Goal: Task Accomplishment & Management: Use online tool/utility

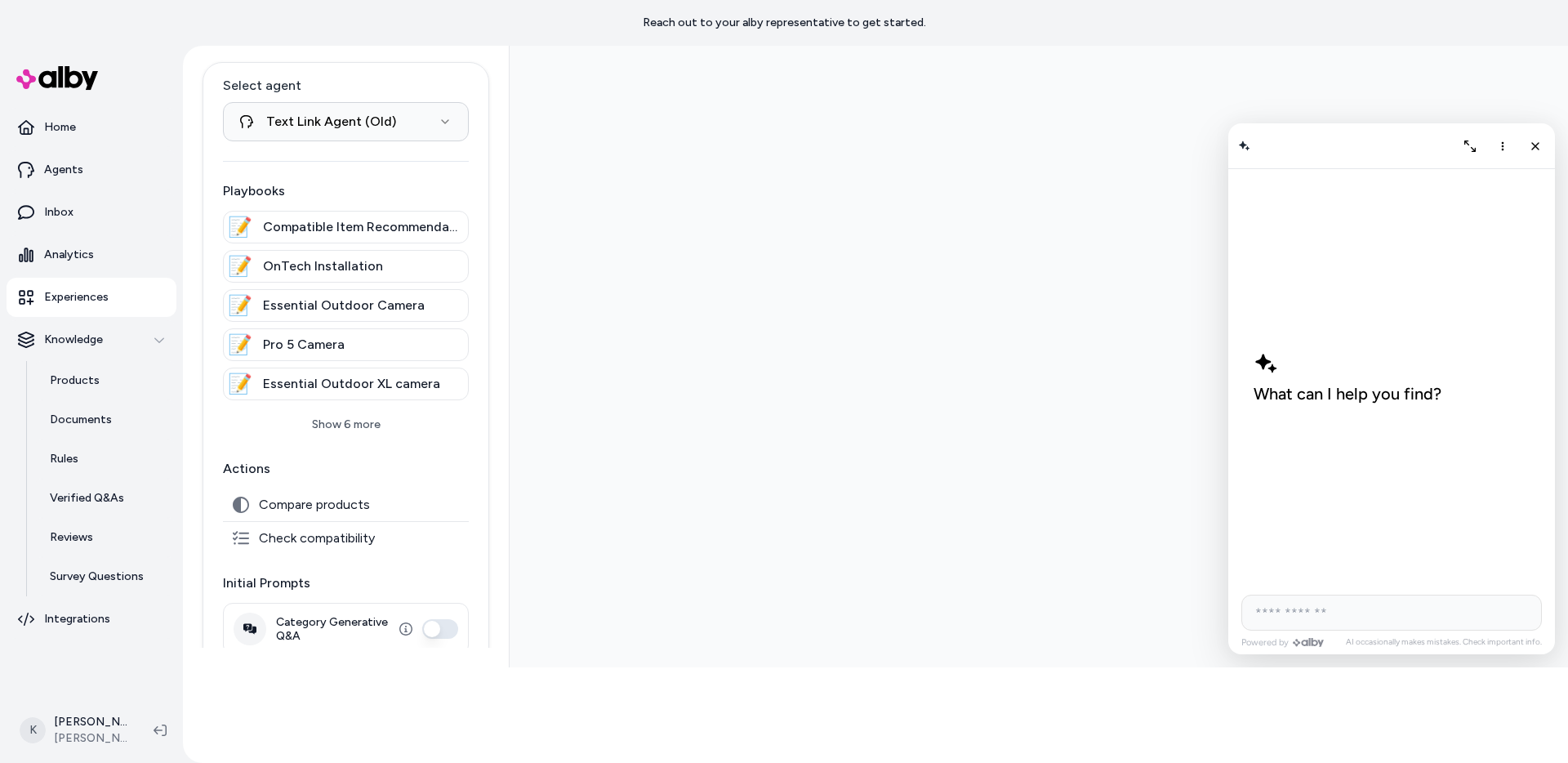
click at [99, 298] on p "Experiences" at bounding box center [76, 297] width 65 height 16
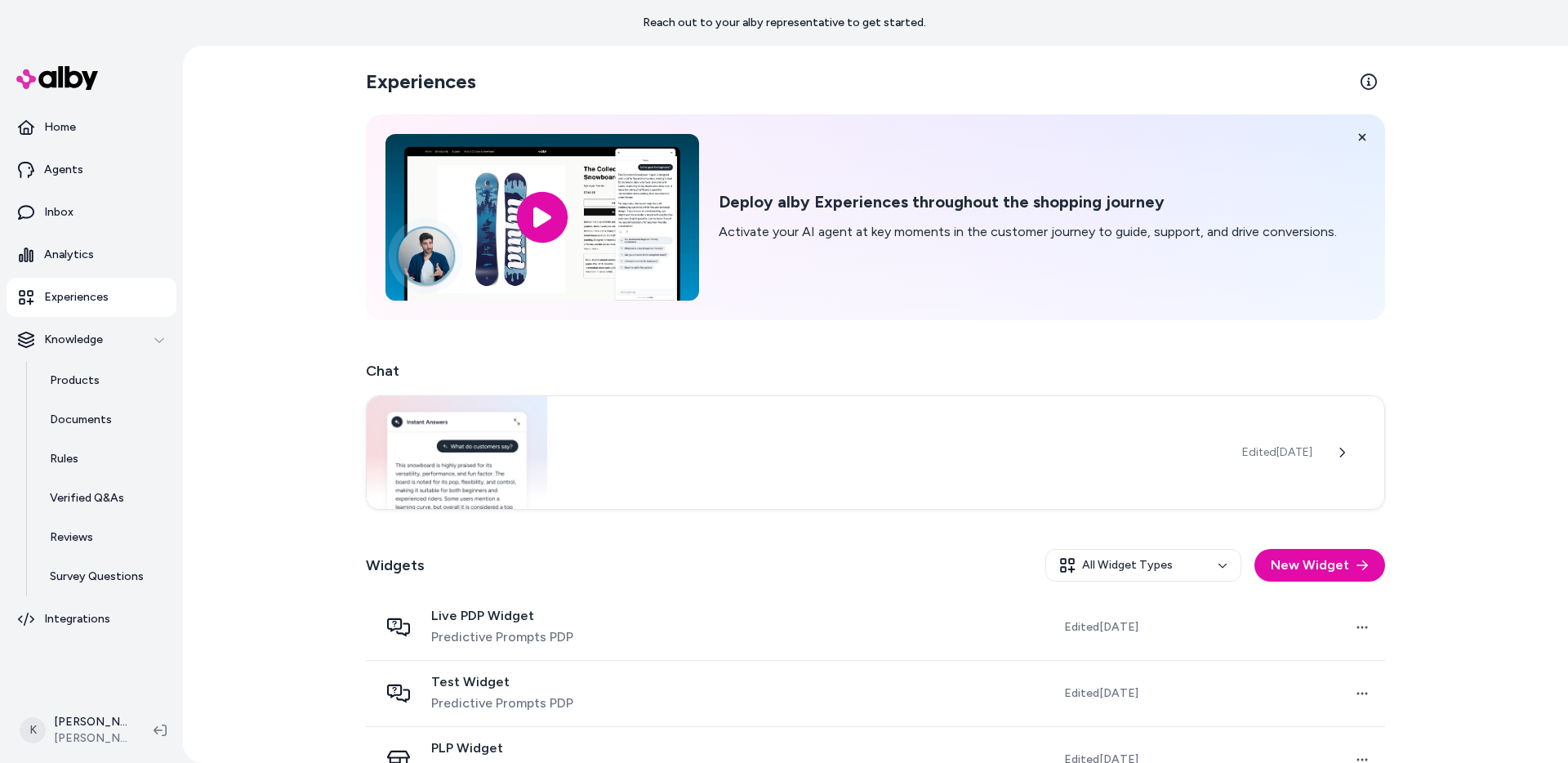
scroll to position [109, 0]
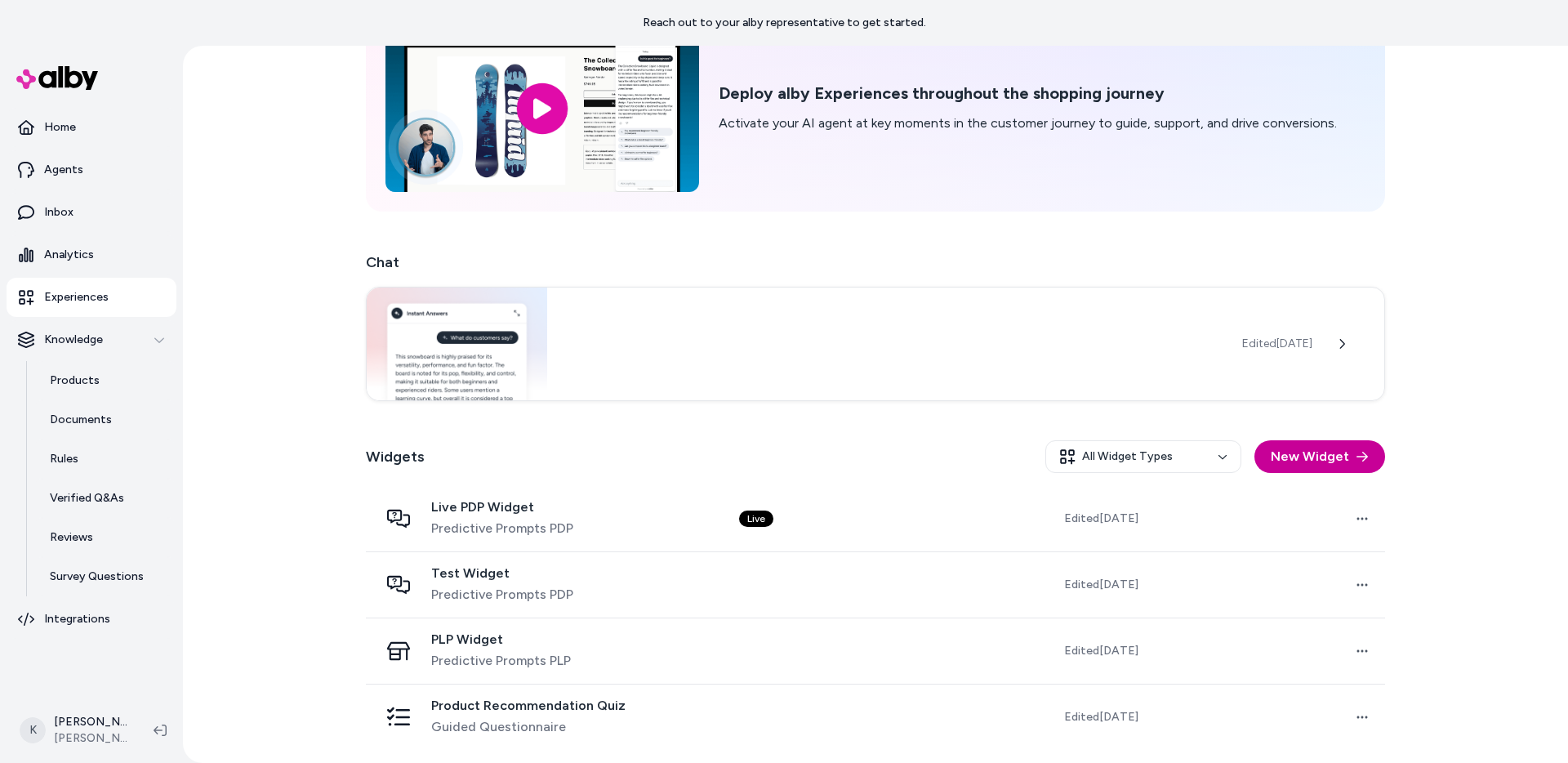
click at [1315, 451] on button "New Widget" at bounding box center [1319, 456] width 131 height 32
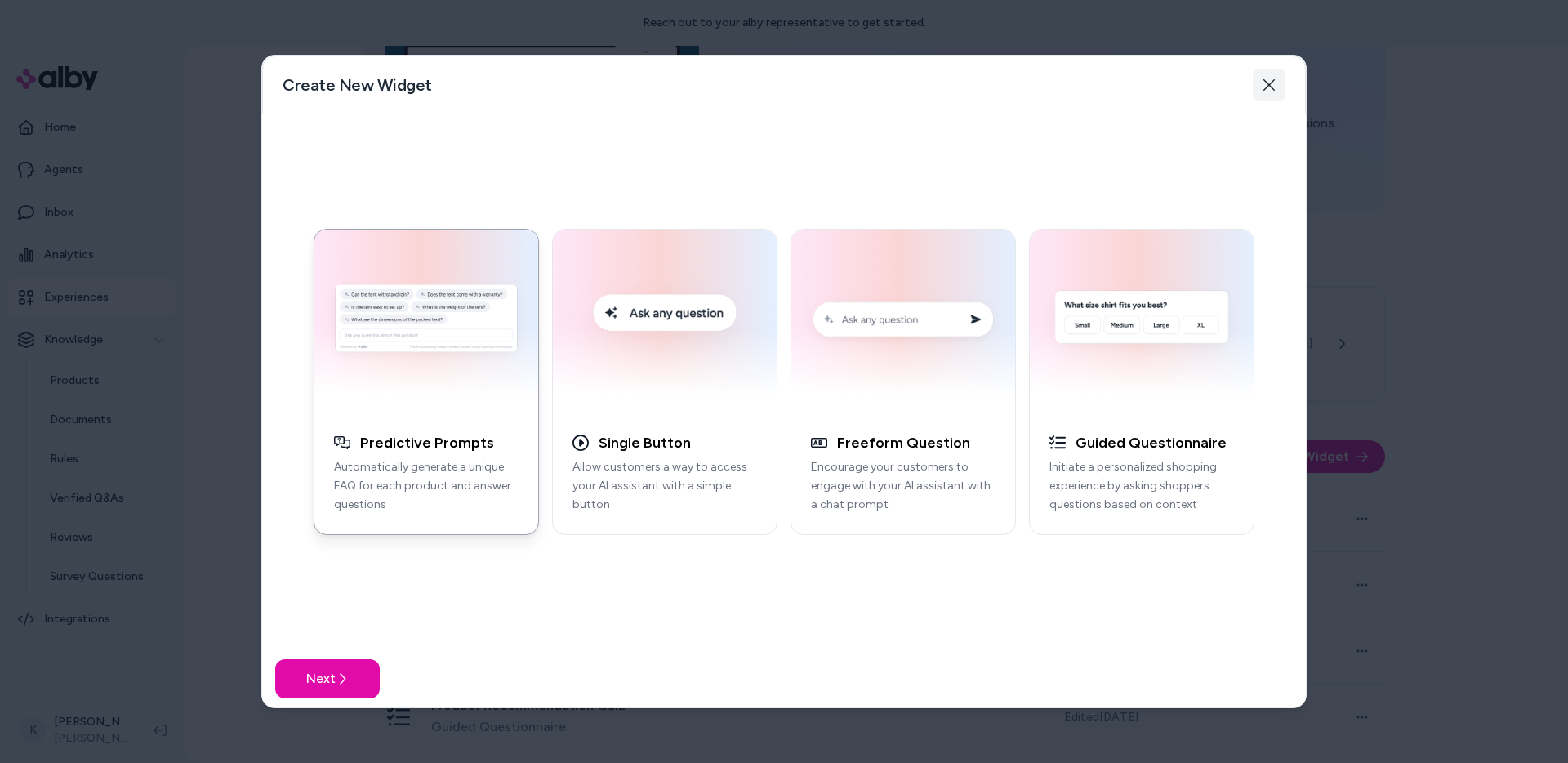
click at [1262, 91] on icon "button" at bounding box center [1269, 85] width 13 height 13
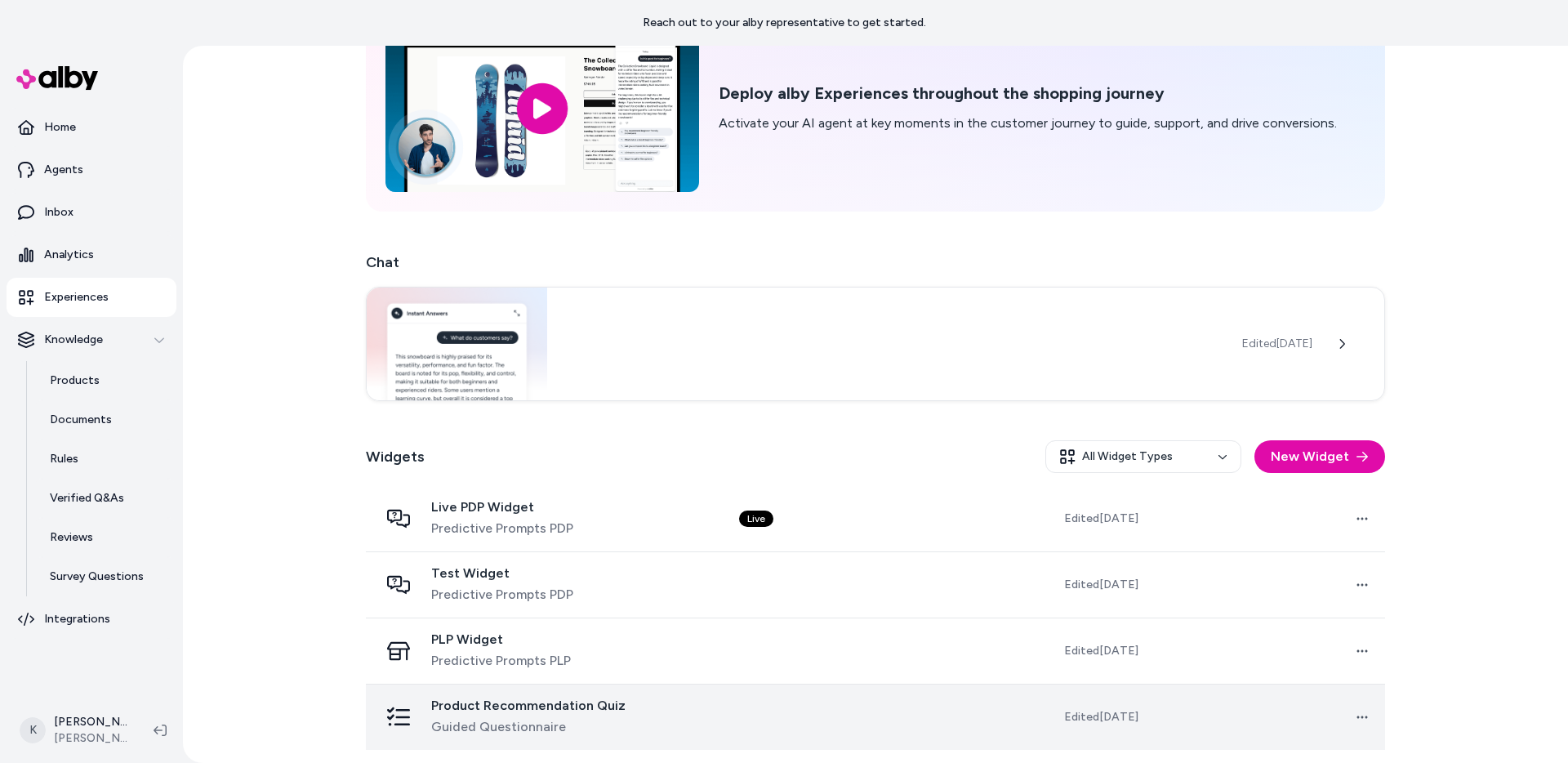
click at [737, 734] on td at bounding box center [842, 716] width 234 height 66
click at [683, 726] on div "Product Recommendation Quiz Guided Questionnaire" at bounding box center [546, 716] width 334 height 39
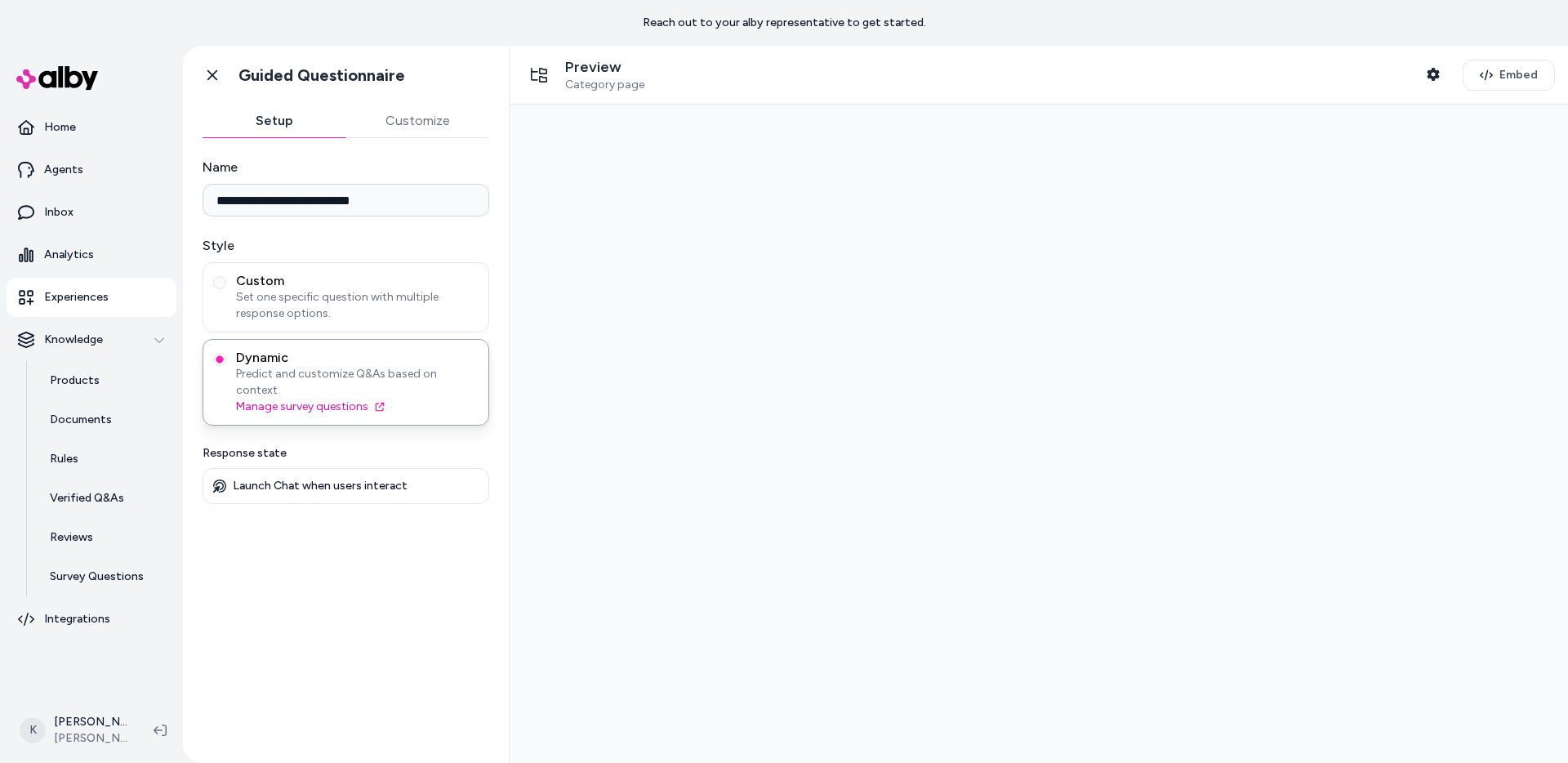
click at [417, 116] on button "Customize" at bounding box center [418, 121] width 144 height 32
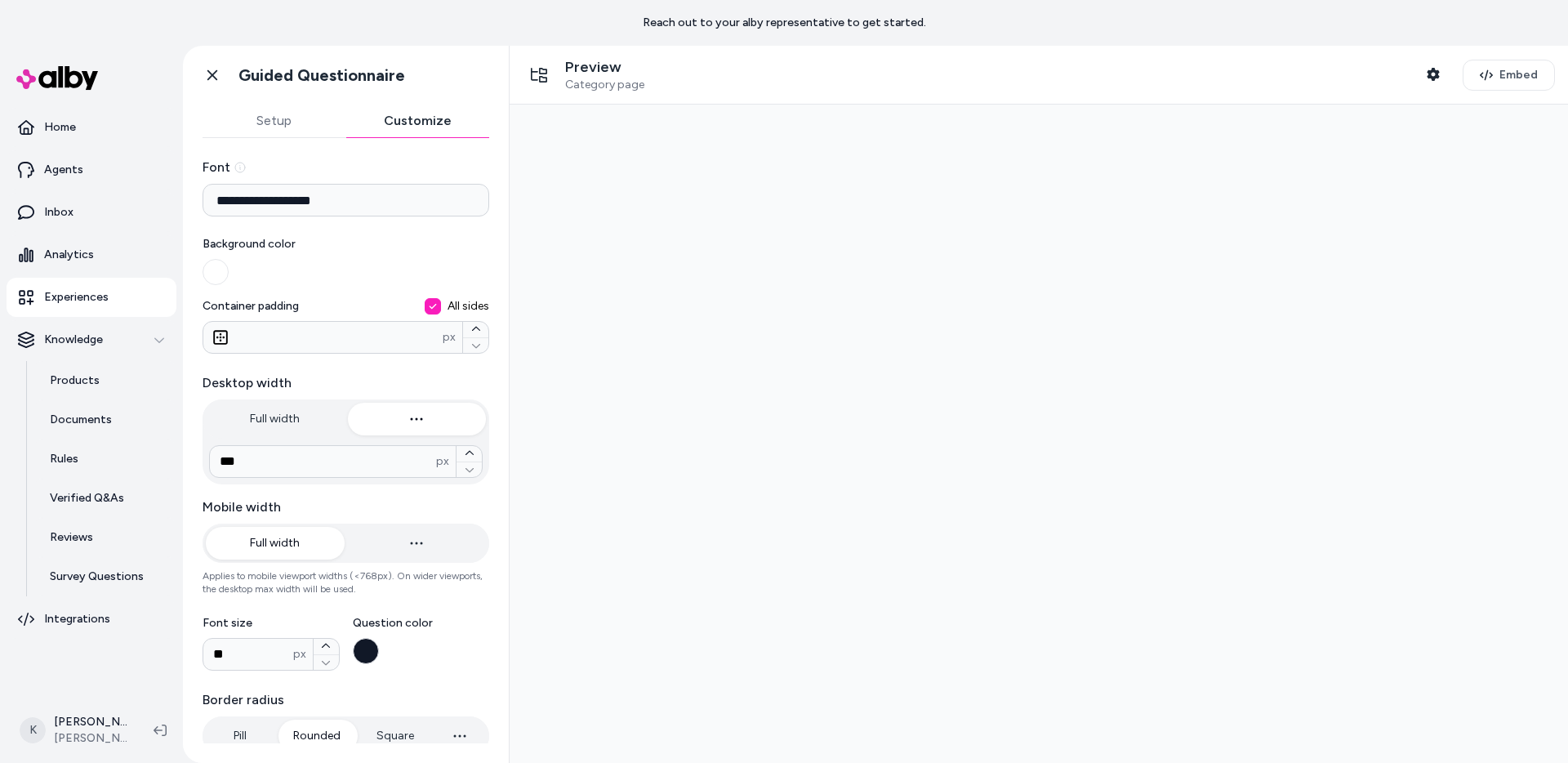
click at [304, 135] on button "Setup" at bounding box center [274, 121] width 144 height 32
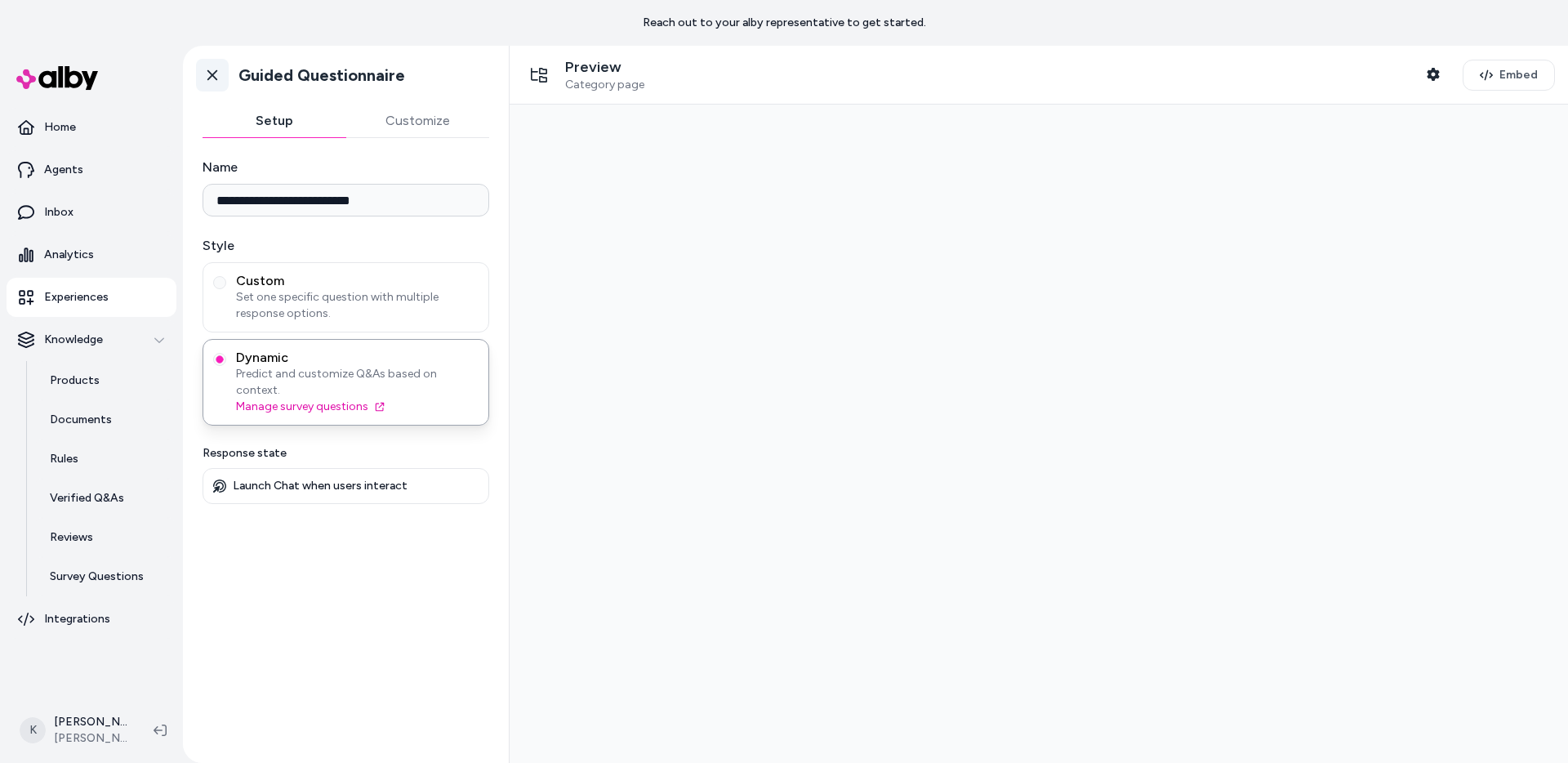
click at [214, 87] on link "Go back" at bounding box center [212, 75] width 32 height 32
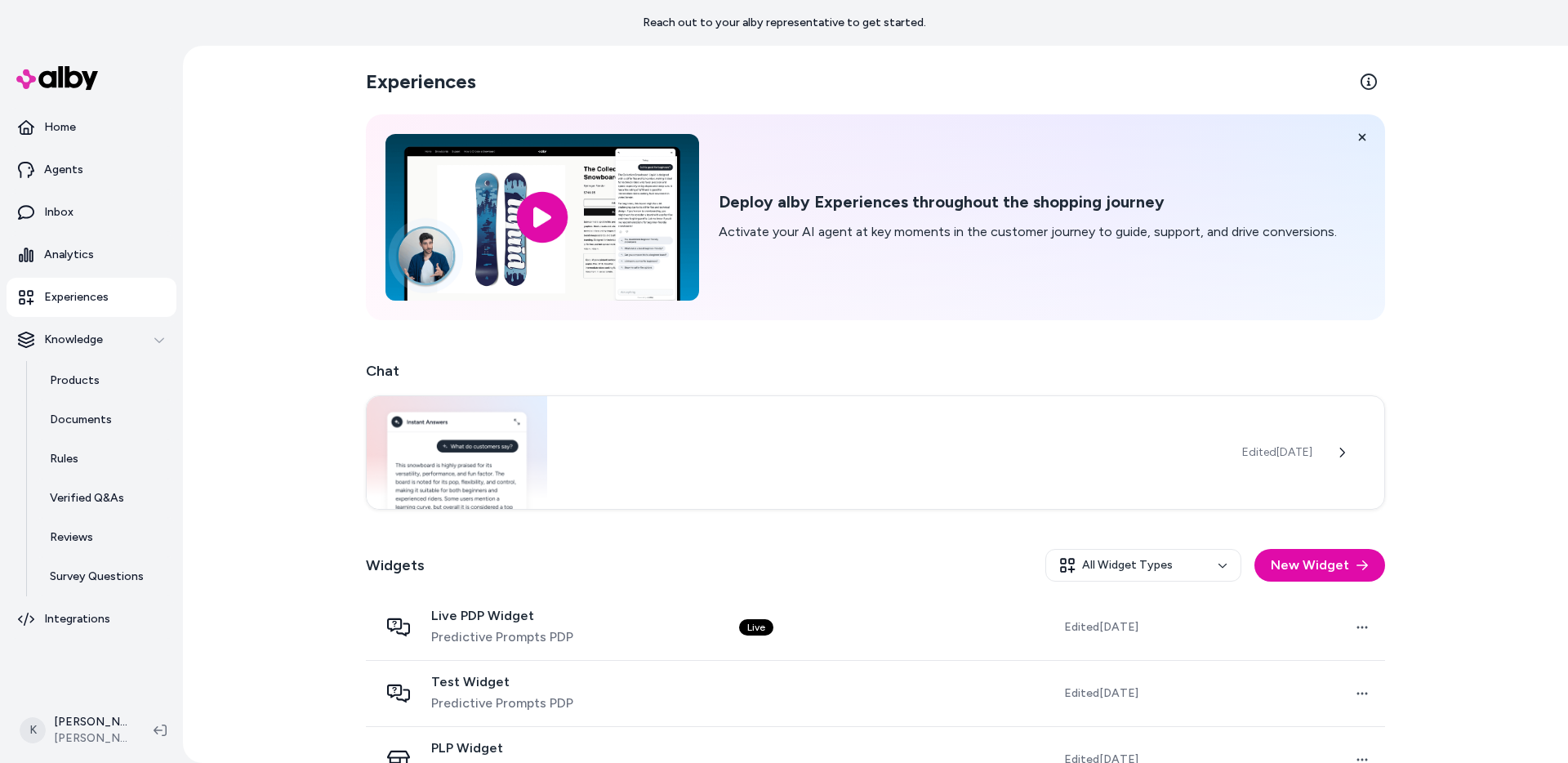
scroll to position [109, 0]
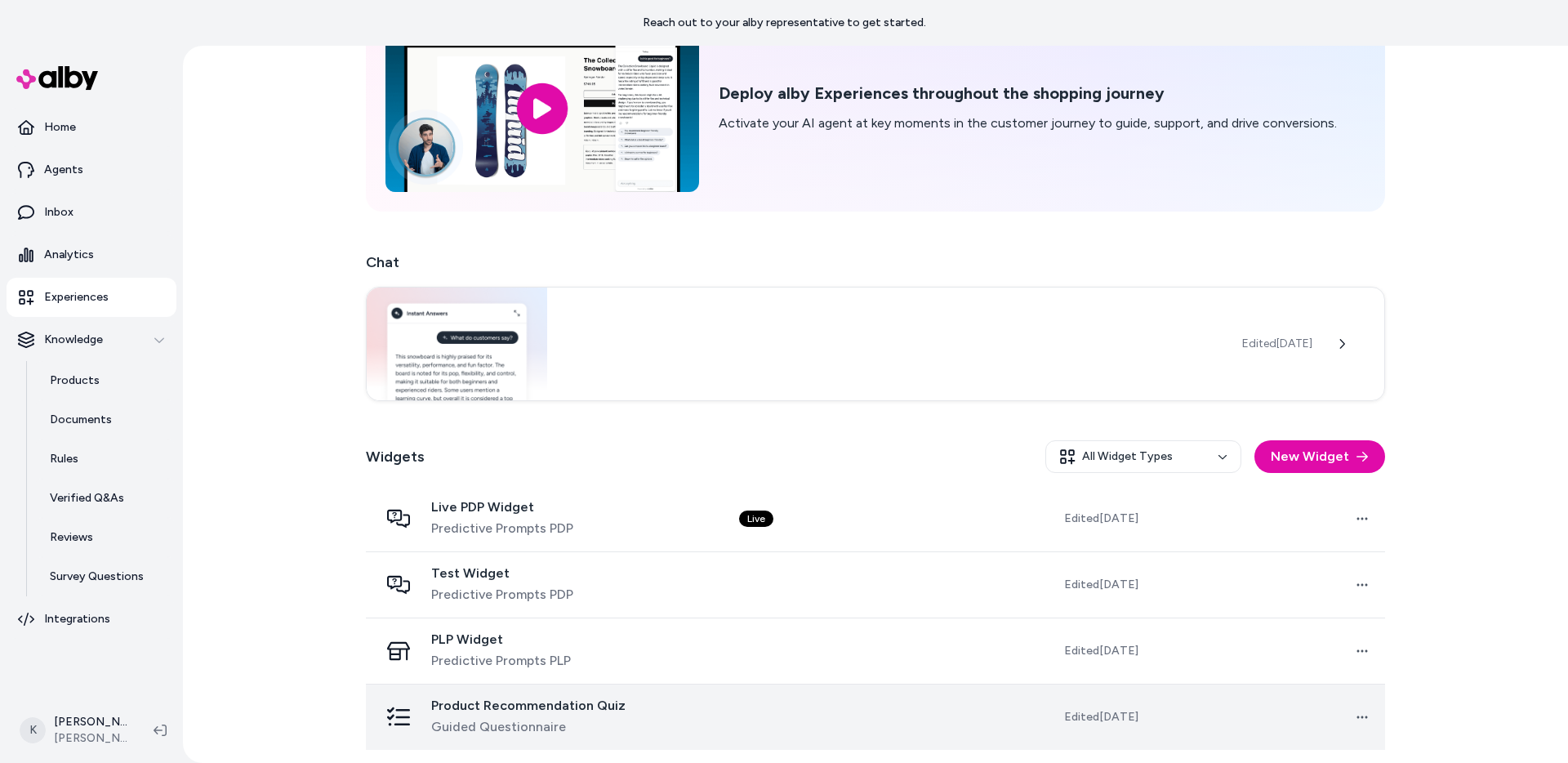
click at [642, 707] on div "Product Recommendation Quiz Guided Questionnaire" at bounding box center [546, 716] width 334 height 39
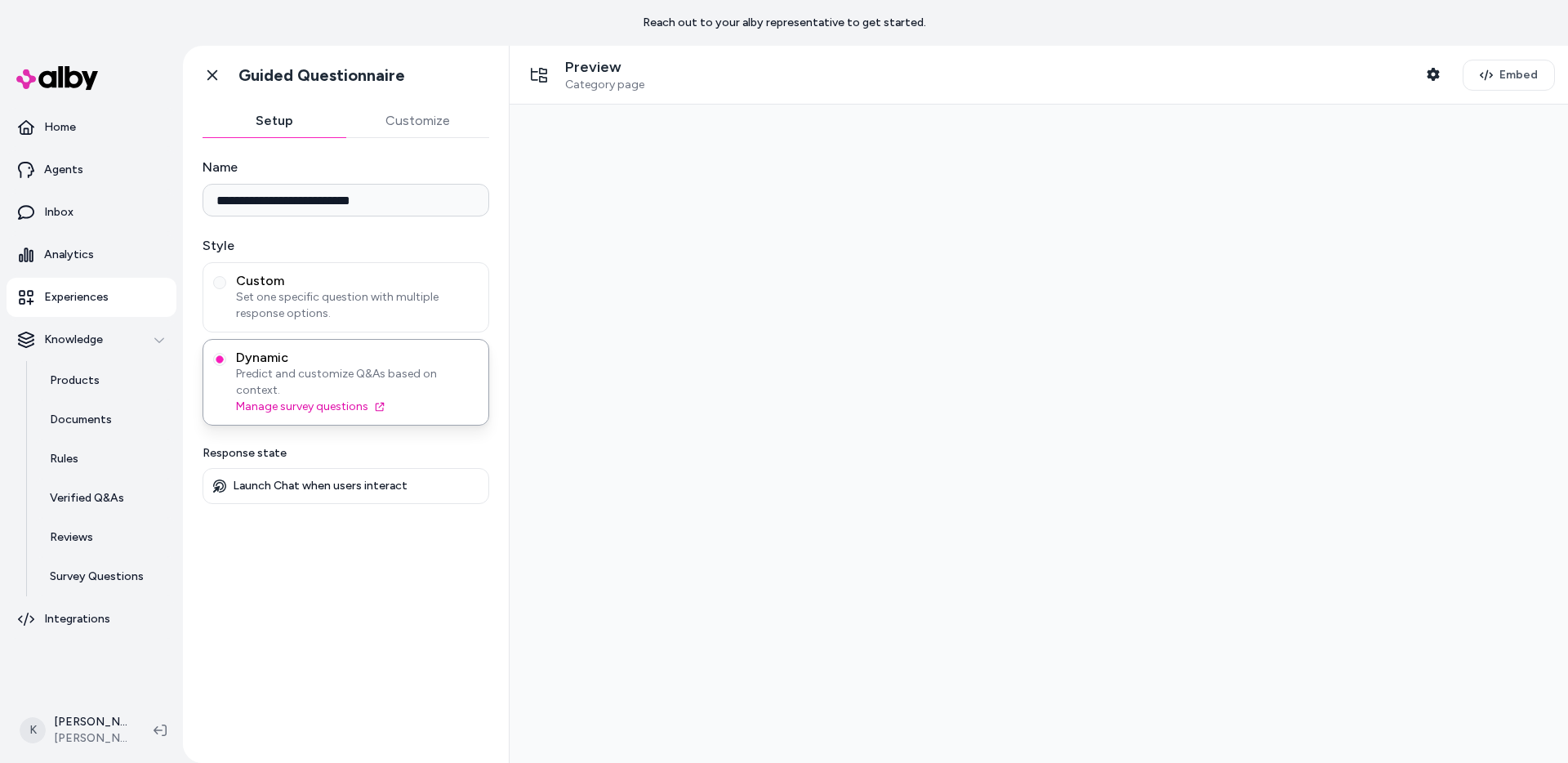
click at [409, 145] on div "**********" at bounding box center [346, 441] width 326 height 605
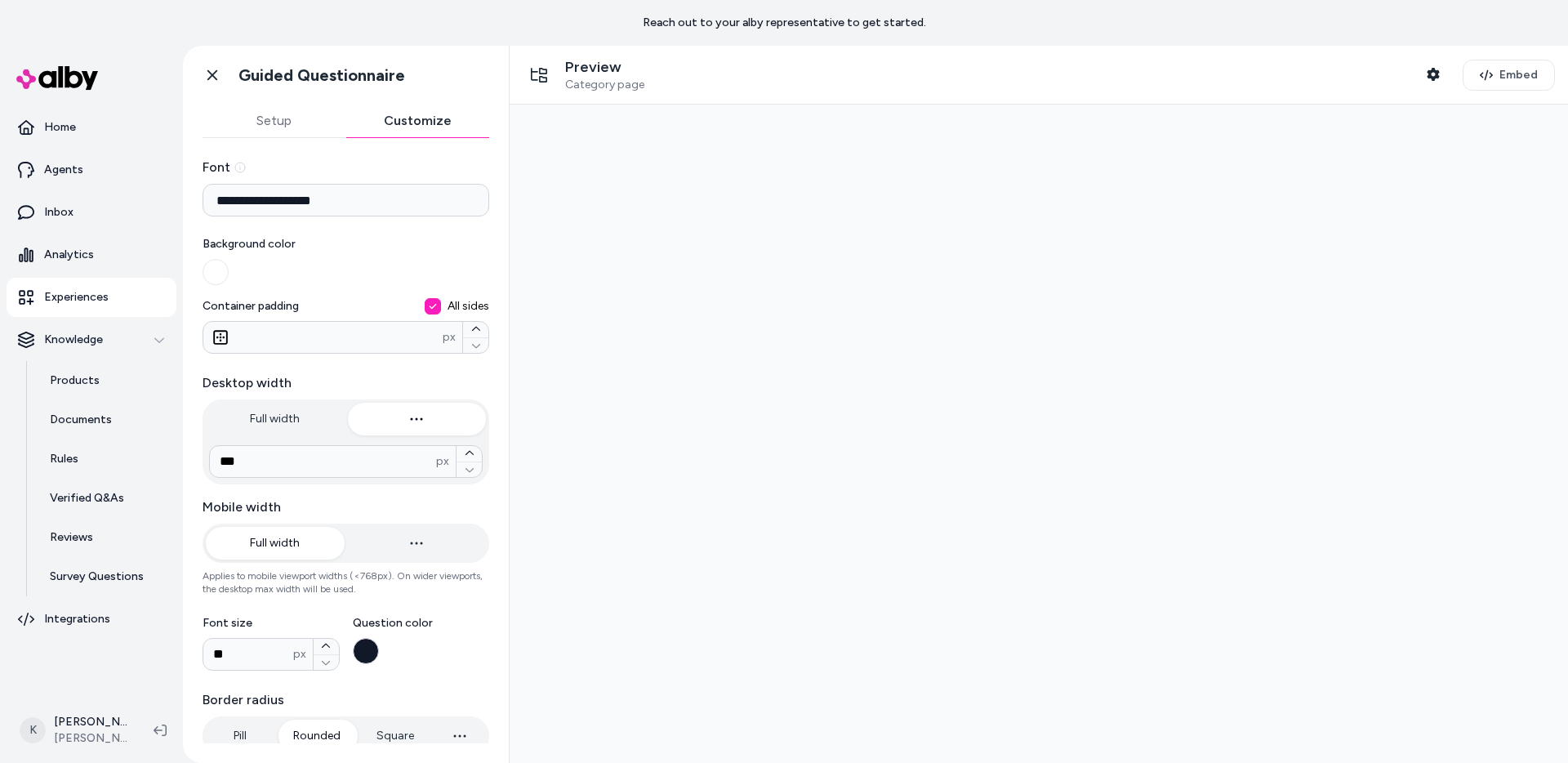
click at [409, 126] on button "Customize" at bounding box center [418, 121] width 144 height 32
click at [298, 132] on button "Setup" at bounding box center [274, 121] width 144 height 32
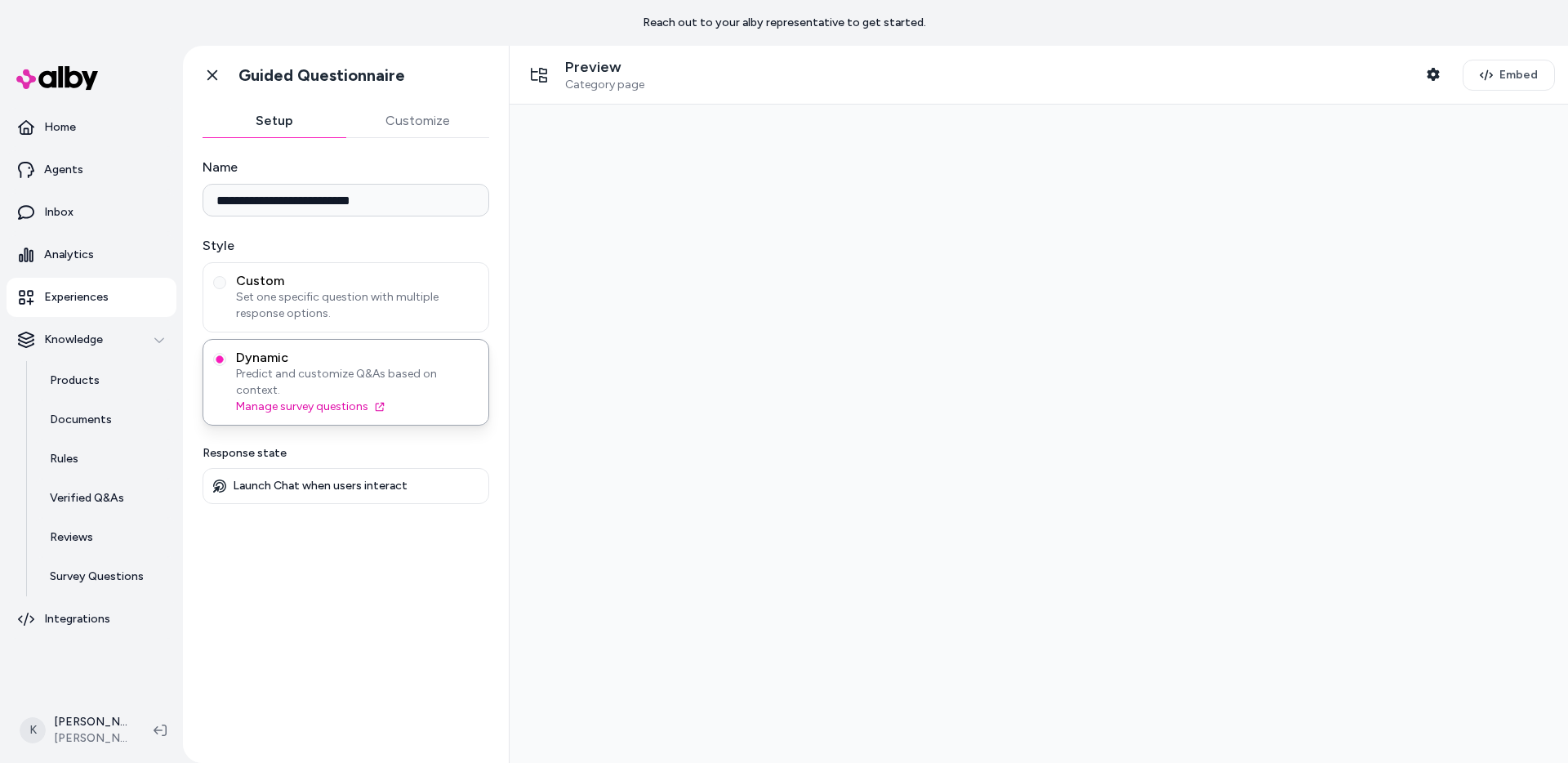
click at [219, 92] on div "Go back Guided Questionnaire" at bounding box center [346, 75] width 326 height 59
click at [219, 87] on link "Go back" at bounding box center [212, 75] width 32 height 32
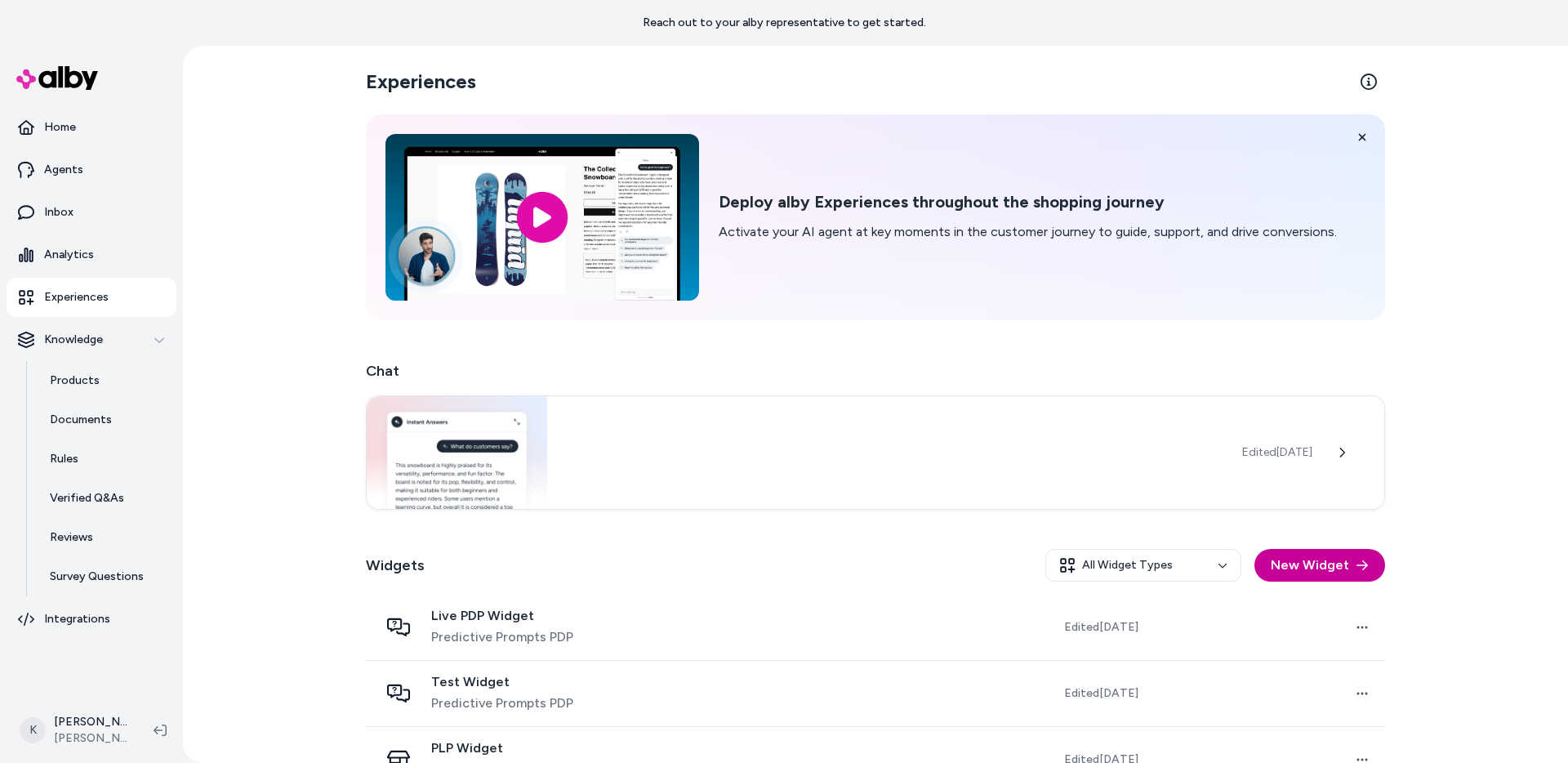
click at [1323, 555] on button "New Widget" at bounding box center [1319, 565] width 131 height 32
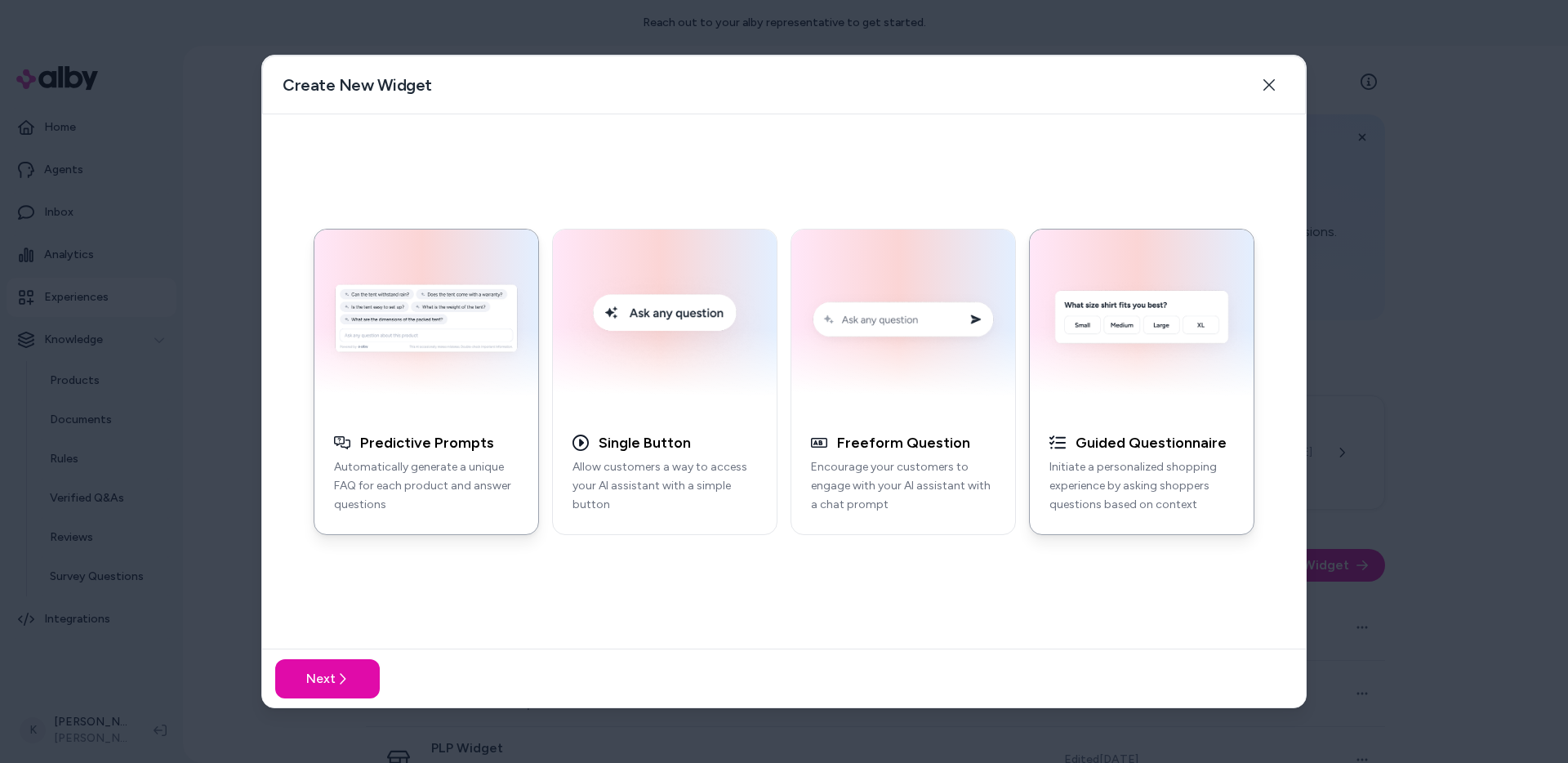
click at [1121, 383] on img "button" at bounding box center [1142, 321] width 204 height 165
click at [377, 698] on div "Next" at bounding box center [784, 678] width 1043 height 59
click at [370, 693] on button "Next" at bounding box center [327, 678] width 105 height 39
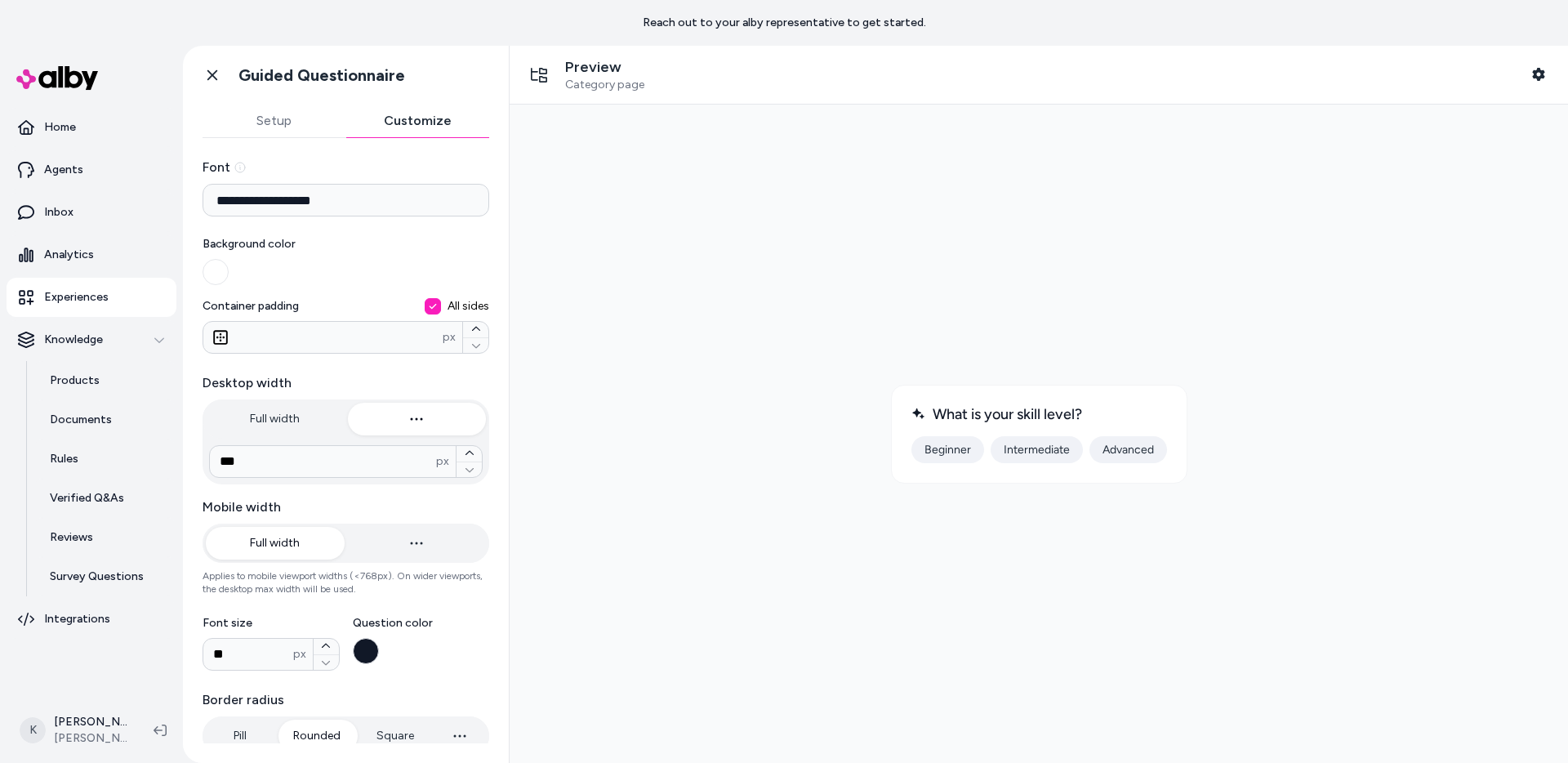
click at [408, 127] on button "Customize" at bounding box center [418, 121] width 144 height 32
click at [280, 116] on button "Setup" at bounding box center [274, 121] width 144 height 32
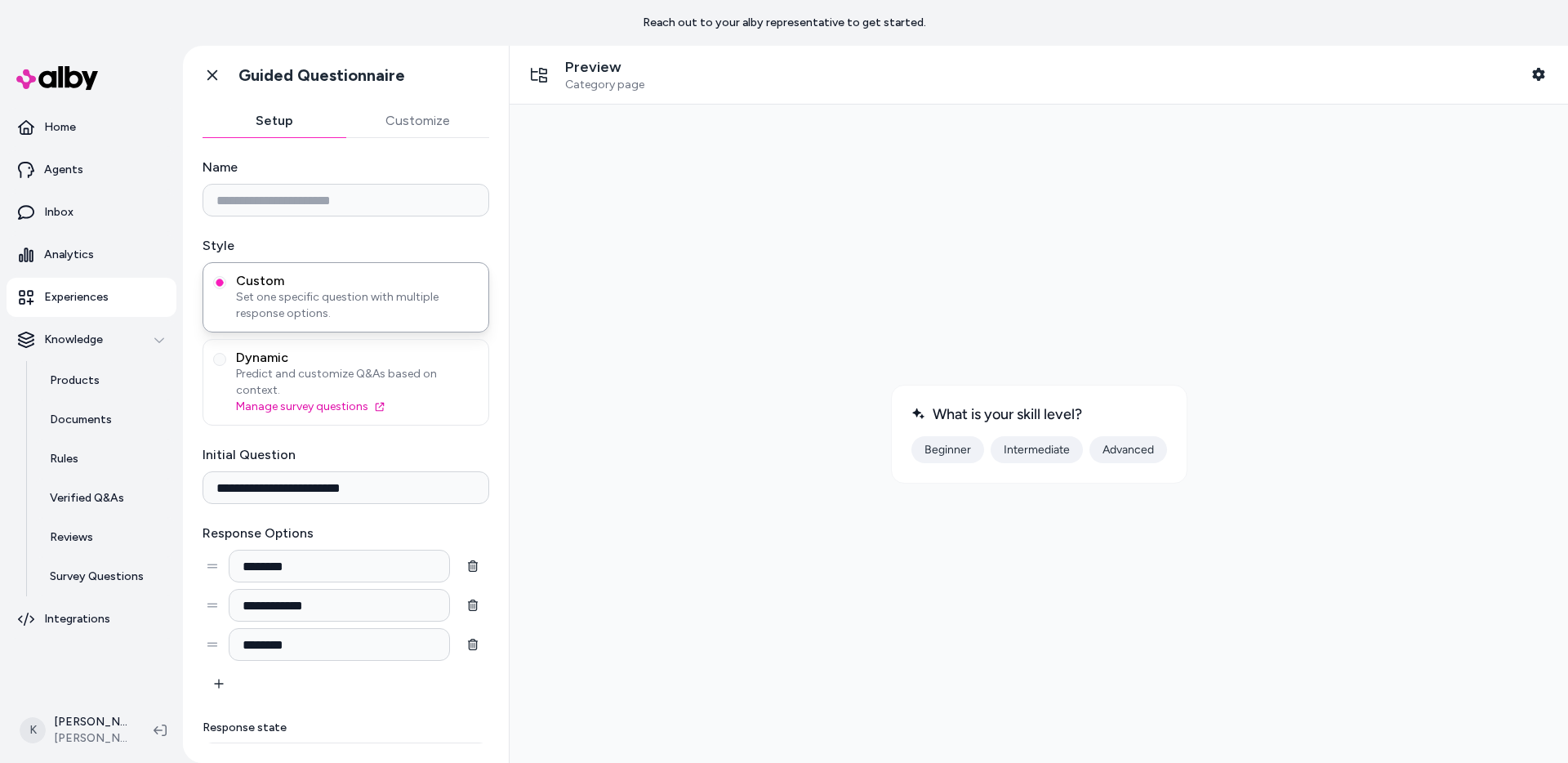
click at [1046, 446] on button "Intermediate" at bounding box center [1036, 449] width 93 height 27
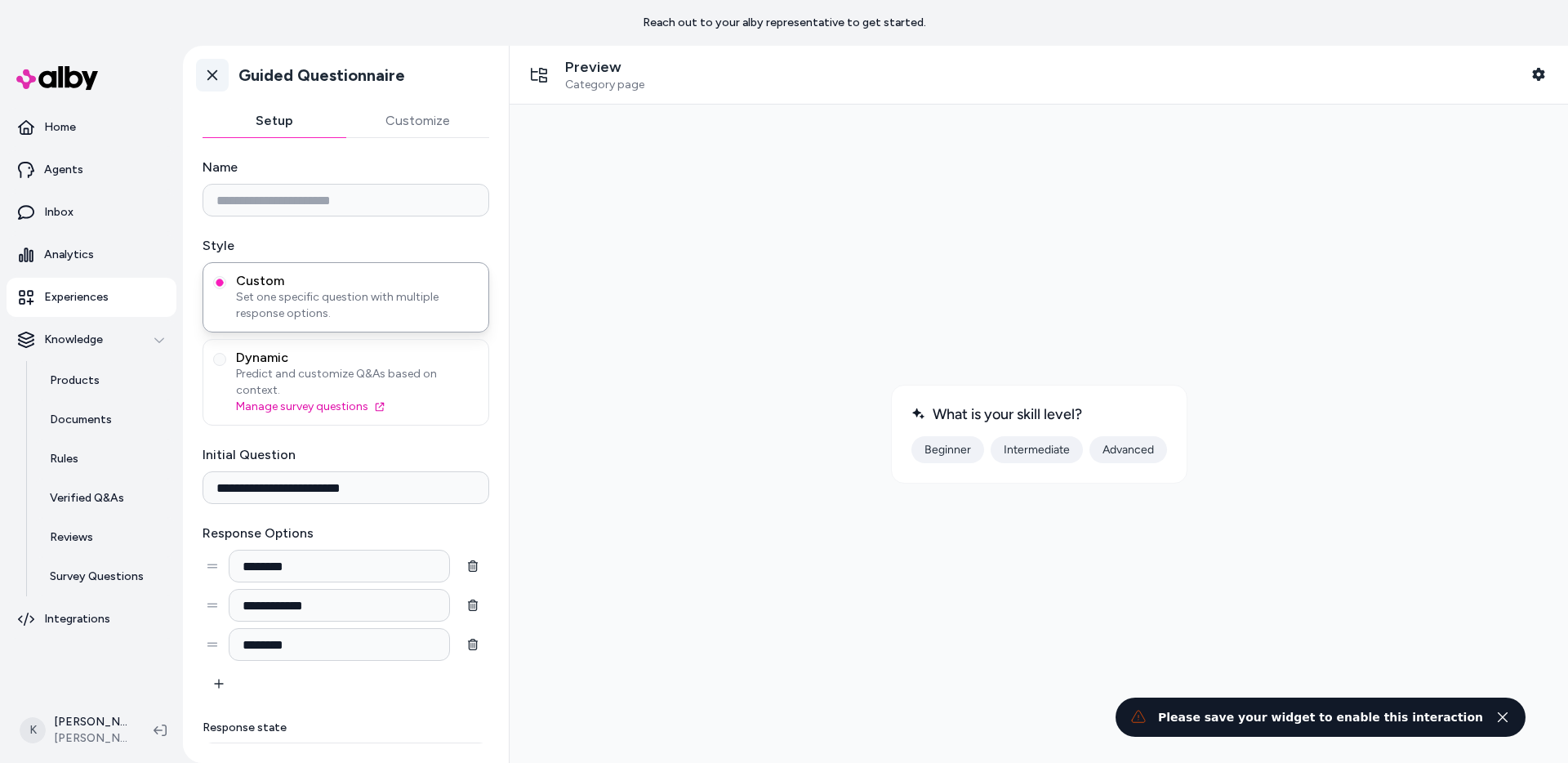
click at [206, 75] on icon at bounding box center [212, 74] width 16 height 16
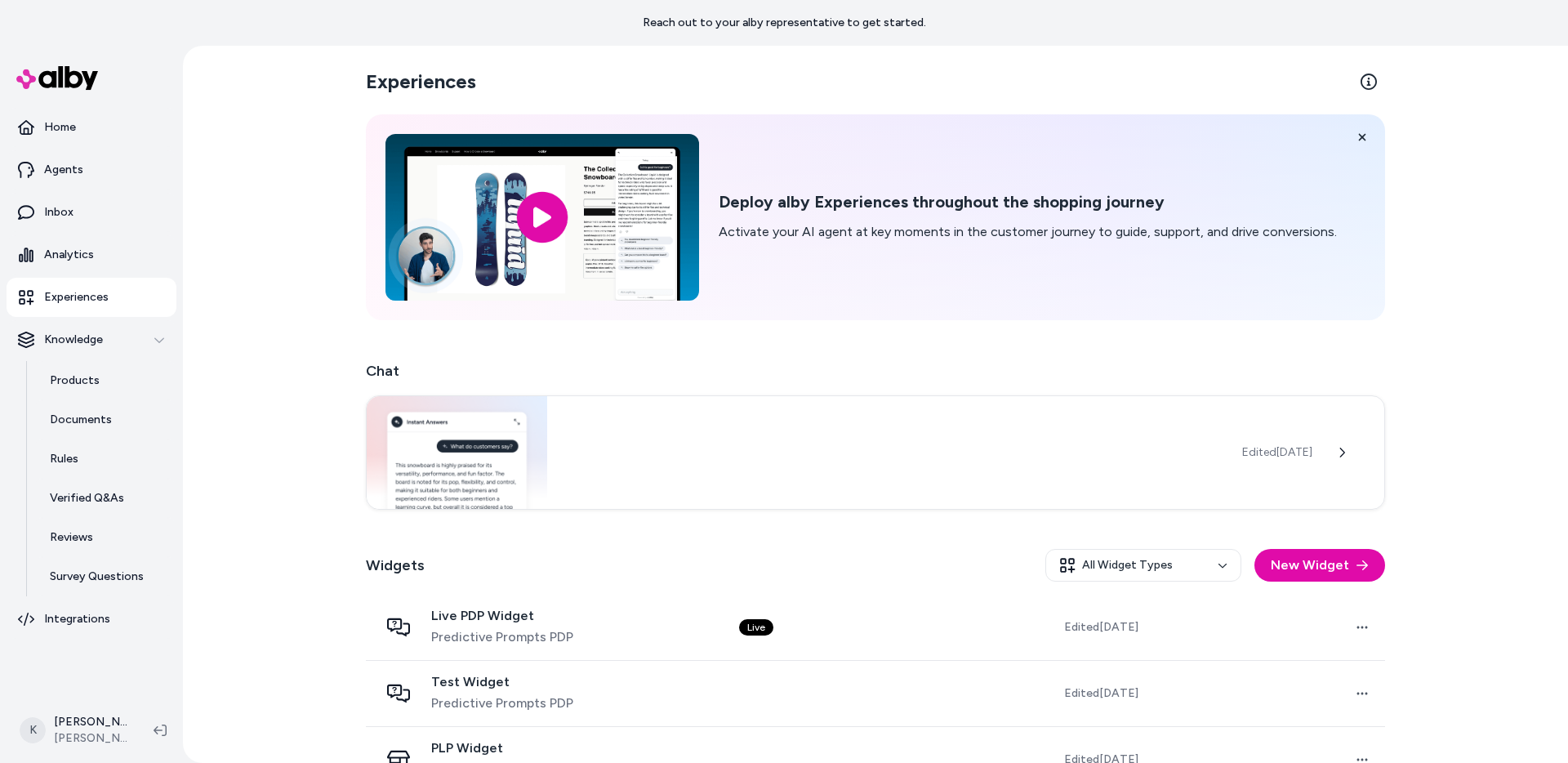
scroll to position [109, 0]
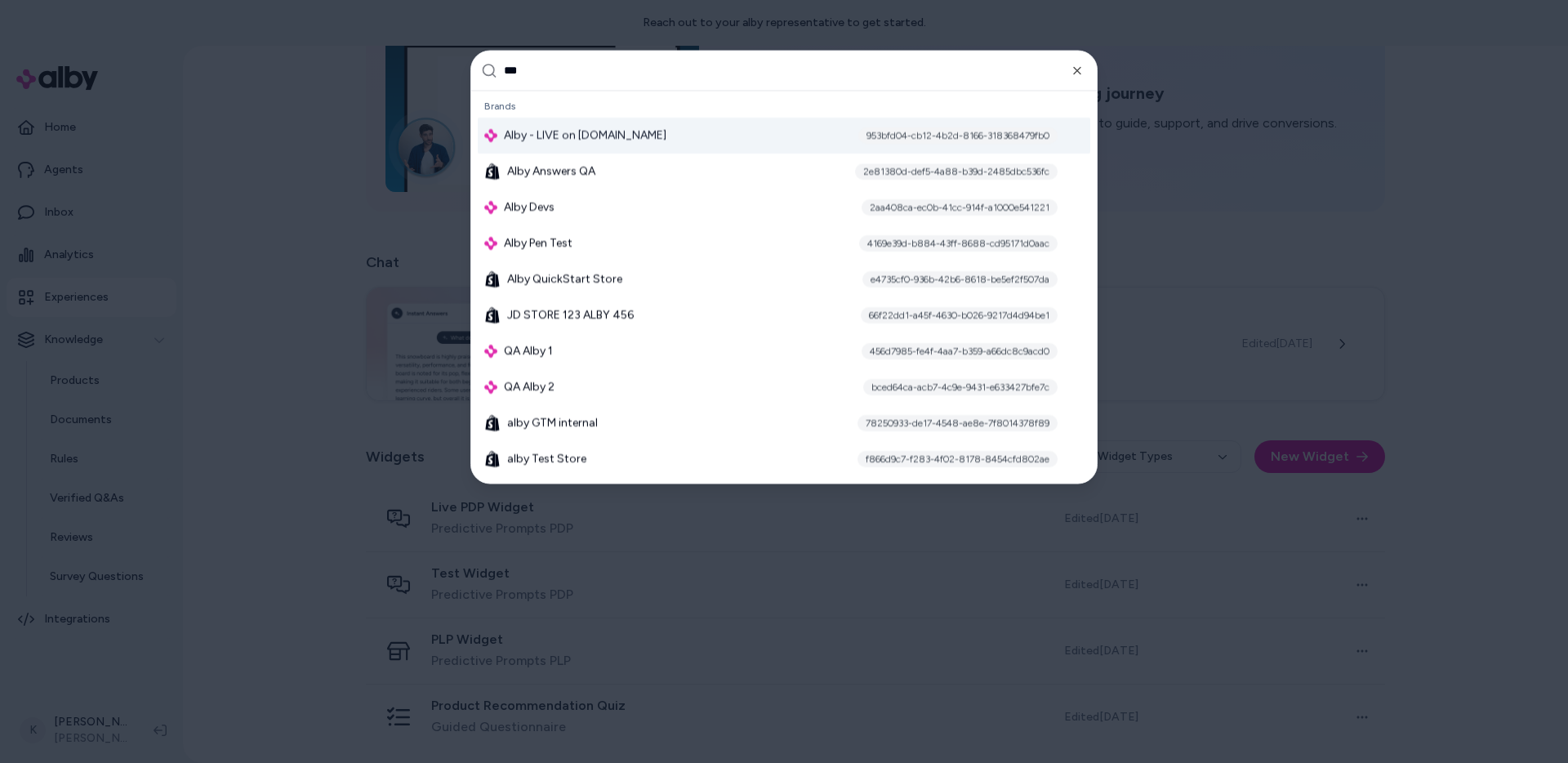
type input "****"
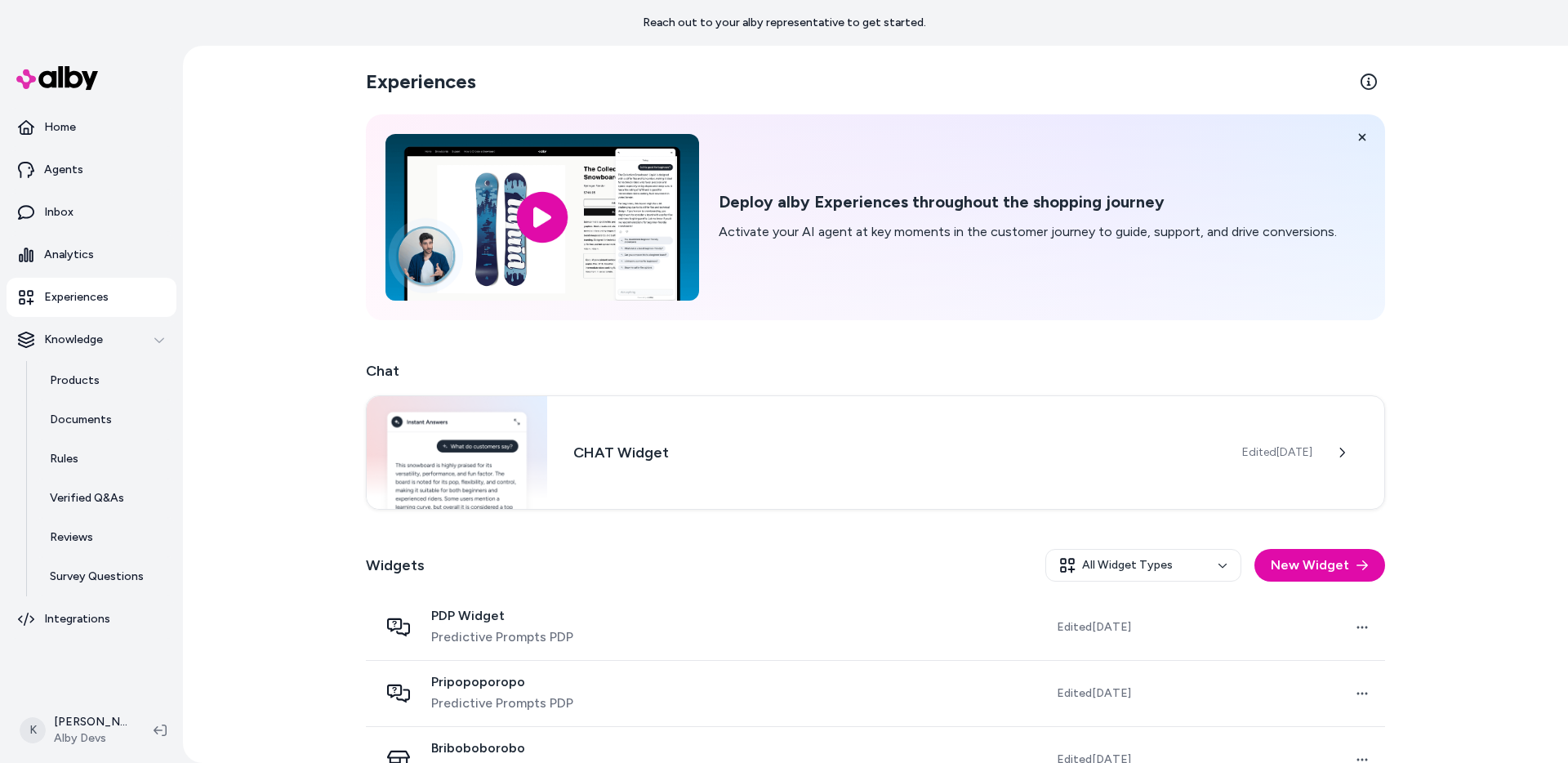
scroll to position [109, 0]
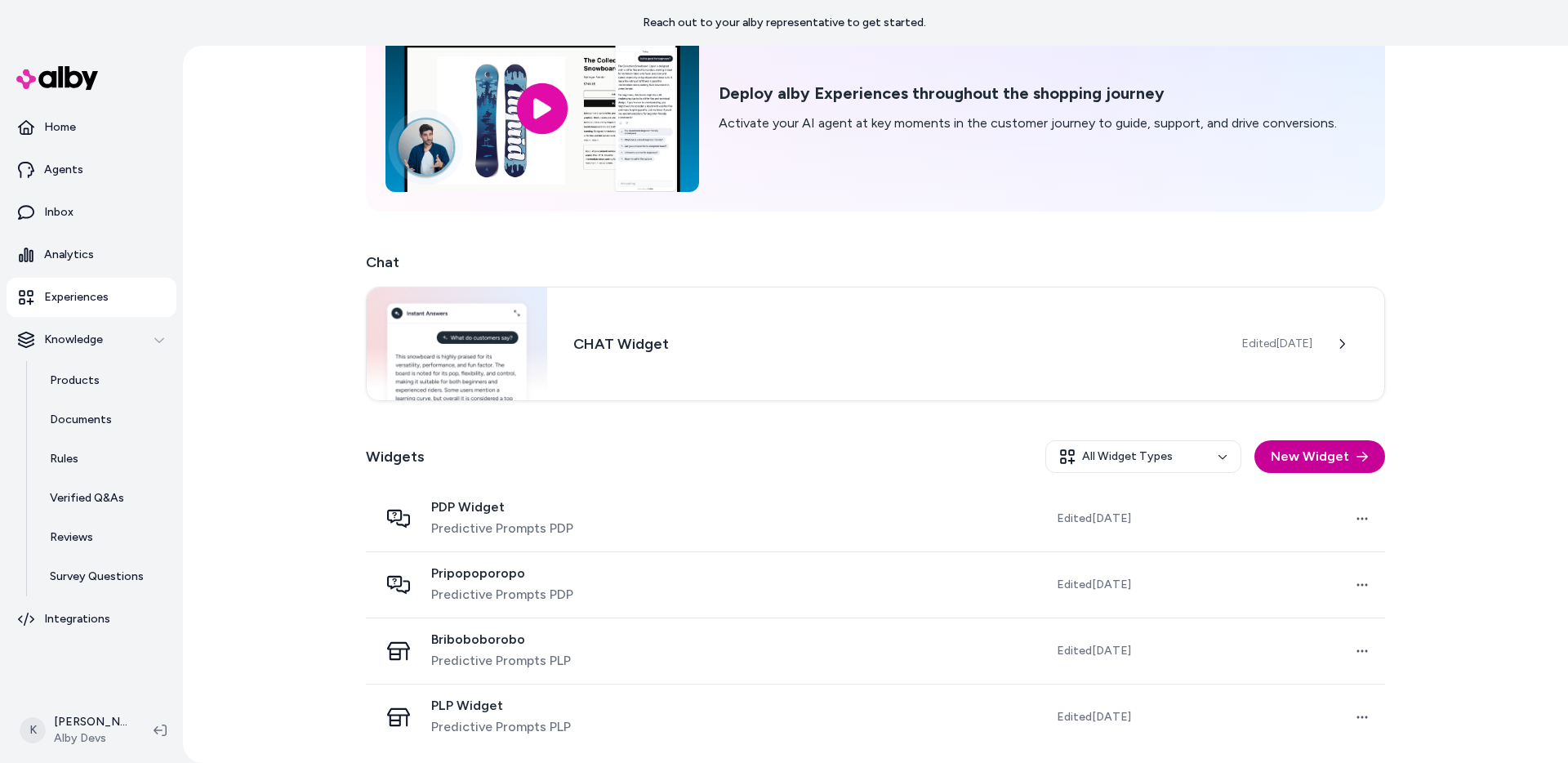
click at [1302, 462] on button "New Widget" at bounding box center [1319, 456] width 131 height 32
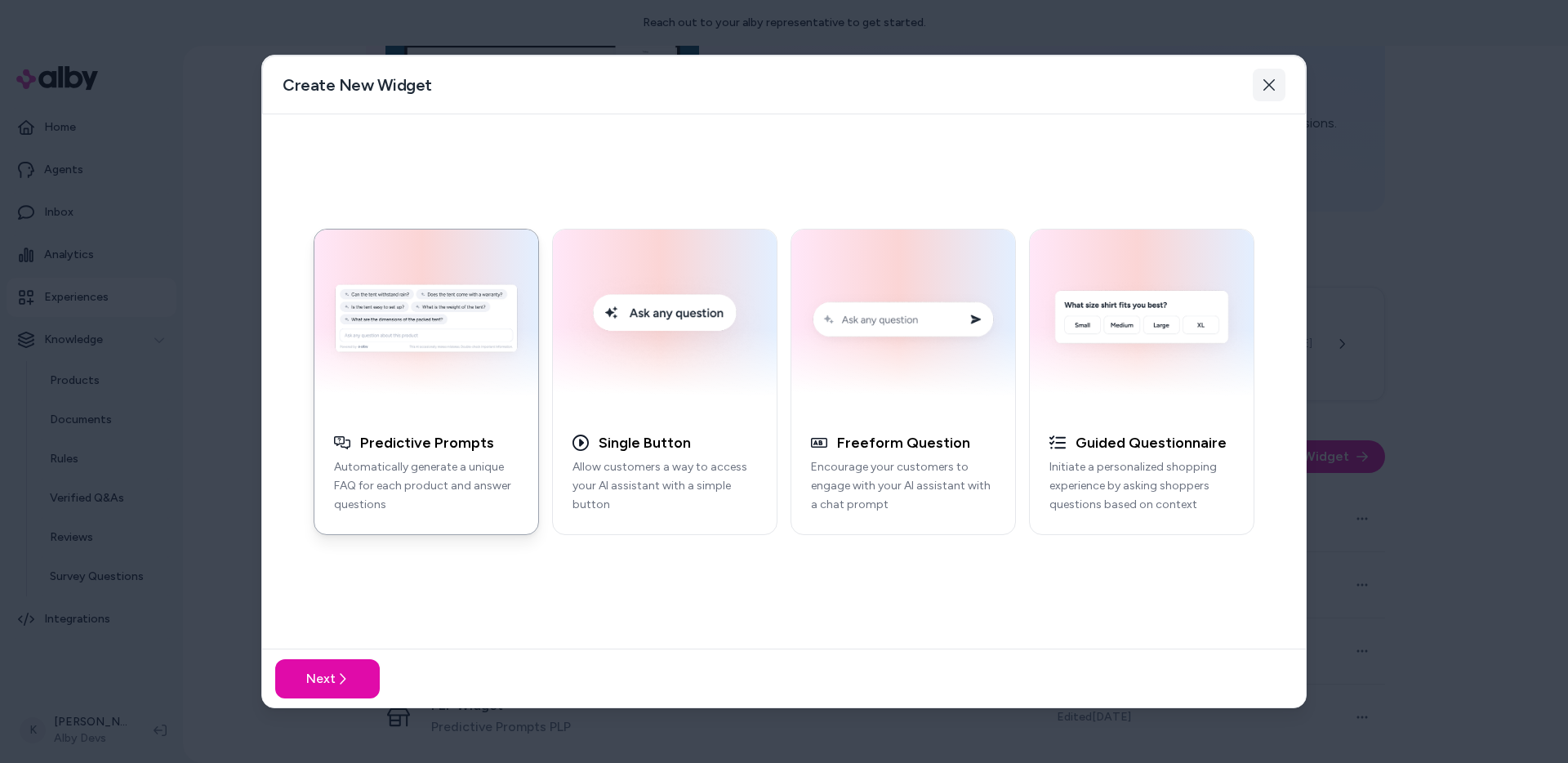
click at [1268, 85] on icon "button" at bounding box center [1269, 85] width 11 height 11
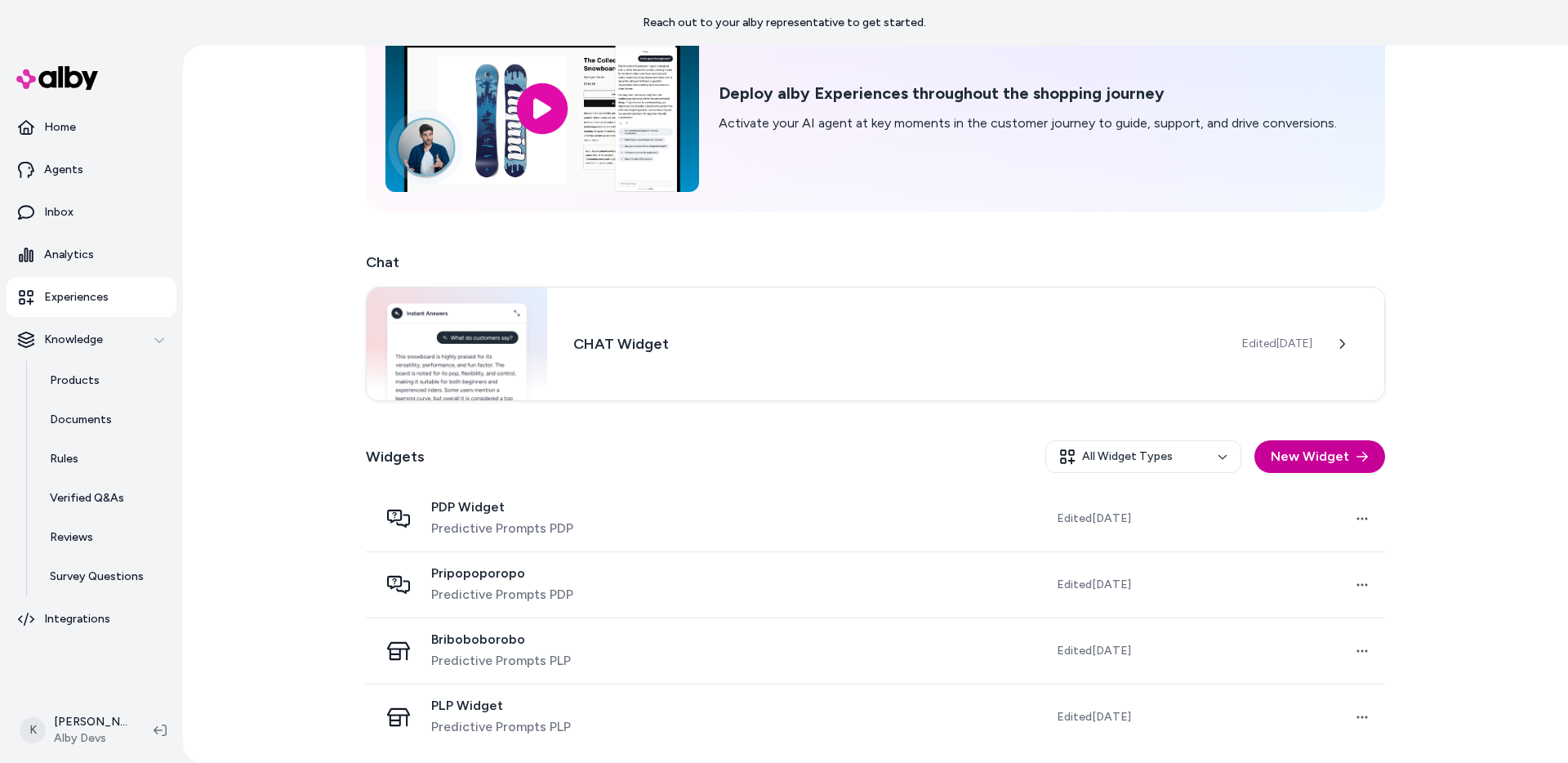
click at [1331, 455] on button "New Widget" at bounding box center [1319, 456] width 131 height 32
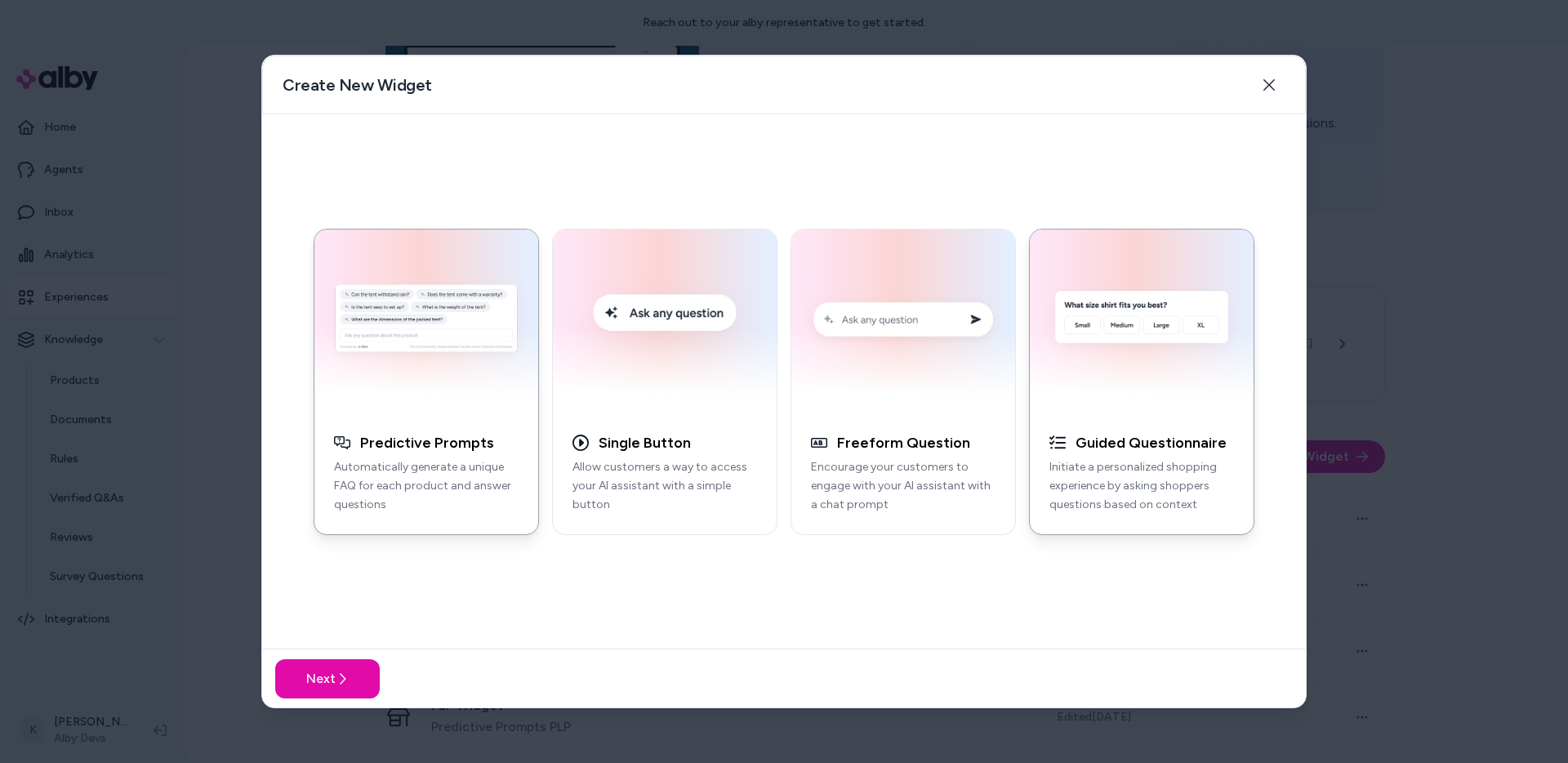
click at [1228, 402] on img "button" at bounding box center [1142, 321] width 204 height 165
click at [352, 675] on button "Next" at bounding box center [327, 678] width 105 height 39
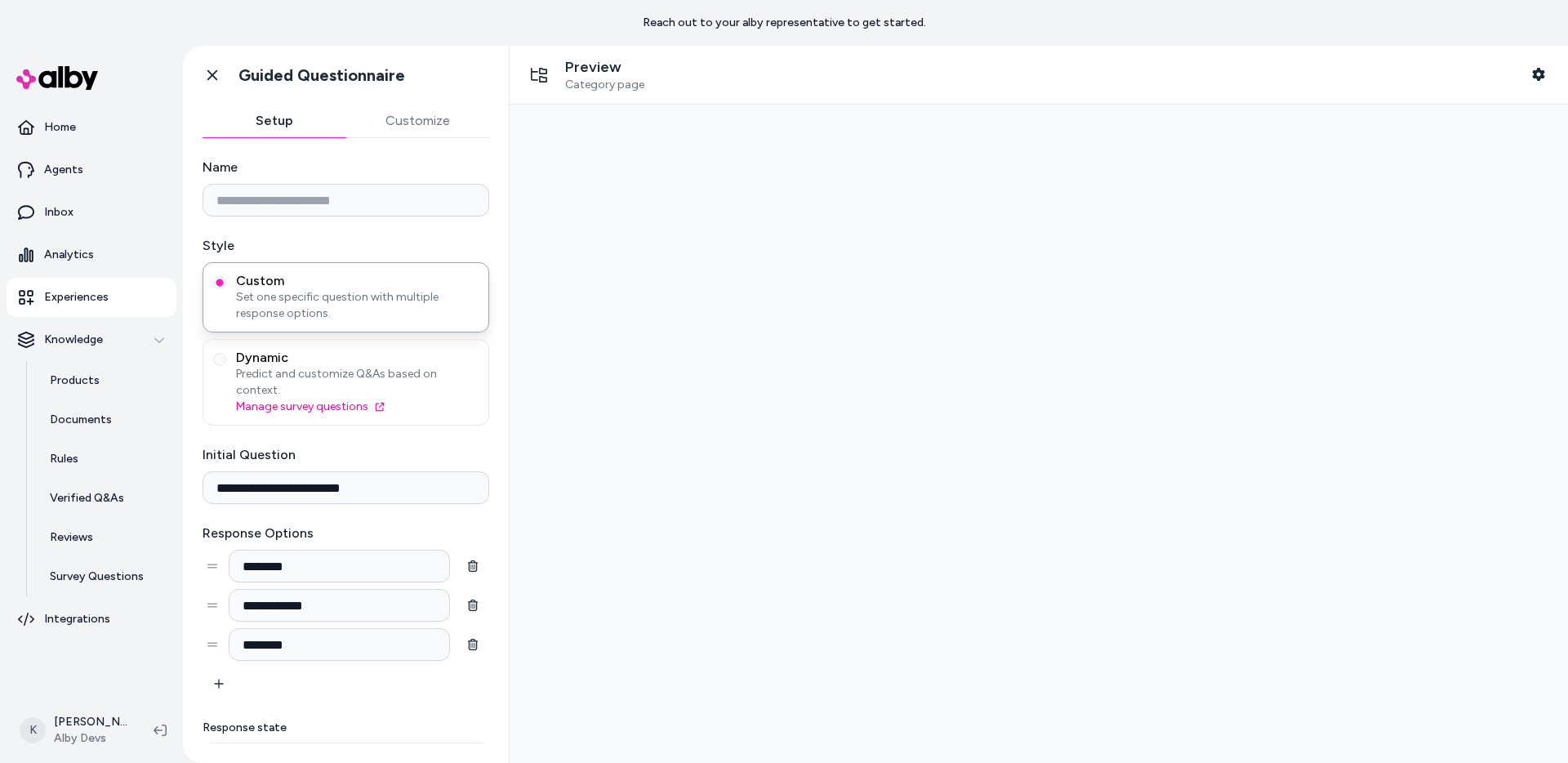
click at [331, 338] on div "Custom Set one specific question with multiple response options. Dynamic Predic…" at bounding box center [345, 343] width 286 height 163
click at [331, 350] on span "Dynamic" at bounding box center [357, 357] width 242 height 16
click at [226, 353] on button "Dynamic Predict and customize Q&As based on context. Manage survey questions" at bounding box center [219, 360] width 13 height 13
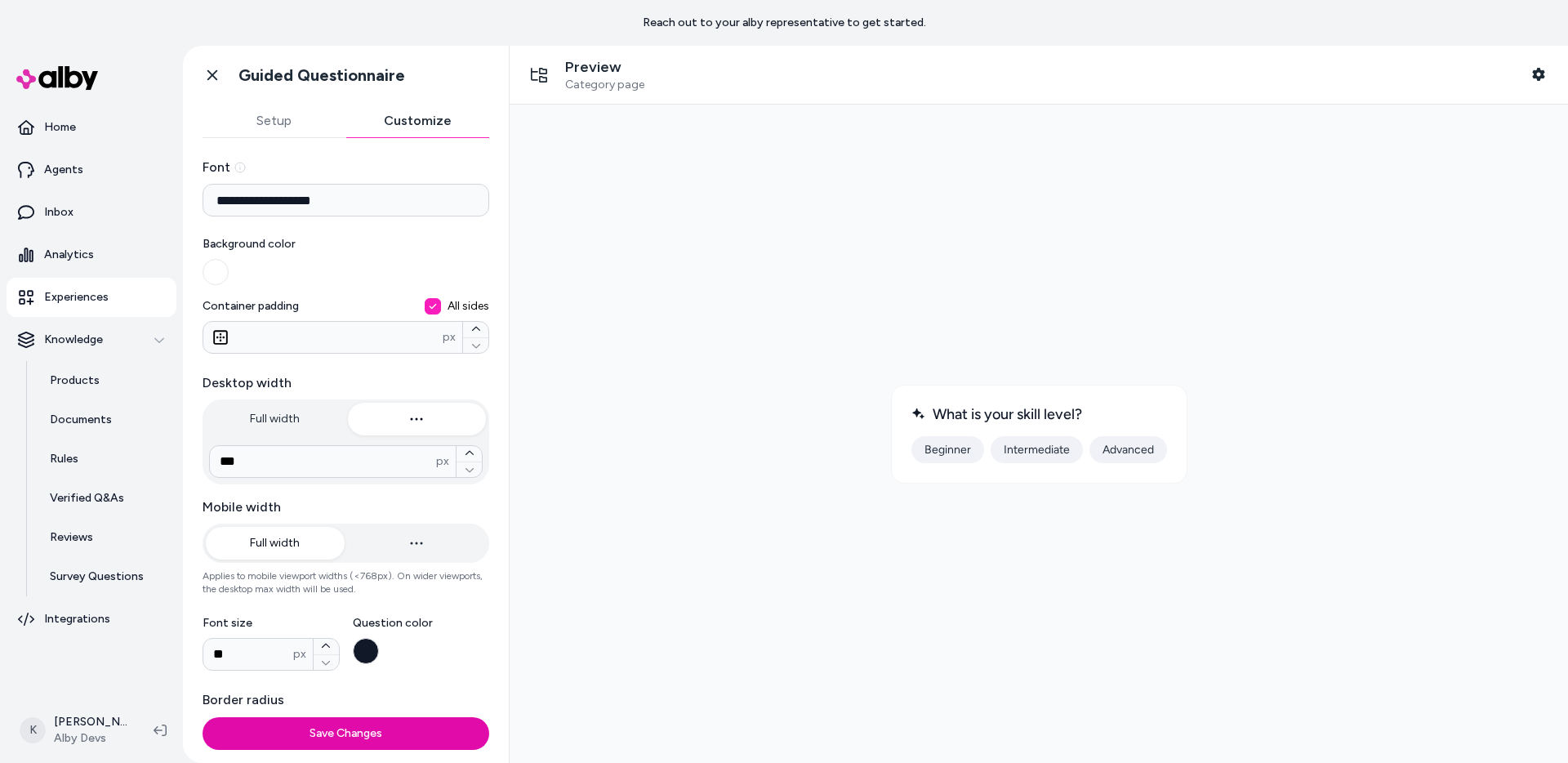
click at [396, 116] on button "Customize" at bounding box center [418, 121] width 144 height 32
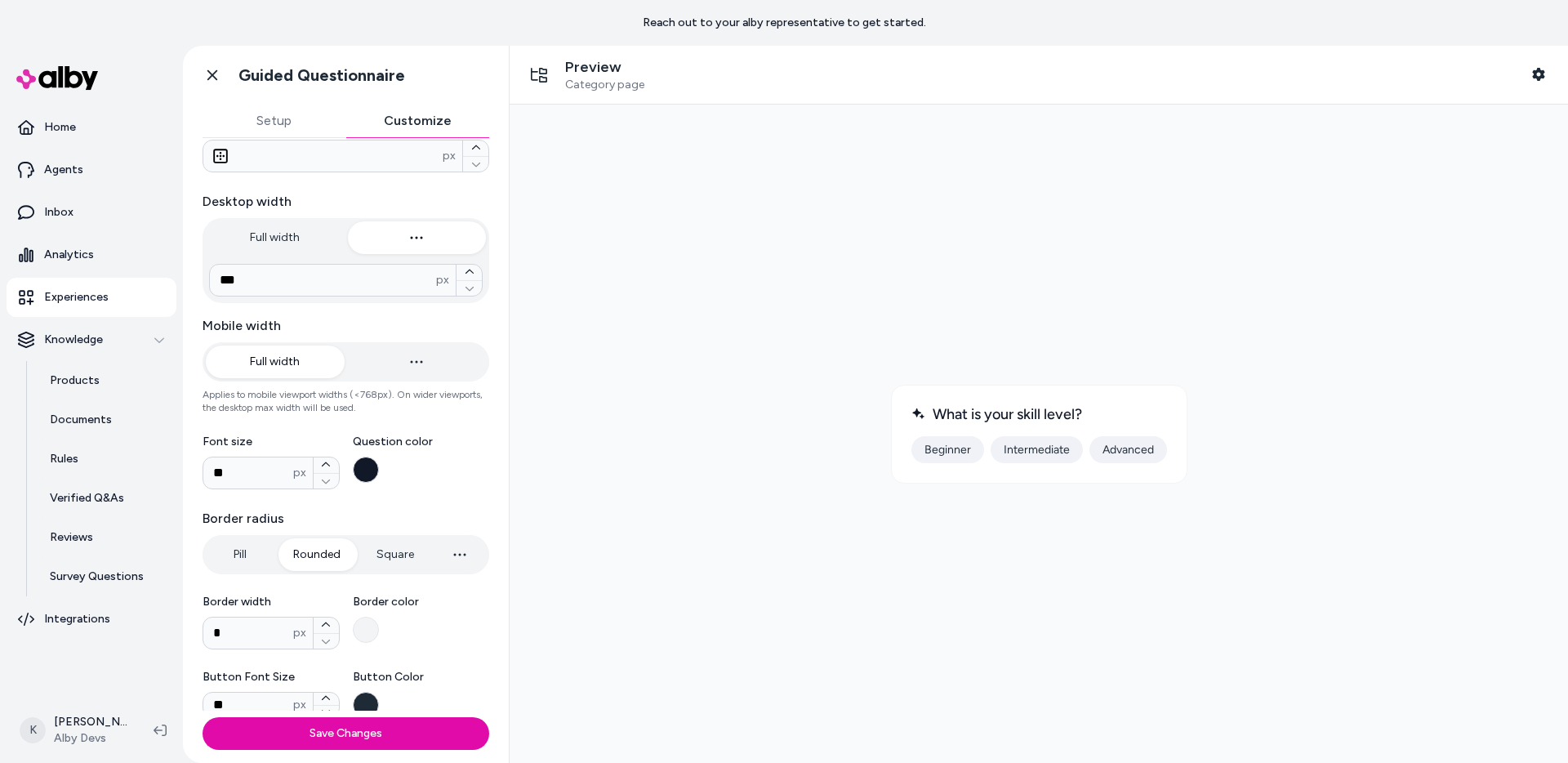
scroll to position [496, 0]
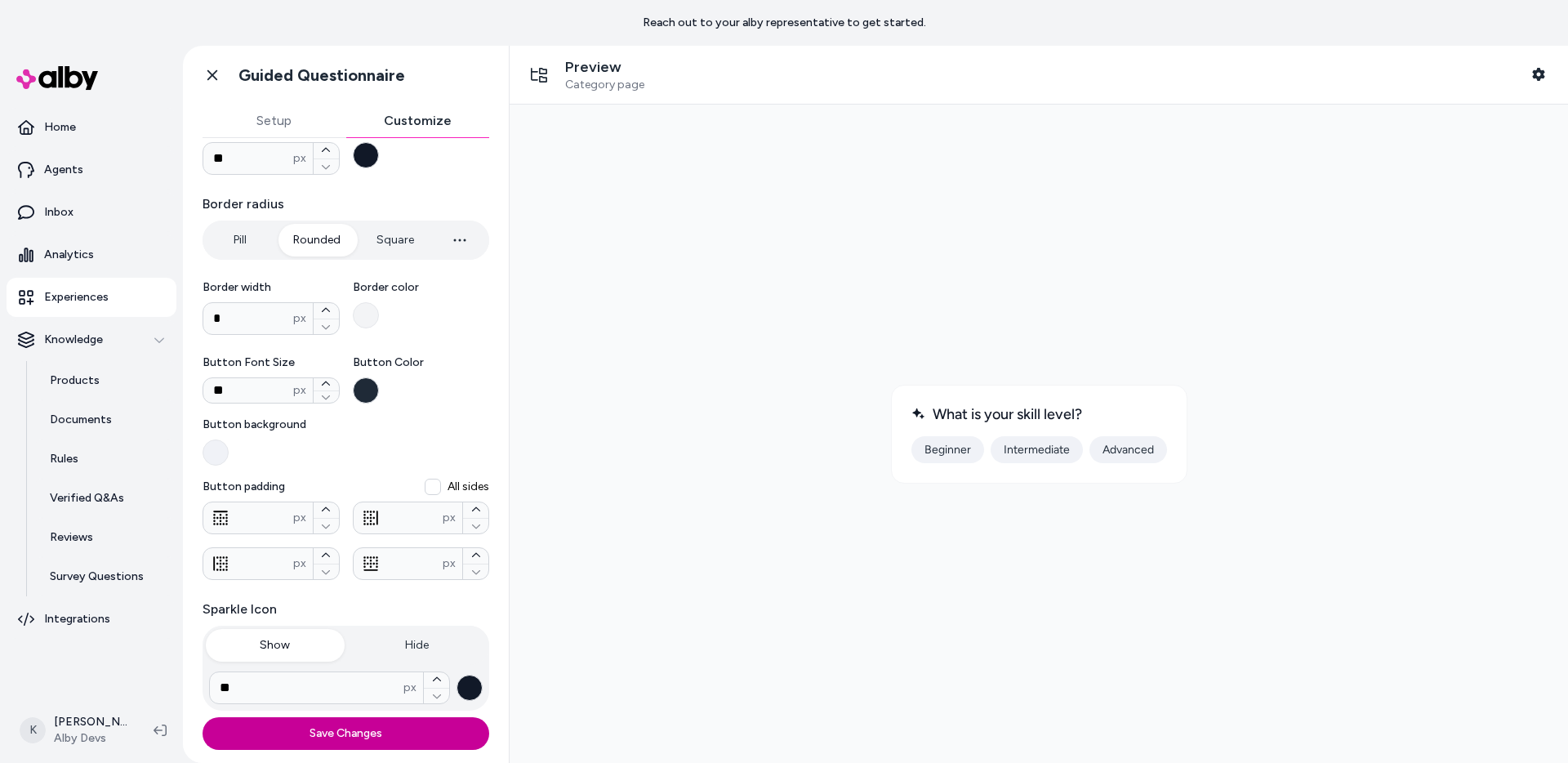
click at [388, 746] on button "Save Changes" at bounding box center [345, 733] width 286 height 32
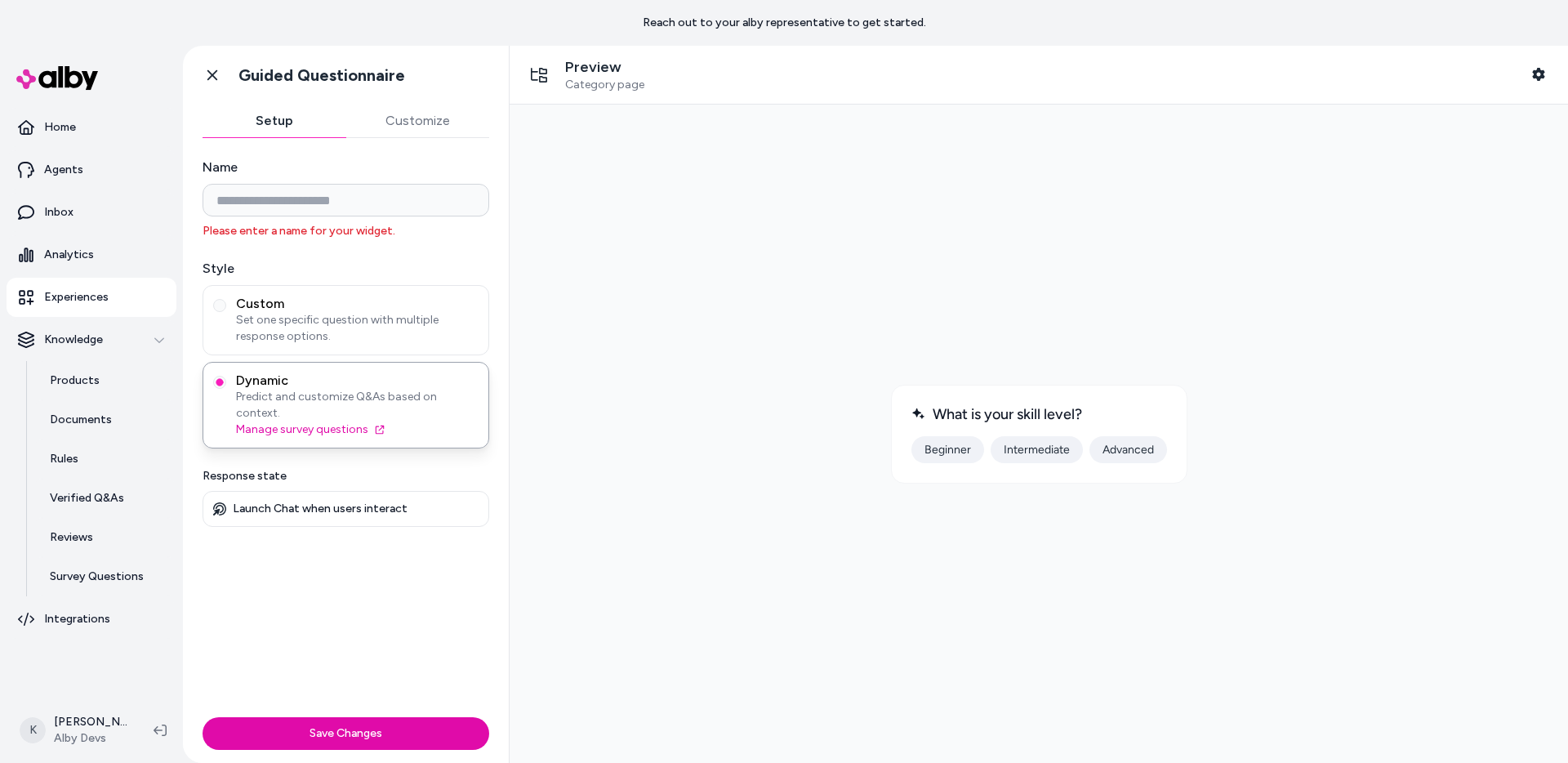
click at [316, 207] on input "Name" at bounding box center [345, 200] width 286 height 32
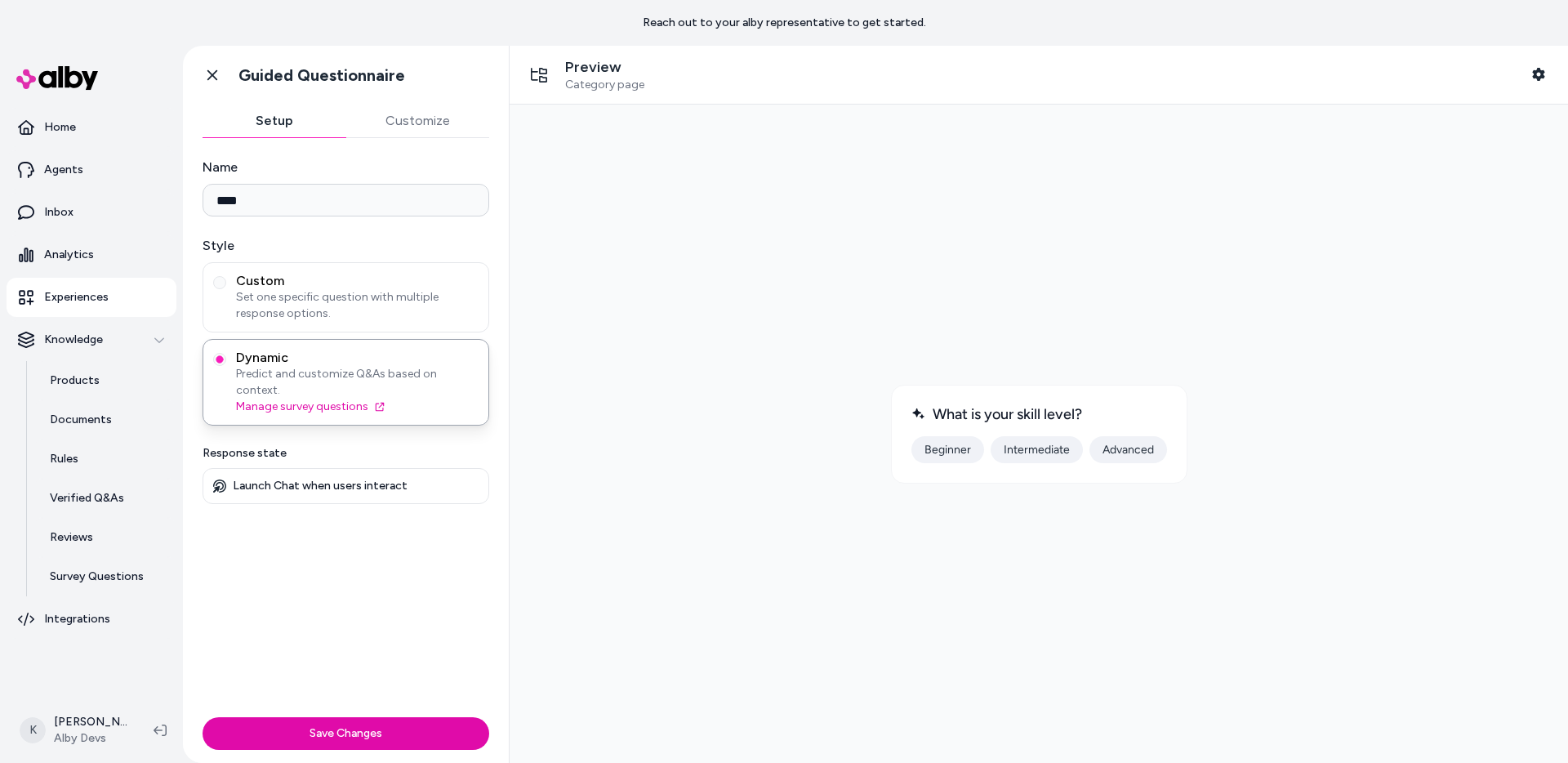
type input "****"
click at [333, 715] on div "Save Changes" at bounding box center [346, 736] width 326 height 52
click at [333, 725] on button "Save Changes" at bounding box center [345, 733] width 286 height 32
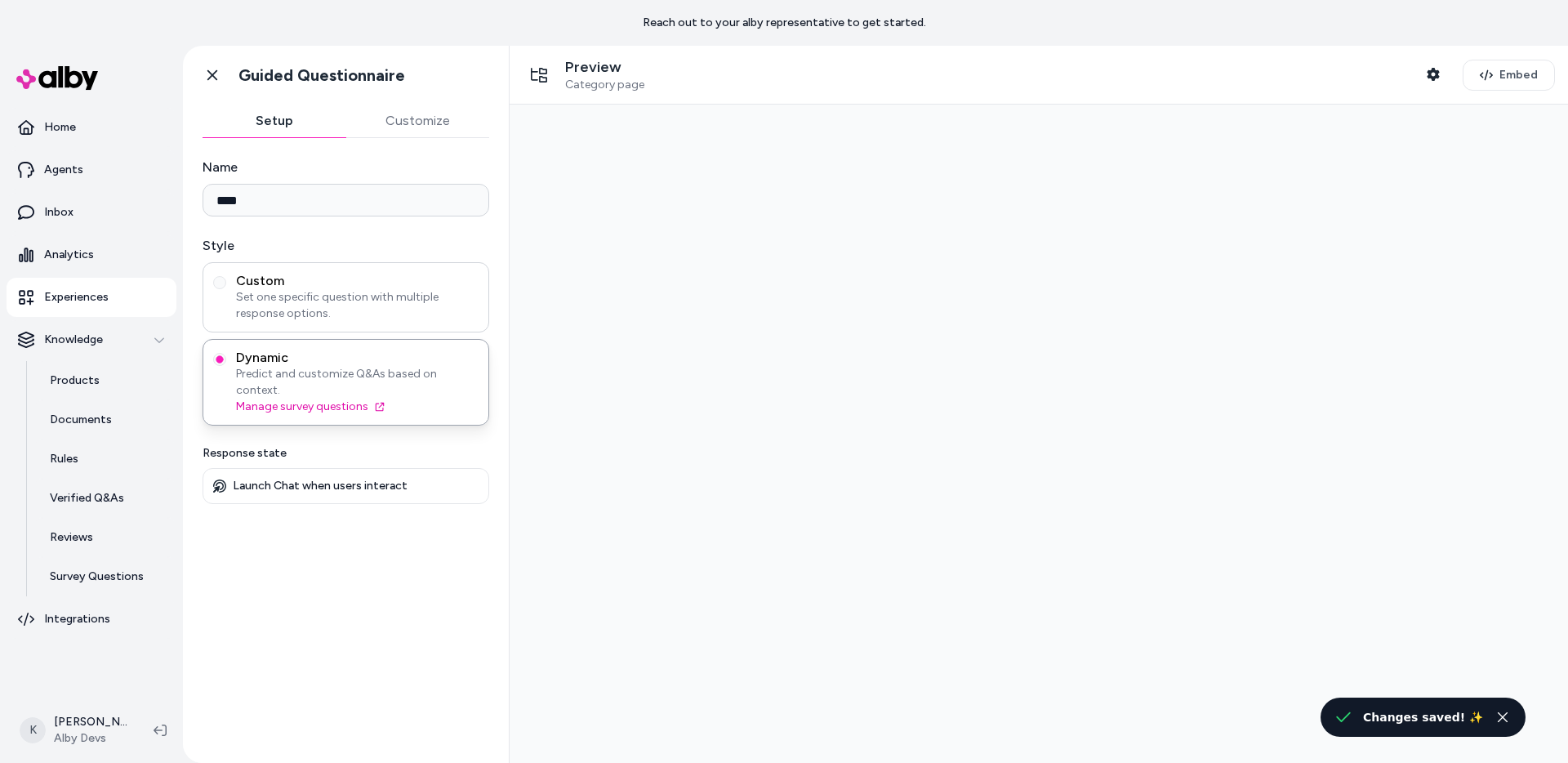
click at [367, 302] on span "Set one specific question with multiple response options." at bounding box center [357, 305] width 242 height 32
click at [226, 289] on button "Custom Set one specific question with multiple response options." at bounding box center [219, 282] width 13 height 13
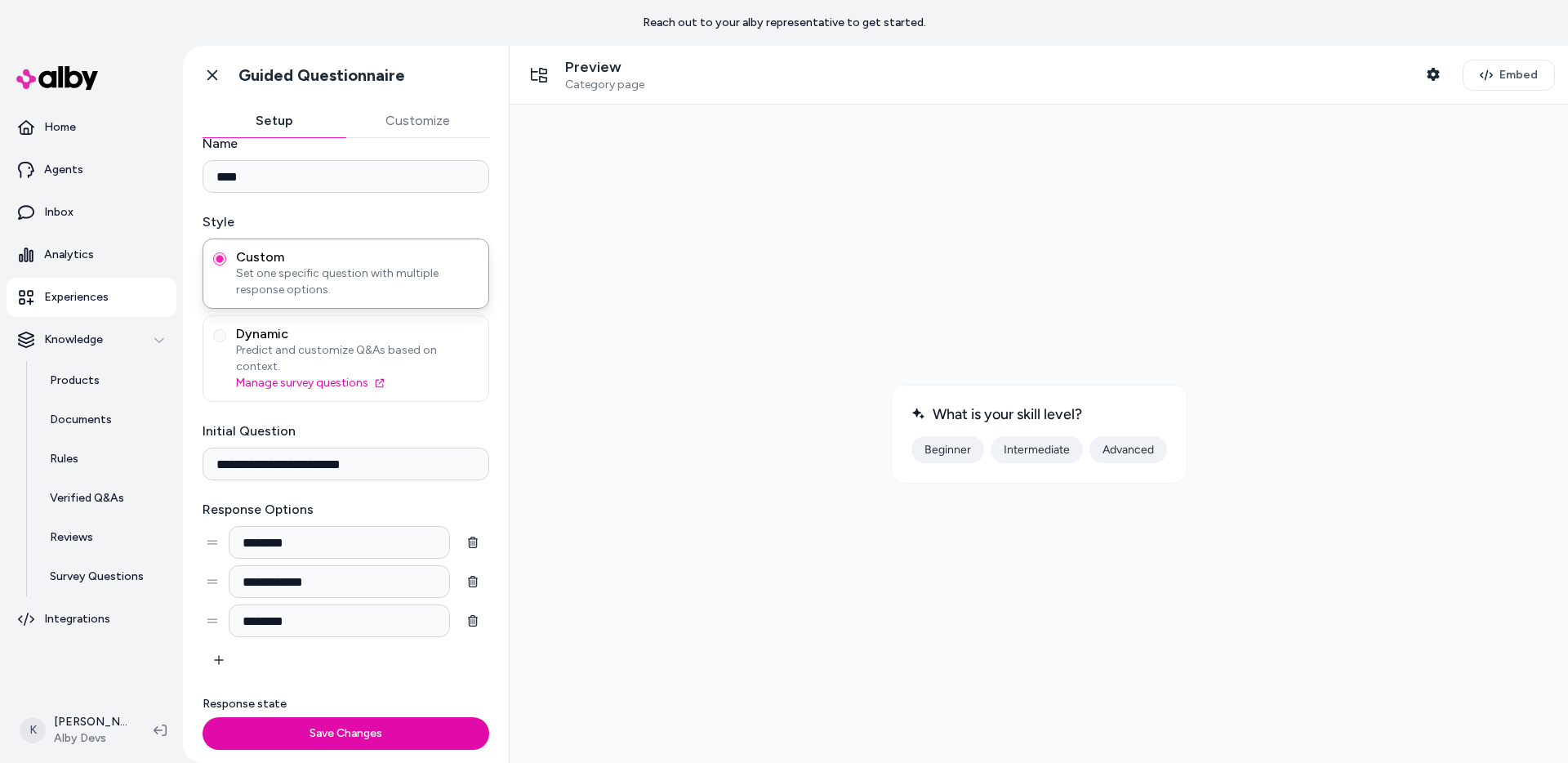
scroll to position [52, 0]
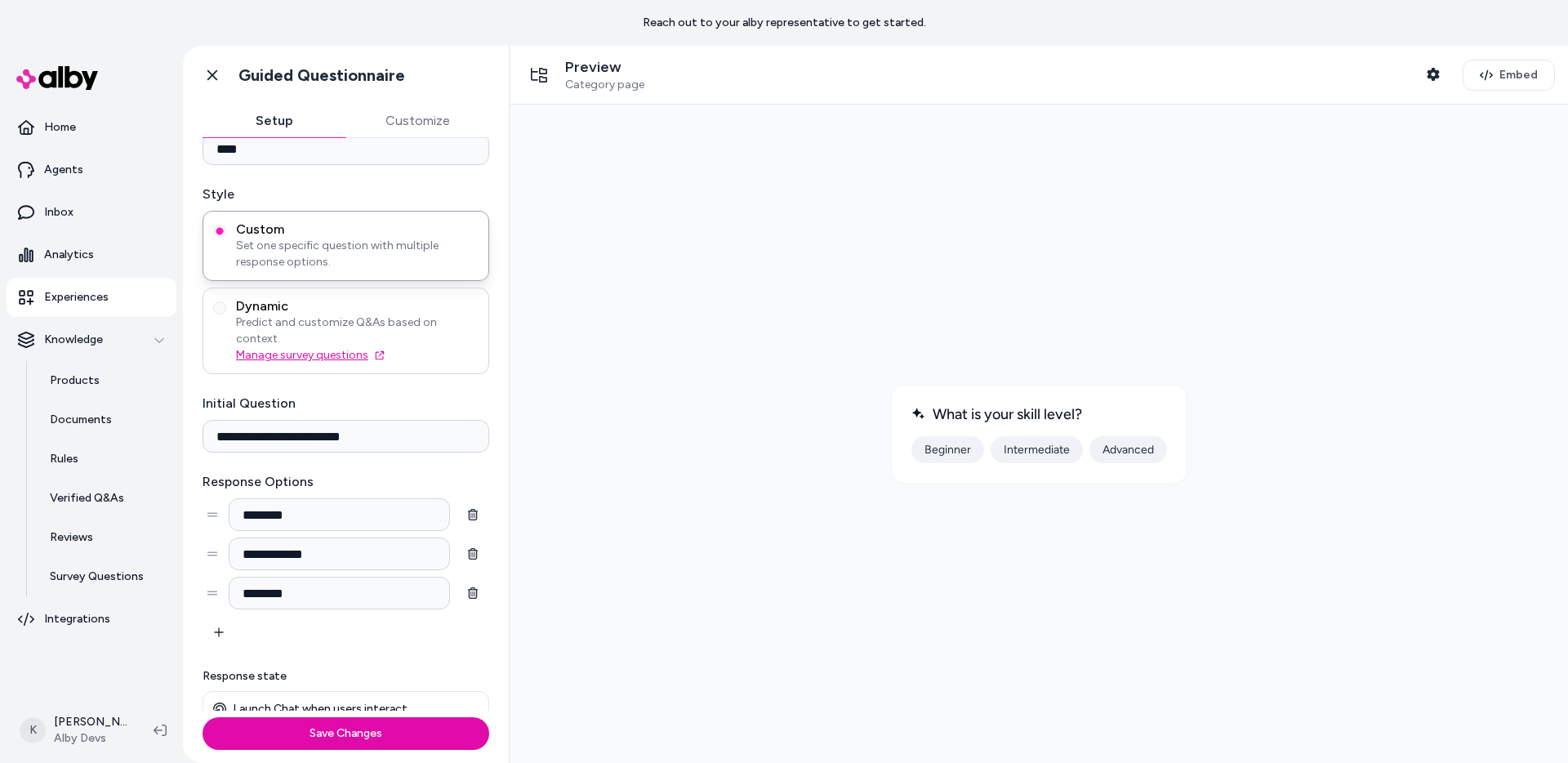
click at [431, 347] on link "Manage survey questions" at bounding box center [357, 355] width 242 height 16
click at [462, 300] on span "Dynamic" at bounding box center [357, 305] width 242 height 16
click at [226, 301] on button "Dynamic Predict and customize Q&As based on context. Manage survey questions" at bounding box center [219, 308] width 13 height 13
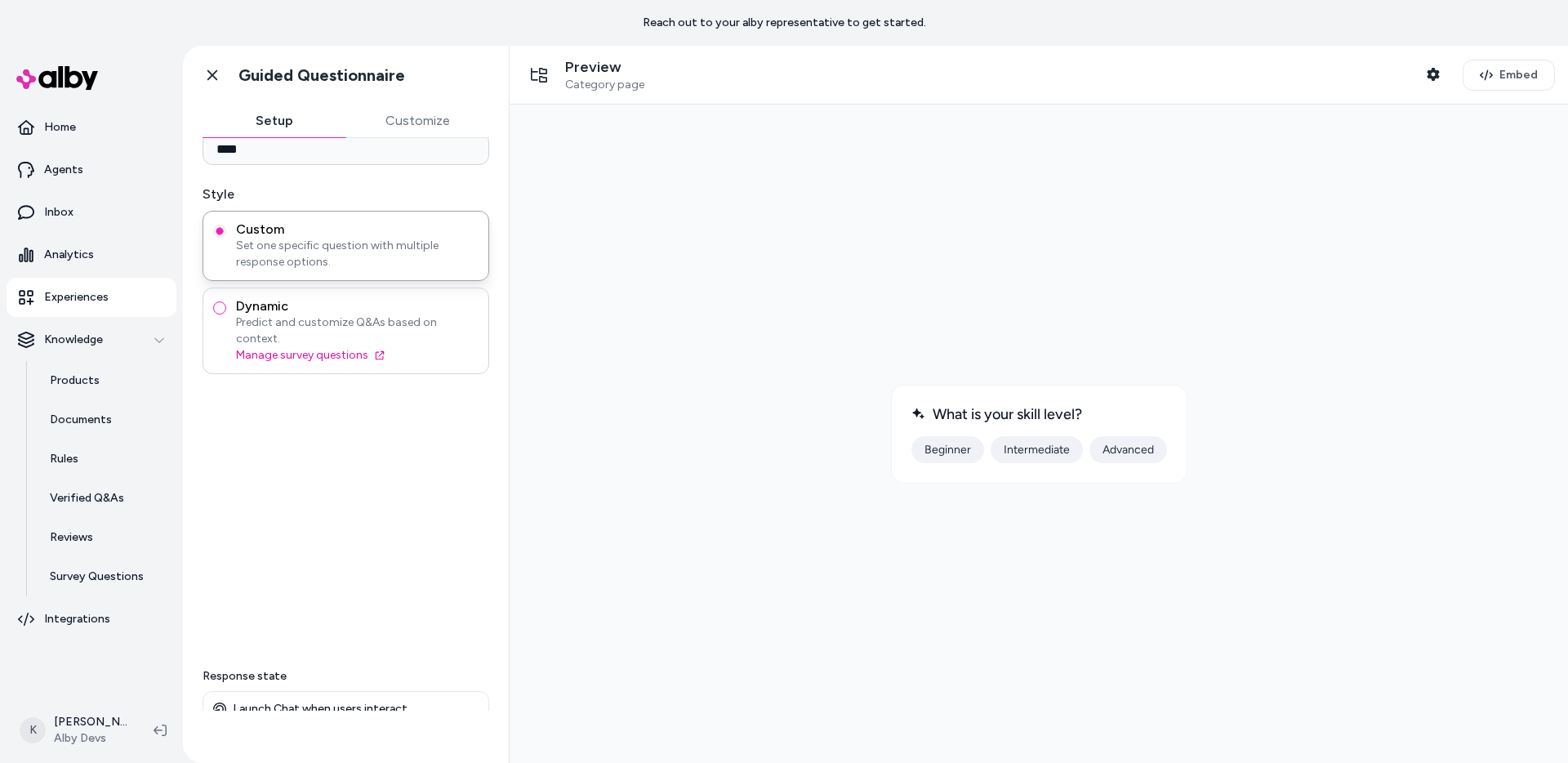
scroll to position [0, 0]
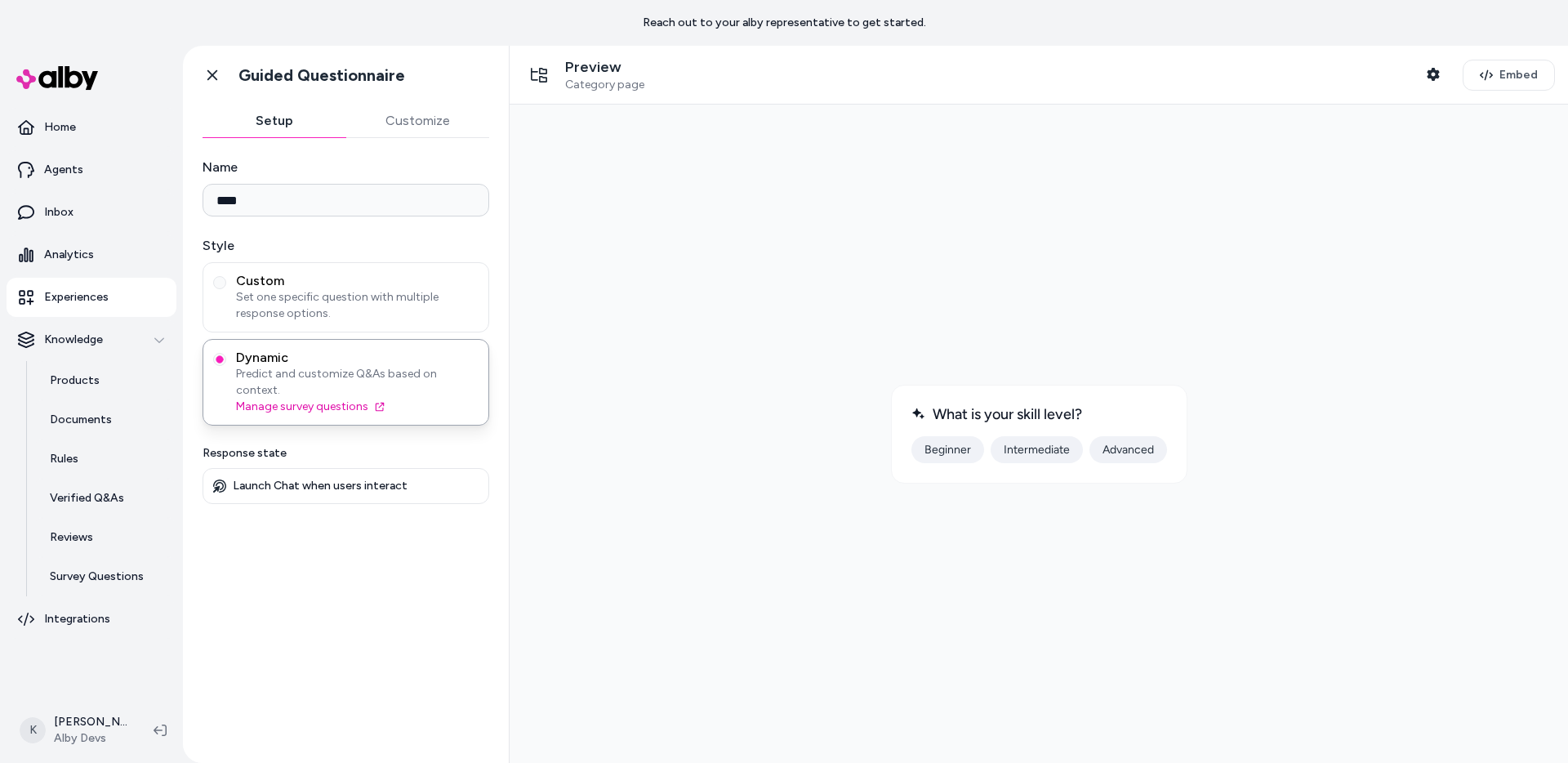
click at [1080, 192] on div at bounding box center [1039, 433] width 1032 height 632
click at [1426, 71] on button "Shopper Context" at bounding box center [1433, 74] width 32 height 32
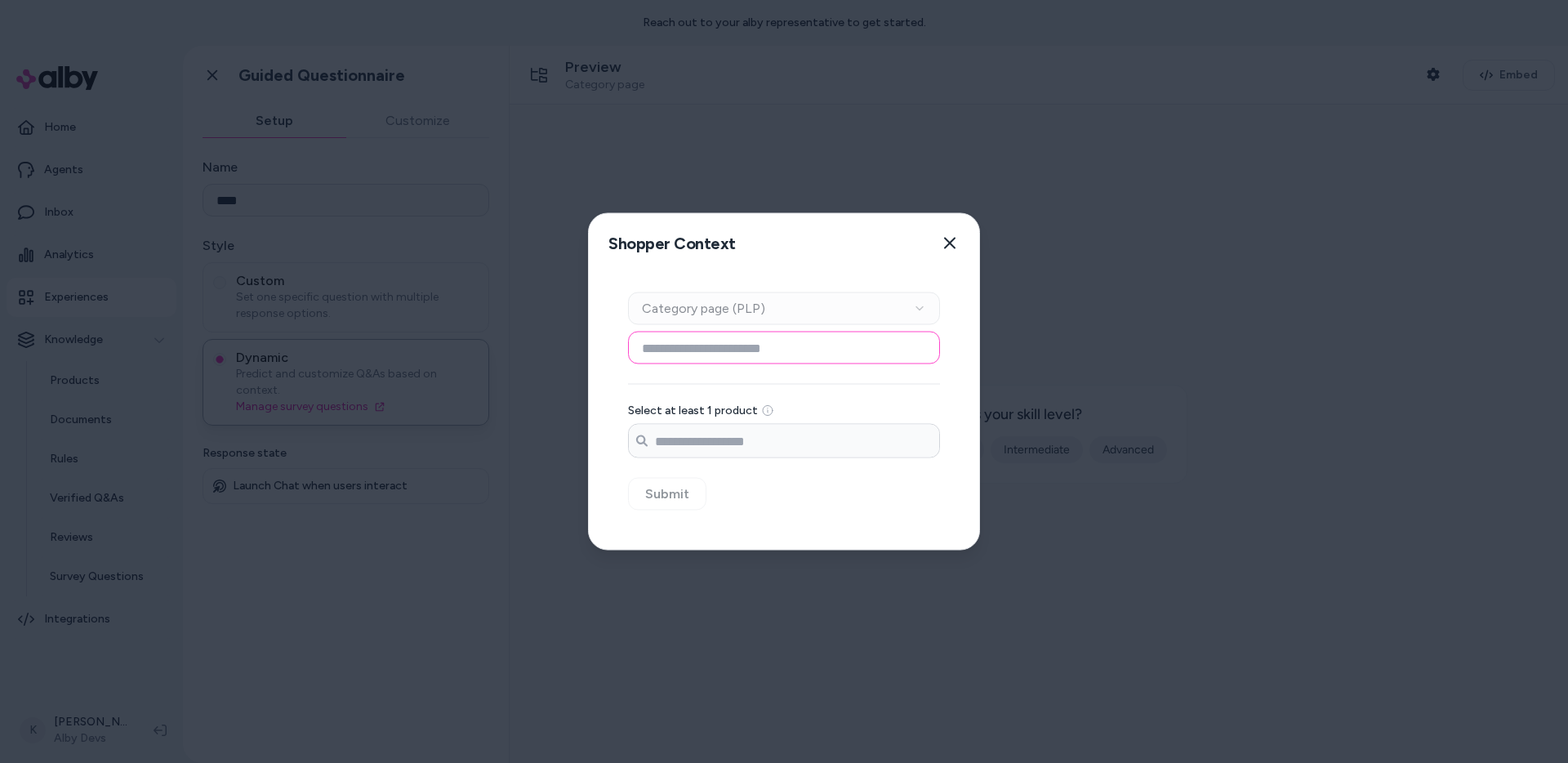
click at [897, 353] on input at bounding box center [783, 348] width 312 height 32
type input "*"
click at [954, 242] on icon "button" at bounding box center [950, 243] width 13 height 13
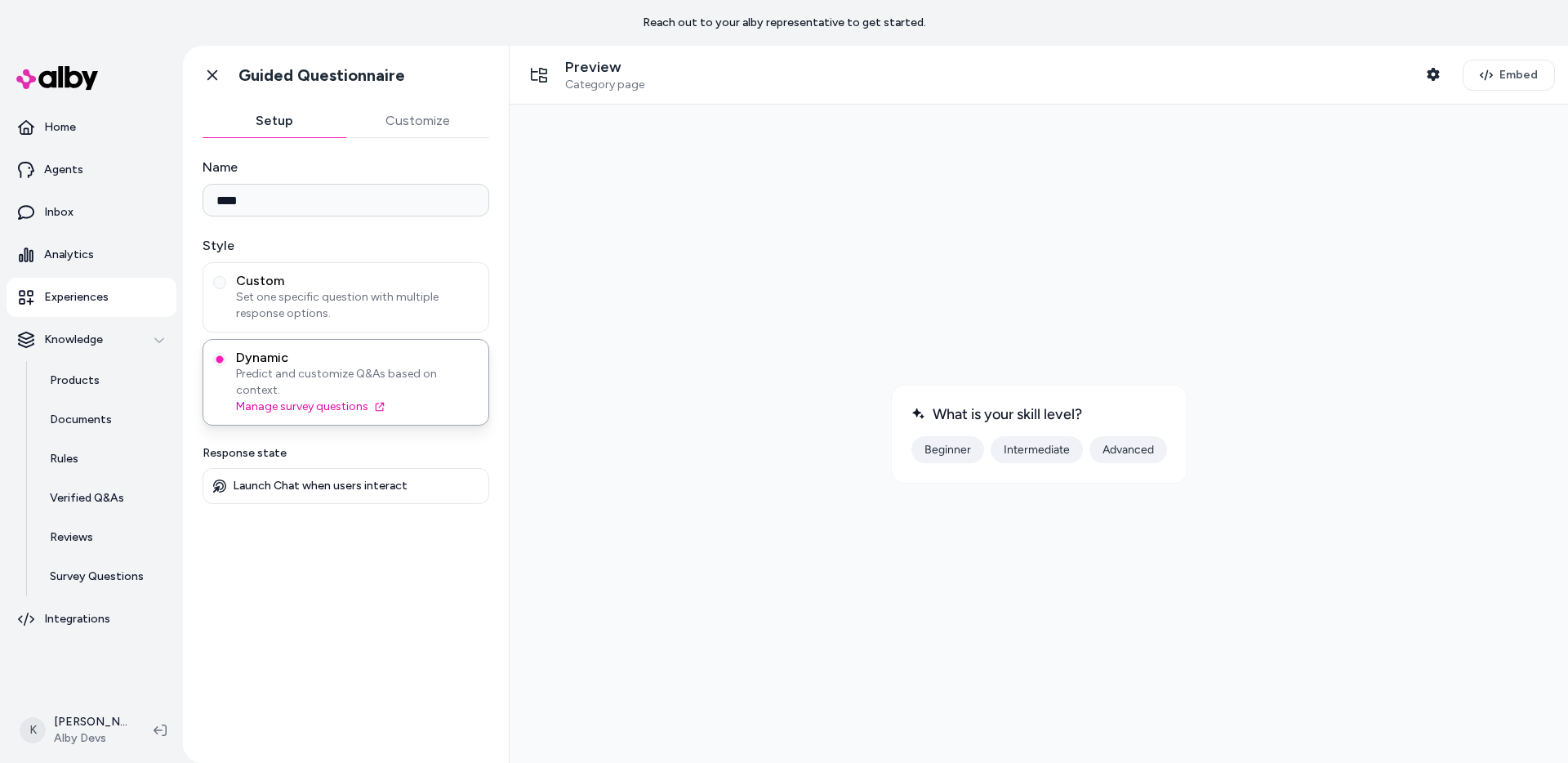
click at [965, 446] on button "Beginner" at bounding box center [947, 449] width 72 height 27
click at [411, 308] on span "Set one specific question with multiple response options." at bounding box center [357, 305] width 242 height 32
click at [226, 289] on button "Custom Set one specific question with multiple response options." at bounding box center [219, 282] width 13 height 13
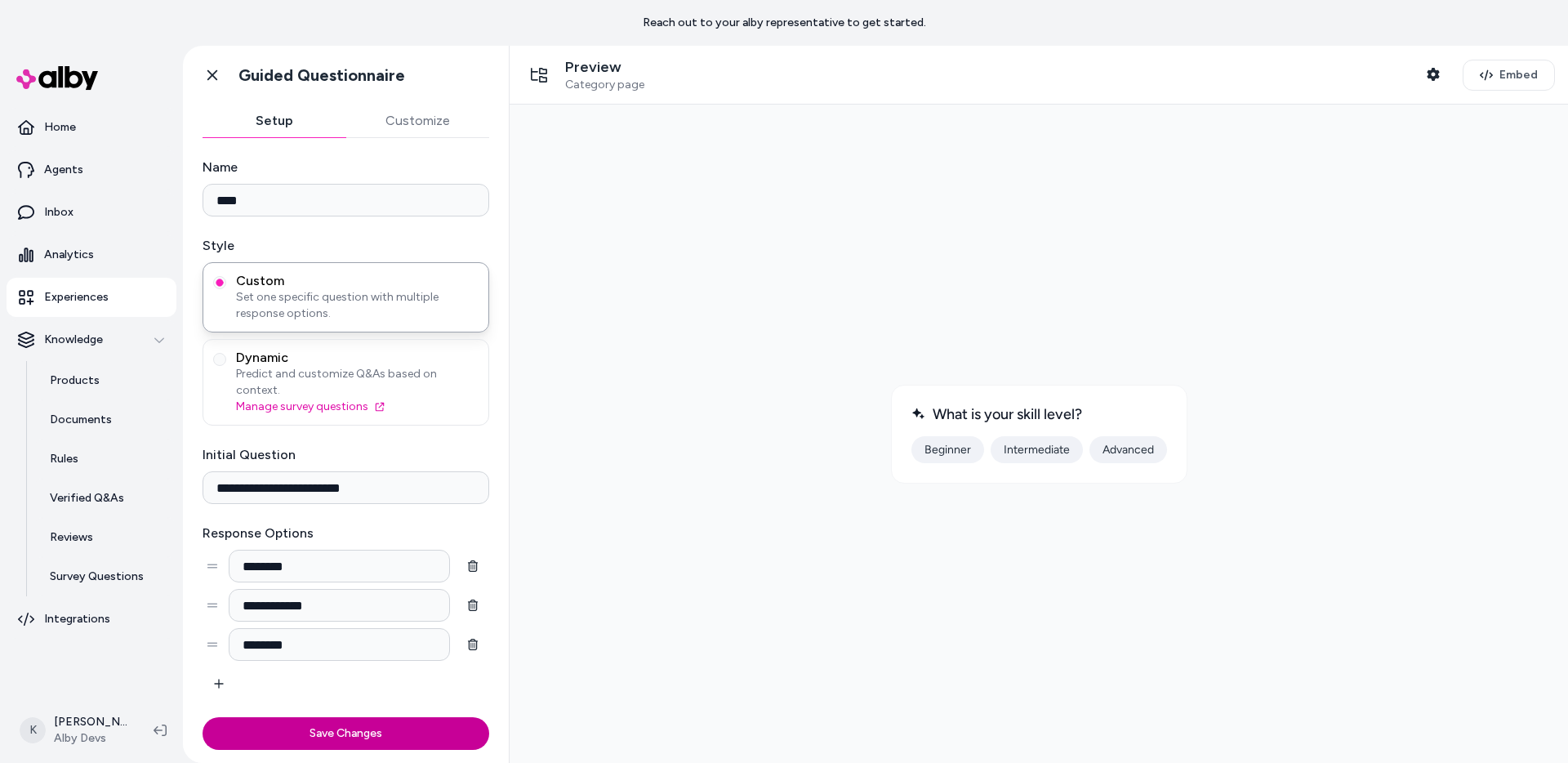
click at [394, 746] on button "Save Changes" at bounding box center [345, 733] width 286 height 32
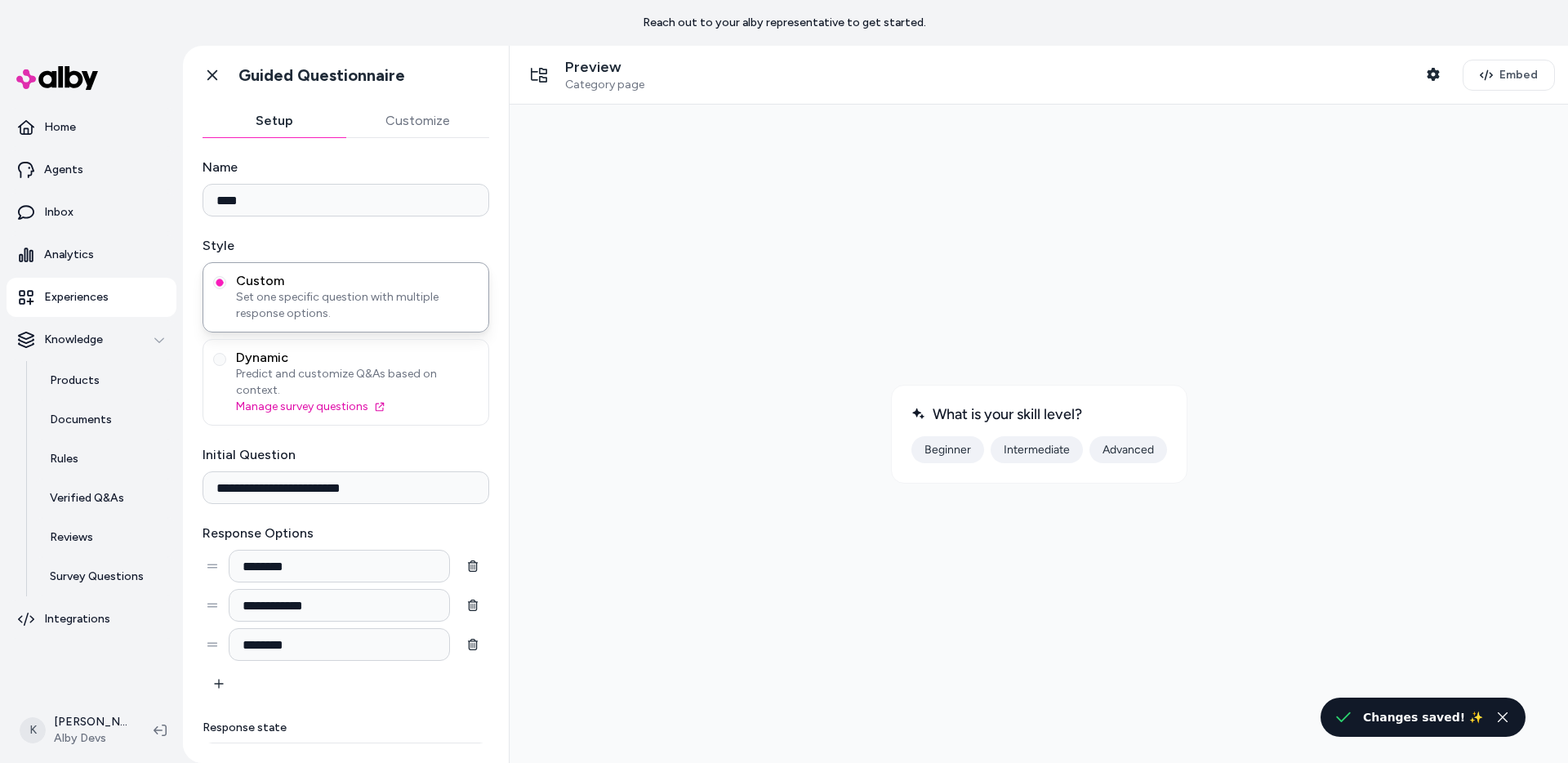
click at [994, 450] on button "Intermediate" at bounding box center [1036, 449] width 93 height 27
click at [1508, 721] on button "Close toast" at bounding box center [1502, 716] width 20 height 20
click at [1104, 451] on button "Advanced" at bounding box center [1127, 449] width 77 height 27
click at [1436, 72] on icon "button" at bounding box center [1433, 74] width 12 height 13
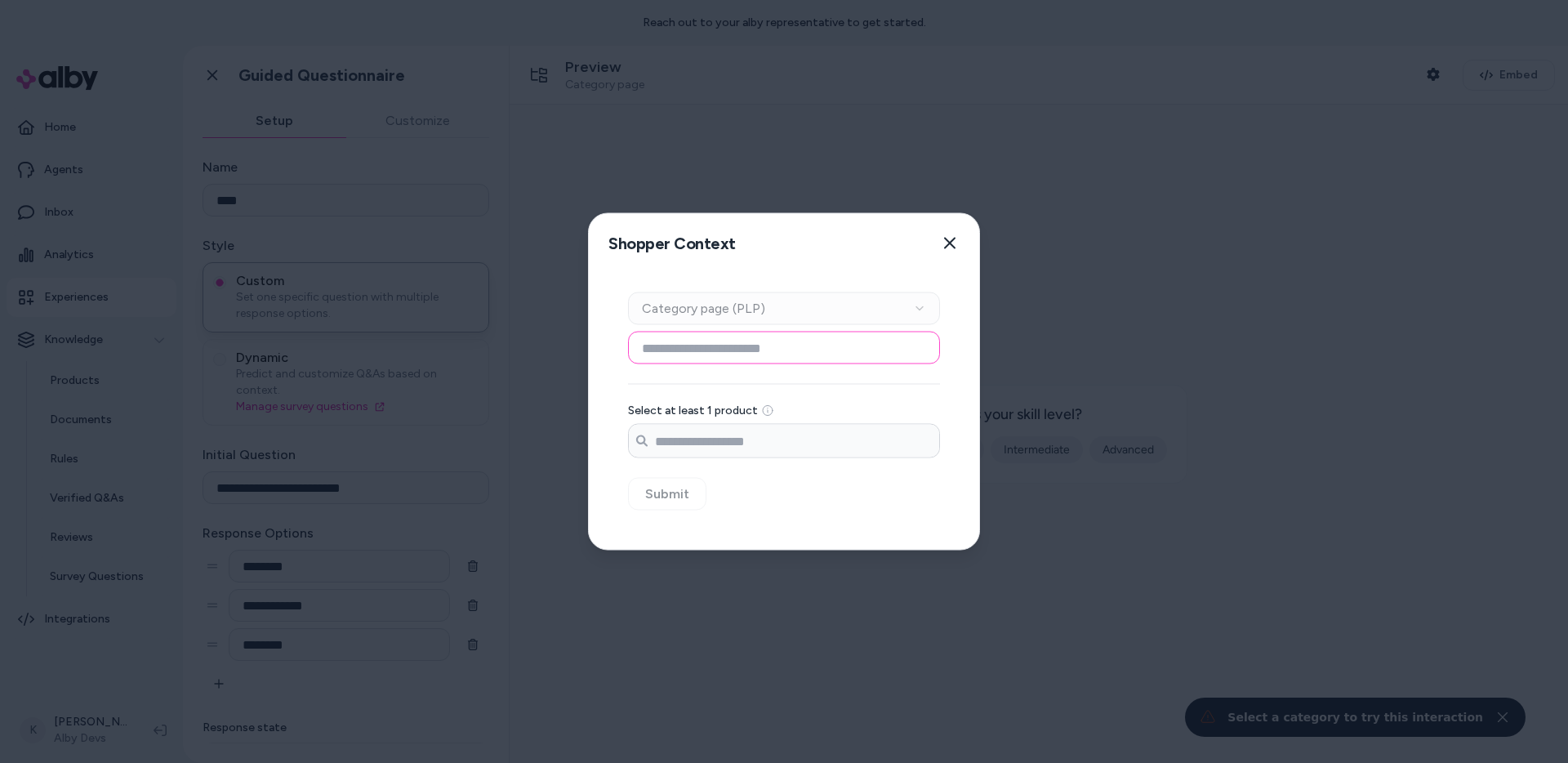
click at [878, 339] on input at bounding box center [783, 348] width 312 height 32
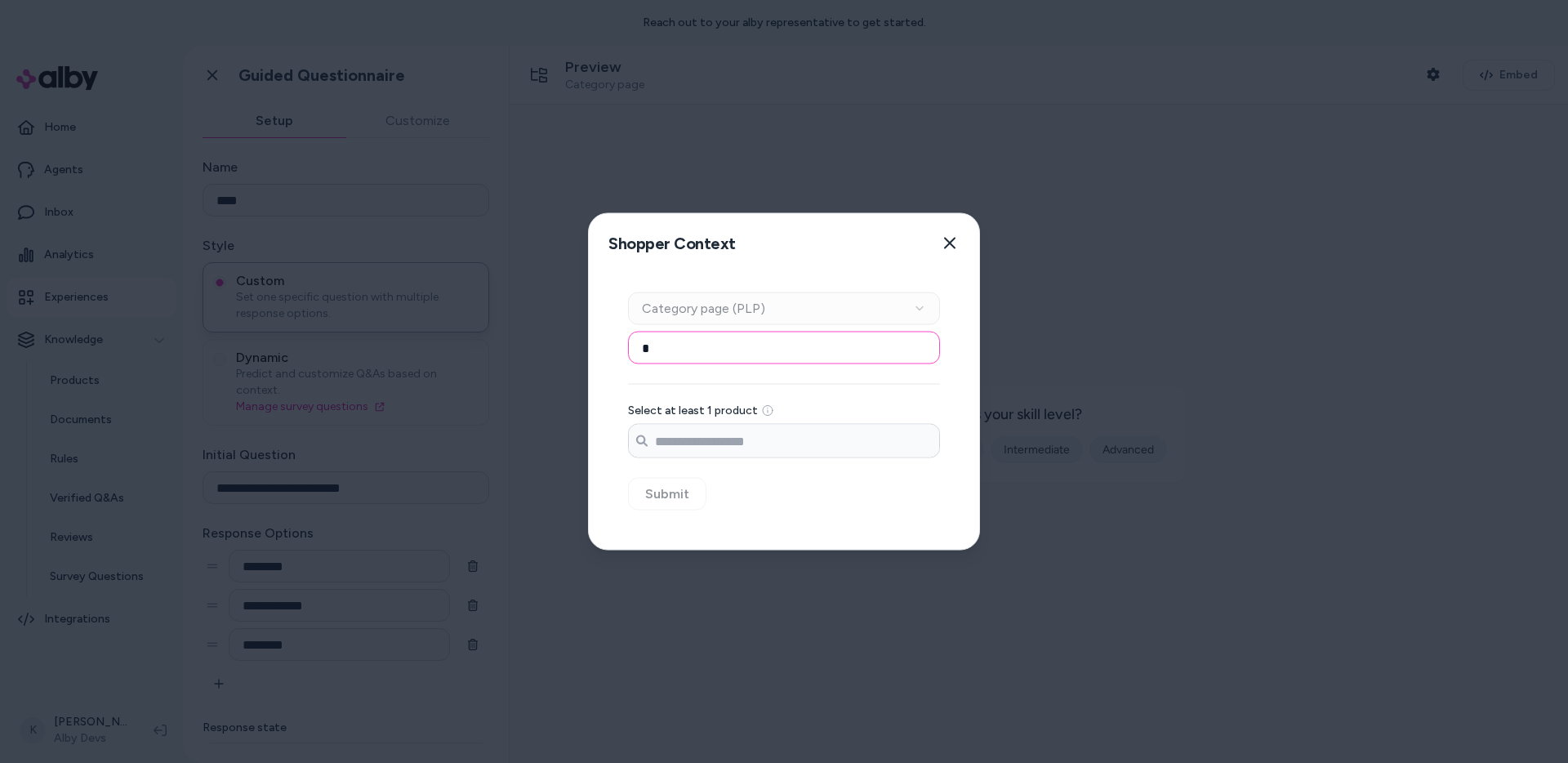
type input "*"
click at [909, 312] on div "Context Type Category page (PLP)" at bounding box center [783, 308] width 312 height 32
click at [952, 247] on icon "button" at bounding box center [950, 243] width 13 height 13
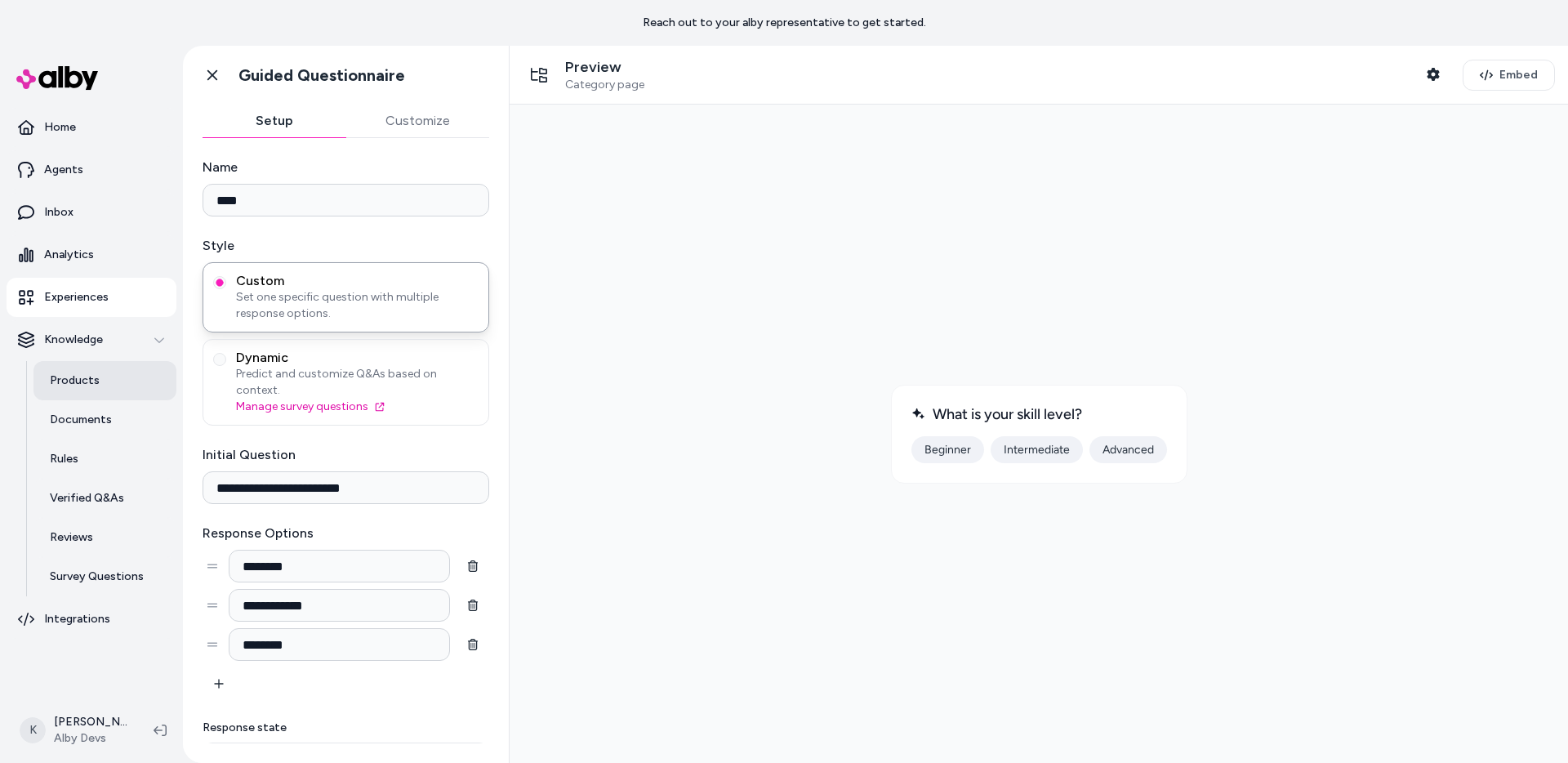
click at [96, 372] on link "Products" at bounding box center [105, 380] width 143 height 39
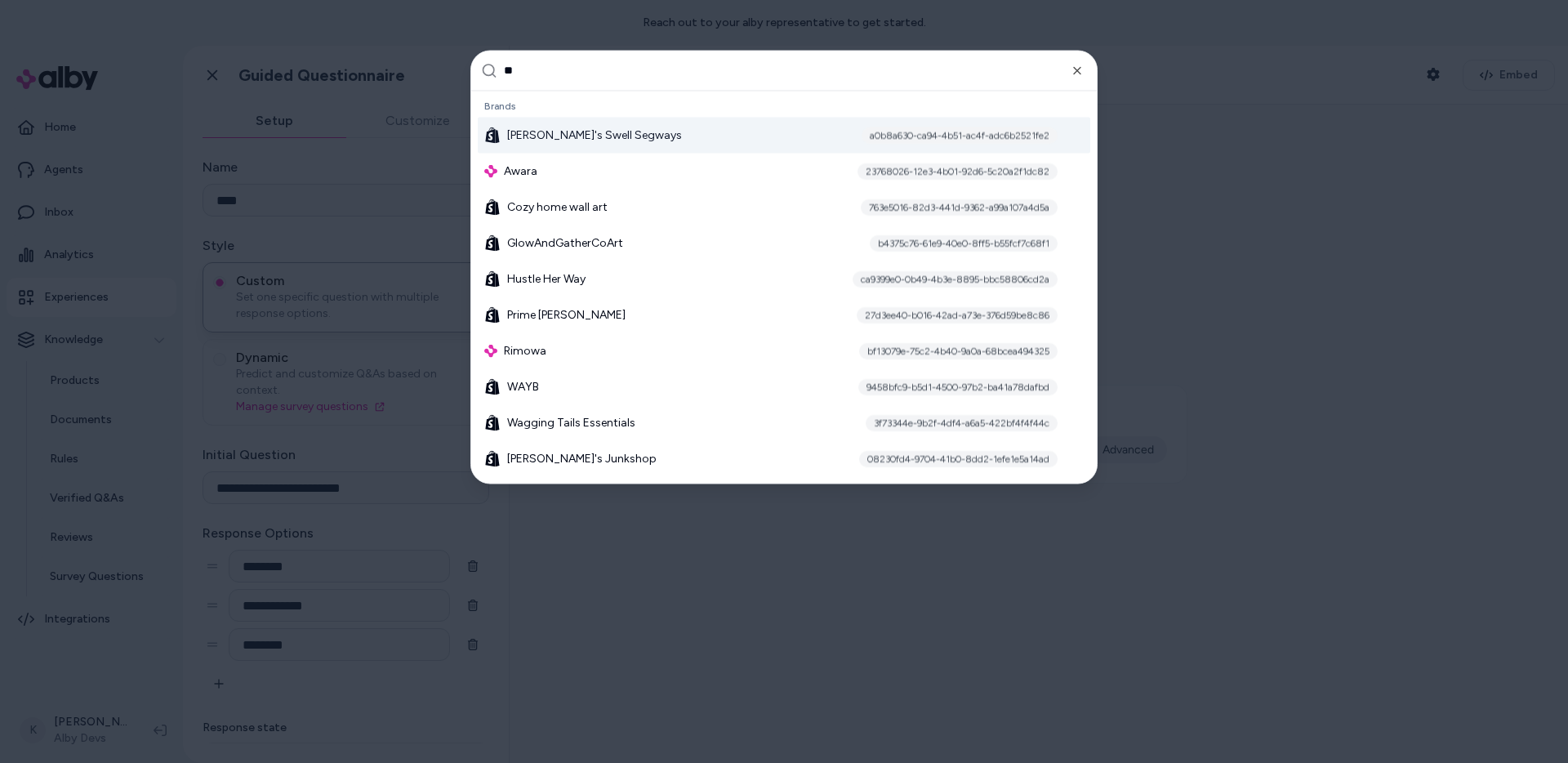
type input "*"
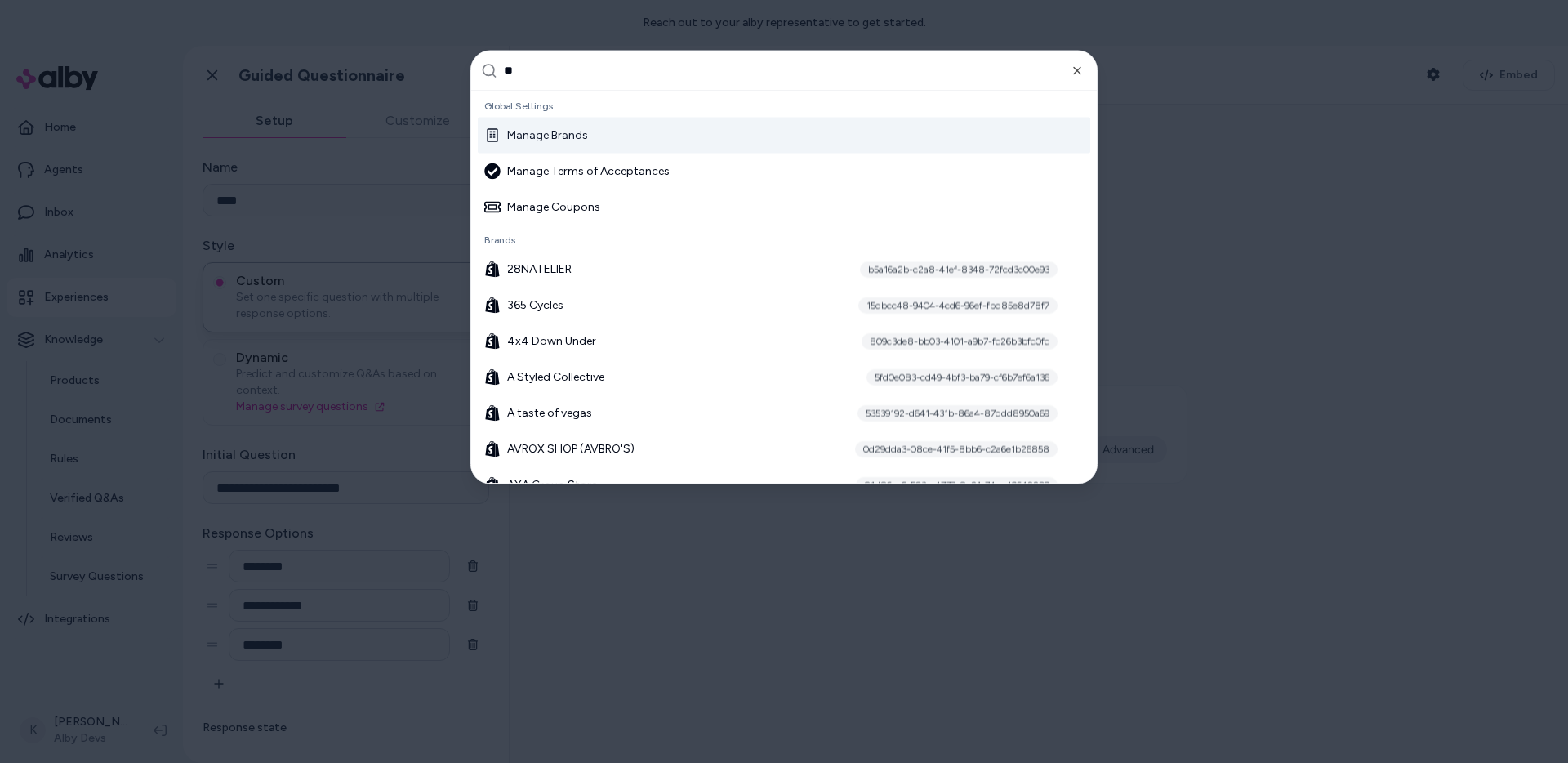
type input "***"
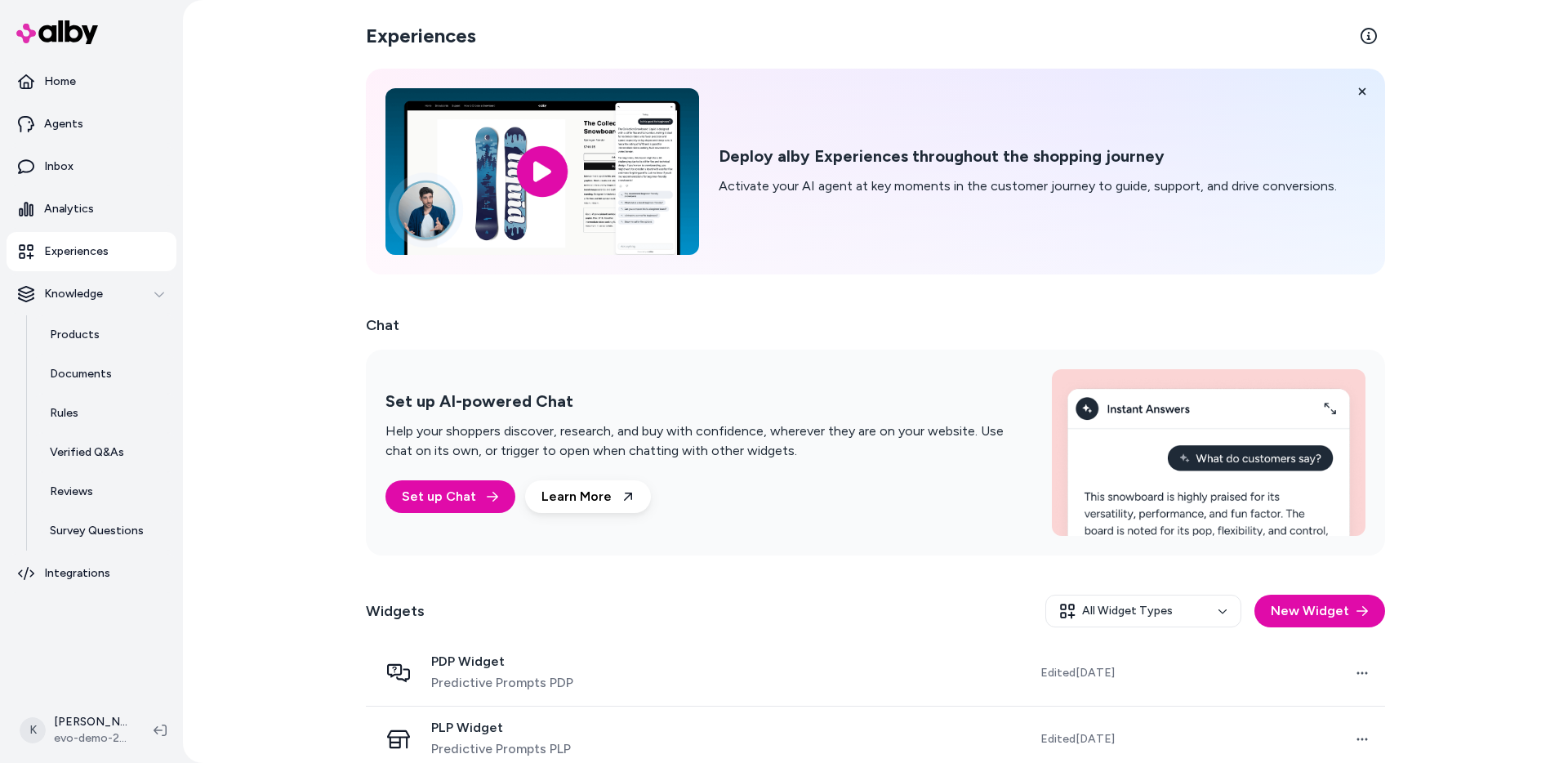
scroll to position [22, 0]
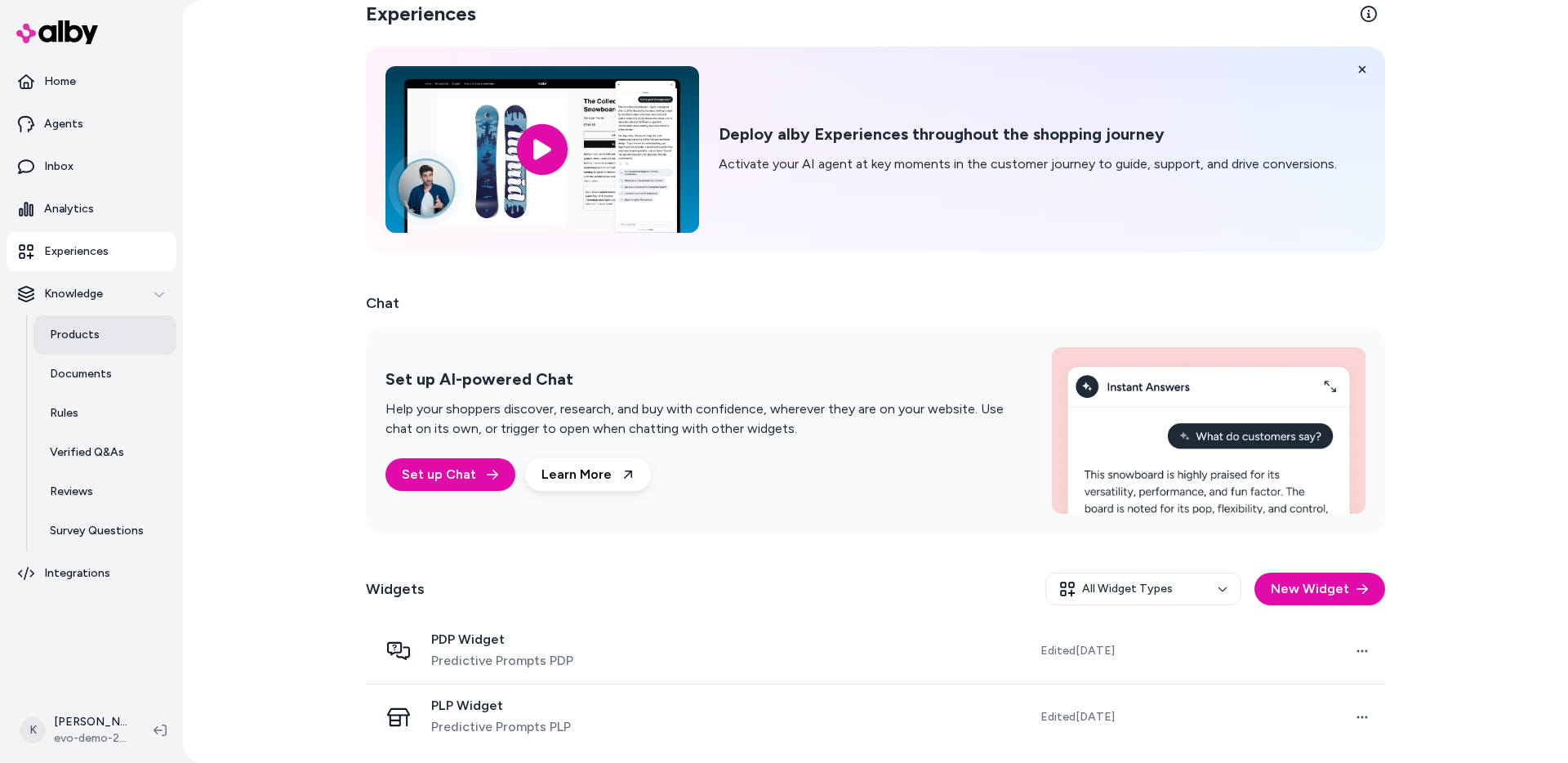
click at [128, 343] on link "Products" at bounding box center [105, 334] width 143 height 39
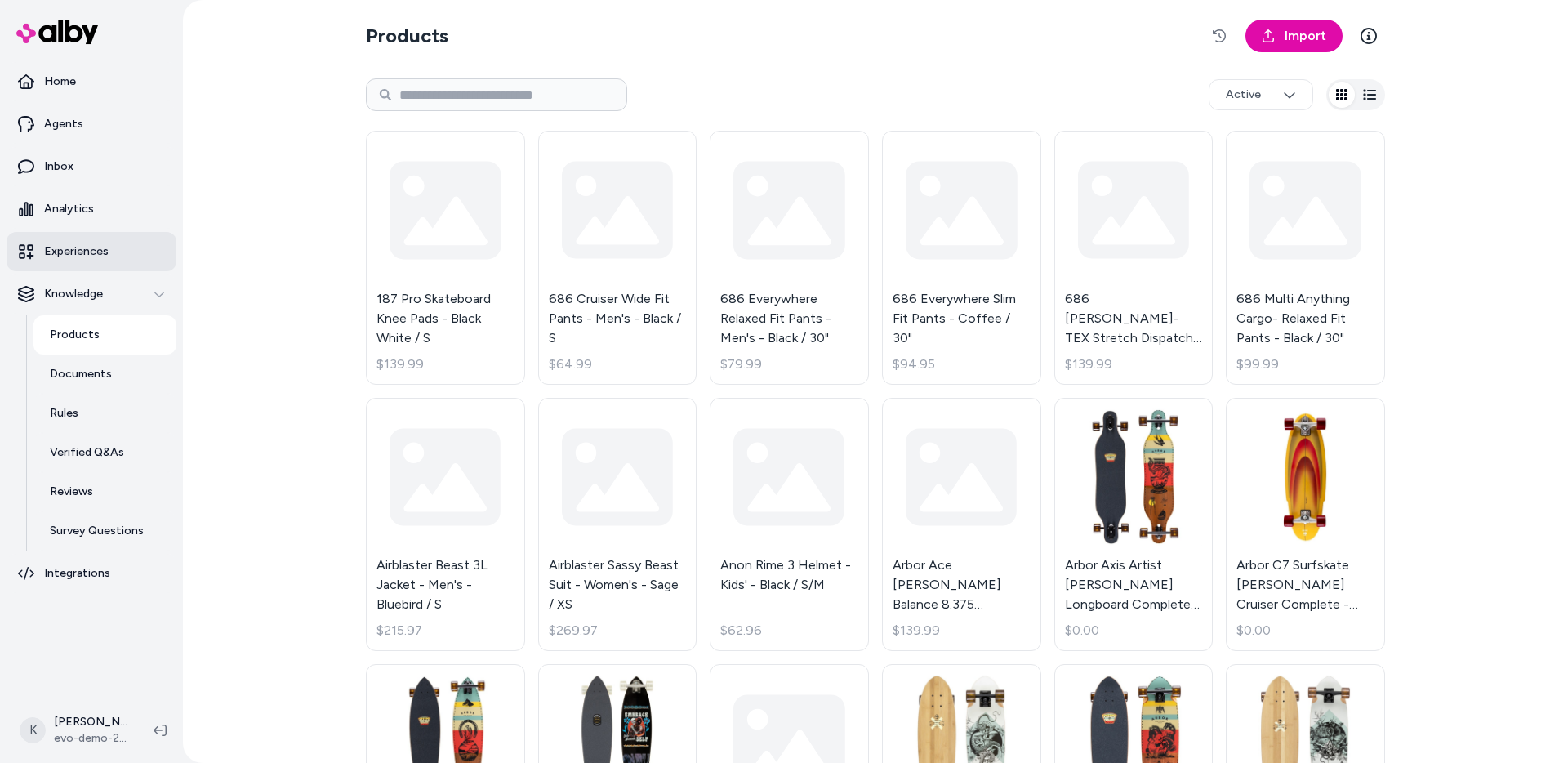
click at [93, 262] on link "Experiences" at bounding box center [92, 251] width 170 height 39
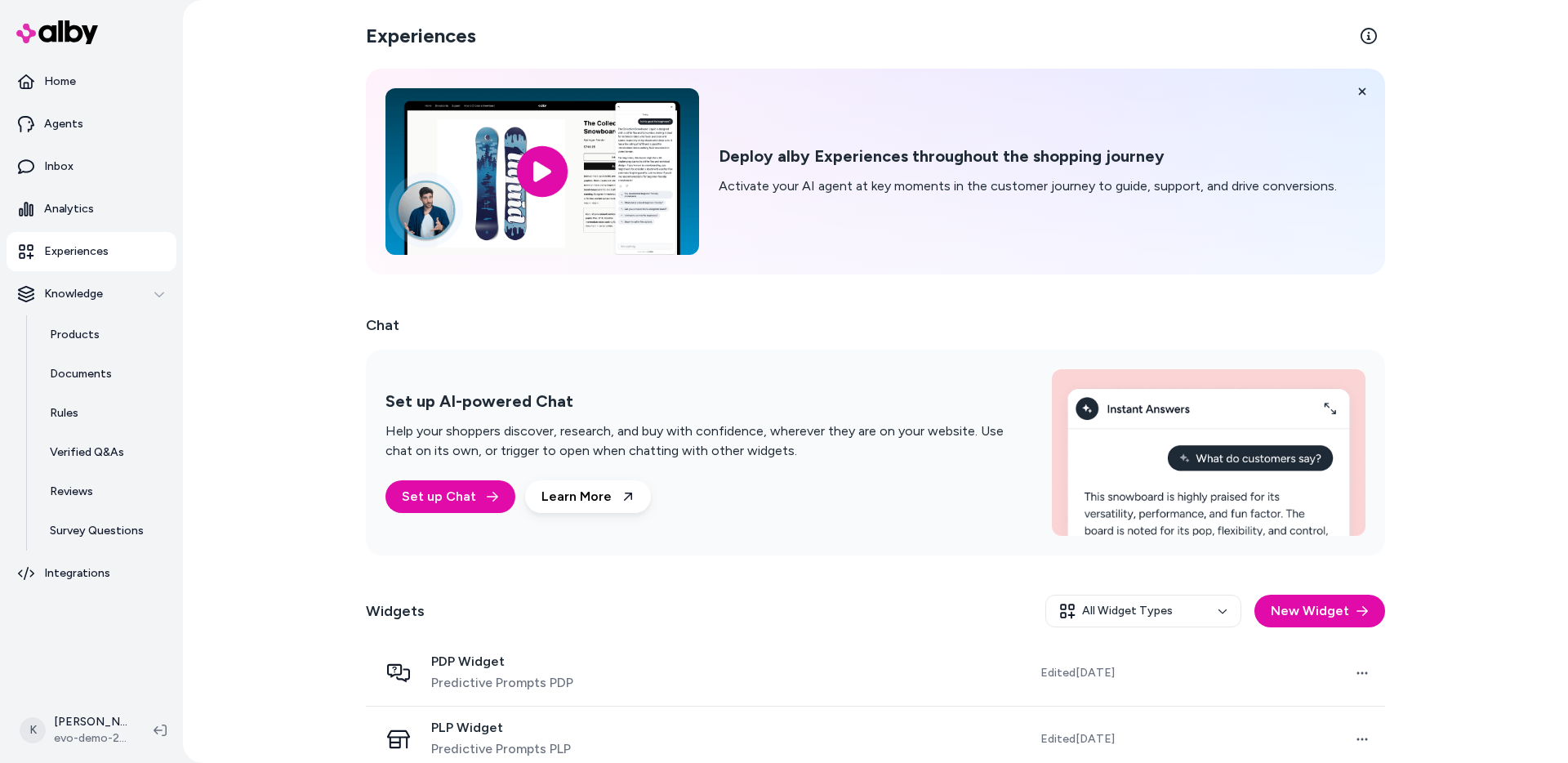
scroll to position [22, 0]
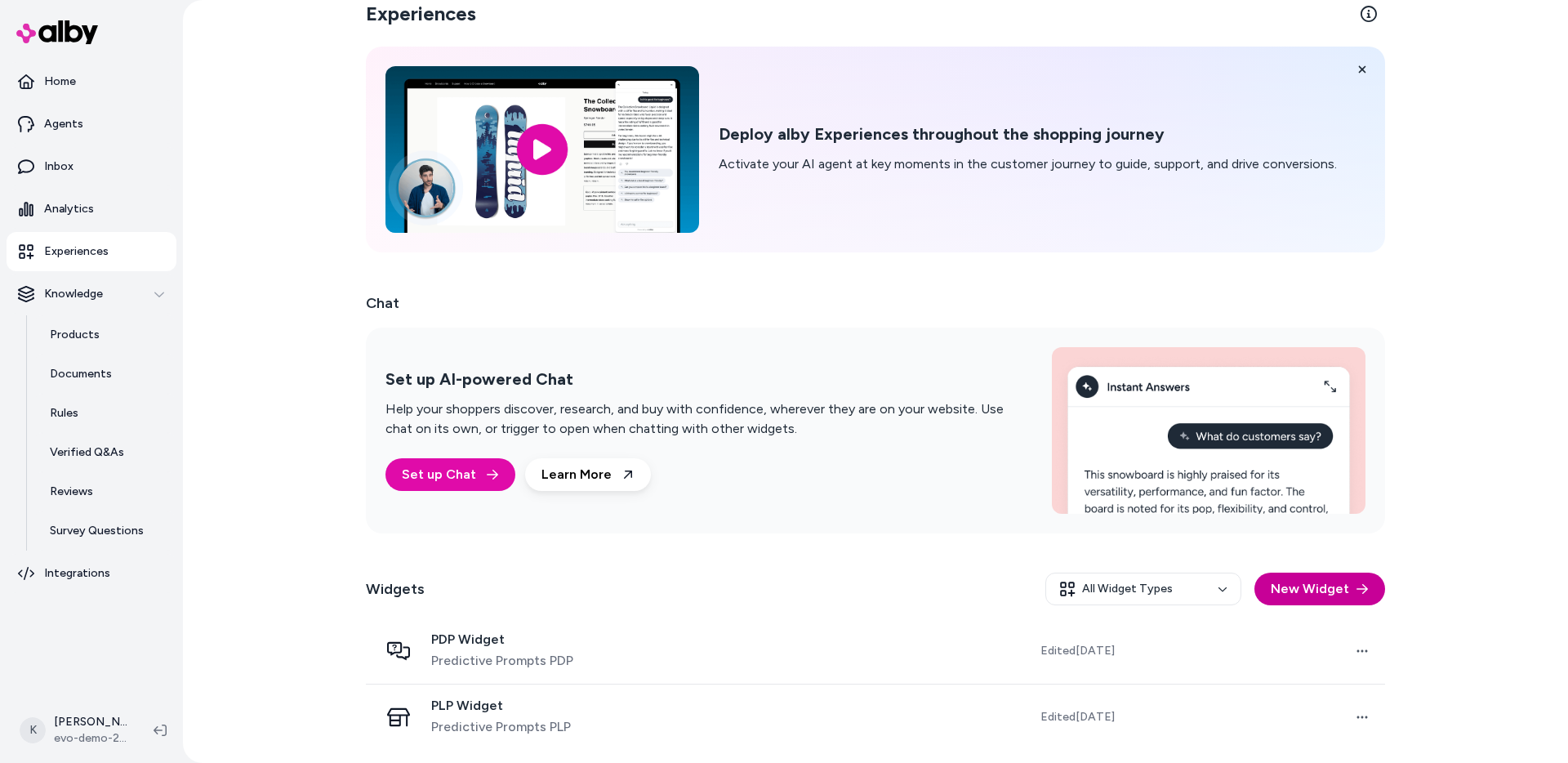
click at [1361, 592] on icon "button" at bounding box center [1362, 588] width 13 height 13
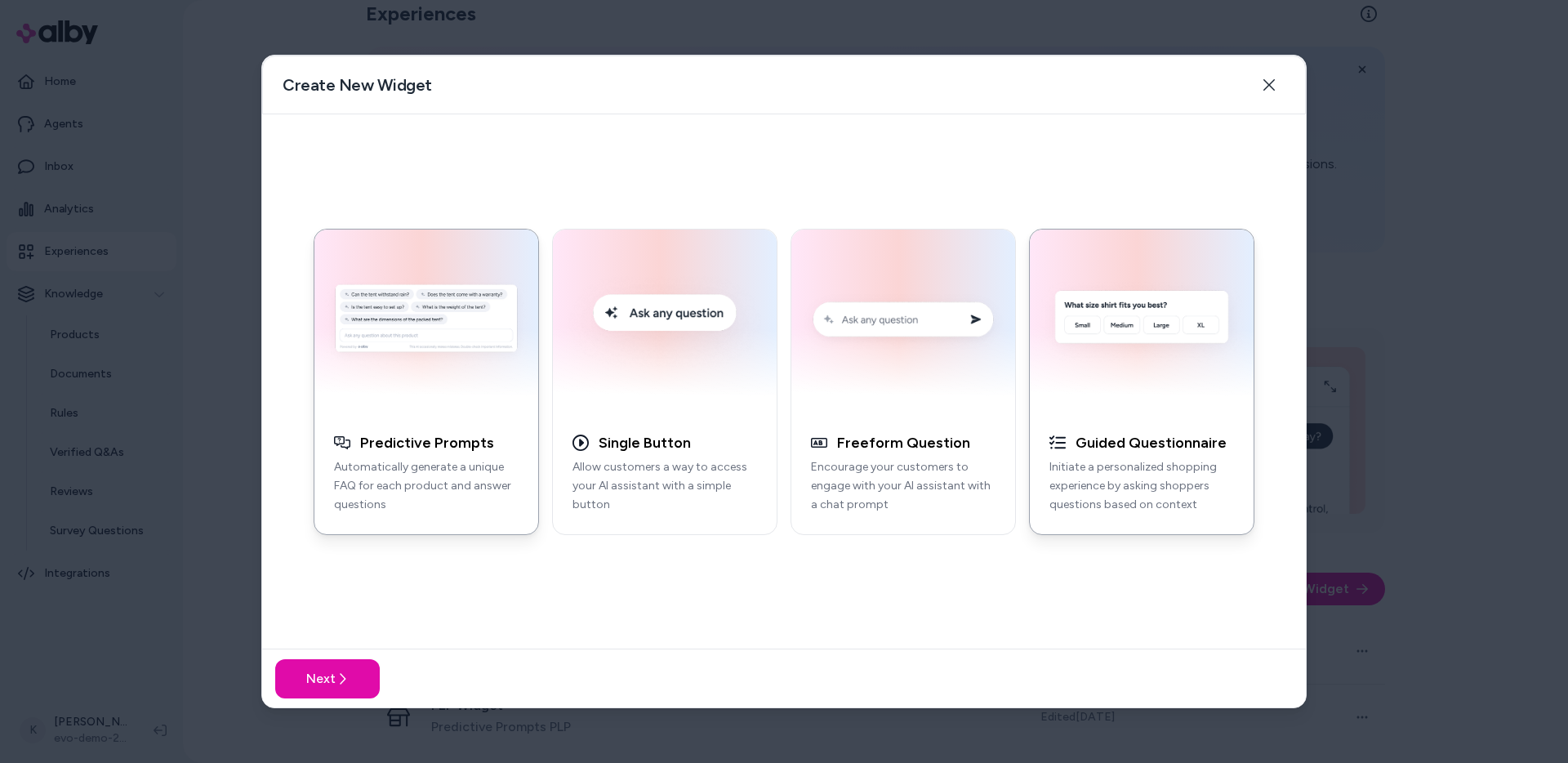
click at [1102, 349] on img "button" at bounding box center [1142, 321] width 204 height 165
click at [366, 670] on button "Next" at bounding box center [327, 678] width 105 height 39
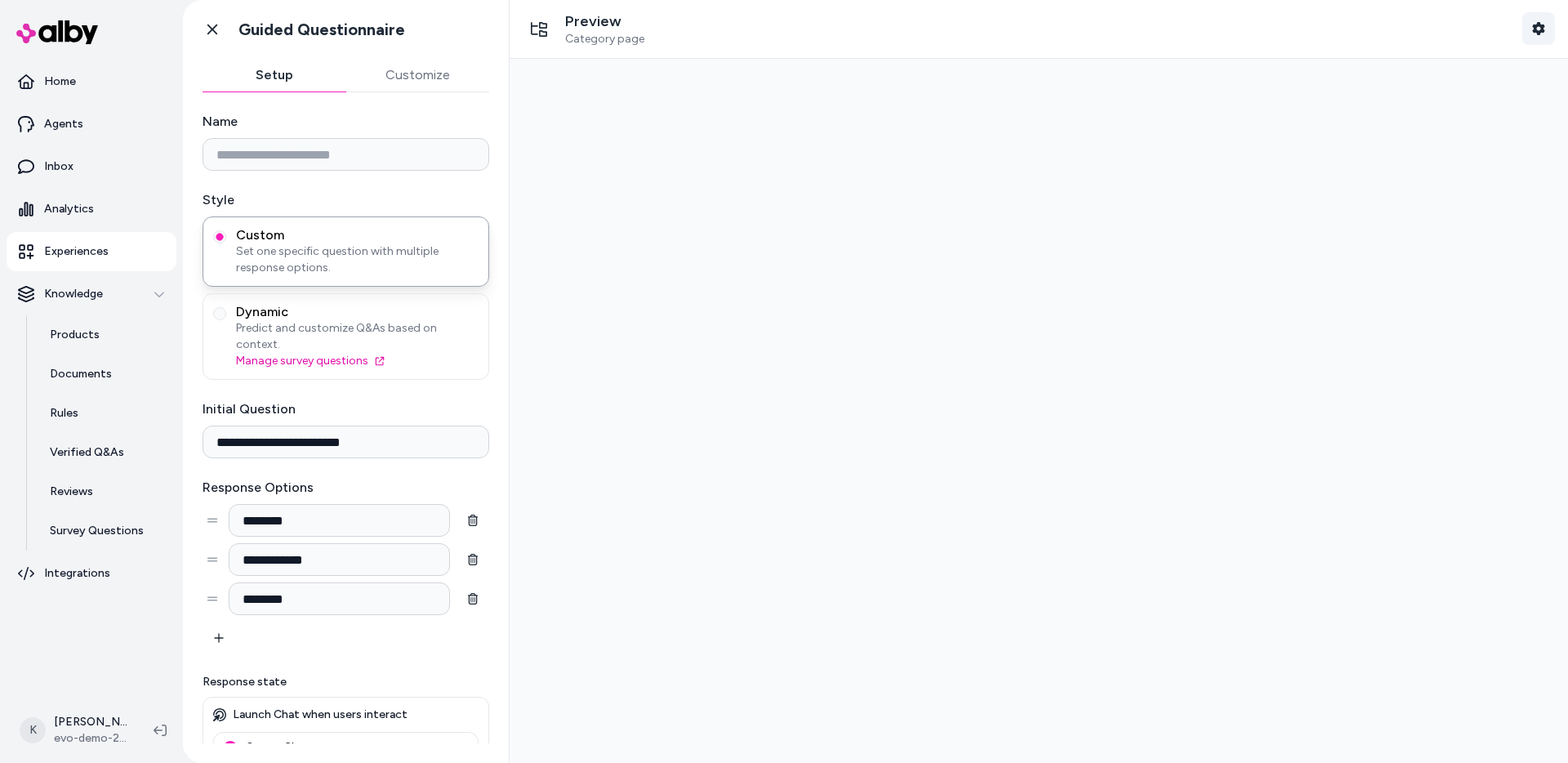
click at [1540, 20] on button "Shopper Context" at bounding box center [1538, 29] width 32 height 32
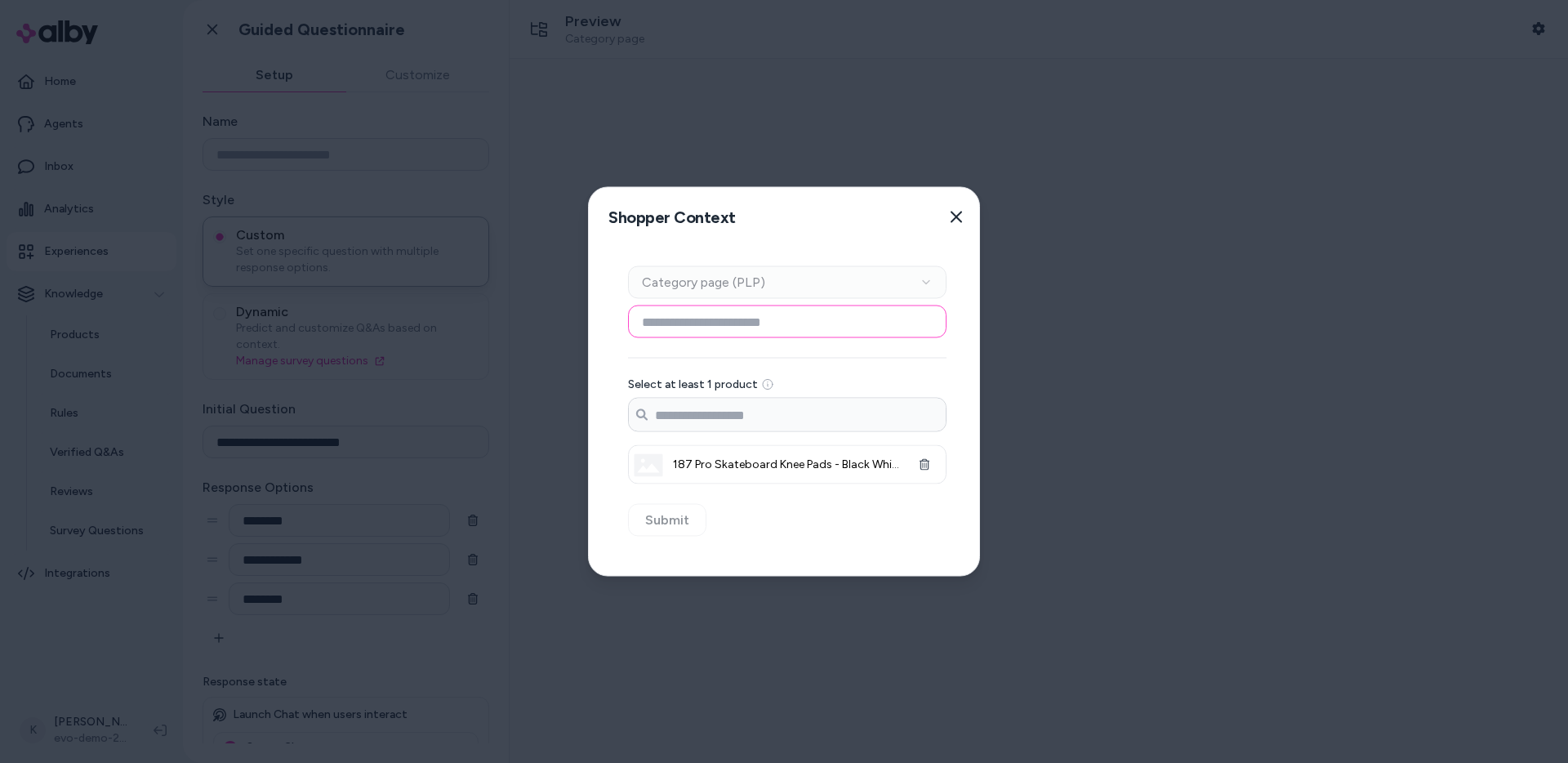
click at [771, 319] on input at bounding box center [787, 321] width 319 height 32
type input "*"
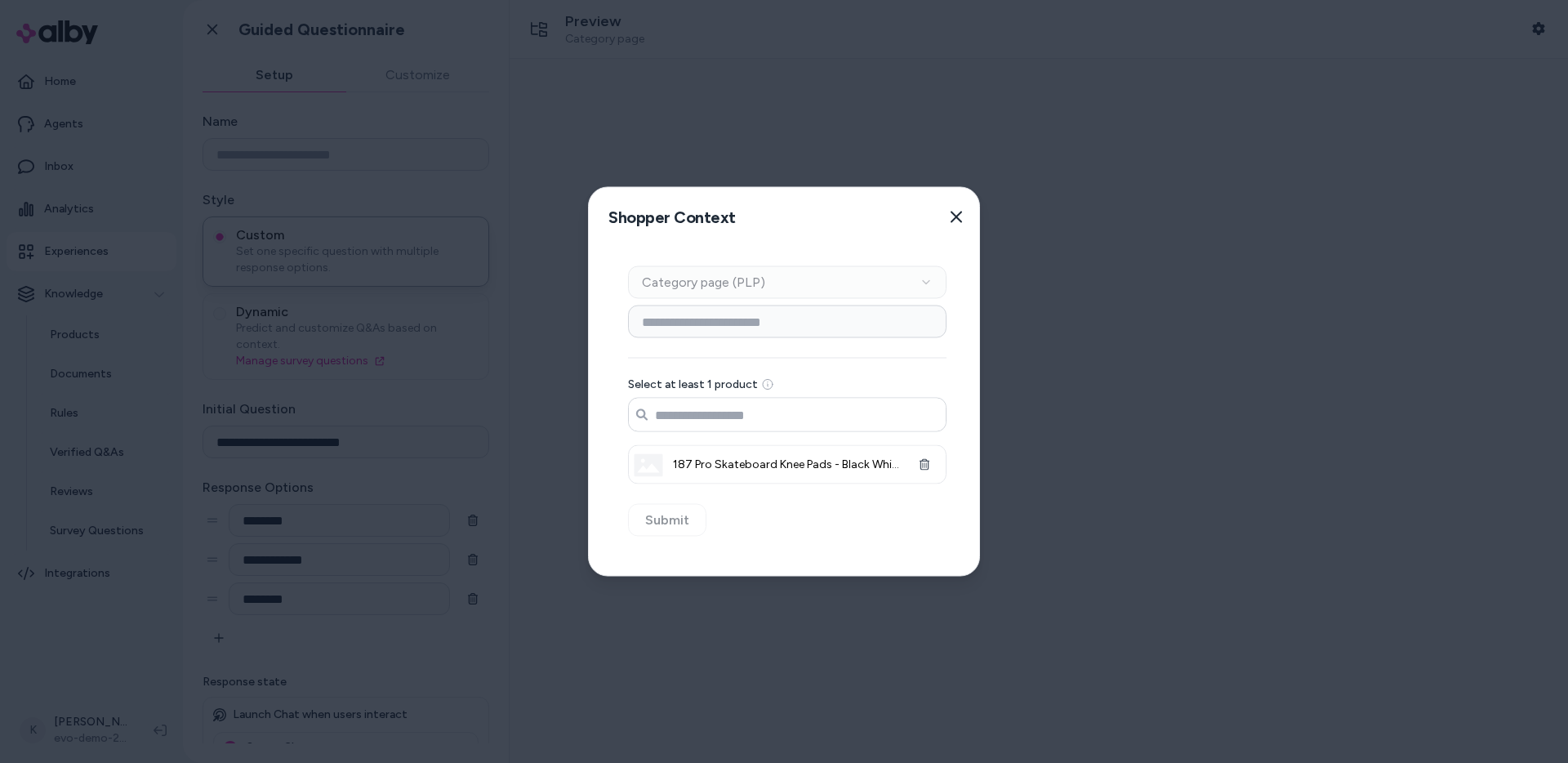
click at [763, 402] on input "Search products..." at bounding box center [787, 415] width 317 height 32
type input "*"
click at [959, 207] on button "Close" at bounding box center [956, 217] width 32 height 32
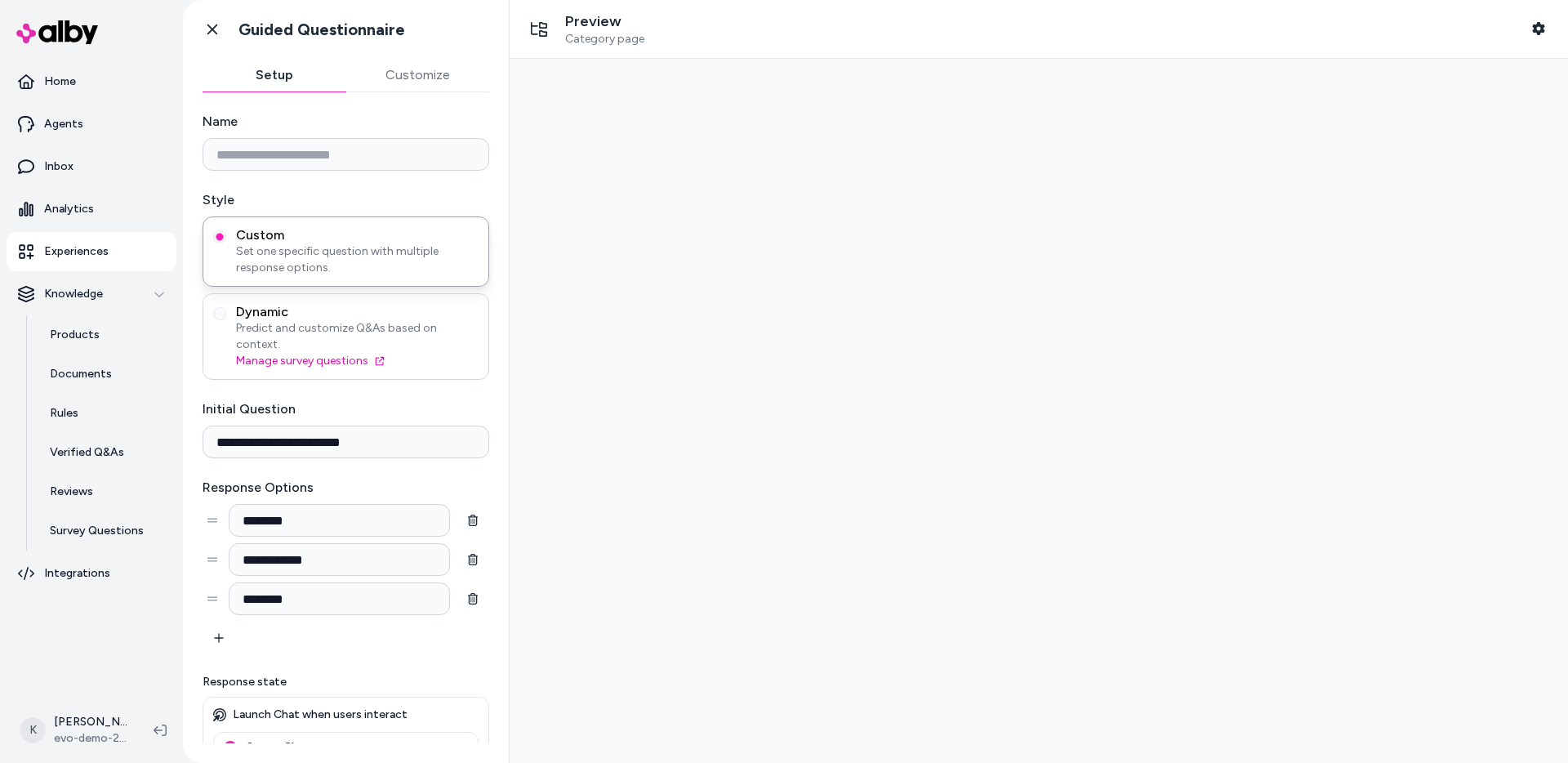
click at [423, 355] on div "Dynamic Predict and customize Q&As based on context. Manage survey questions" at bounding box center [345, 336] width 286 height 87
click at [273, 274] on span "Set one specific question with multiple response options." at bounding box center [357, 259] width 242 height 32
click at [226, 243] on button "Custom Set one specific question with multiple response options." at bounding box center [219, 237] width 13 height 13
click at [273, 306] on span "Dynamic" at bounding box center [357, 311] width 242 height 16
click at [226, 307] on button "Dynamic Predict and customize Q&As based on context. Manage survey questions" at bounding box center [219, 314] width 13 height 13
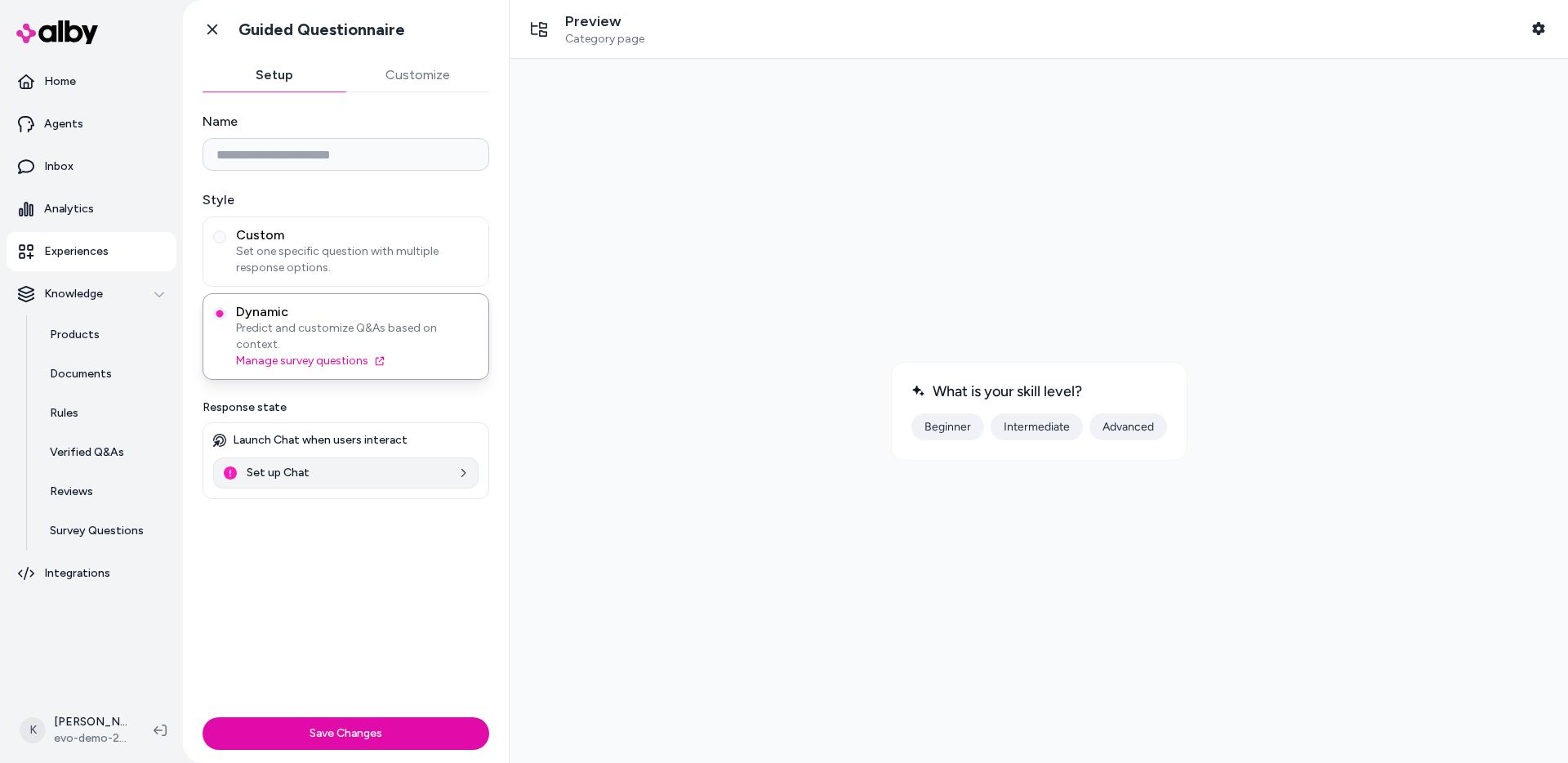
click at [411, 465] on link "Set up Chat" at bounding box center [345, 472] width 265 height 31
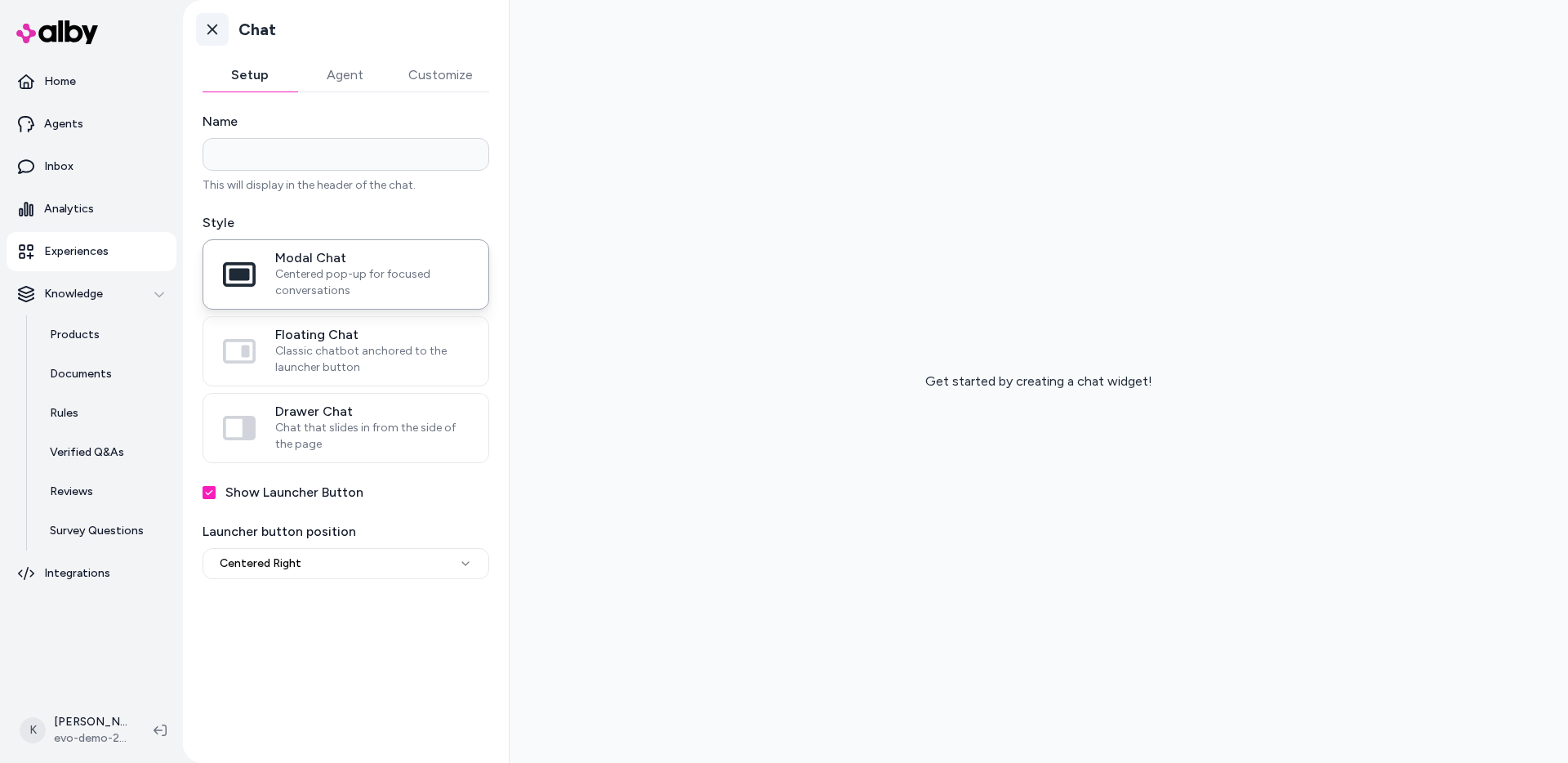
click at [223, 40] on link "Go back" at bounding box center [212, 30] width 32 height 32
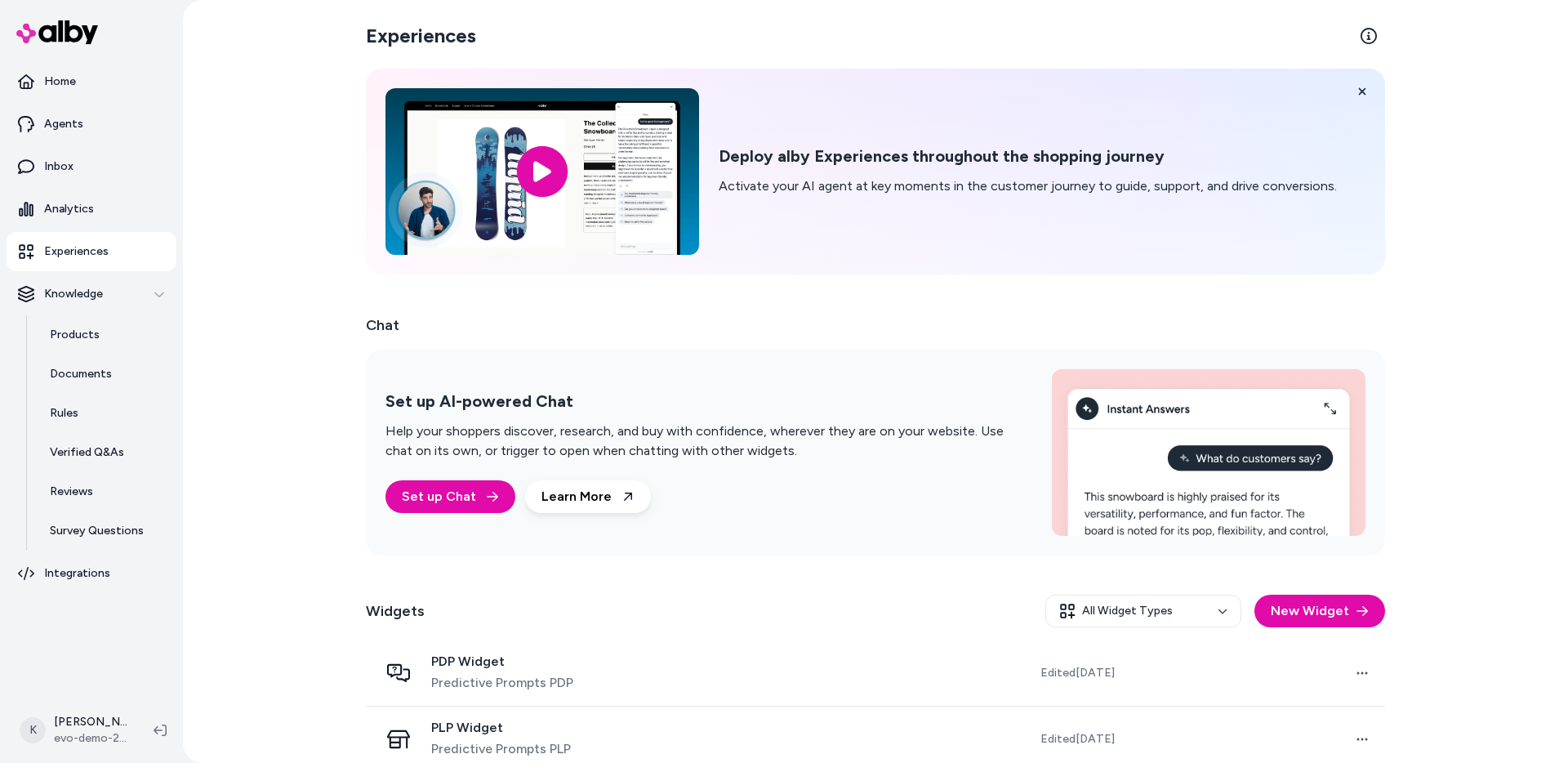
scroll to position [22, 0]
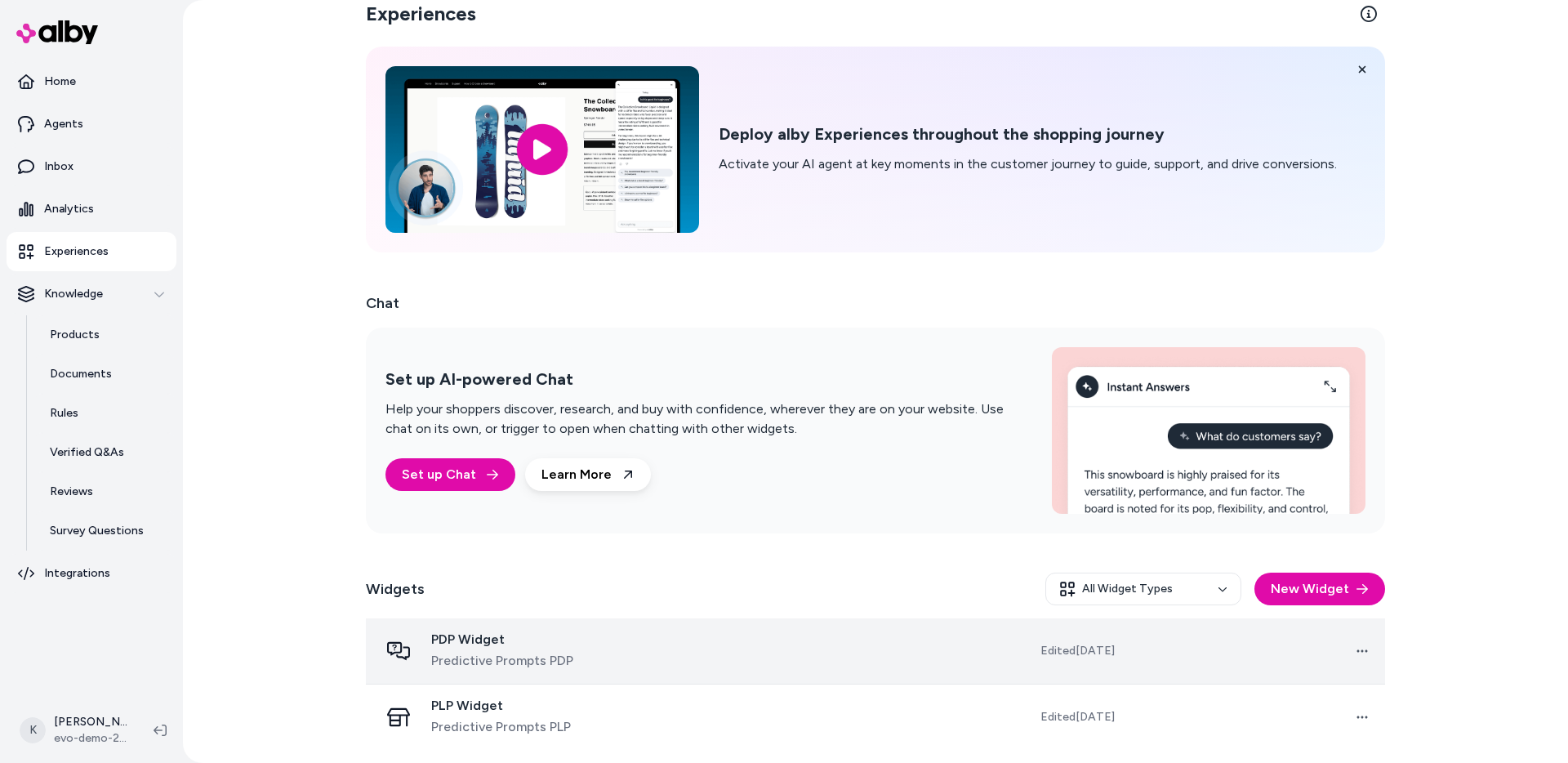
click at [680, 656] on td at bounding box center [788, 650] width 258 height 66
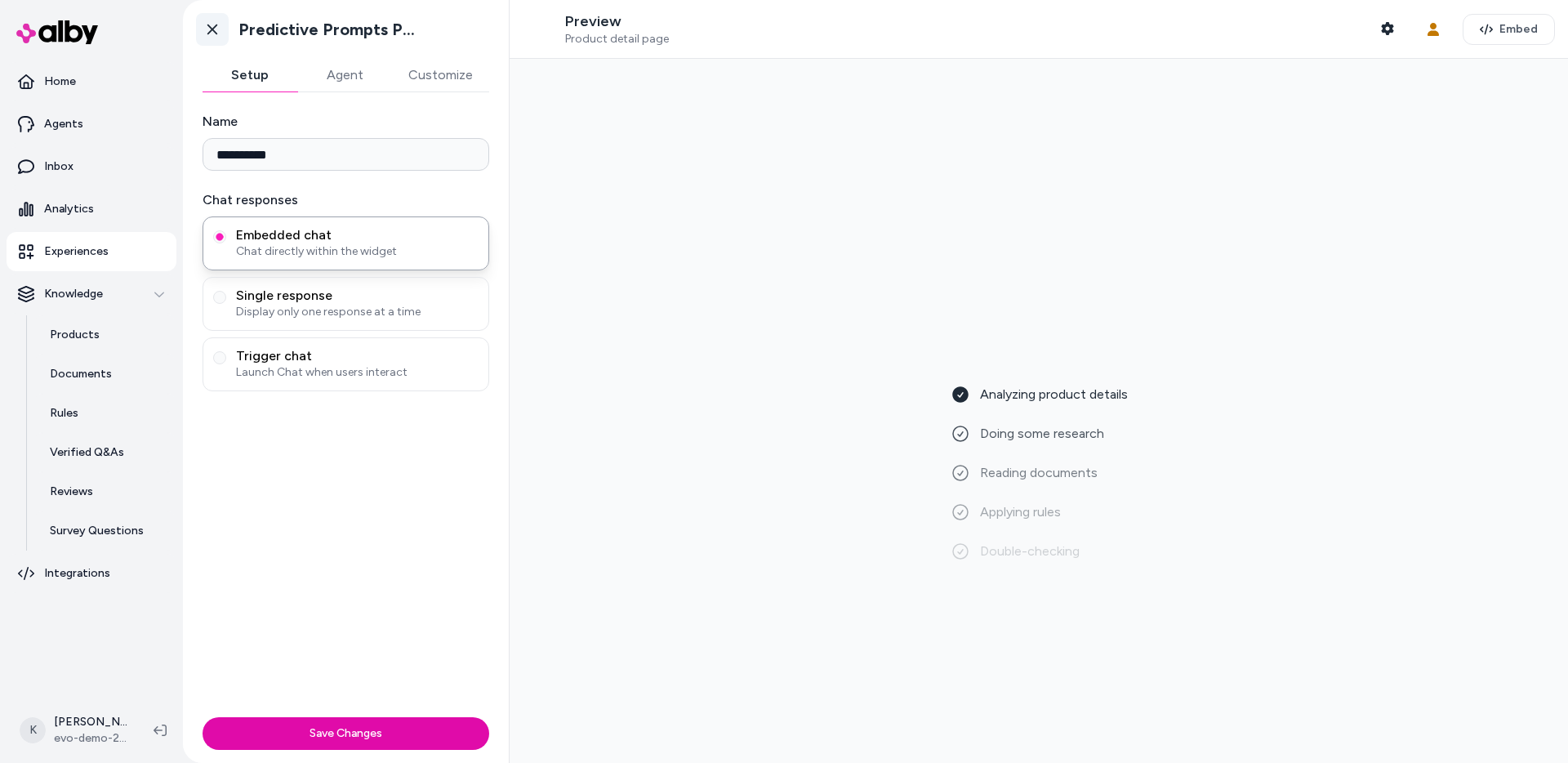
click at [212, 20] on link "Go back" at bounding box center [212, 30] width 32 height 32
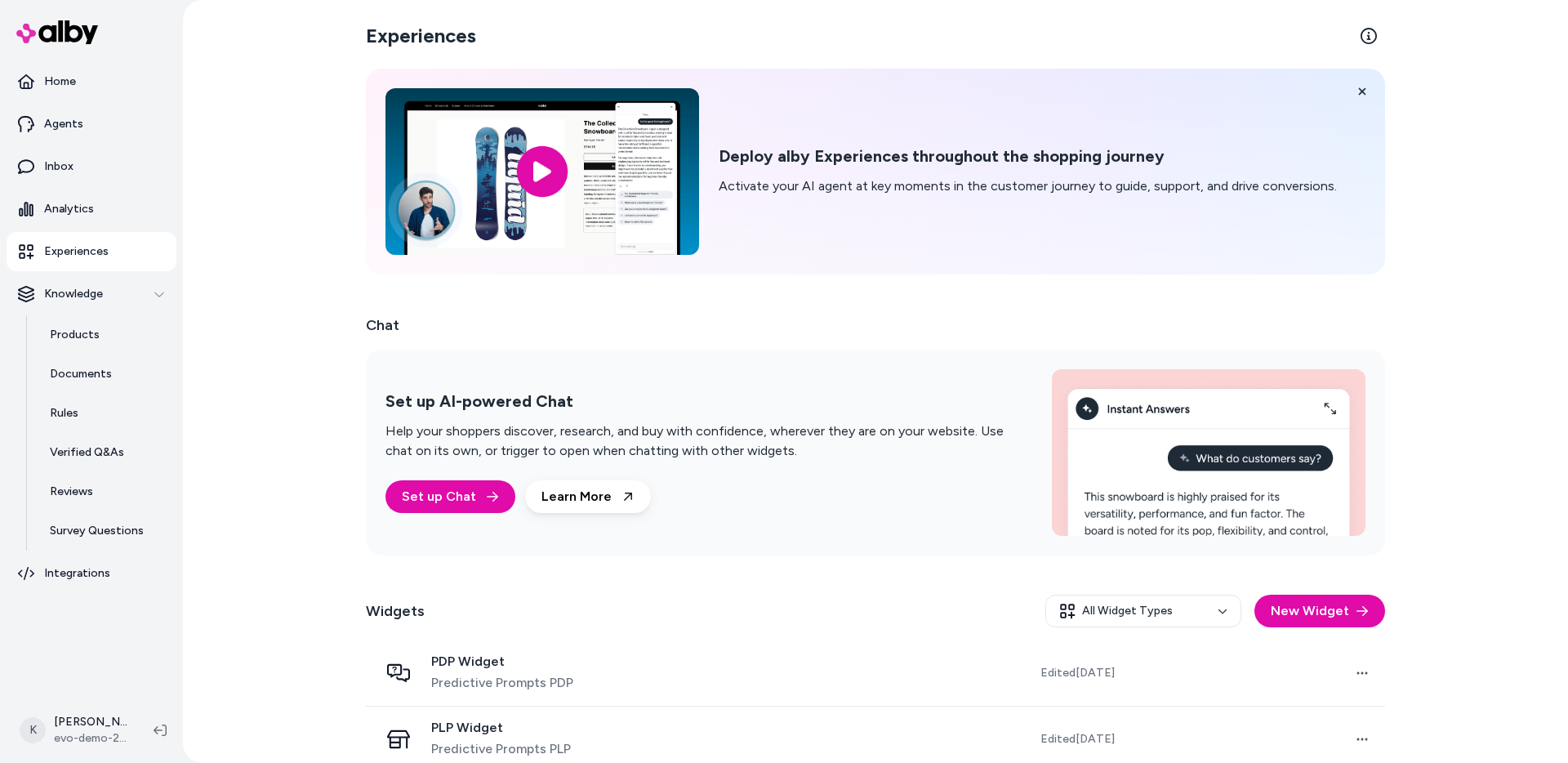
click at [326, 463] on div "Experiences Deploy alby Experiences throughout the shopping journey Activate yo…" at bounding box center [876, 382] width 1385 height 763
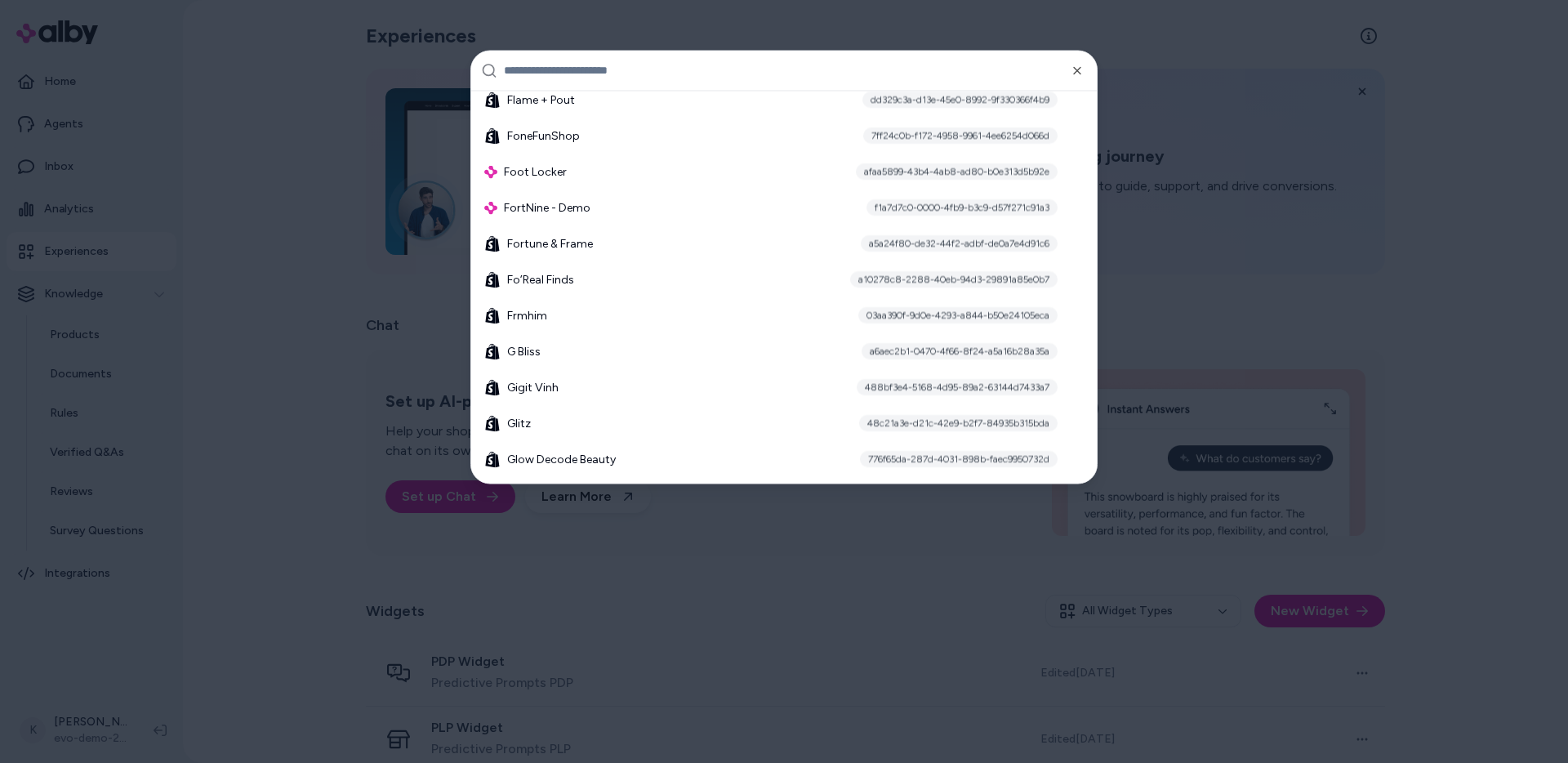
scroll to position [5381, 0]
click at [641, 205] on div "FortNine - Demo f1a7d7c0-0000-4fb9-b3c9-d57f271c91a3" at bounding box center [784, 206] width 612 height 36
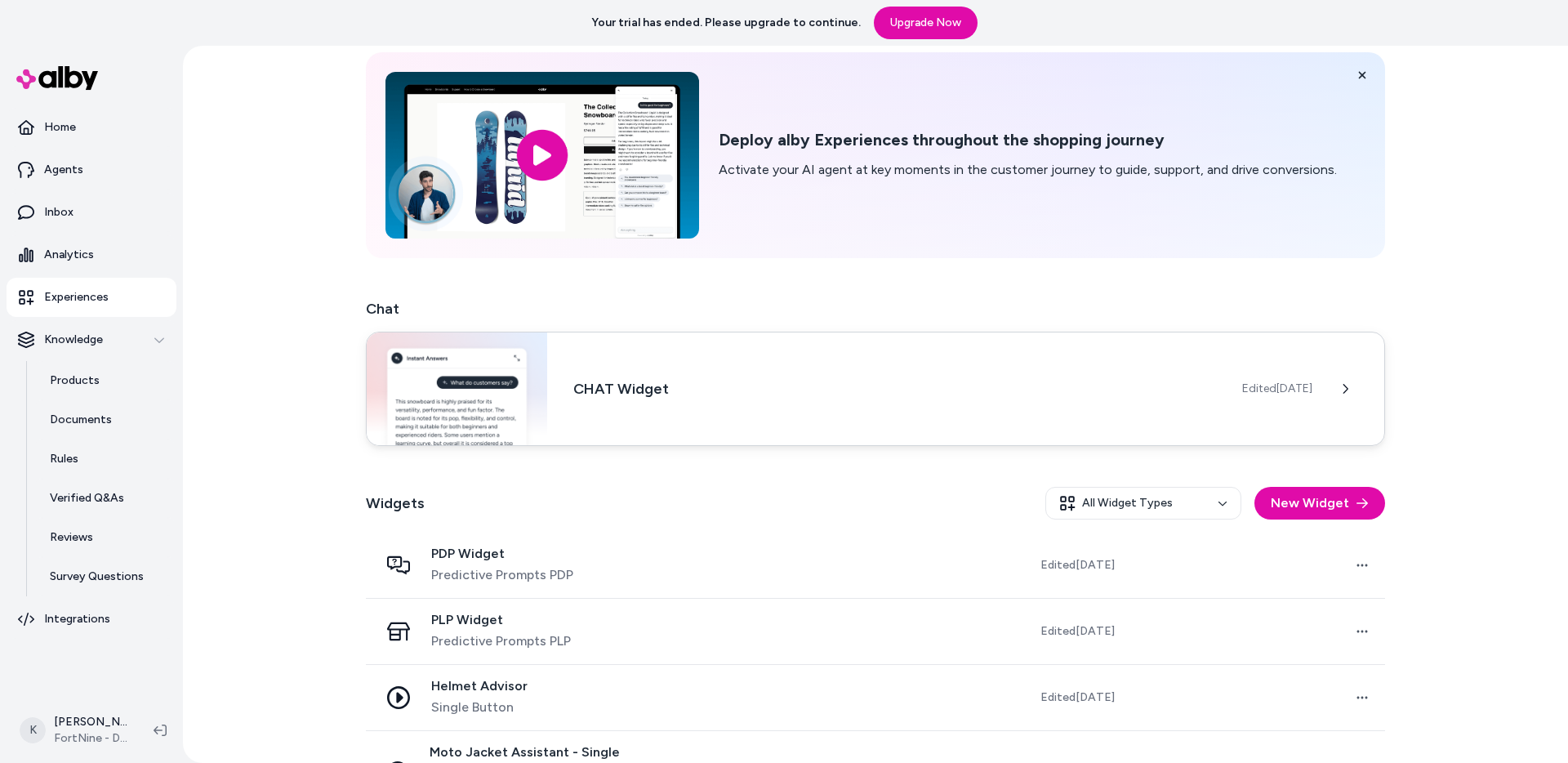
scroll to position [125, 0]
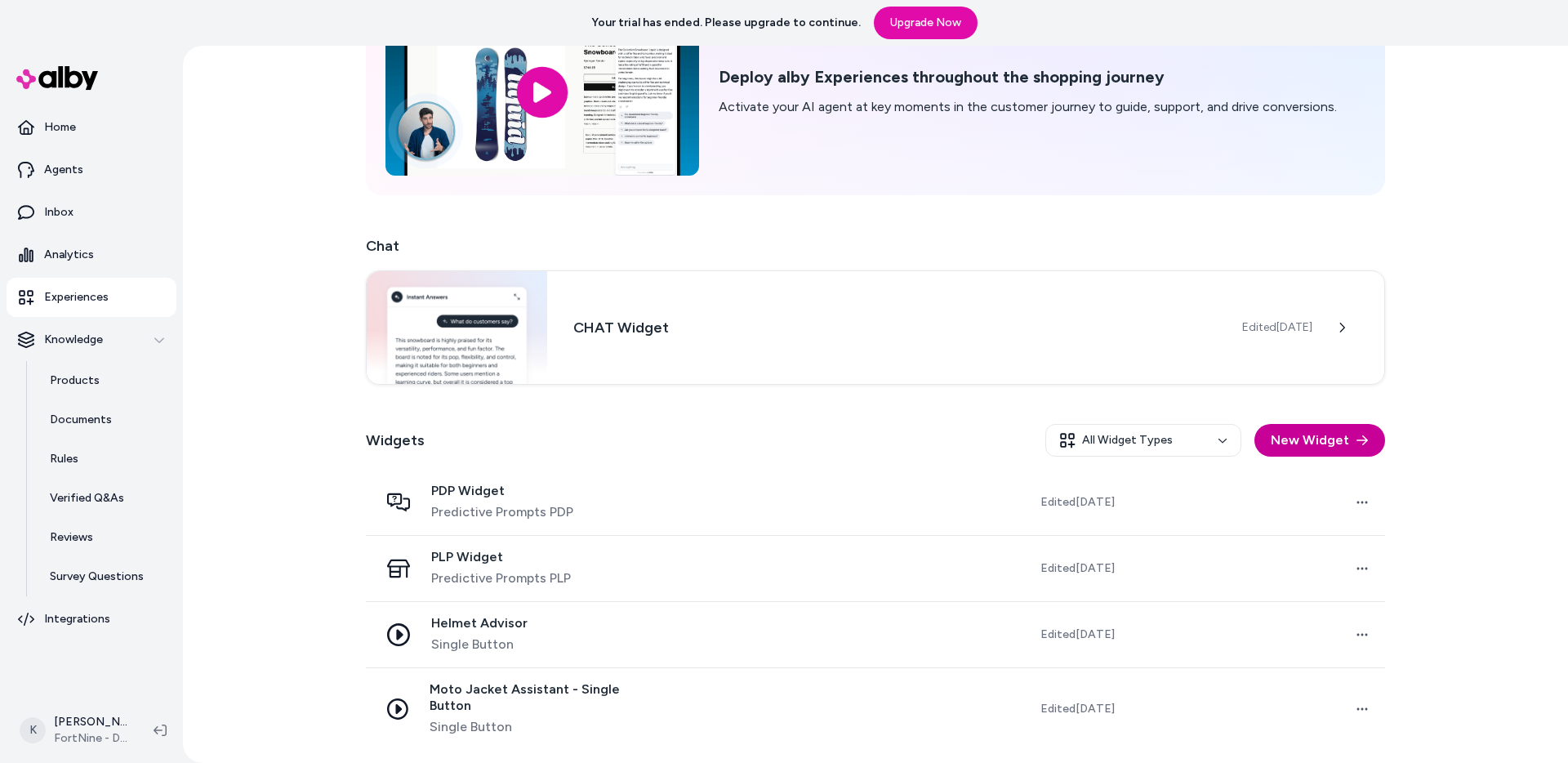
click at [1273, 451] on button "New Widget" at bounding box center [1319, 440] width 131 height 32
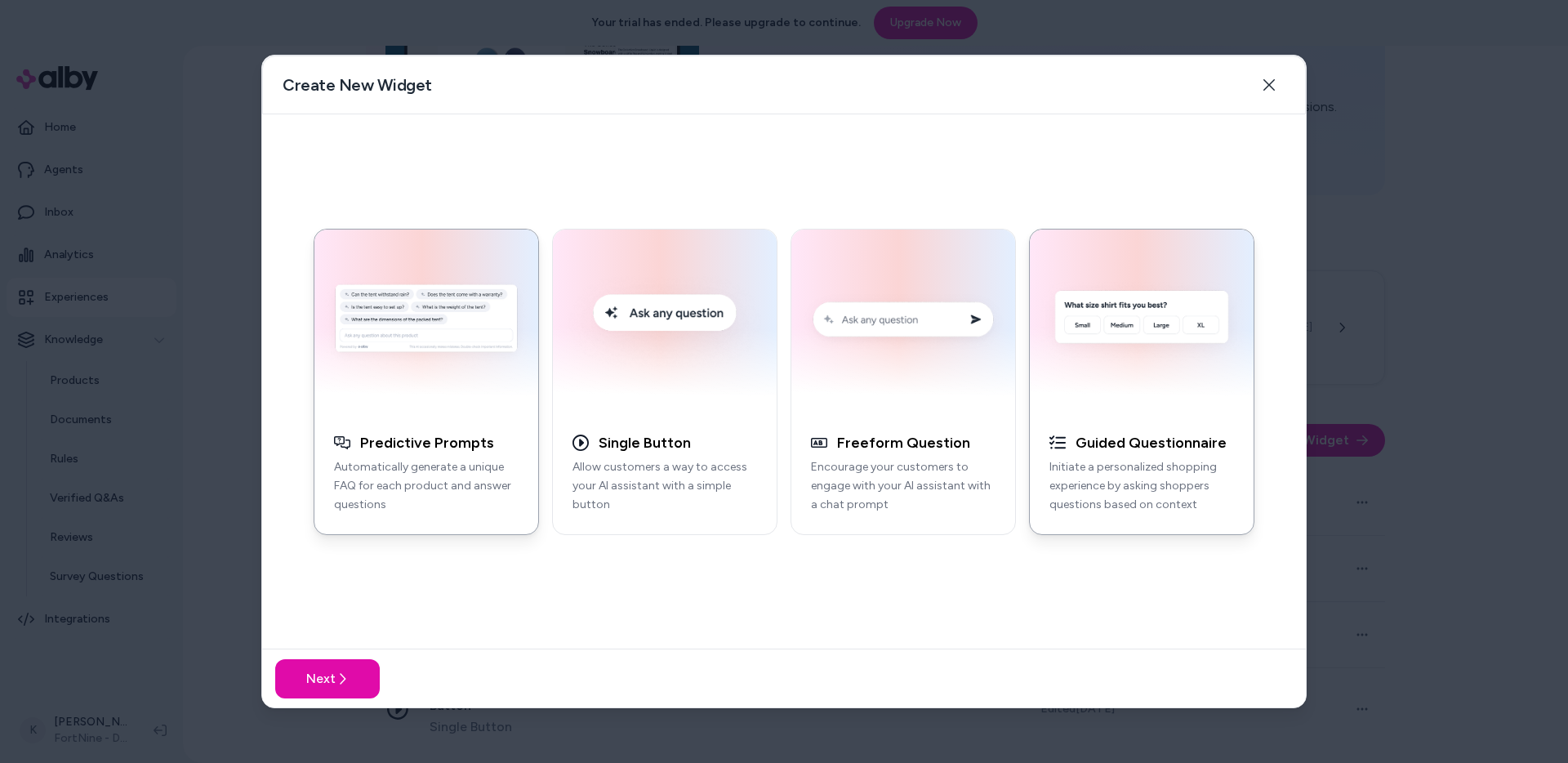
click at [1228, 480] on p "Initiate a personalized shopping experience by asking shoppers questions based …" at bounding box center [1141, 485] width 184 height 55
click at [352, 670] on button "Next" at bounding box center [327, 678] width 105 height 39
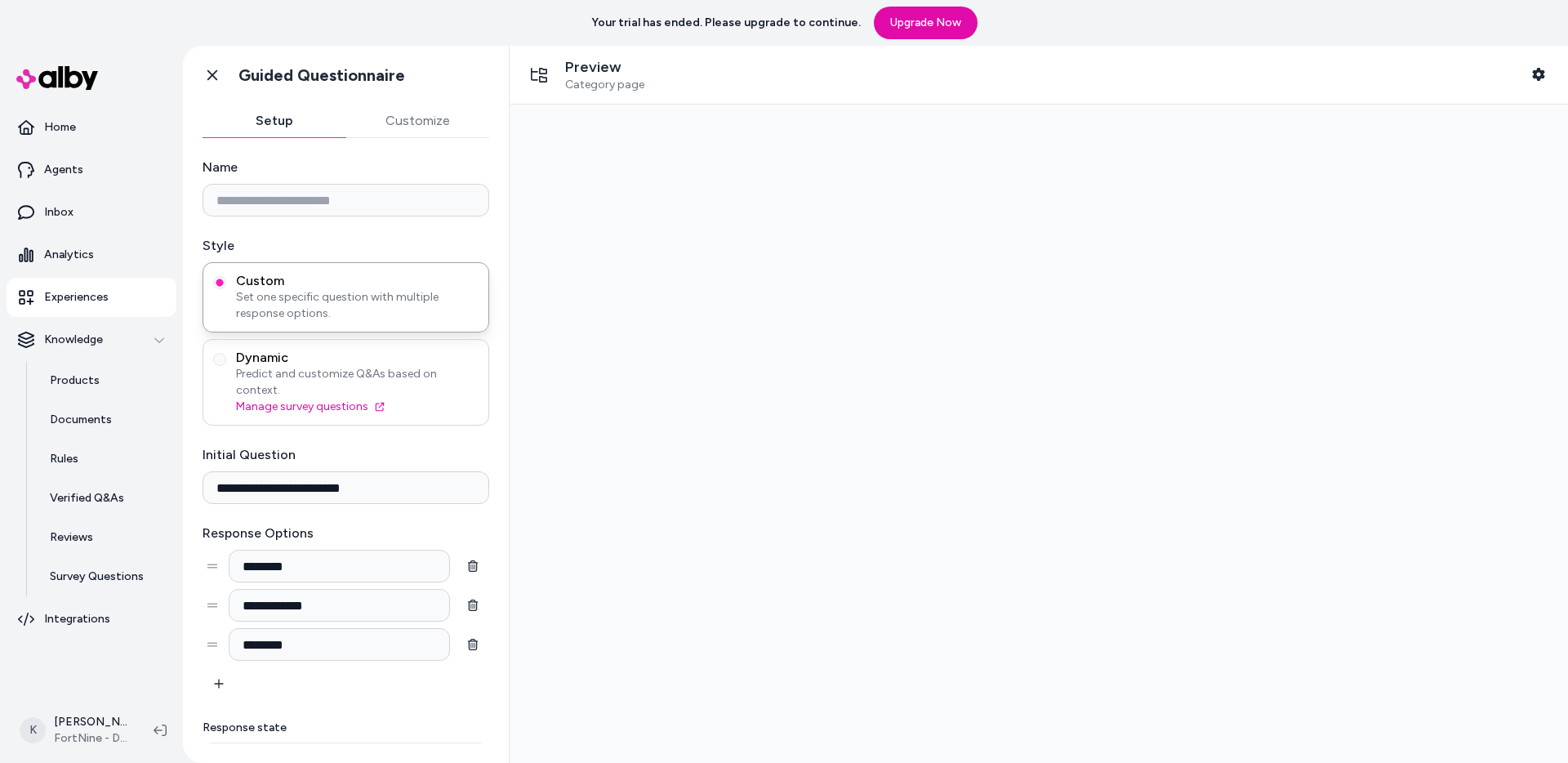
click at [403, 351] on span "Dynamic" at bounding box center [357, 357] width 242 height 16
click at [226, 353] on button "Dynamic Predict and customize Q&As based on context. Manage survey questions" at bounding box center [219, 360] width 13 height 13
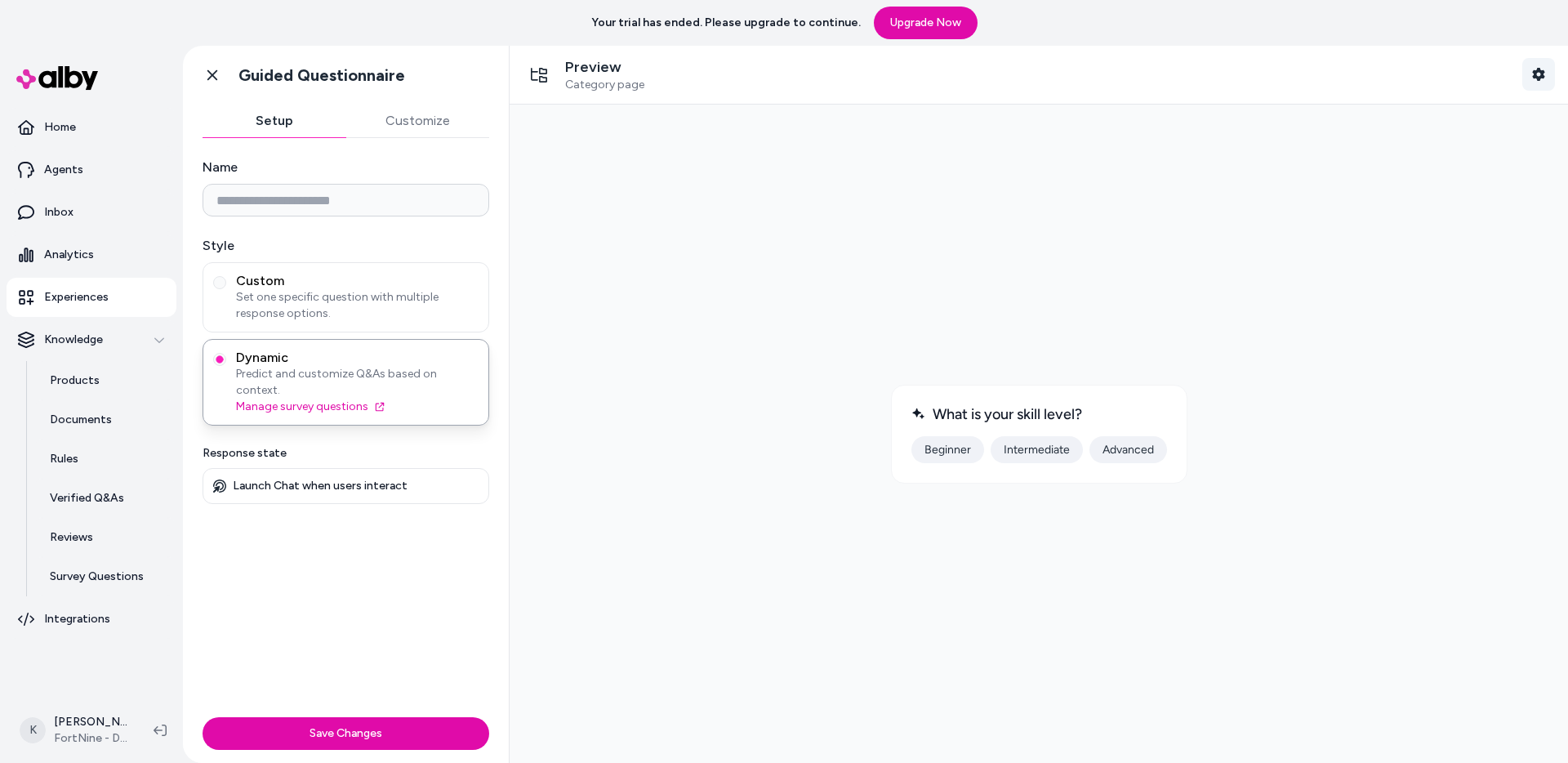
click at [1538, 75] on icon "button" at bounding box center [1538, 74] width 13 height 13
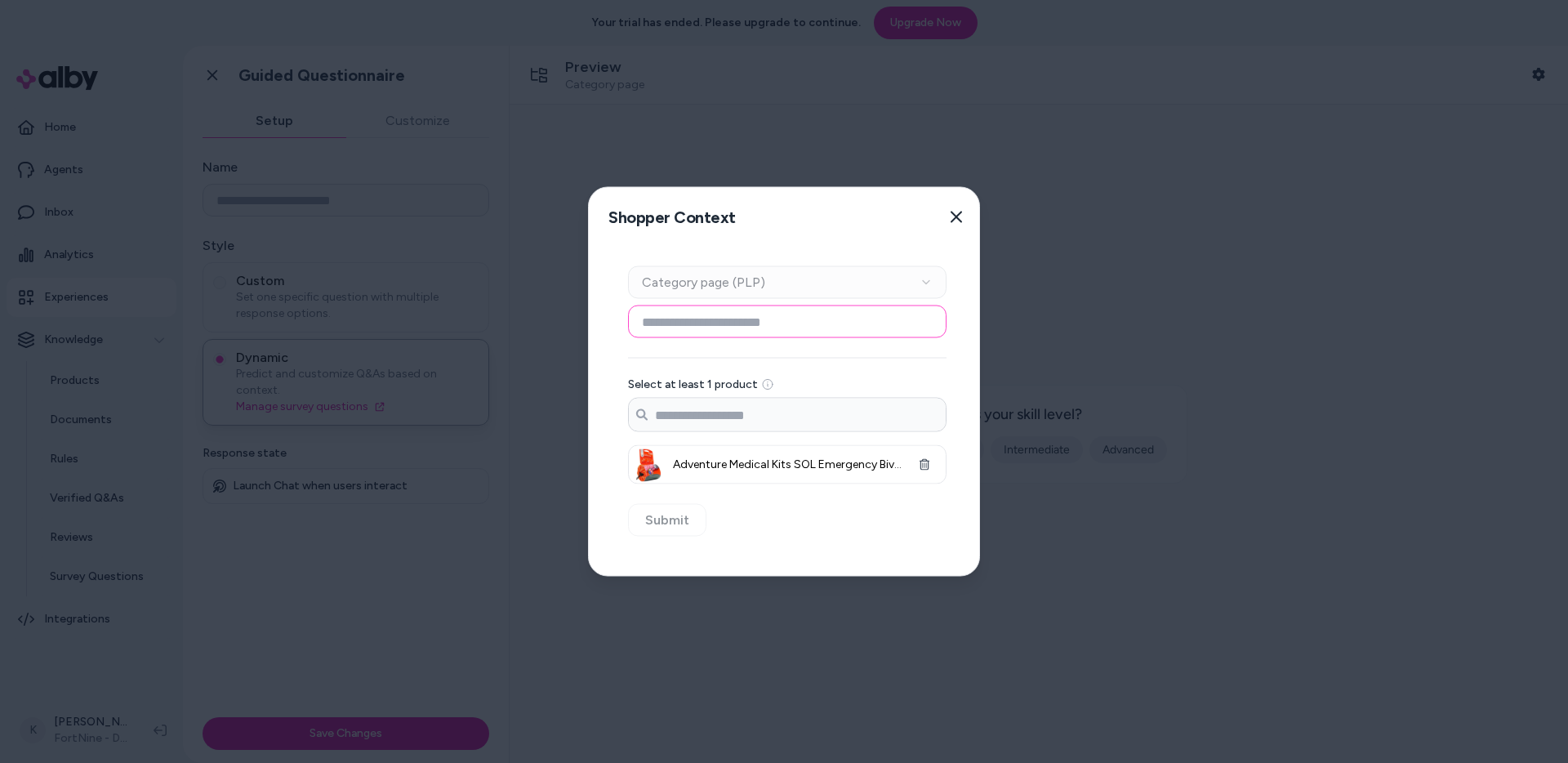
click at [783, 320] on input at bounding box center [787, 321] width 319 height 32
click at [960, 223] on button "Close" at bounding box center [956, 217] width 32 height 32
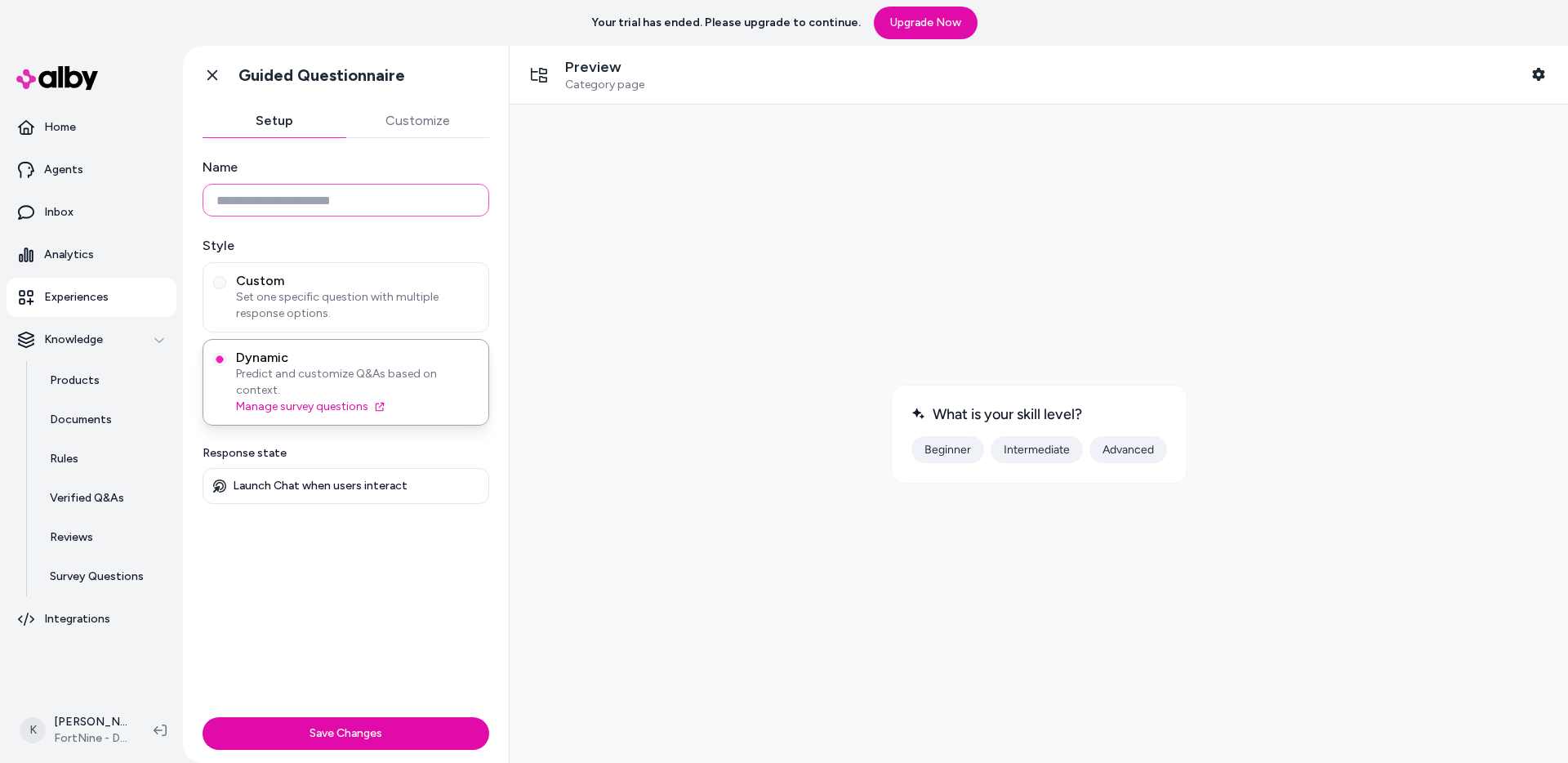
click at [344, 211] on input "Name" at bounding box center [345, 200] width 286 height 32
type input "*"
type input "****"
click at [393, 723] on button "Save Changes" at bounding box center [345, 733] width 286 height 32
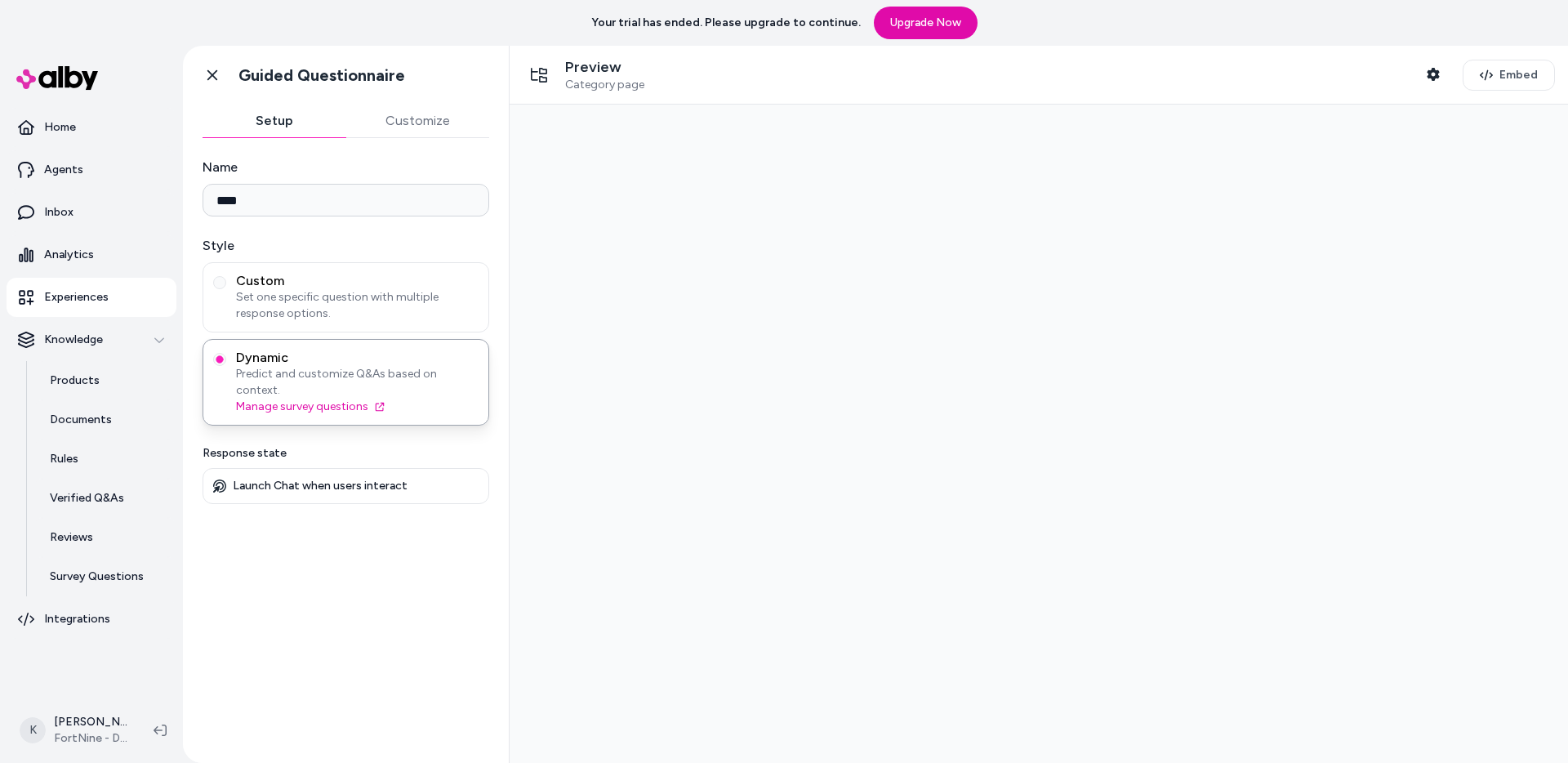
click at [1417, 77] on div "Preview Category page Shopper Context" at bounding box center [986, 75] width 927 height 34
click at [1429, 77] on icon "button" at bounding box center [1434, 74] width 13 height 13
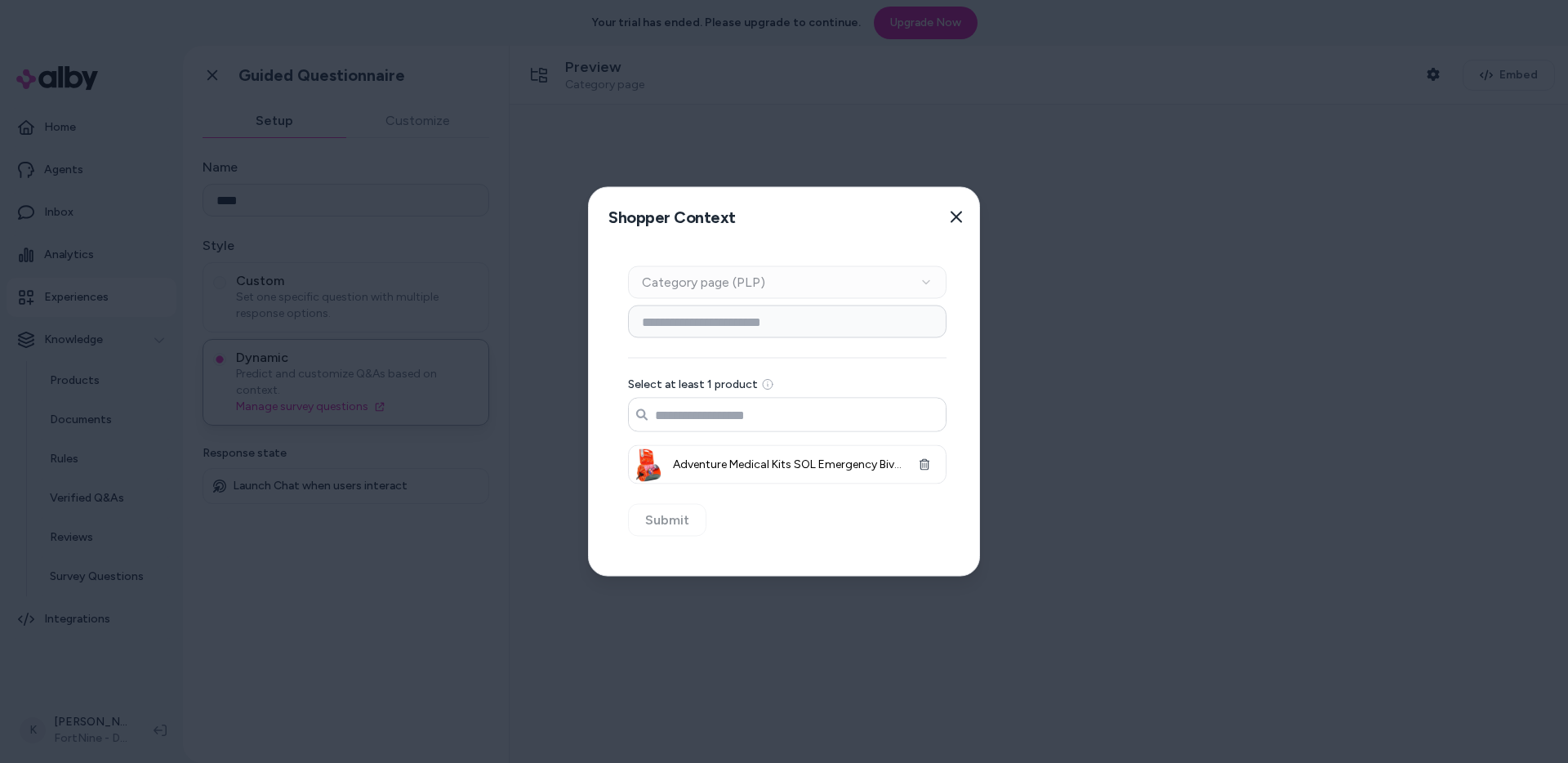
click at [756, 420] on input "Search products..." at bounding box center [787, 415] width 317 height 32
click at [869, 326] on input at bounding box center [787, 321] width 319 height 32
type input "*"
click at [1069, 278] on div at bounding box center [784, 382] width 1568 height 763
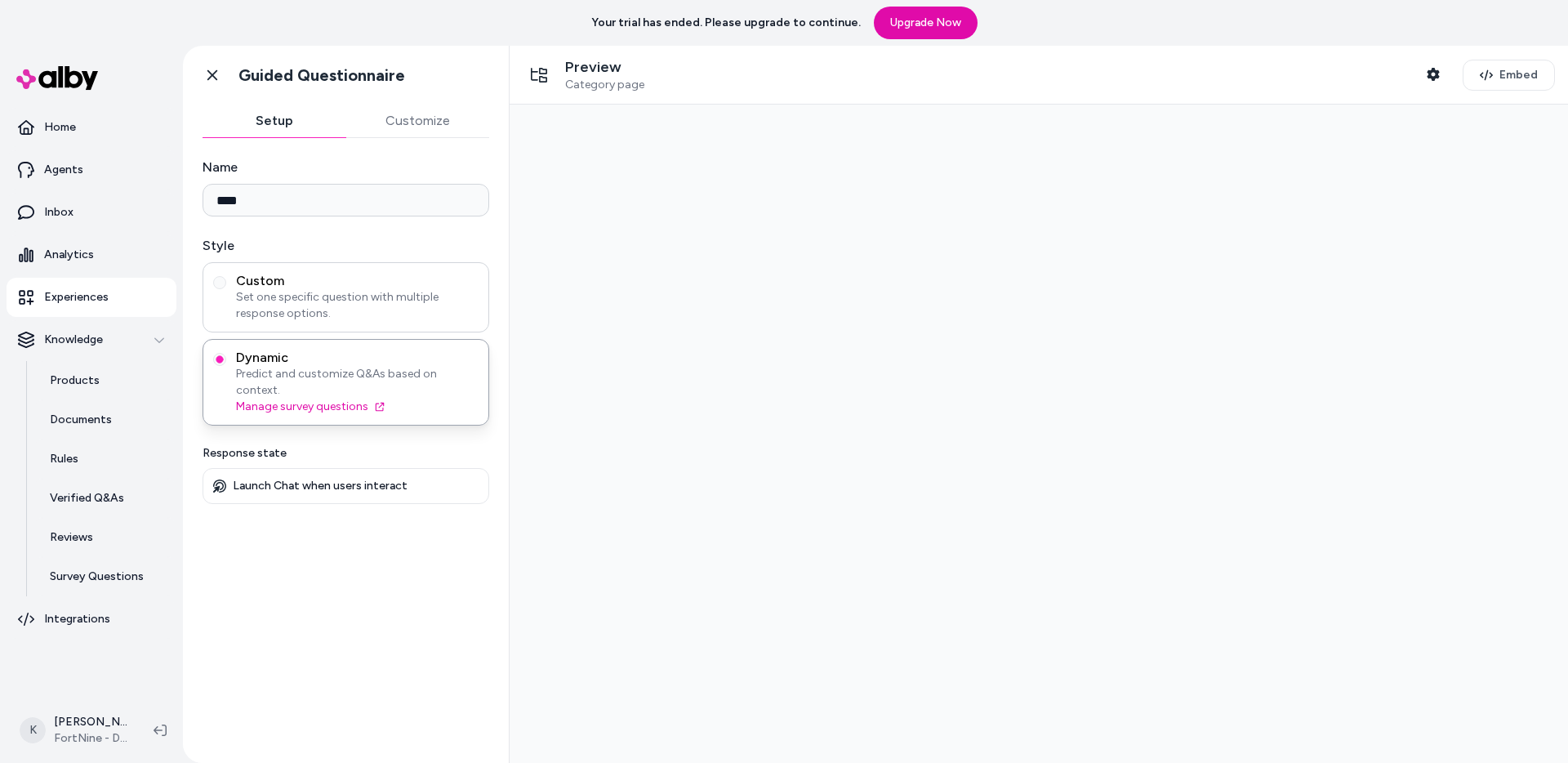
click at [423, 314] on span "Set one specific question with multiple response options." at bounding box center [357, 305] width 242 height 32
click at [226, 289] on button "Custom Set one specific question with multiple response options." at bounding box center [219, 282] width 13 height 13
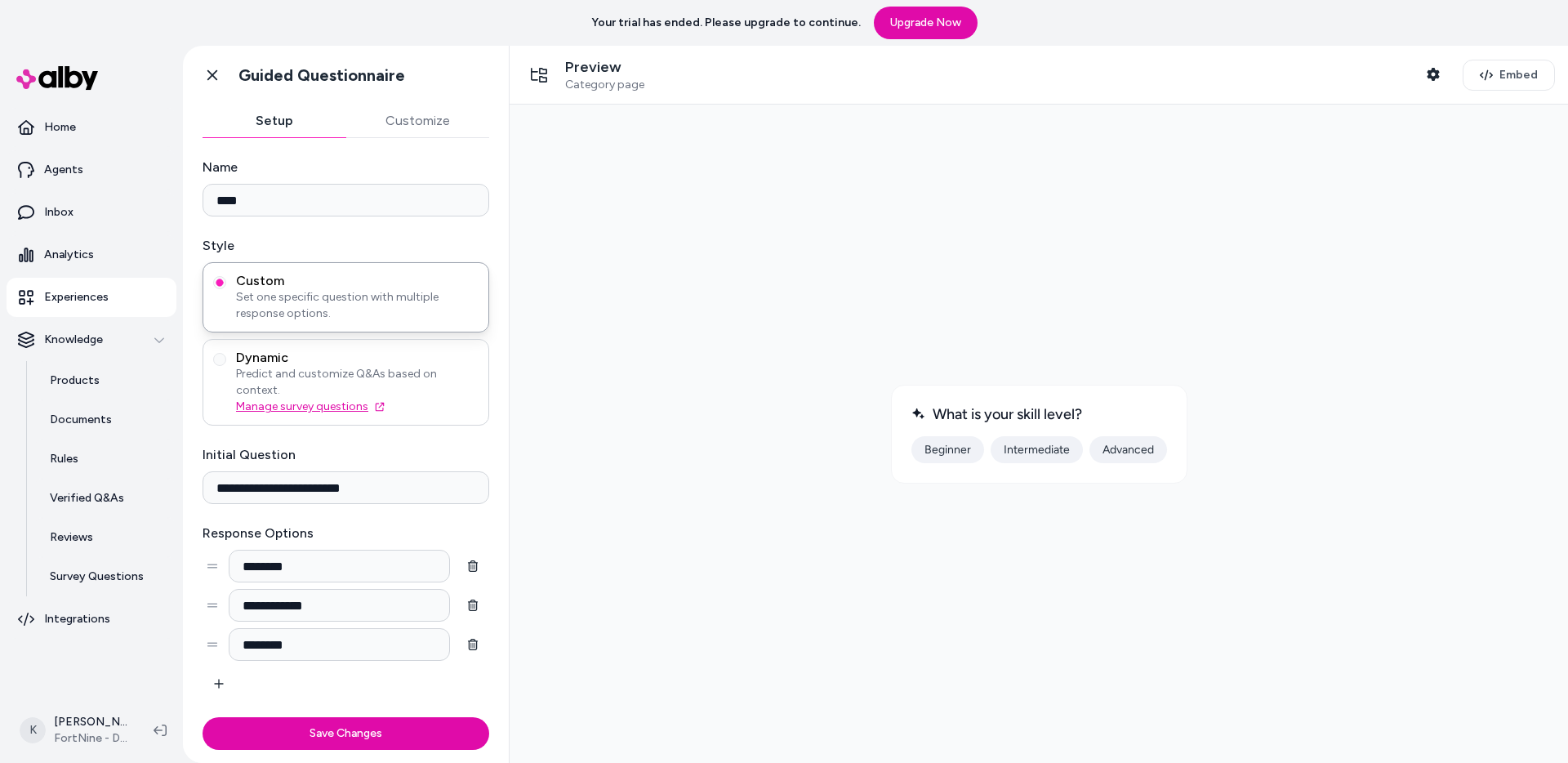
click at [412, 399] on link "Manage survey questions" at bounding box center [357, 406] width 242 height 16
click at [411, 355] on span "Dynamic" at bounding box center [357, 357] width 242 height 16
click at [226, 355] on button "Dynamic Predict and customize Q&As based on context. Manage survey questions" at bounding box center [219, 360] width 13 height 13
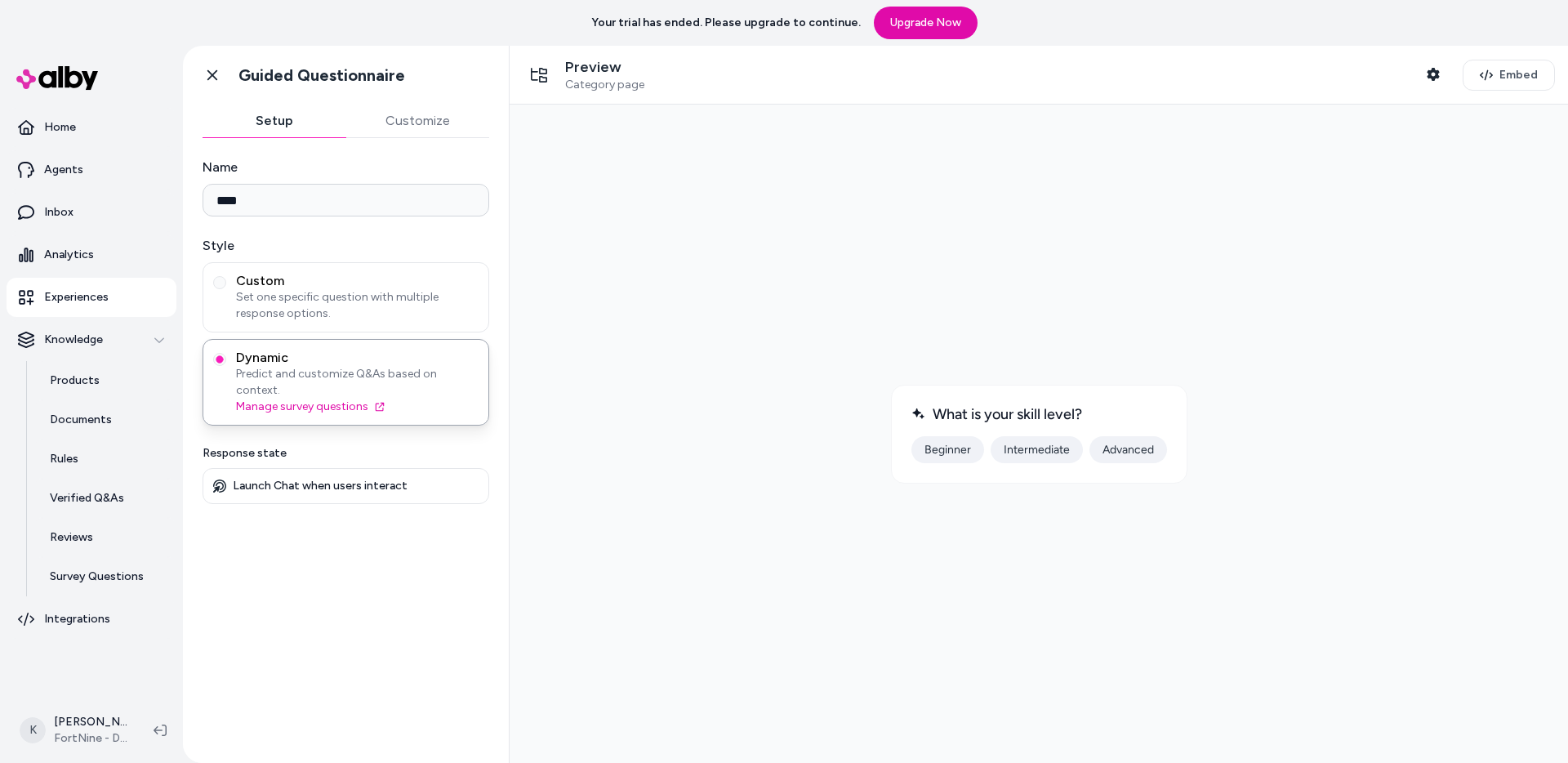
click at [627, 450] on div at bounding box center [1039, 433] width 1032 height 632
click at [951, 459] on button "Beginner" at bounding box center [947, 449] width 72 height 27
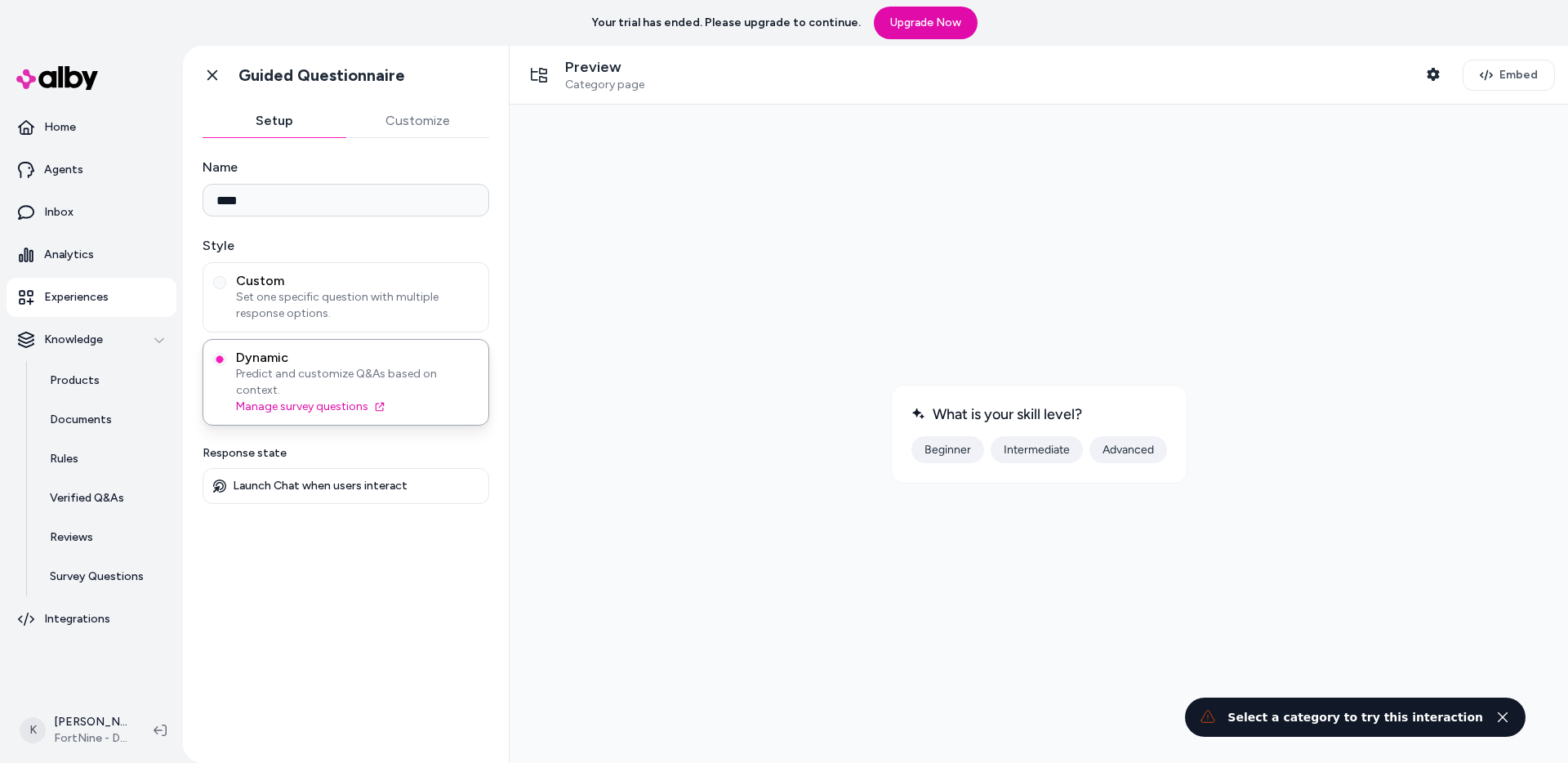
click at [1031, 451] on button "Intermediate" at bounding box center [1036, 449] width 93 height 27
click at [89, 370] on link "Products" at bounding box center [105, 380] width 143 height 39
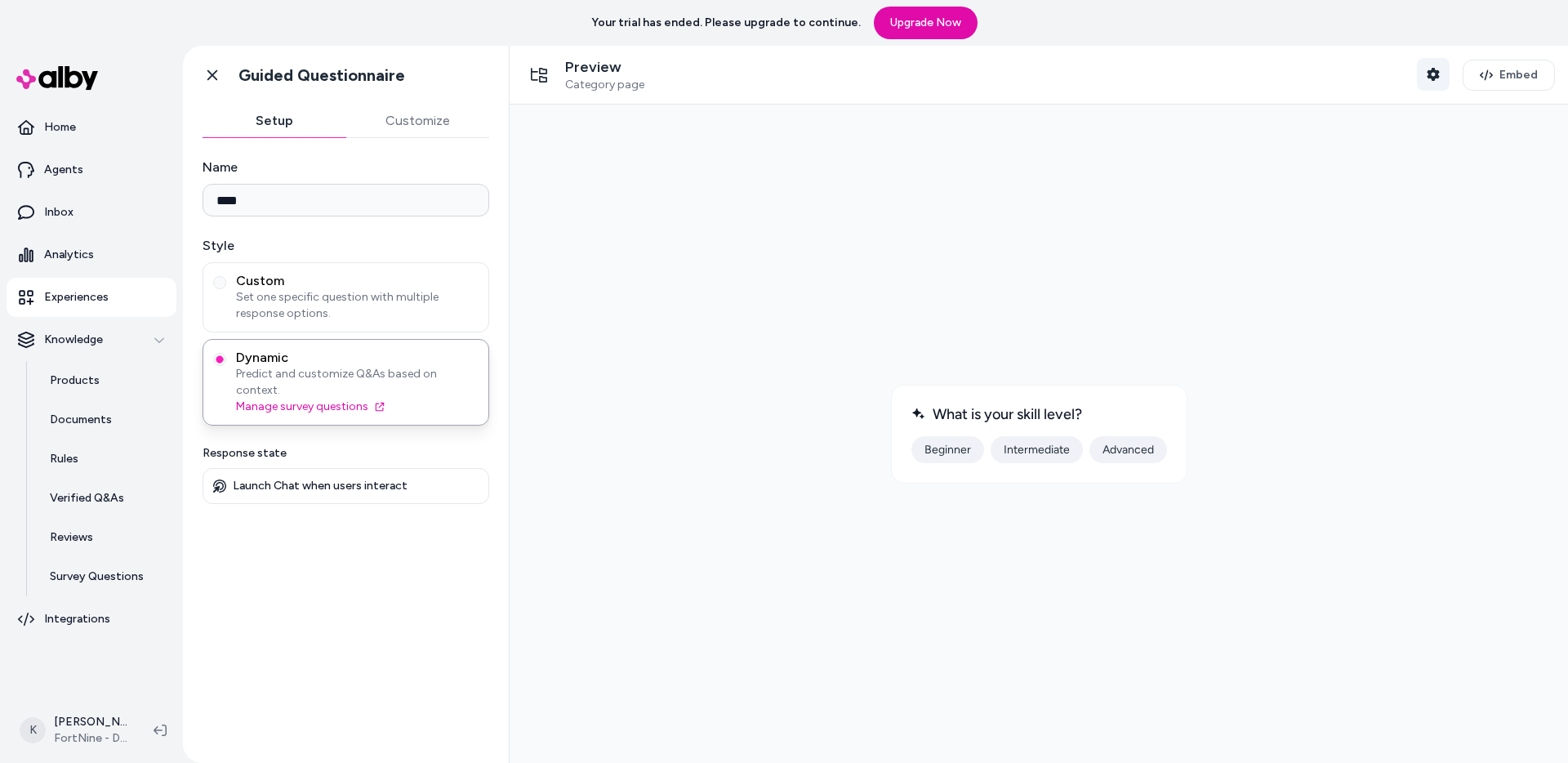
click at [1434, 68] on icon "button" at bounding box center [1433, 74] width 12 height 13
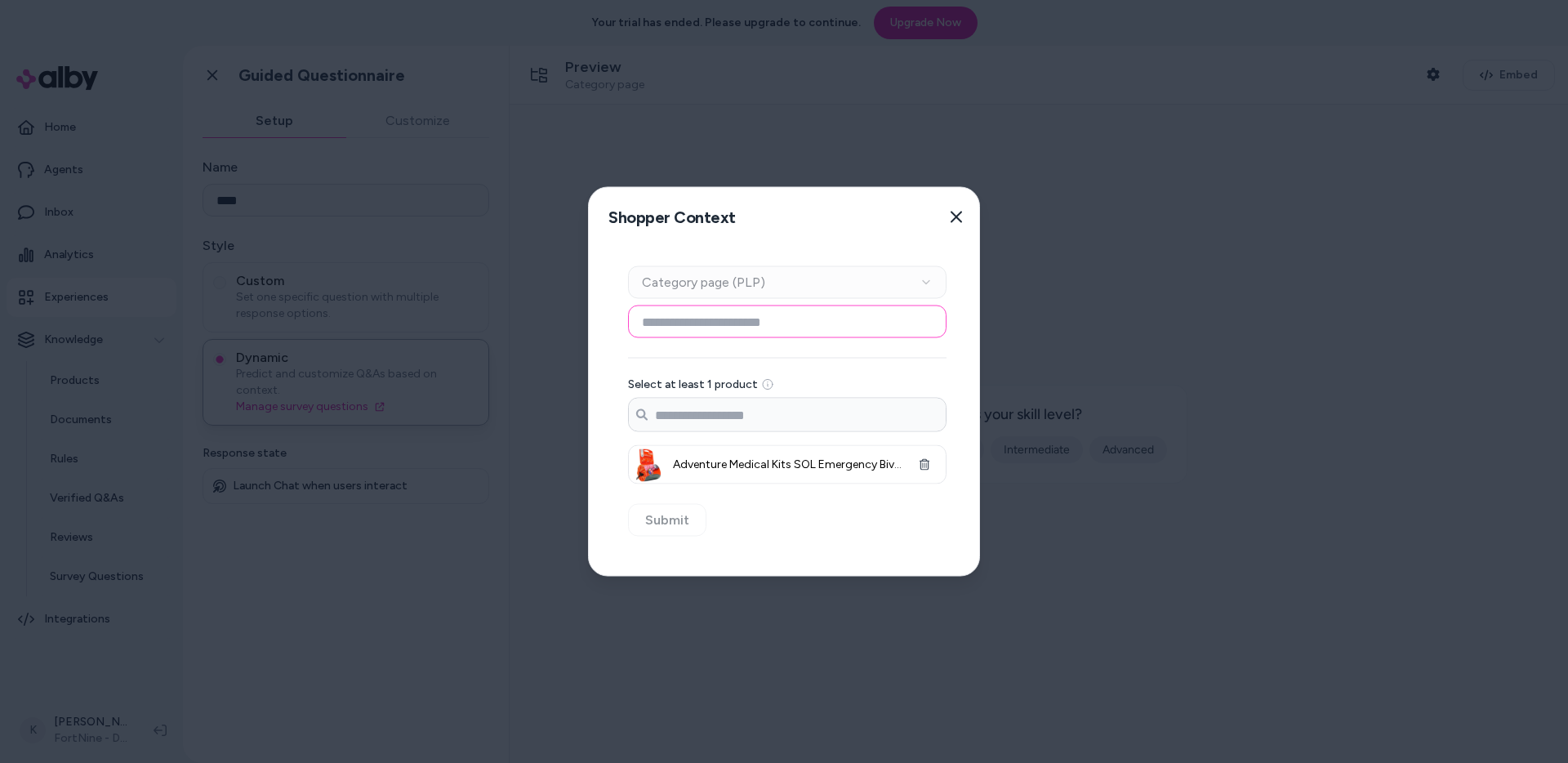
click at [809, 326] on input at bounding box center [787, 321] width 319 height 32
type input "******"
click at [810, 336] on input "******" at bounding box center [787, 321] width 319 height 32
click at [810, 378] on div "Select at least 1 product" at bounding box center [787, 384] width 319 height 13
click at [664, 519] on button "Submit" at bounding box center [667, 520] width 78 height 32
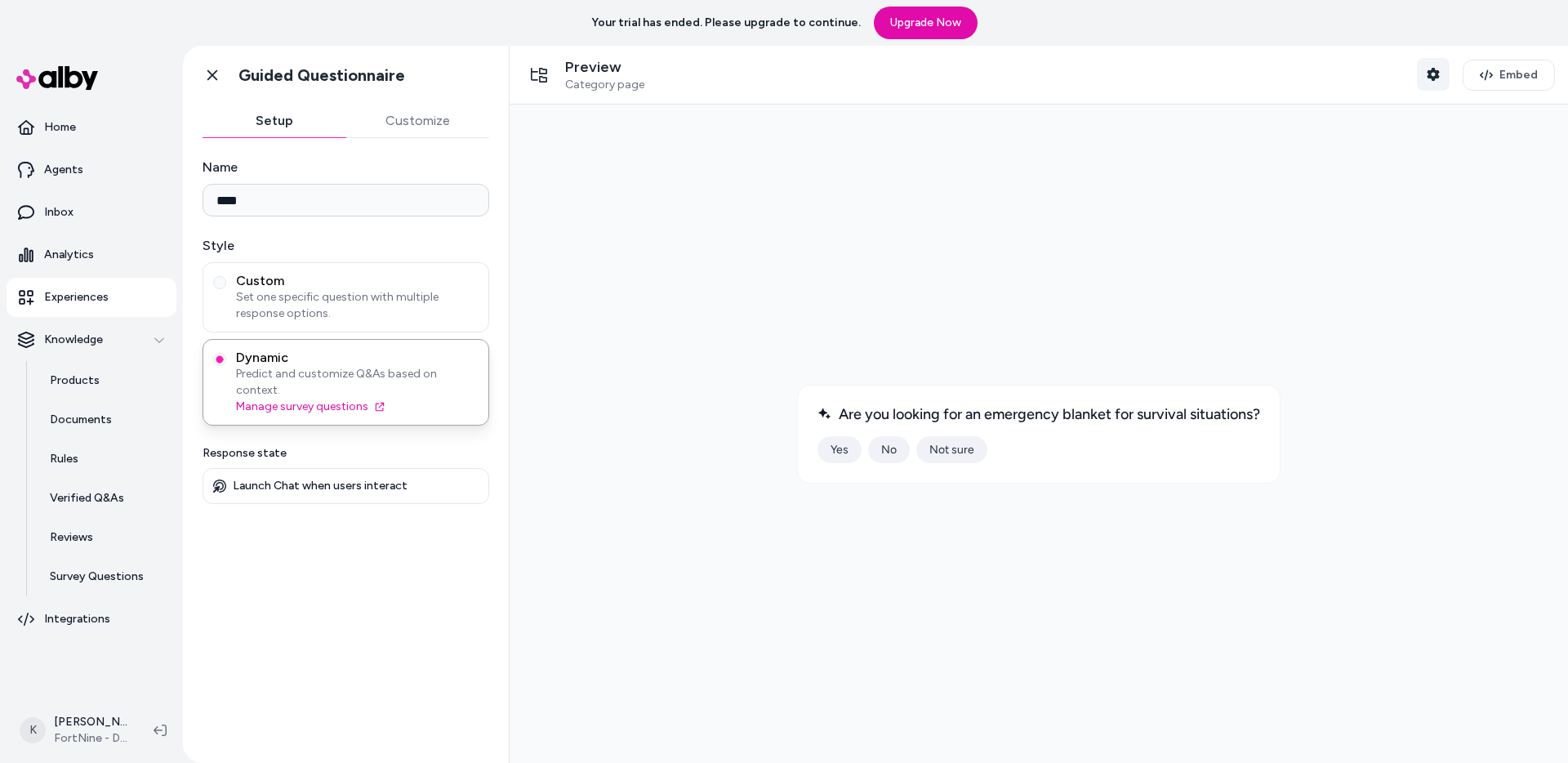
click at [1434, 82] on button "Shopper Context" at bounding box center [1433, 74] width 32 height 32
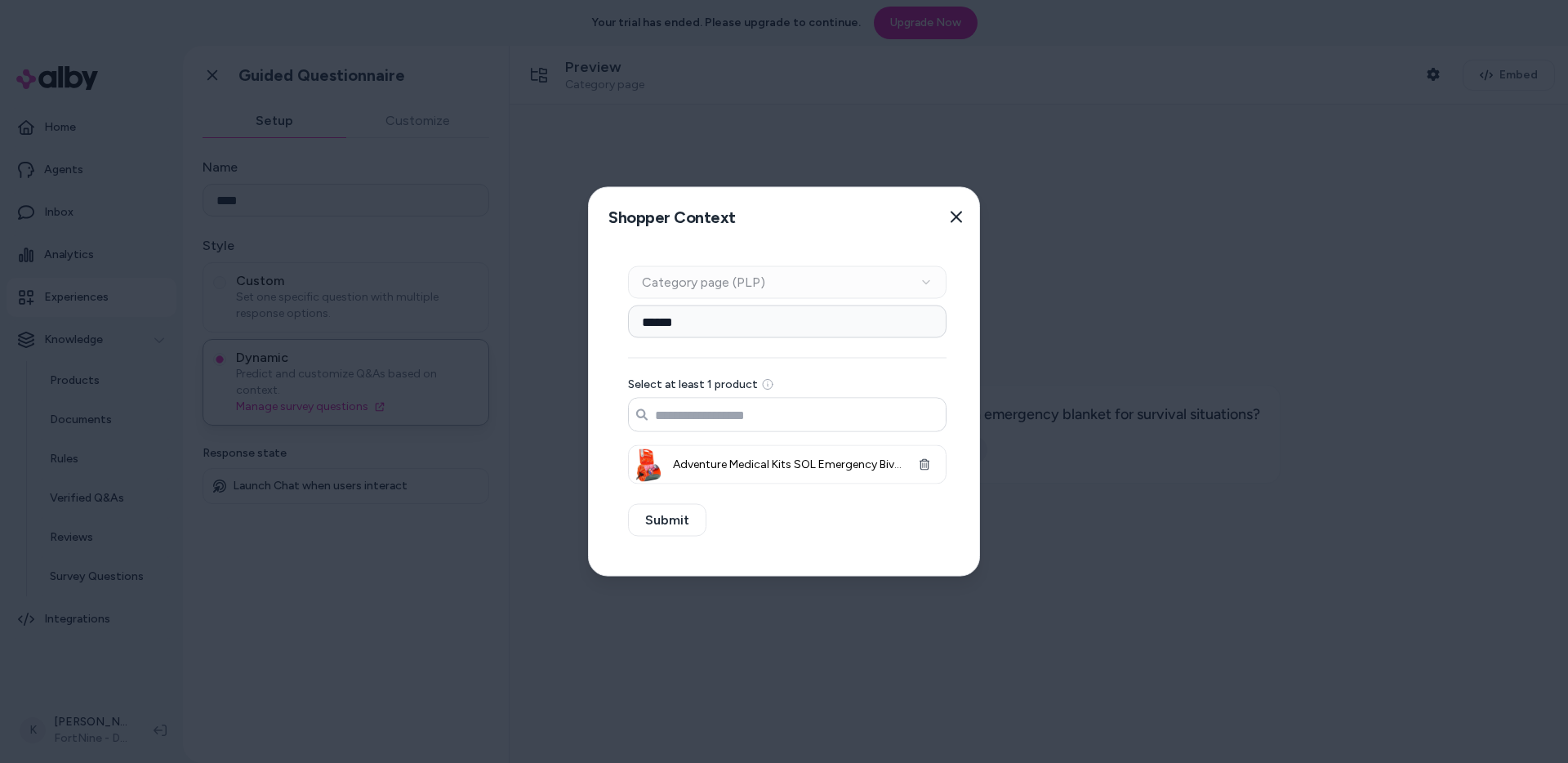
click at [785, 416] on input "Search products..." at bounding box center [787, 415] width 317 height 32
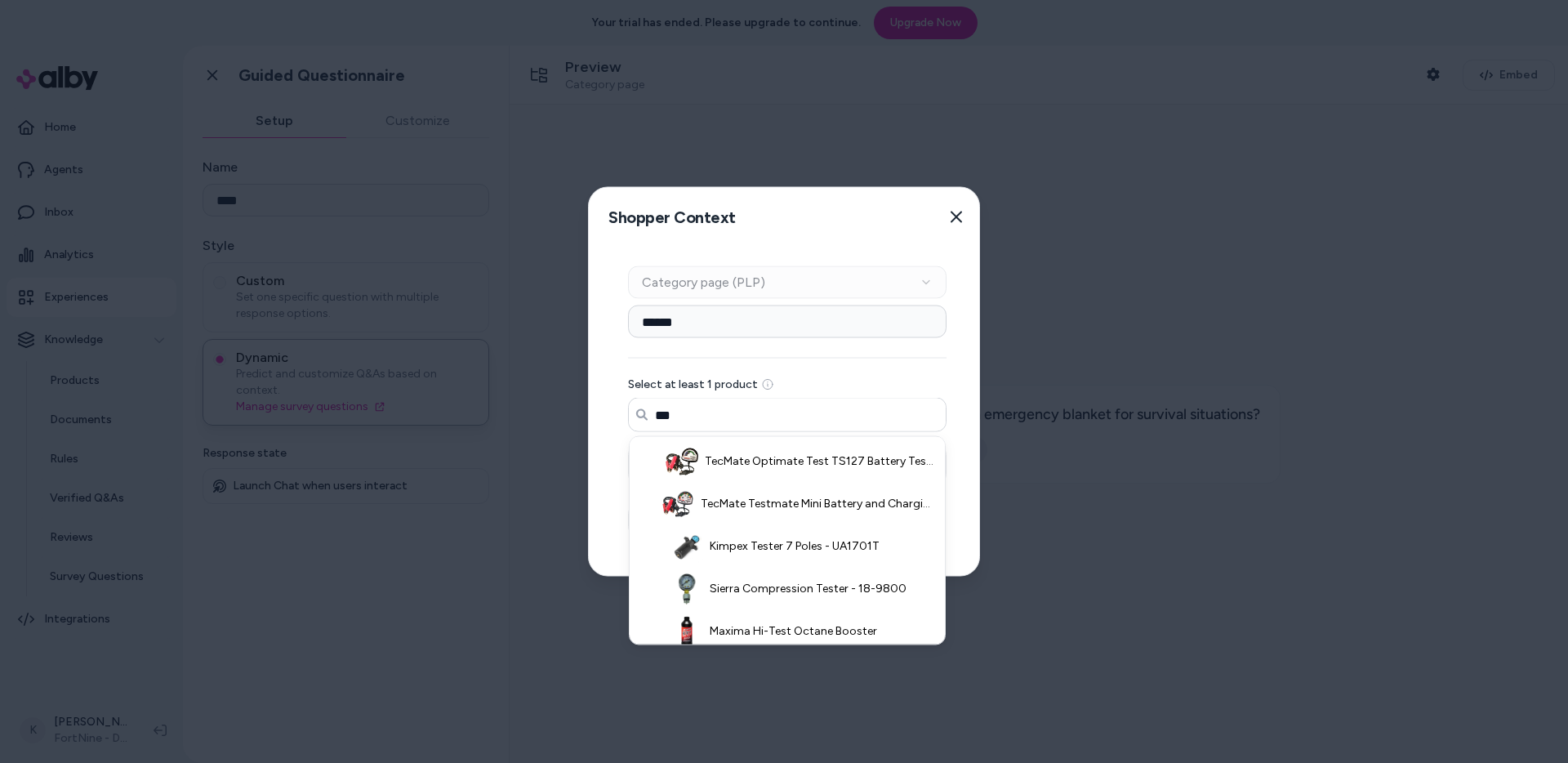
type input "***"
click at [752, 325] on input "******" at bounding box center [787, 321] width 319 height 32
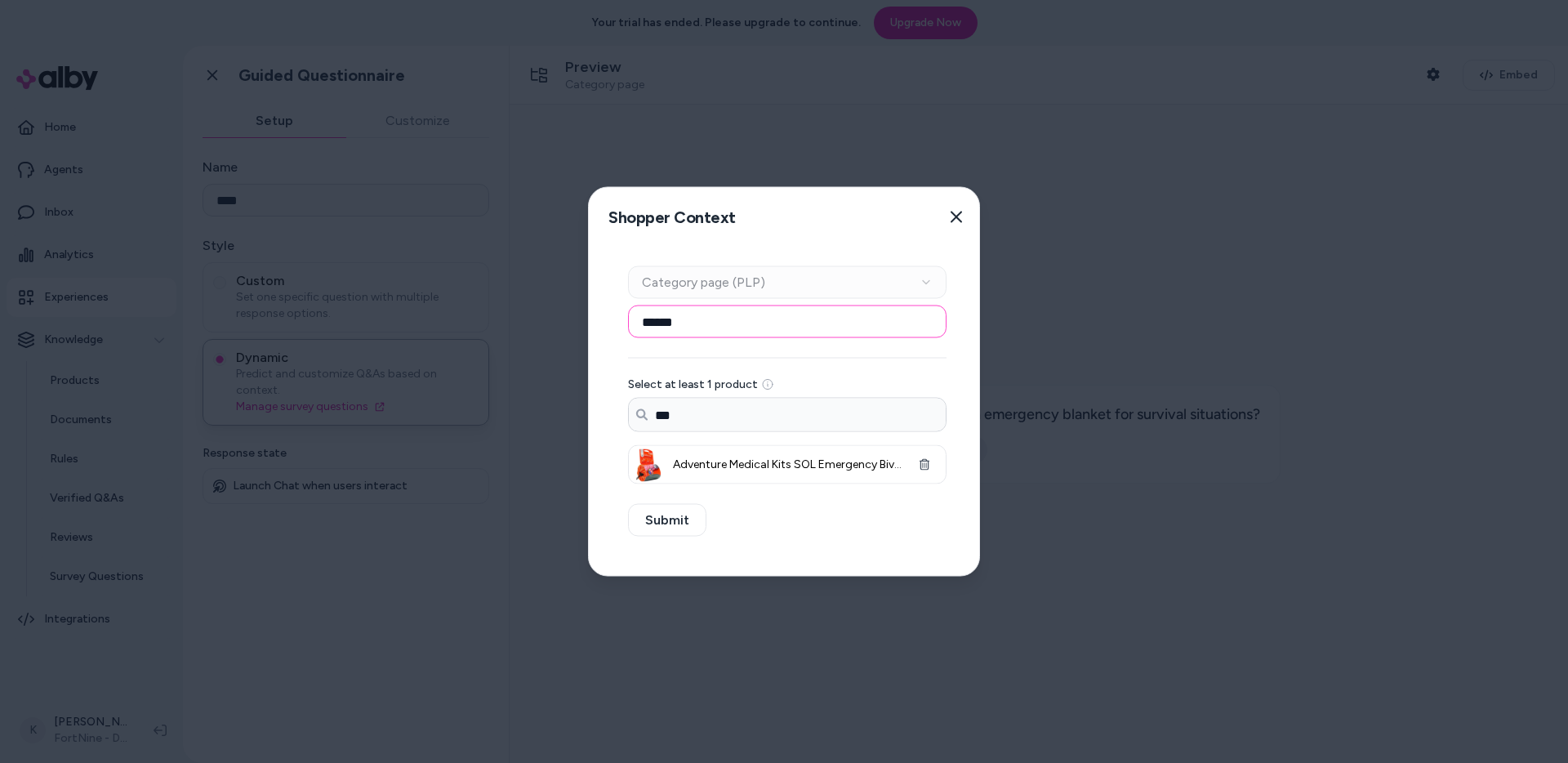
type input "******"
click at [682, 524] on button "Submit" at bounding box center [667, 520] width 78 height 32
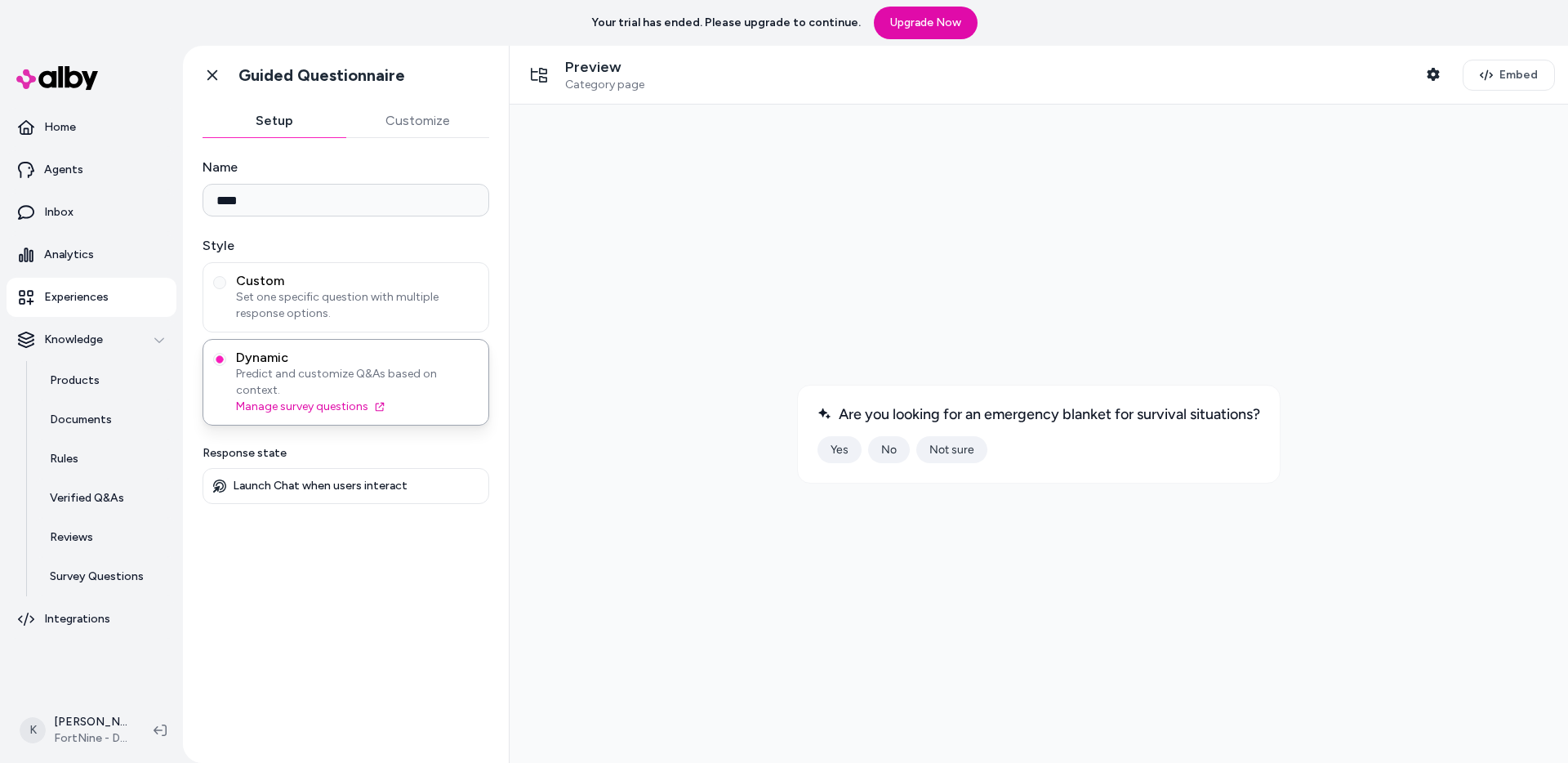
click at [897, 457] on button "No" at bounding box center [889, 449] width 42 height 27
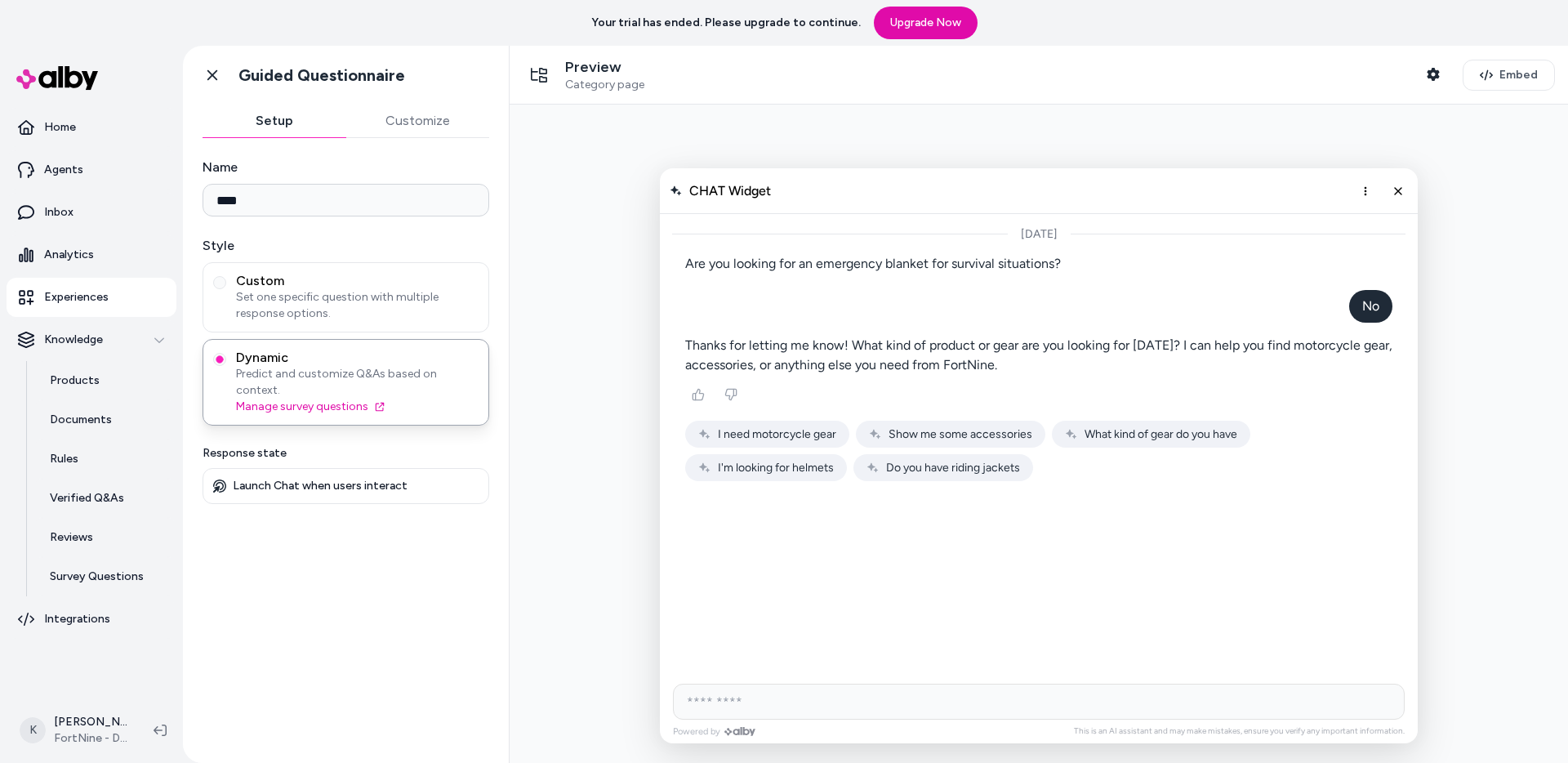
click at [101, 309] on link "Experiences" at bounding box center [92, 297] width 170 height 39
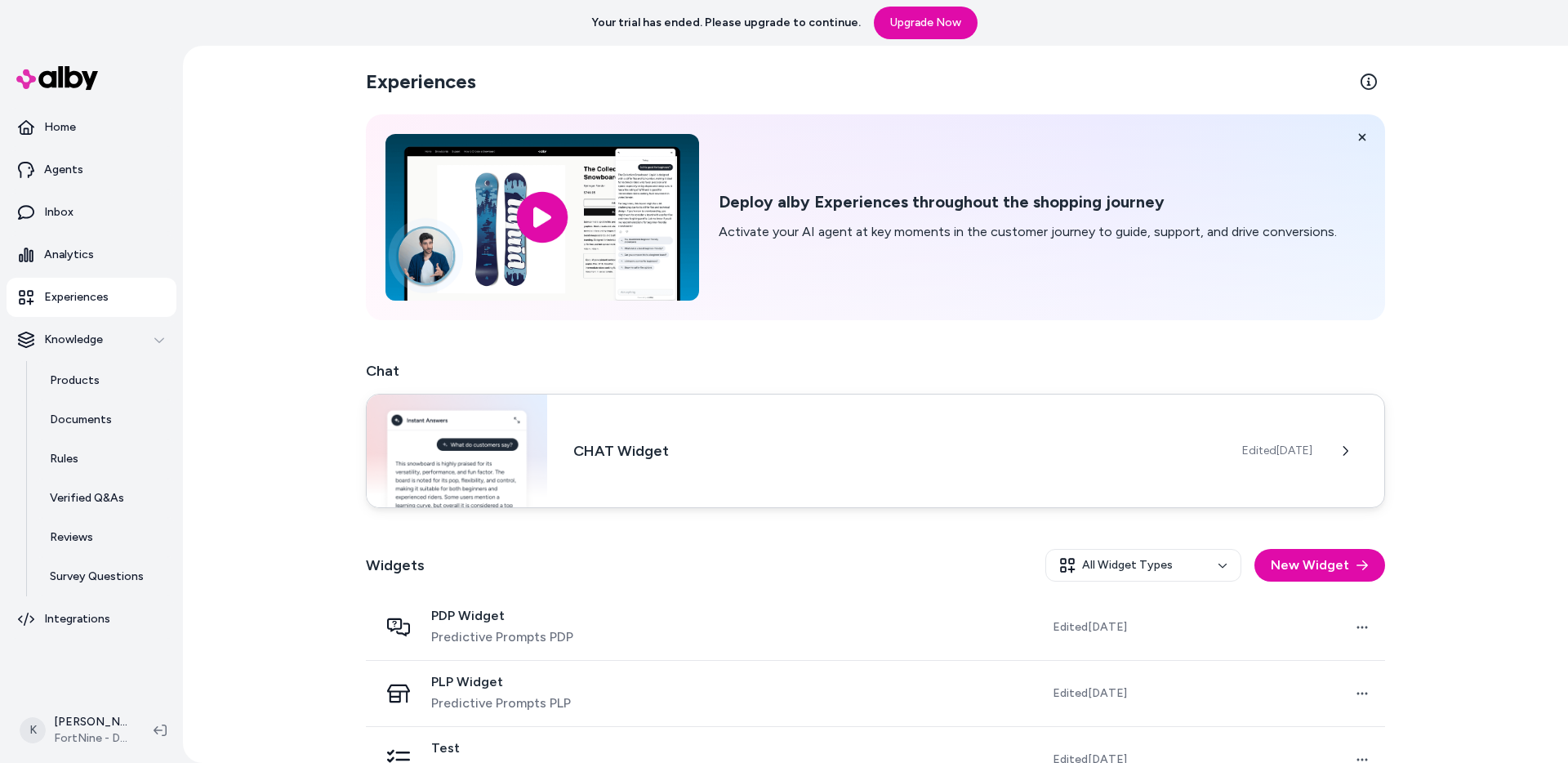
click at [685, 460] on h3 "CHAT Widget" at bounding box center [895, 451] width 643 height 23
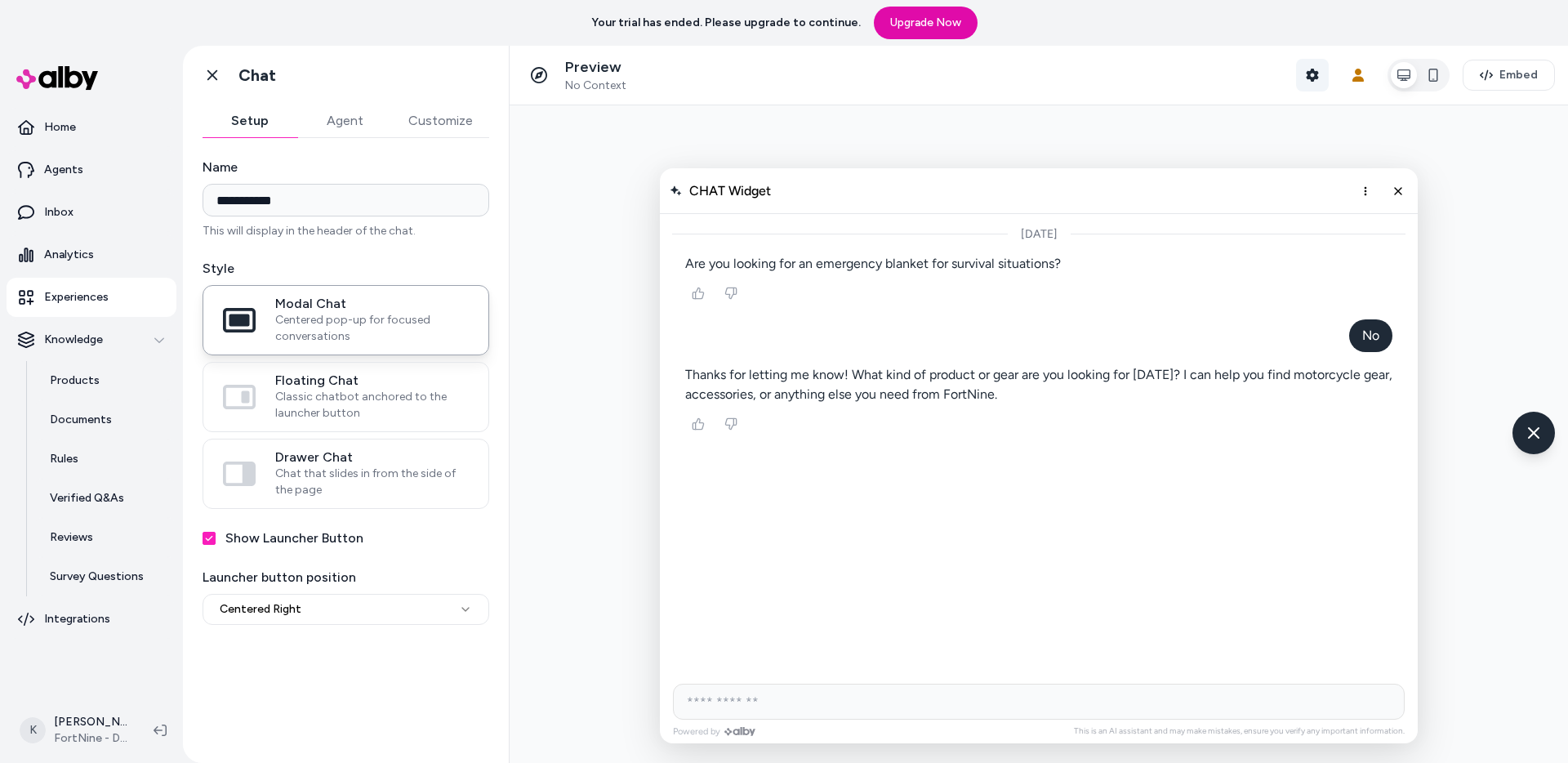
click at [1320, 78] on button "Shopper Context" at bounding box center [1312, 75] width 32 height 32
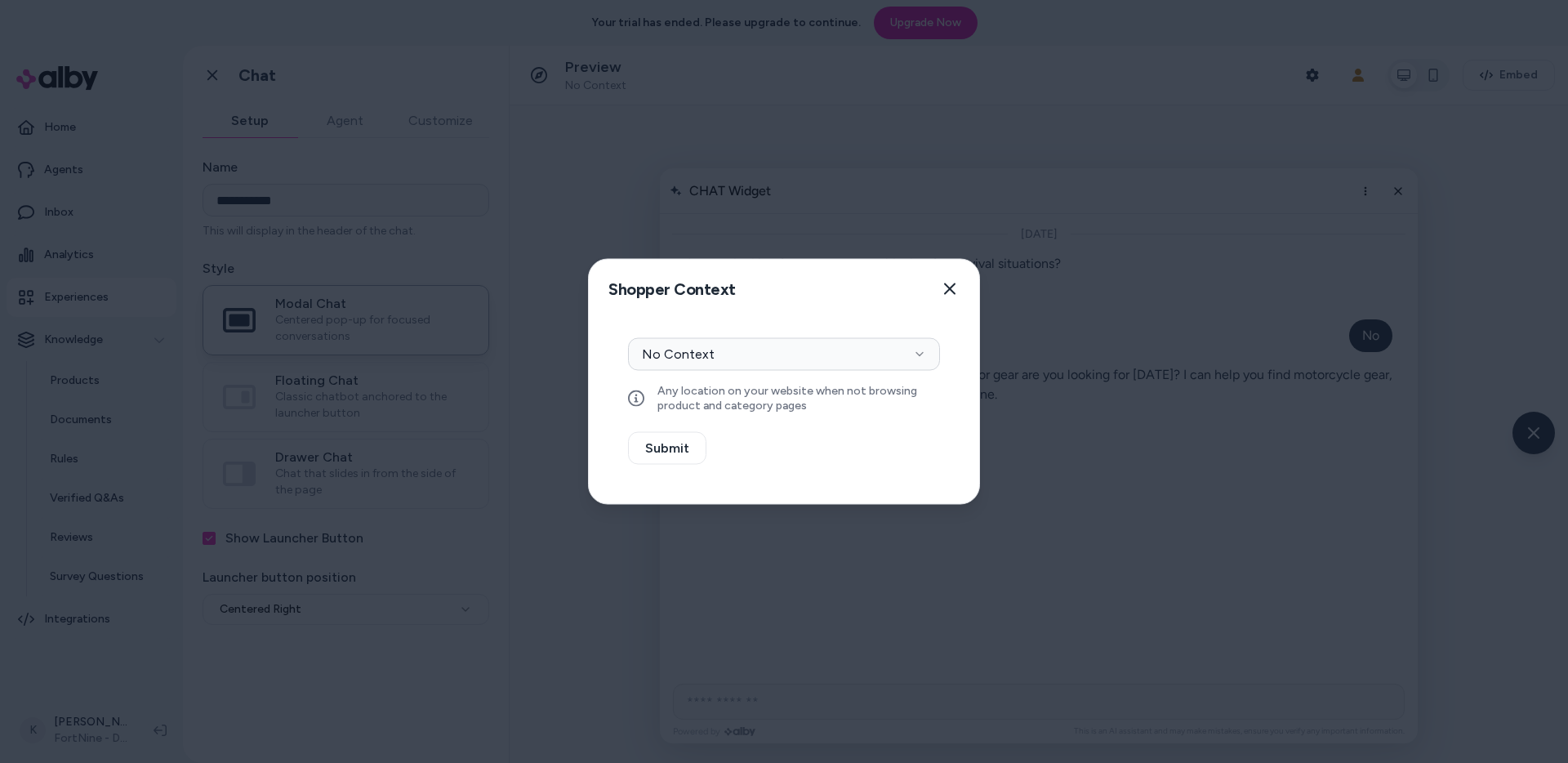
click at [907, 372] on div "Context Type No Context Any location on your website when not browsing product …" at bounding box center [783, 375] width 312 height 74
click at [913, 353] on icon "button" at bounding box center [919, 355] width 13 height 13
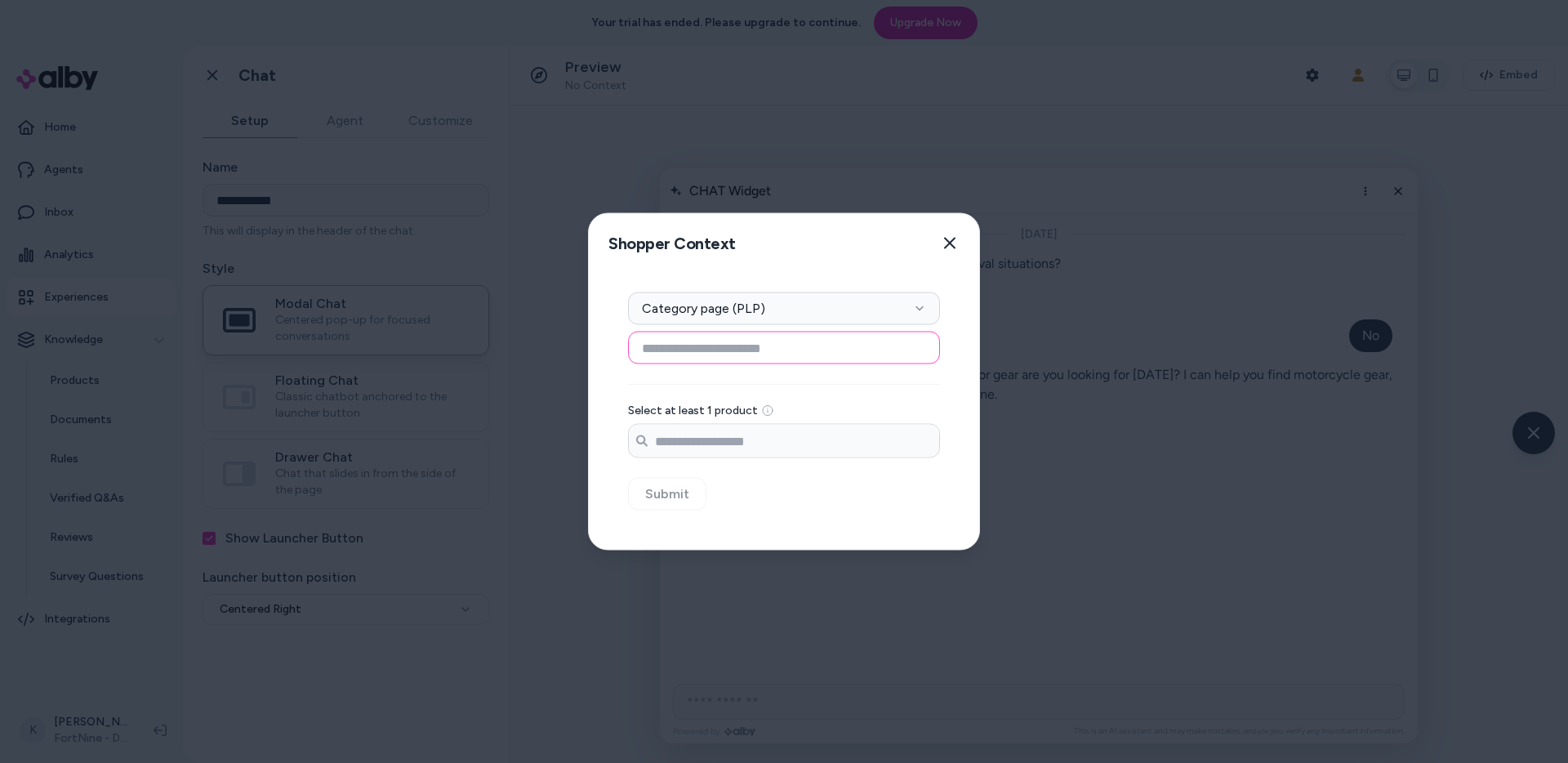
click at [849, 346] on input at bounding box center [783, 348] width 312 height 32
type input "*"
type input "****"
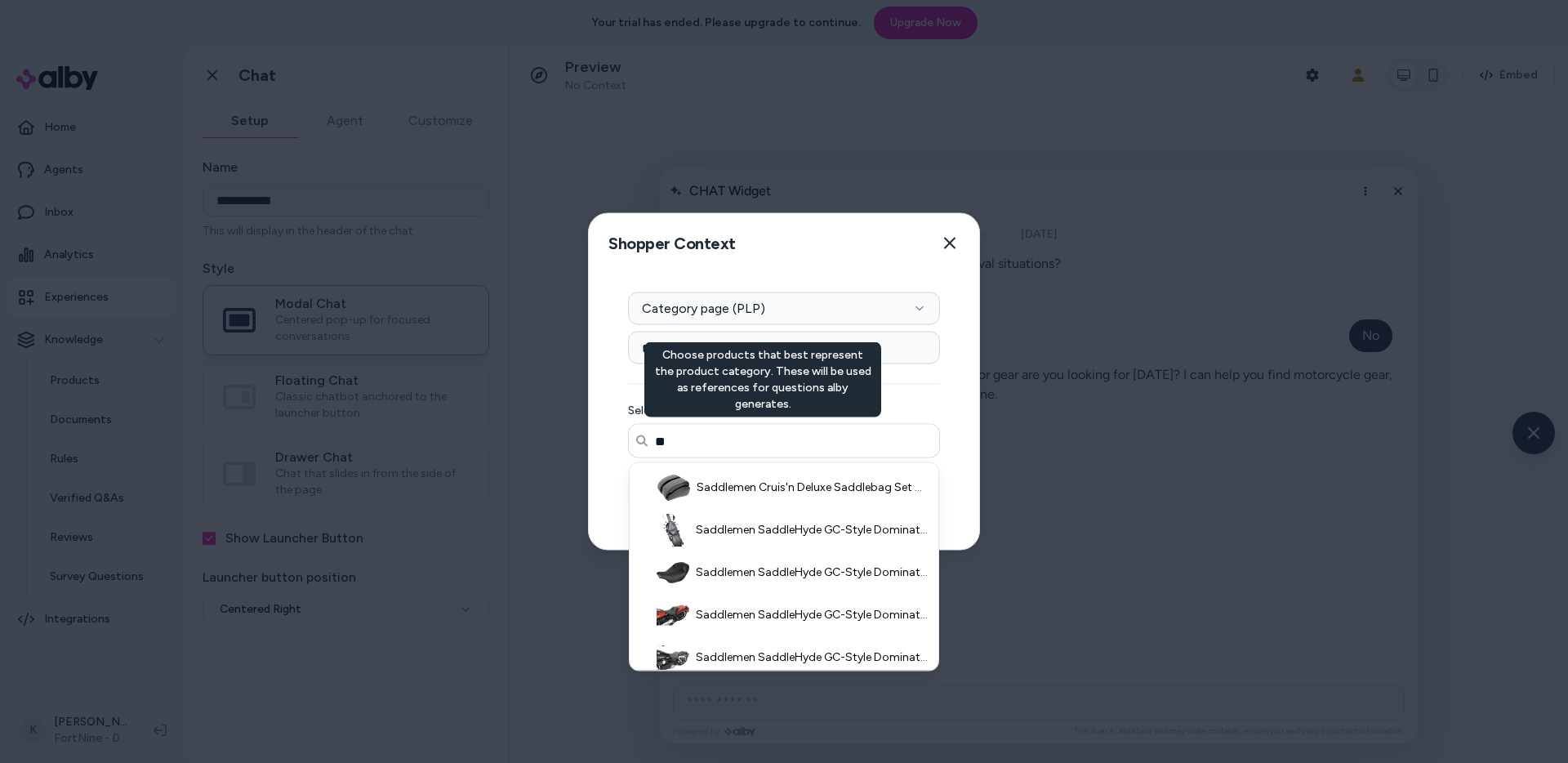
type input "**"
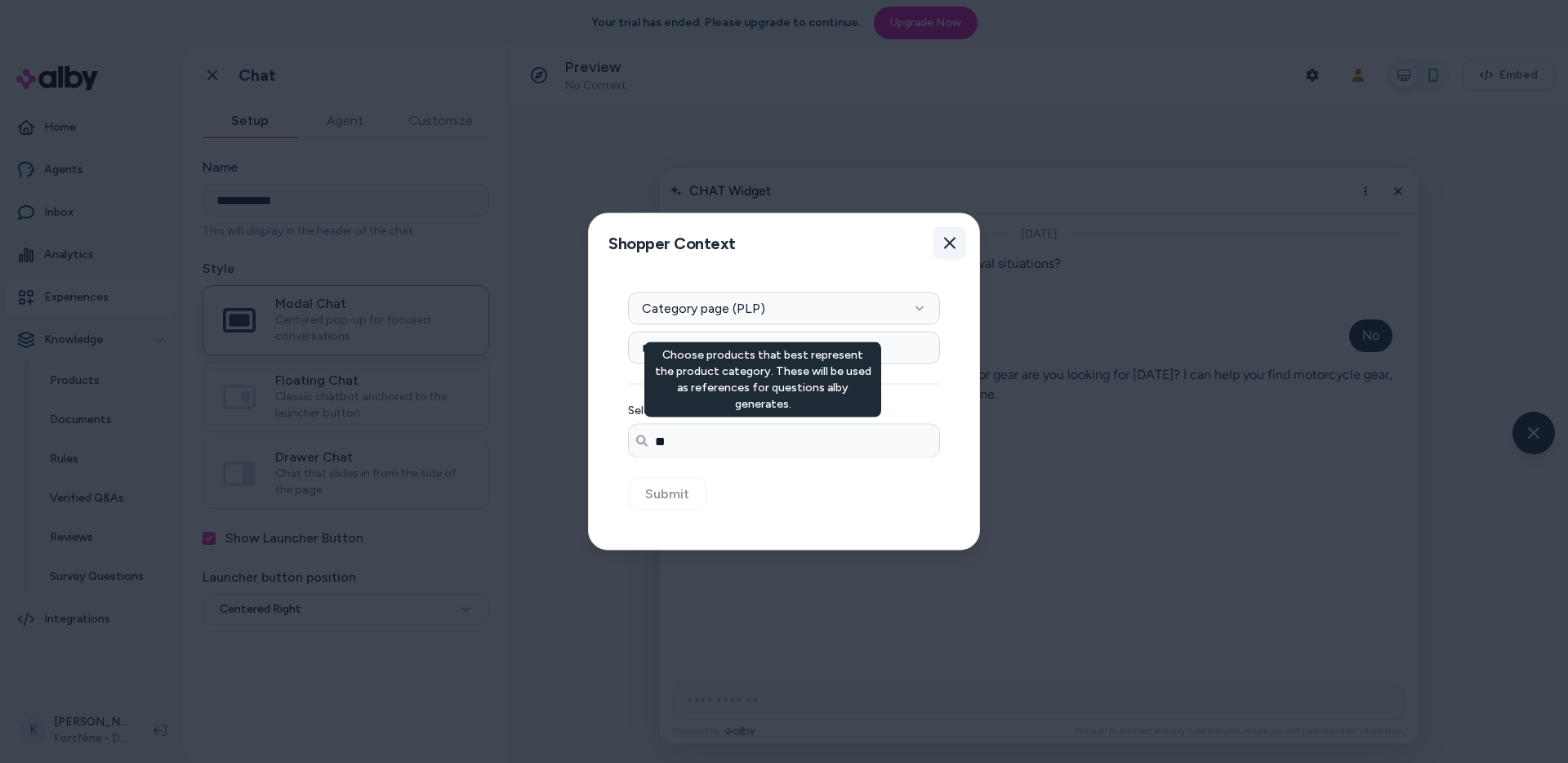
click at [936, 257] on button "Close" at bounding box center [949, 243] width 32 height 32
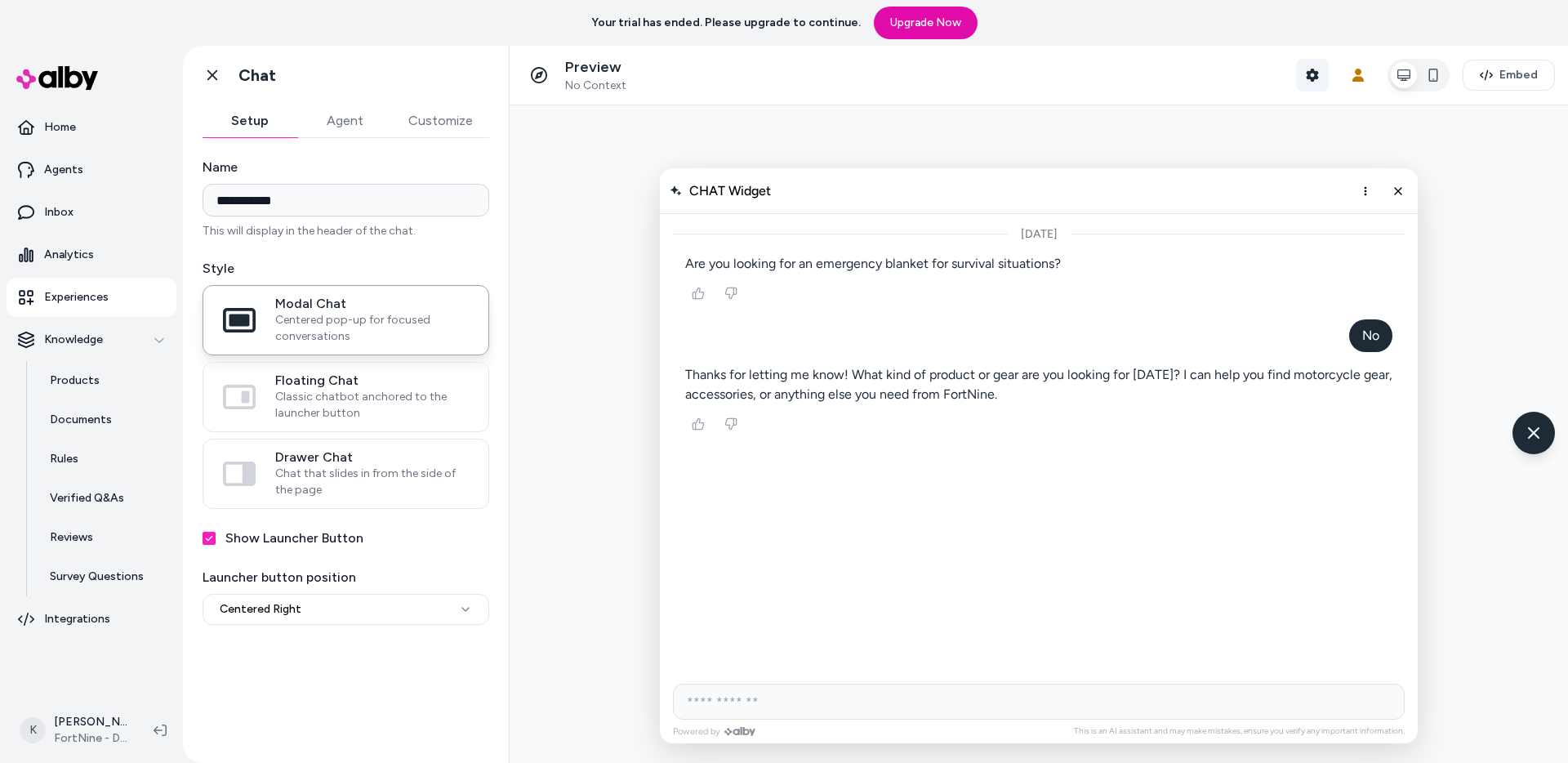
click at [1305, 78] on button "Shopper Context" at bounding box center [1312, 75] width 32 height 32
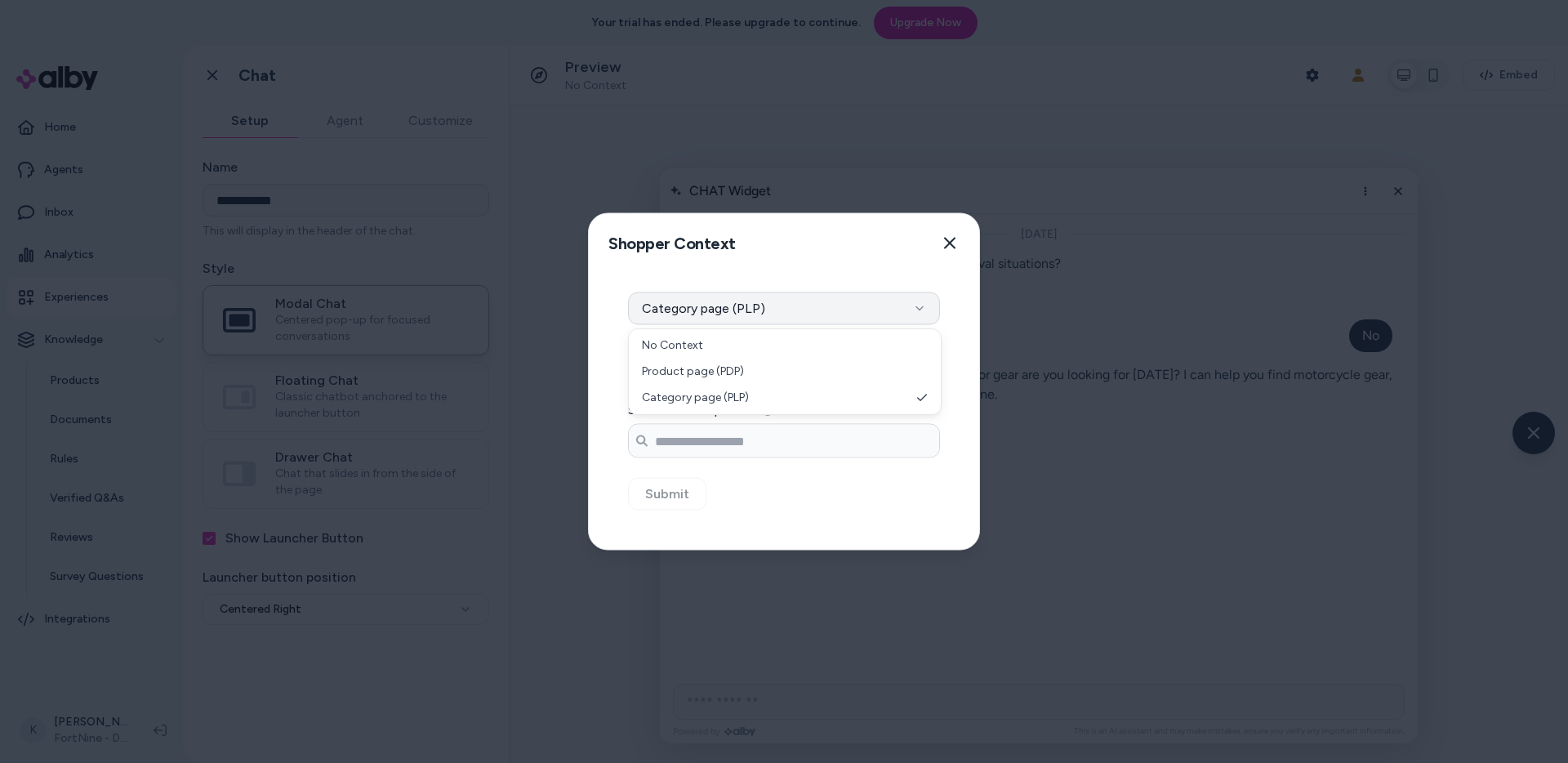
click at [899, 297] on button "Category page (PLP)" at bounding box center [783, 308] width 312 height 32
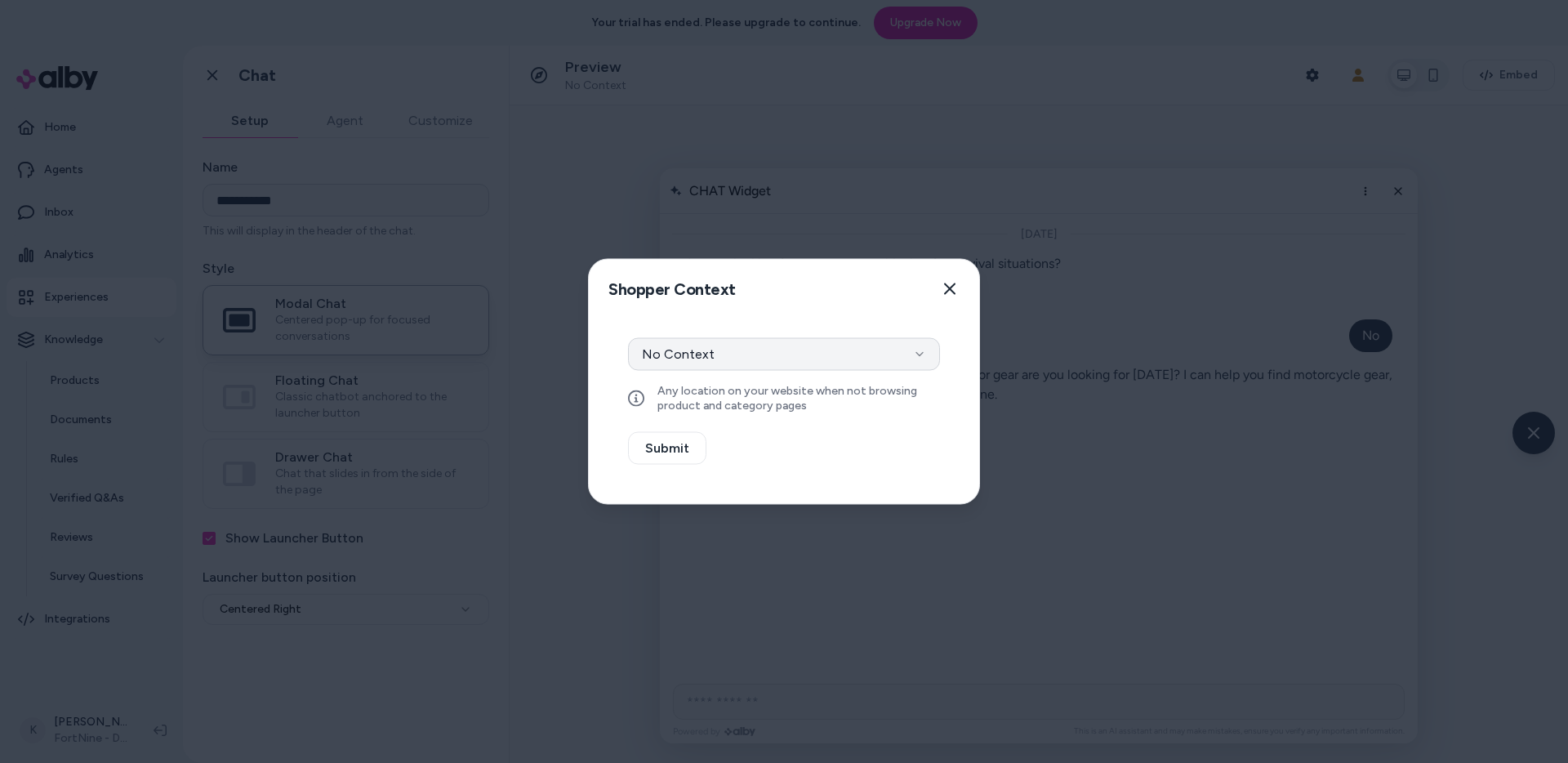
click at [882, 356] on button "No Context" at bounding box center [783, 354] width 312 height 32
click at [948, 291] on icon "button" at bounding box center [950, 289] width 13 height 13
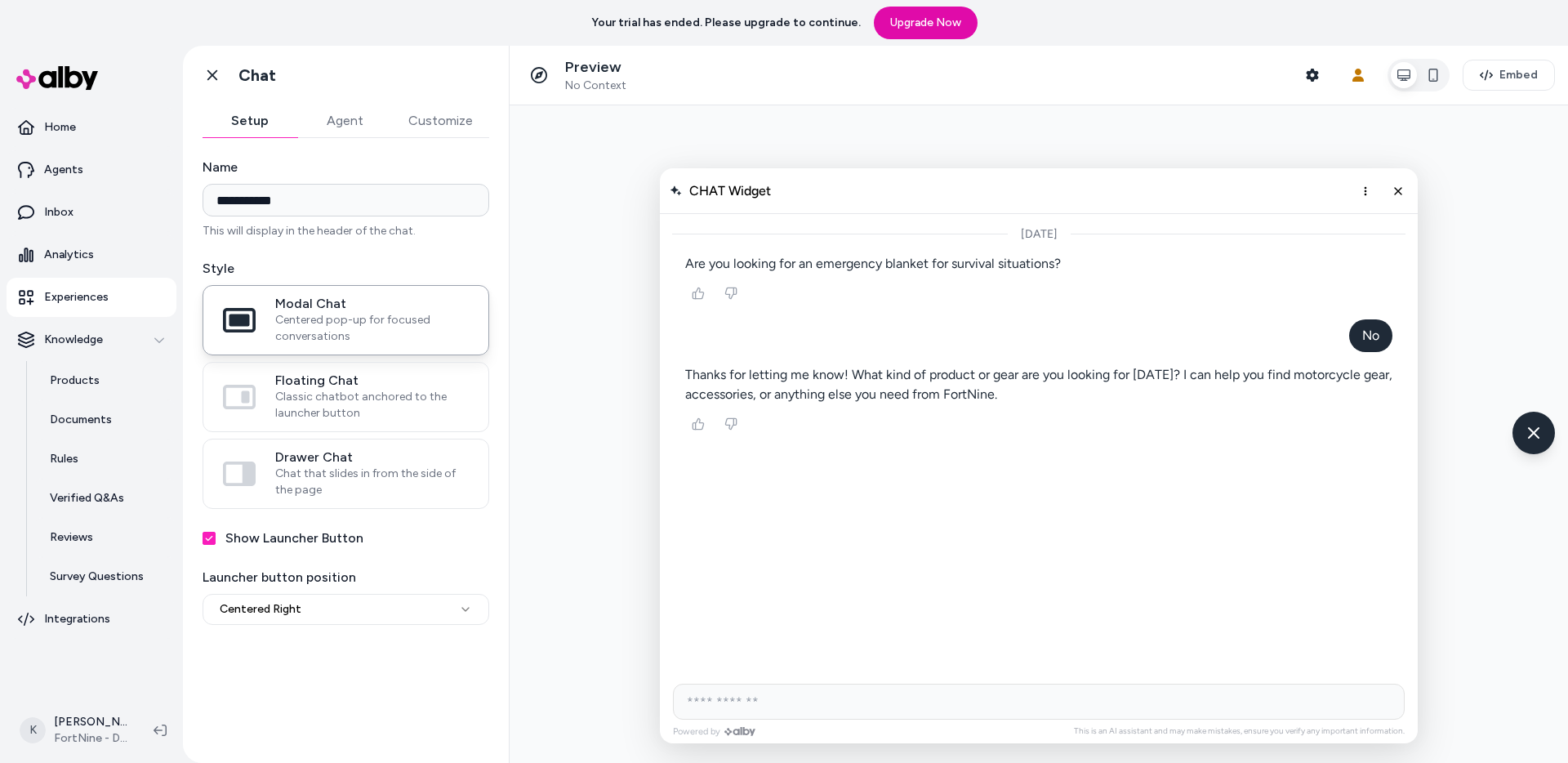
click at [615, 443] on div at bounding box center [1038, 433] width 1058 height 657
click at [213, 80] on icon at bounding box center [212, 74] width 16 height 16
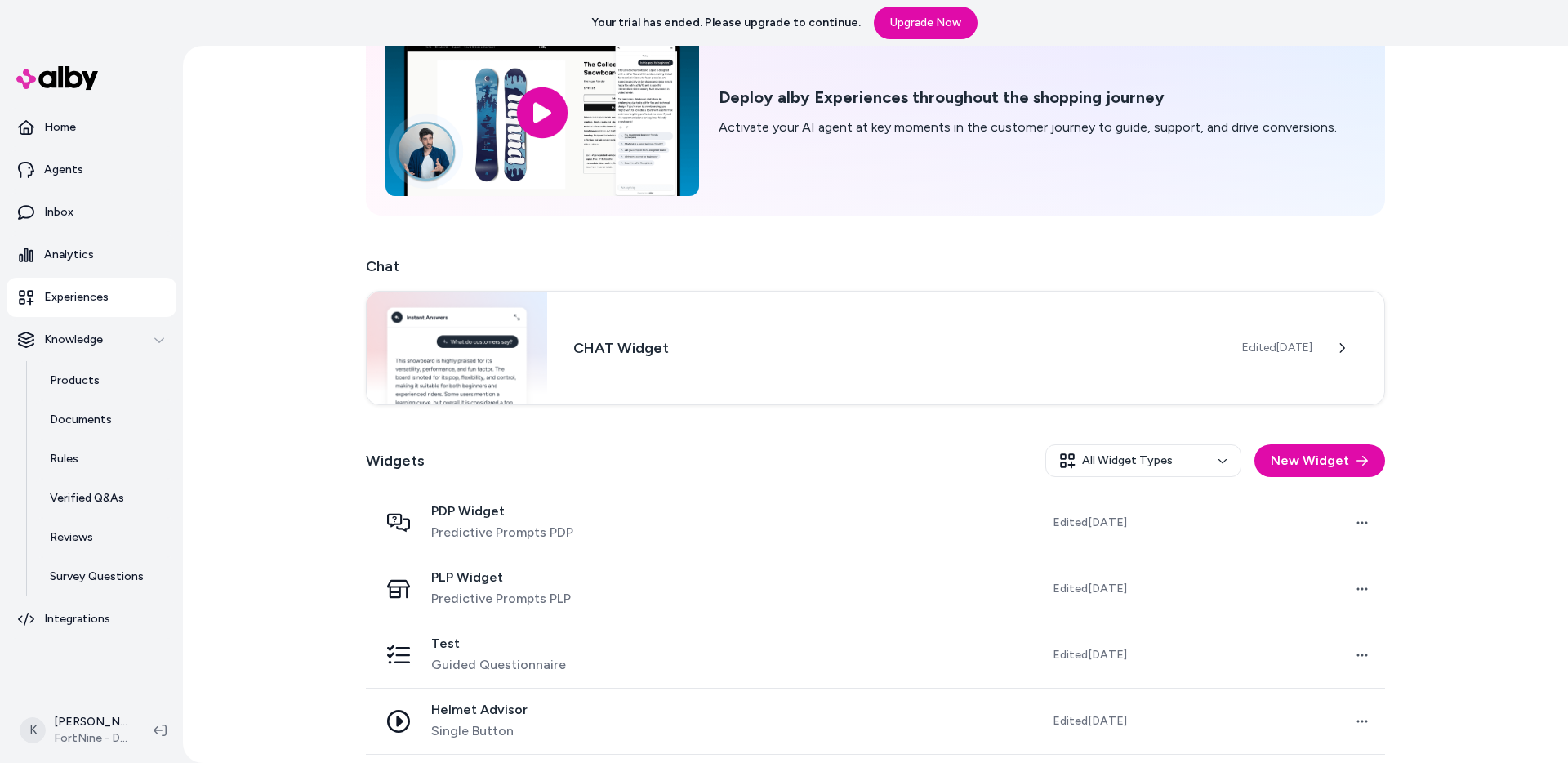
scroll to position [175, 0]
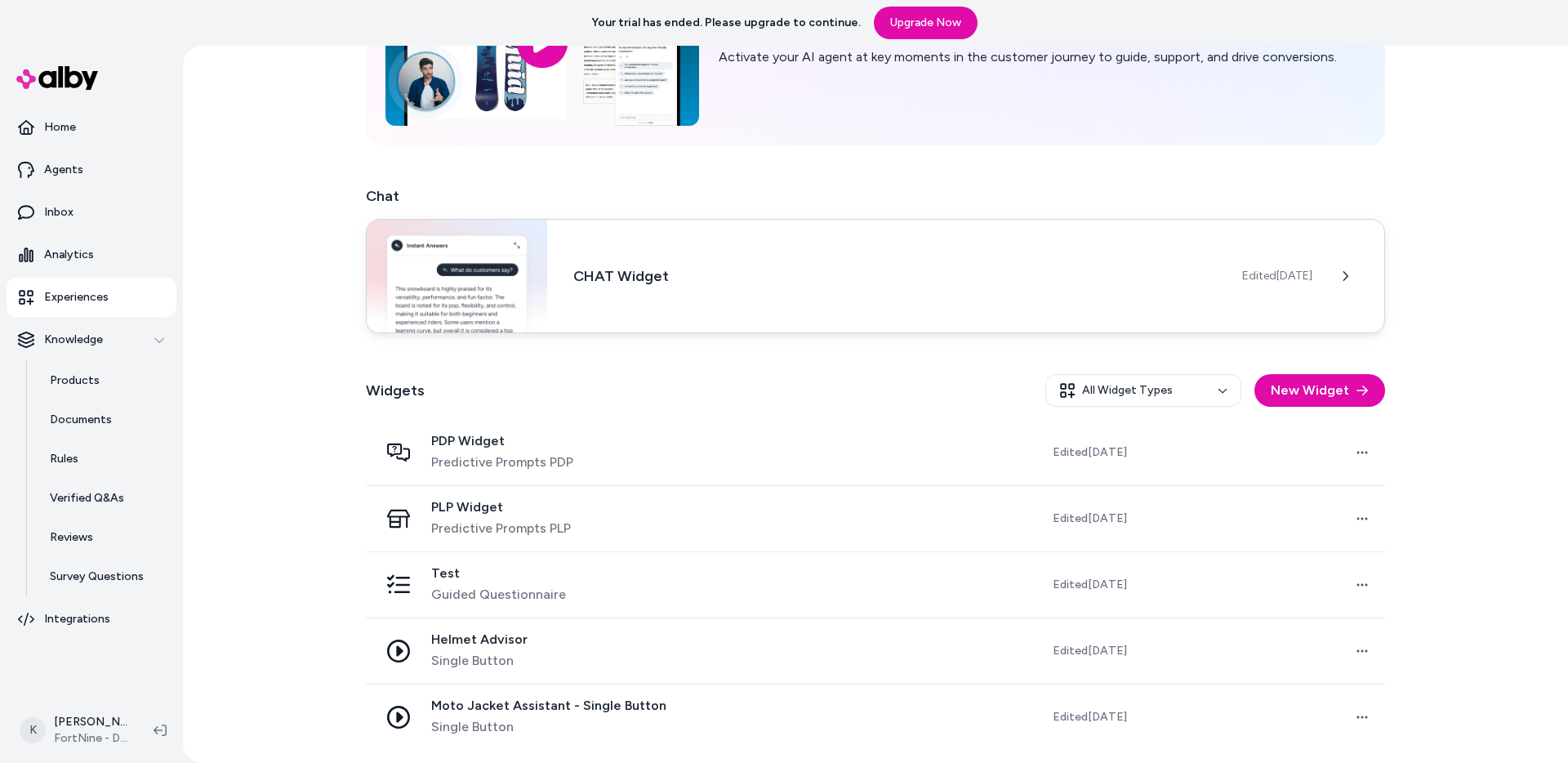
click at [817, 288] on div "CHAT Widget Edited Jul 9, 2025" at bounding box center [876, 276] width 1019 height 114
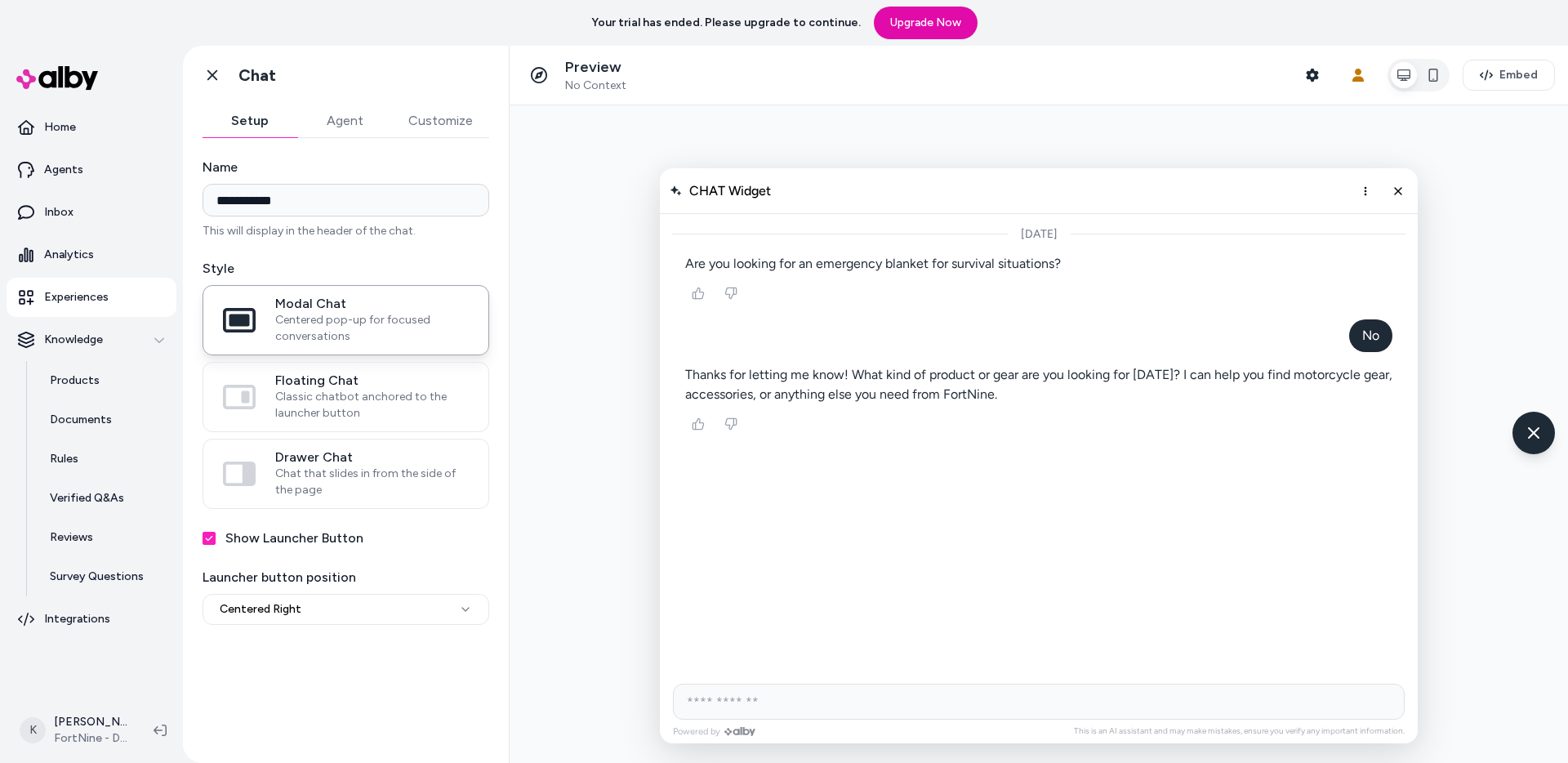
click at [341, 95] on div "Go back Chat" at bounding box center [346, 75] width 326 height 59
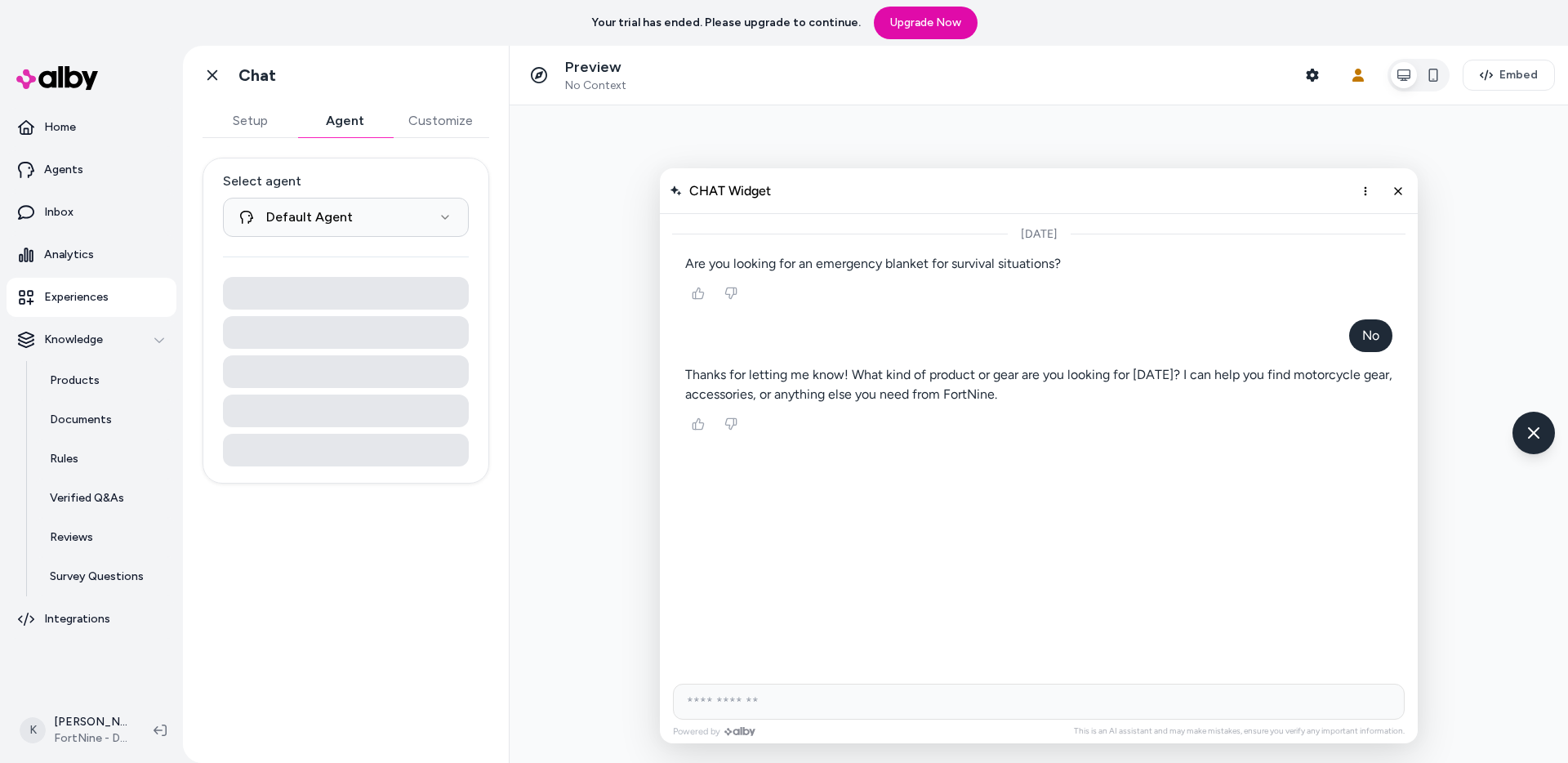
click at [343, 113] on button "Agent" at bounding box center [344, 121] width 94 height 32
click at [423, 134] on button "Customize" at bounding box center [441, 121] width 97 height 32
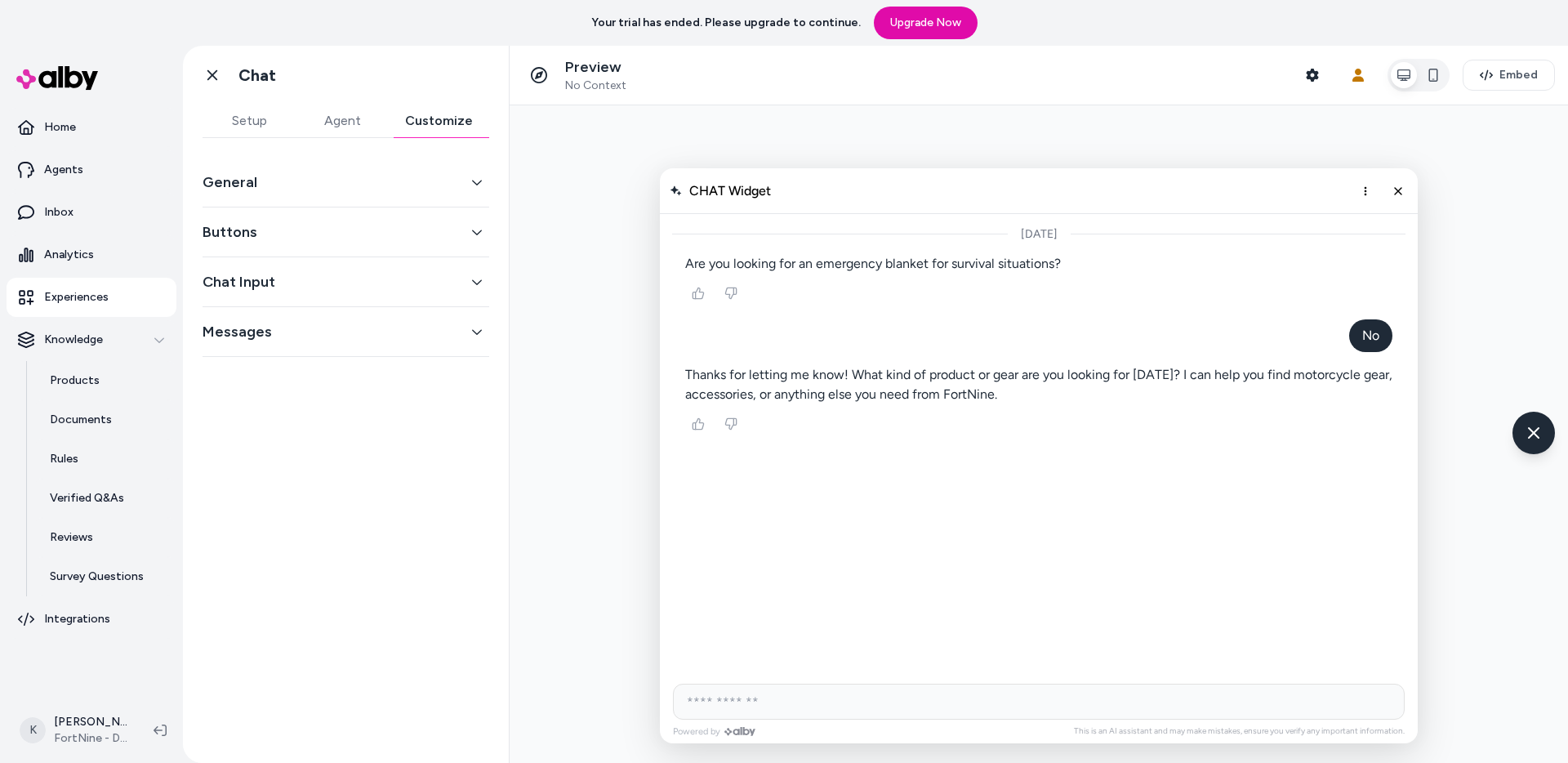
click at [275, 124] on button "Setup" at bounding box center [249, 121] width 93 height 32
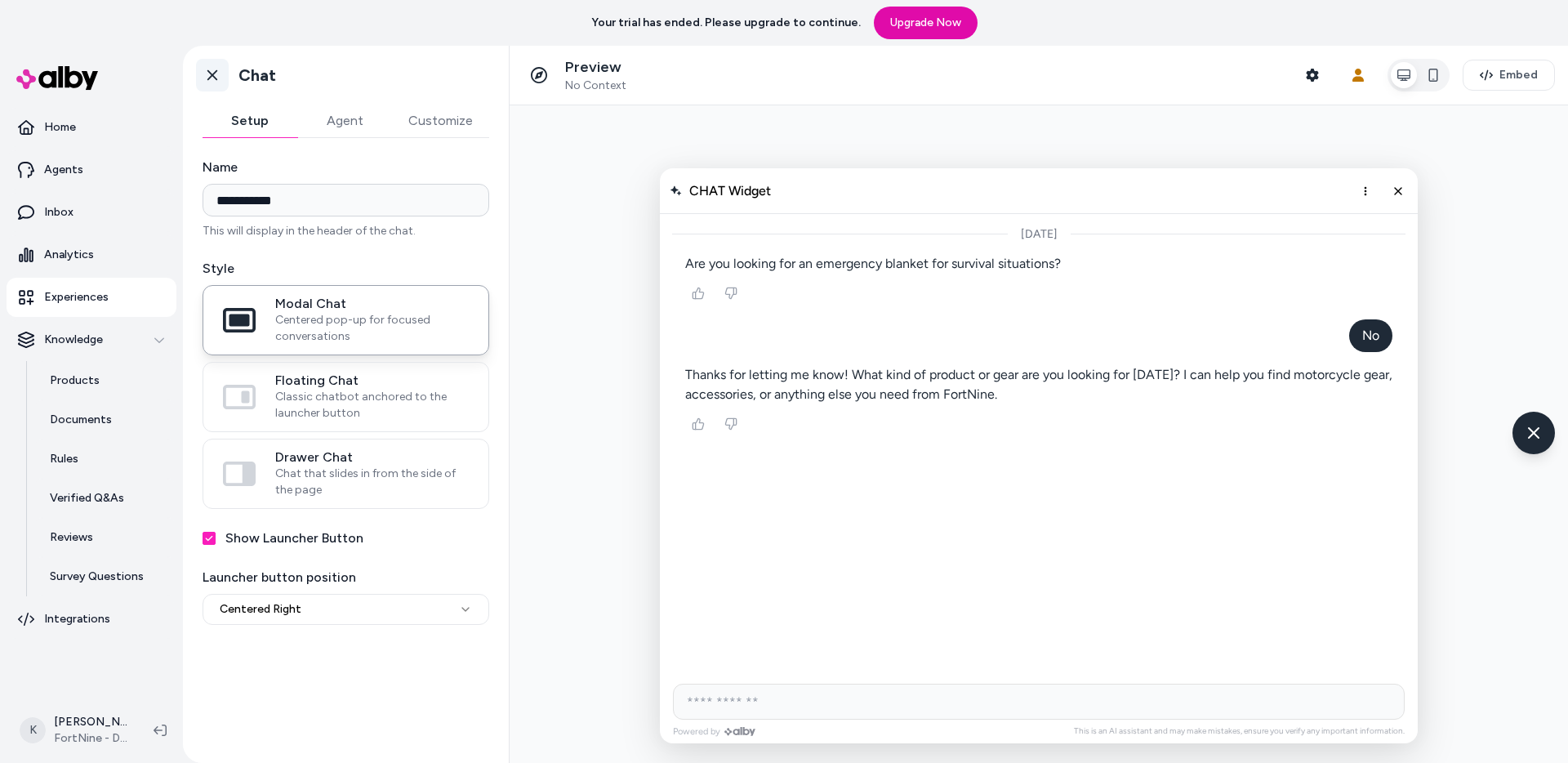
click at [213, 67] on icon at bounding box center [212, 74] width 16 height 16
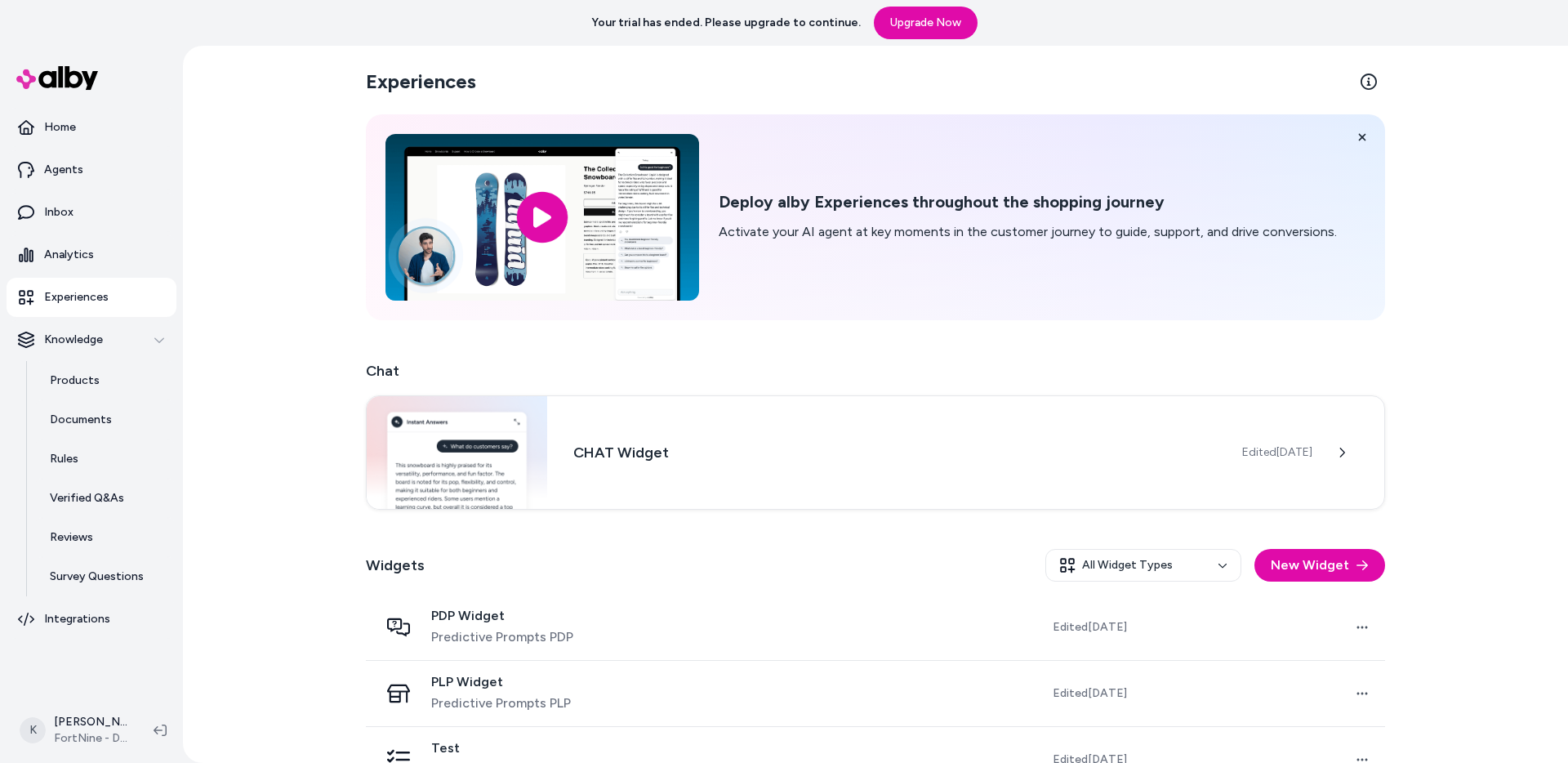
scroll to position [175, 0]
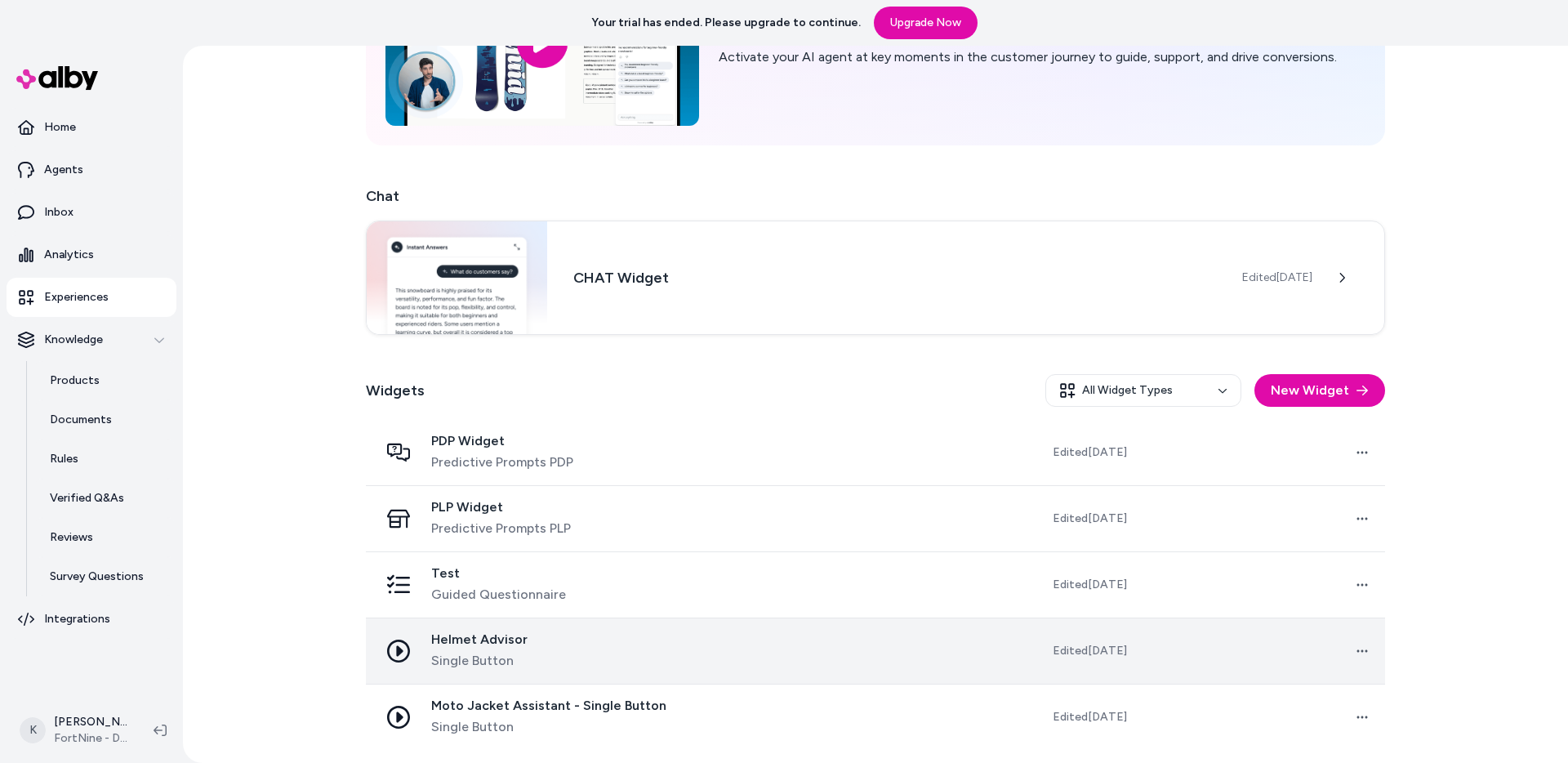
click at [682, 631] on div "Helmet Advisor Single Button" at bounding box center [530, 650] width 303 height 39
click at [677, 657] on div "Helmet Advisor Single Button" at bounding box center [530, 650] width 303 height 39
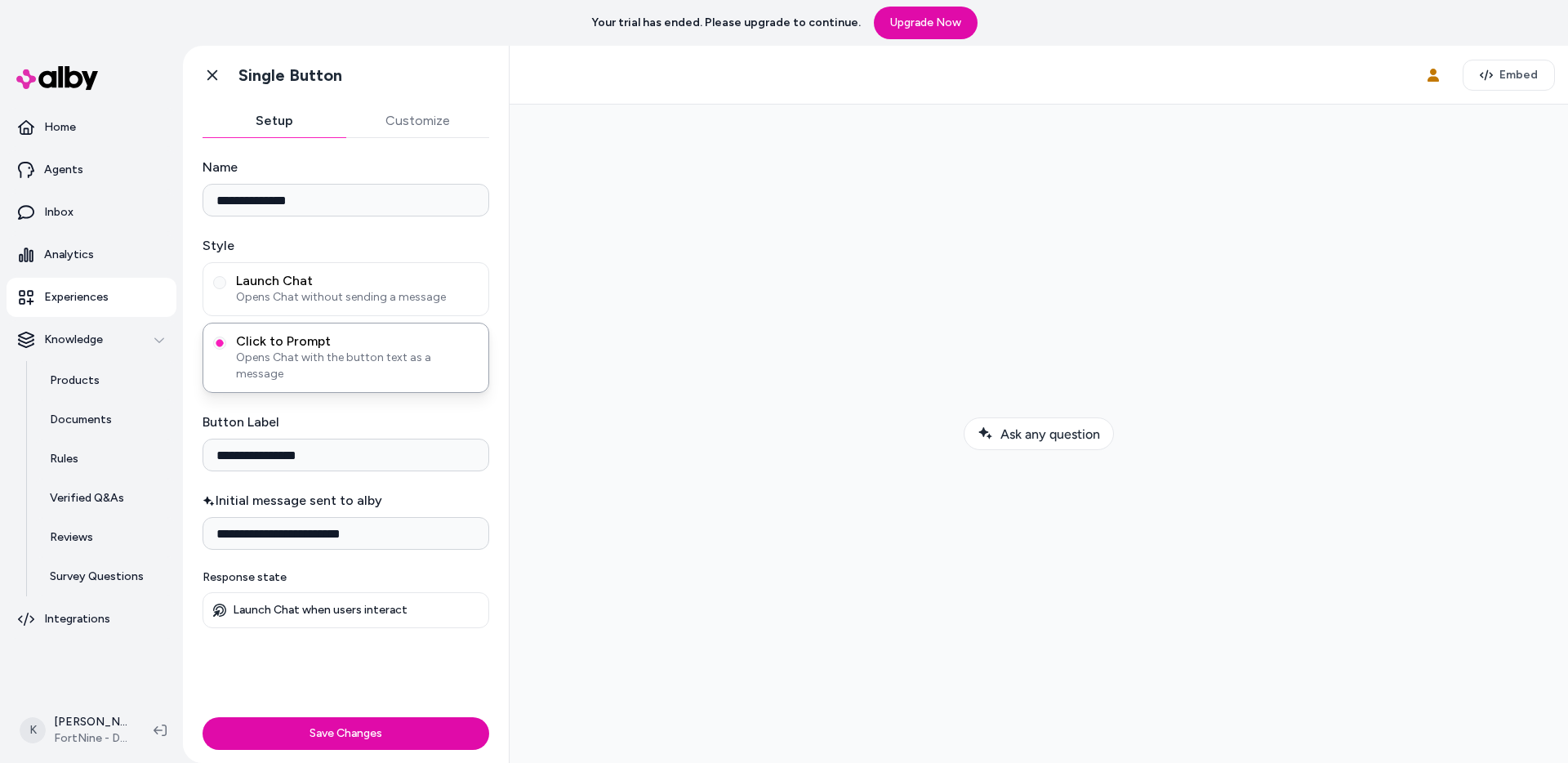
click at [407, 105] on button "Customize" at bounding box center [418, 121] width 144 height 32
click at [305, 124] on button "Setup" at bounding box center [274, 121] width 144 height 32
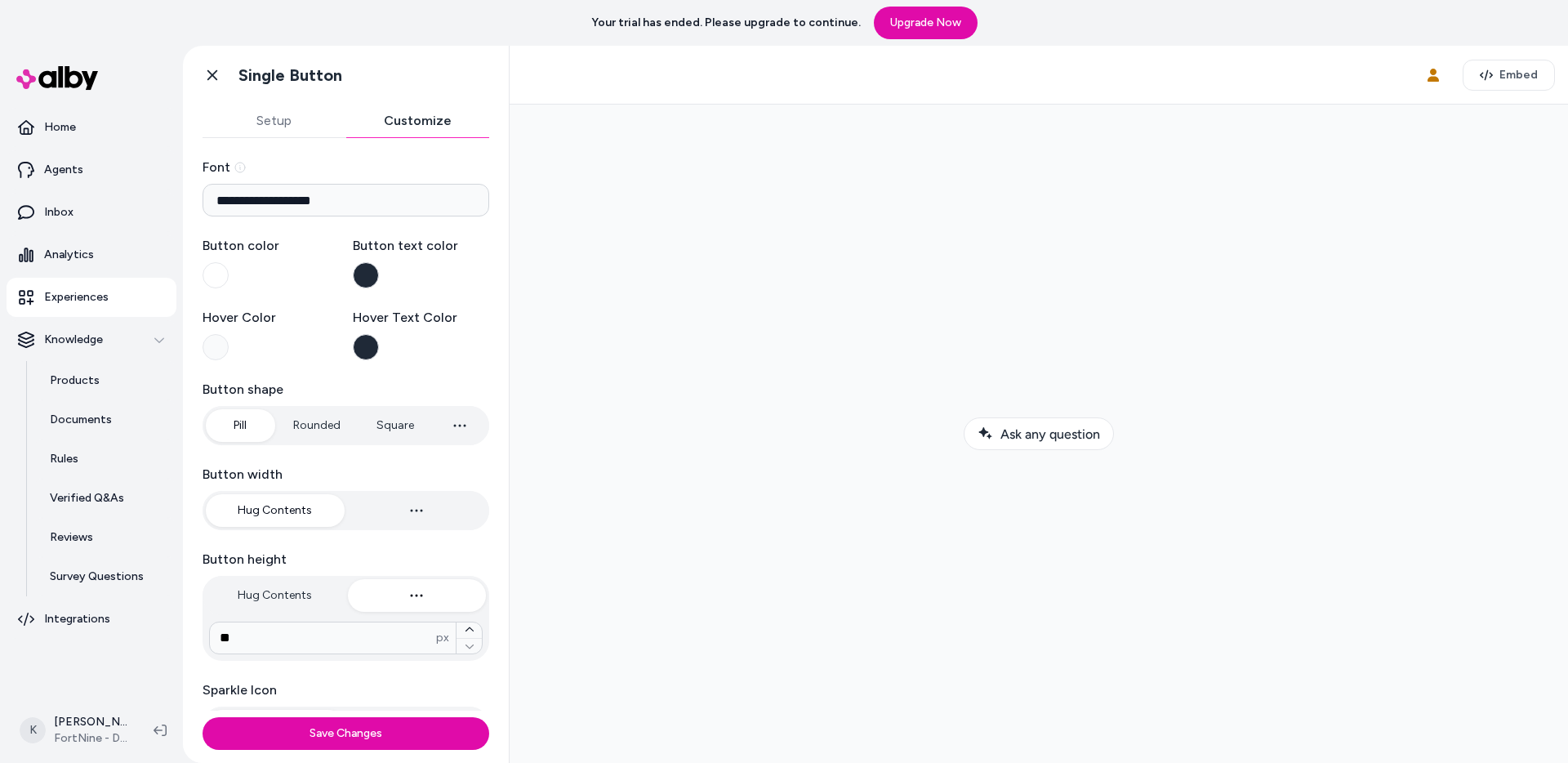
click at [388, 113] on button "Customize" at bounding box center [418, 121] width 144 height 32
click at [326, 113] on button "Setup" at bounding box center [274, 121] width 144 height 32
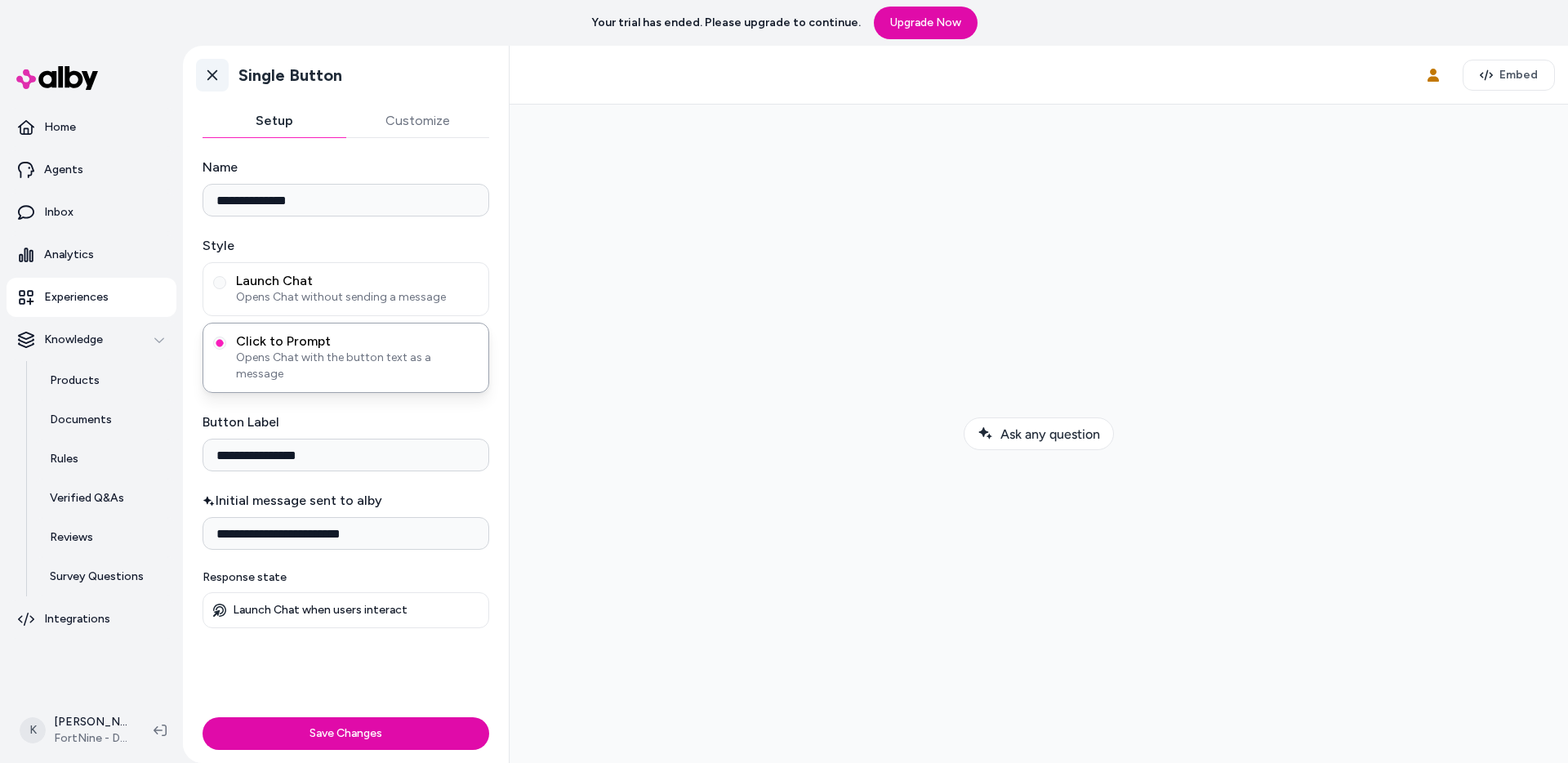
click at [216, 76] on icon at bounding box center [212, 74] width 16 height 16
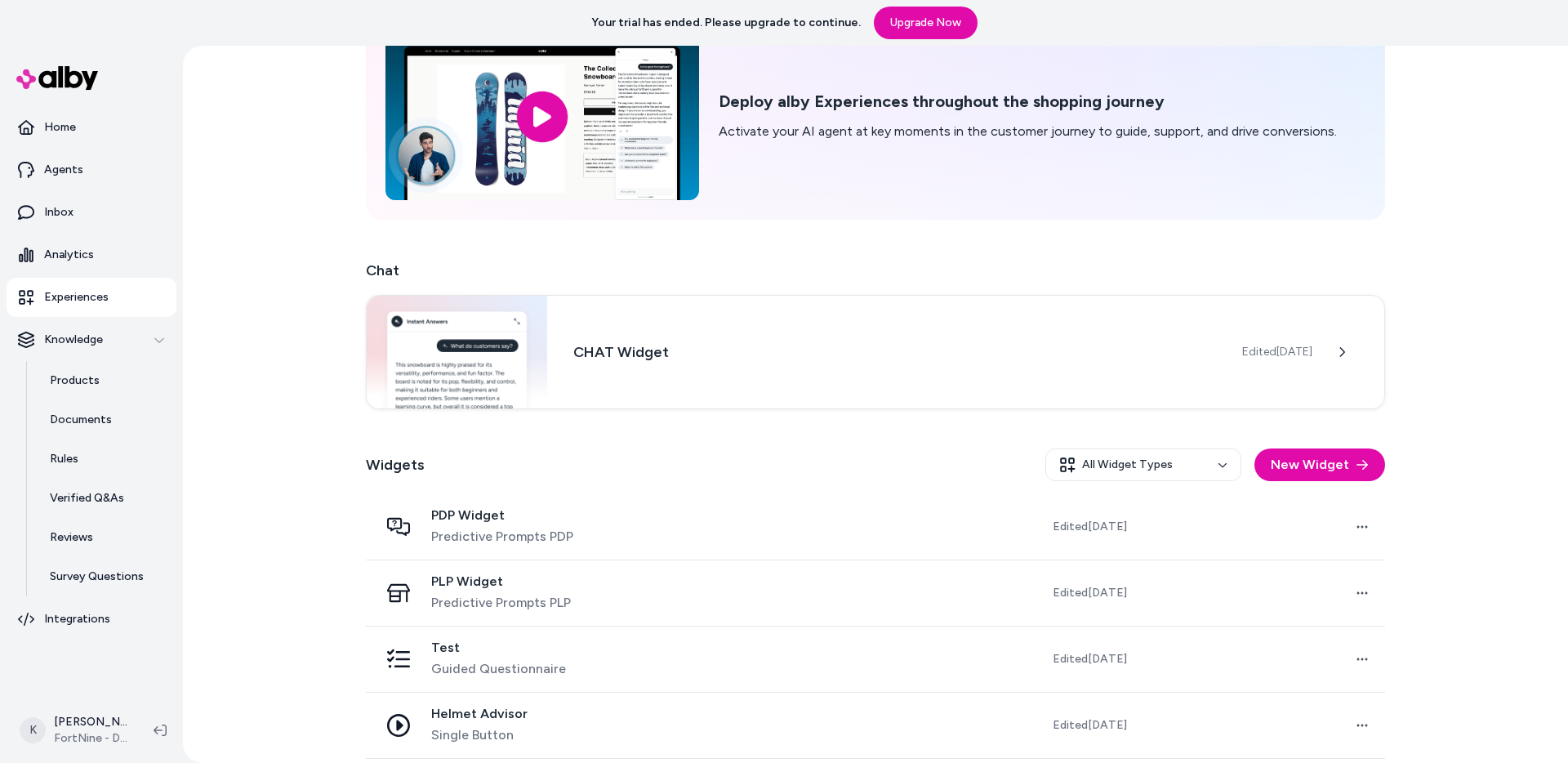
scroll to position [175, 0]
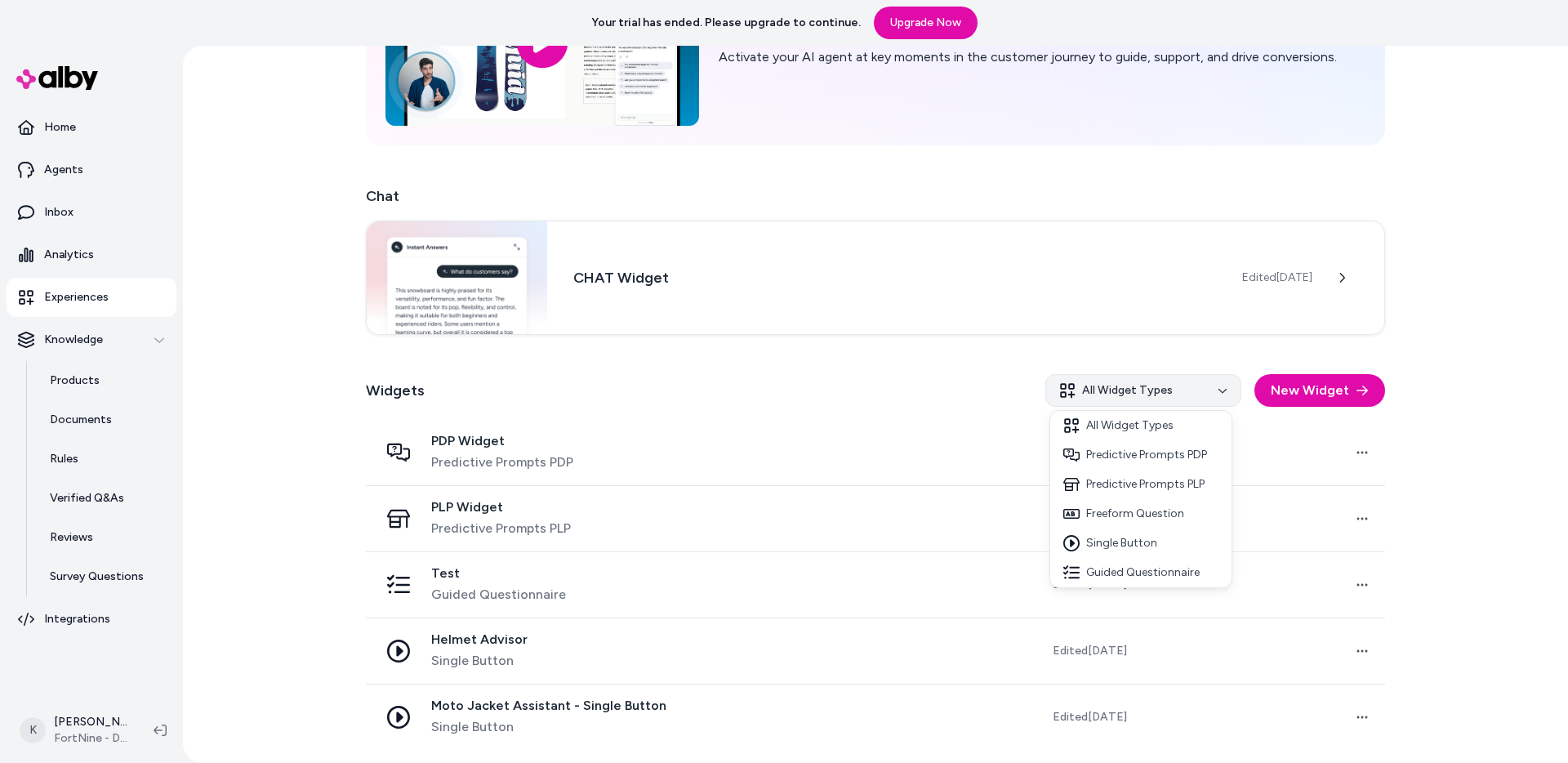
click at [1227, 388] on html "Your trial has ended. Please upgrade to continue. Upgrade Now Home Agents Inbox…" at bounding box center [784, 382] width 1568 height 763
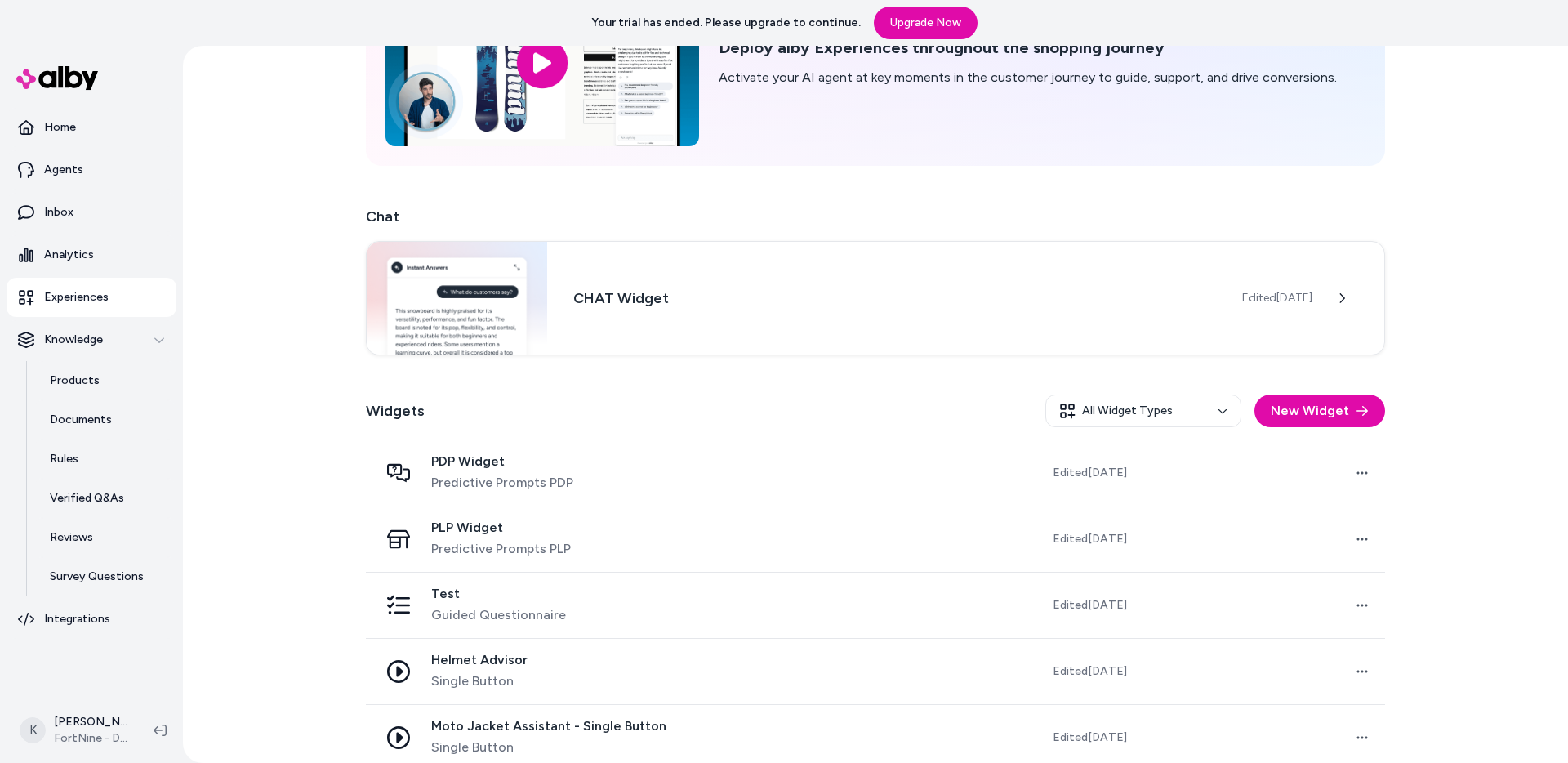
scroll to position [150, 0]
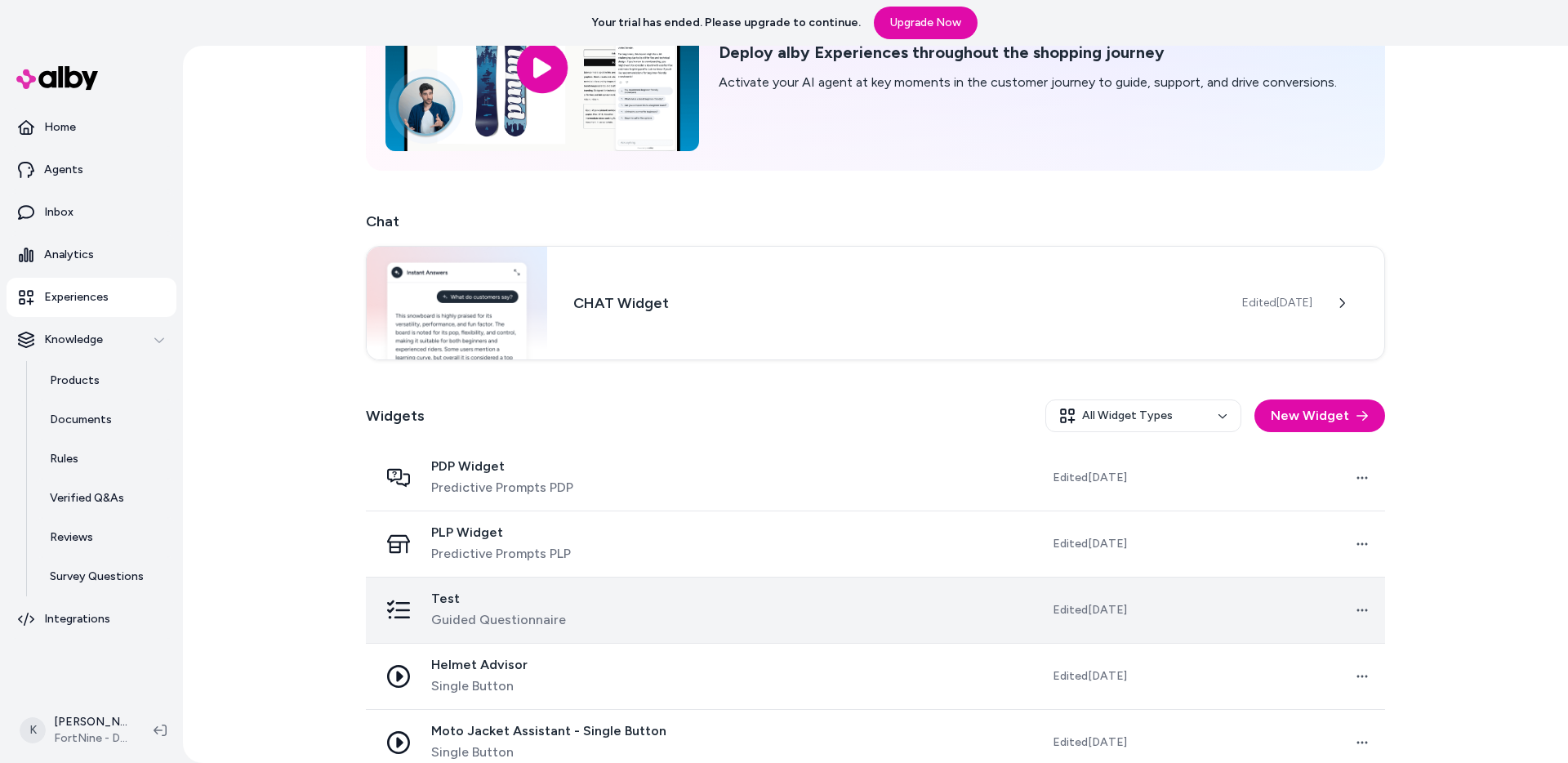
click at [618, 607] on div "Test Guided Questionnaire" at bounding box center [530, 609] width 303 height 39
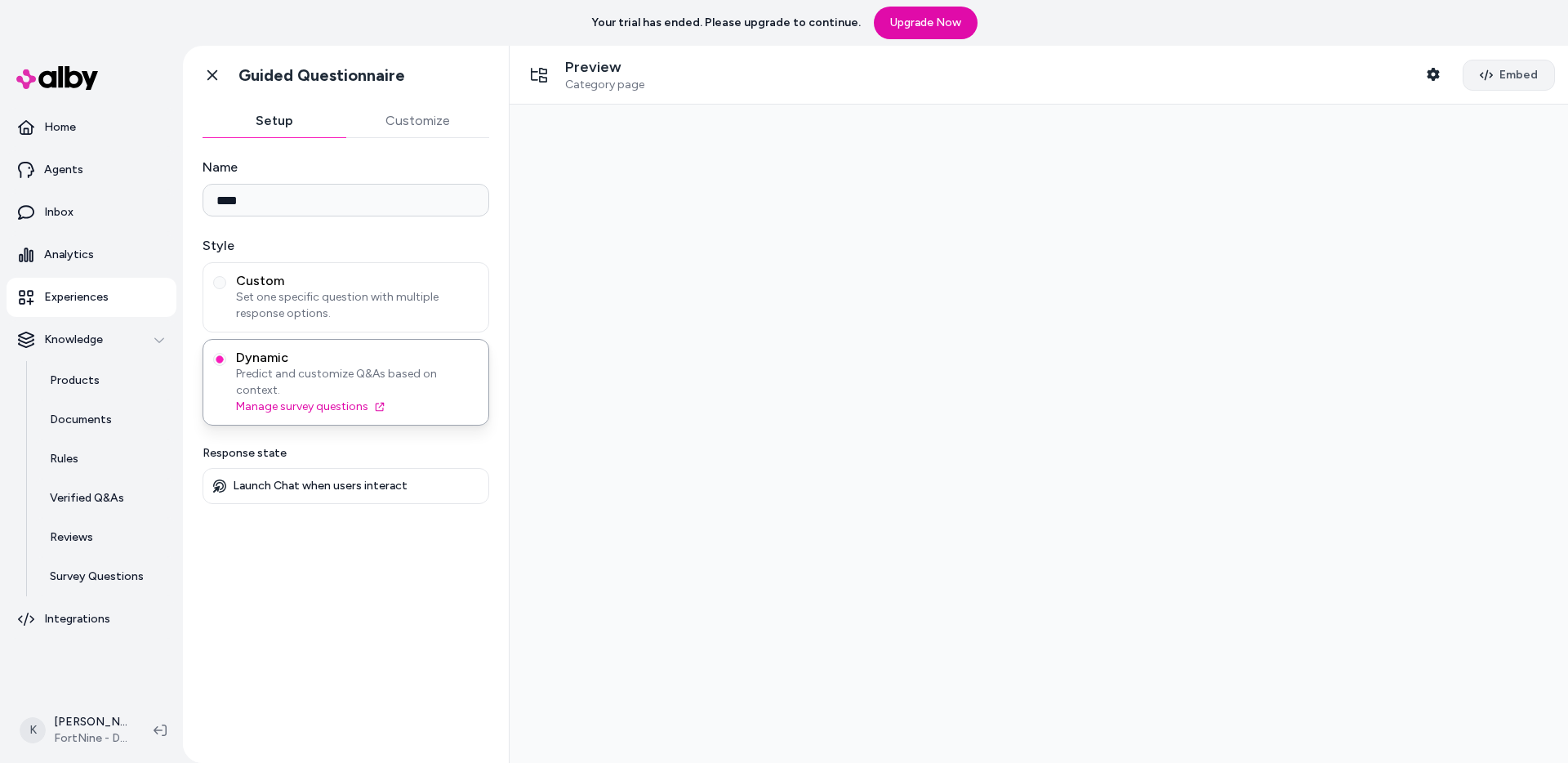
click at [1504, 77] on span "Embed" at bounding box center [1518, 74] width 38 height 16
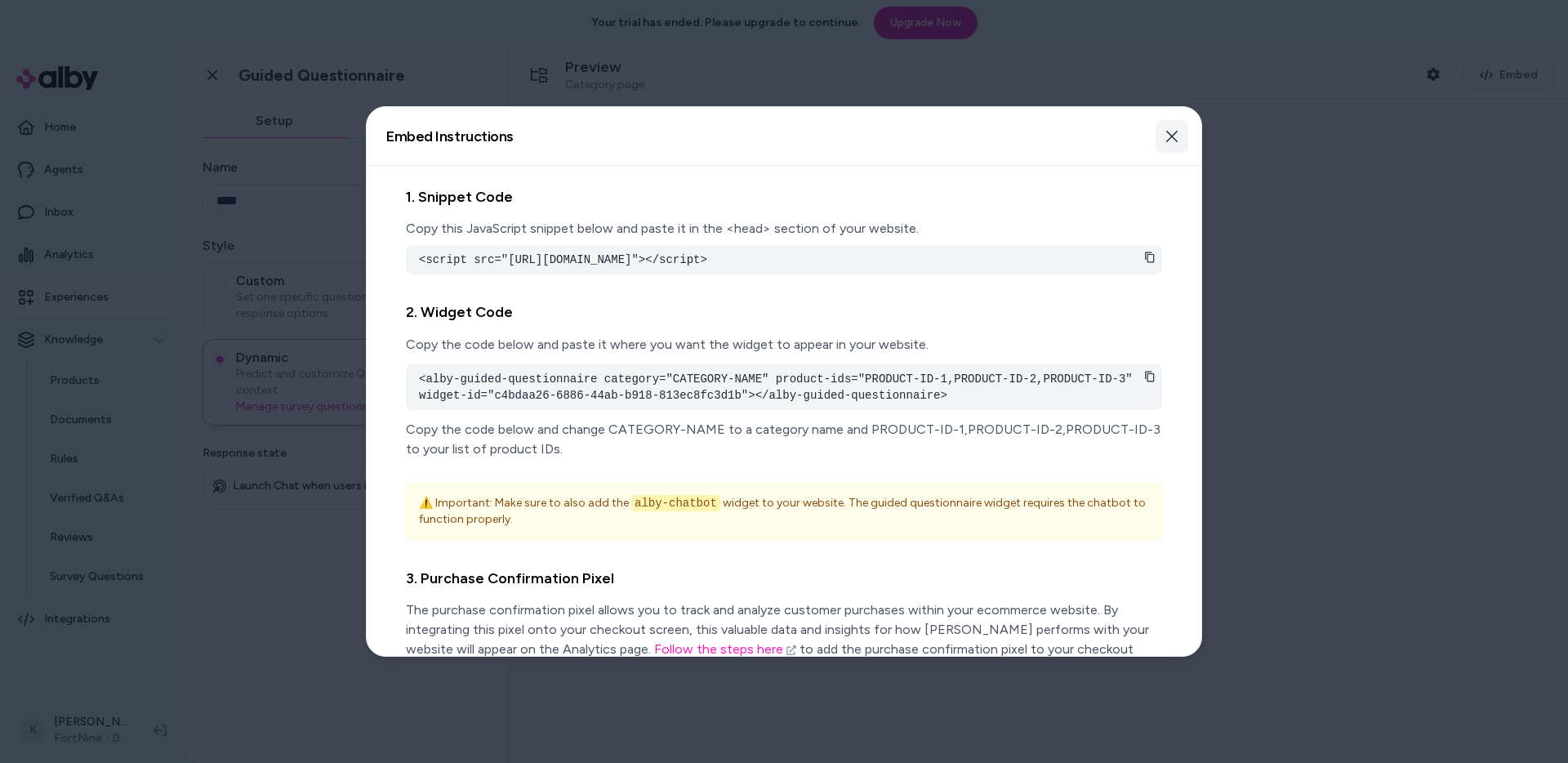
click at [1173, 130] on icon "button" at bounding box center [1172, 136] width 13 height 13
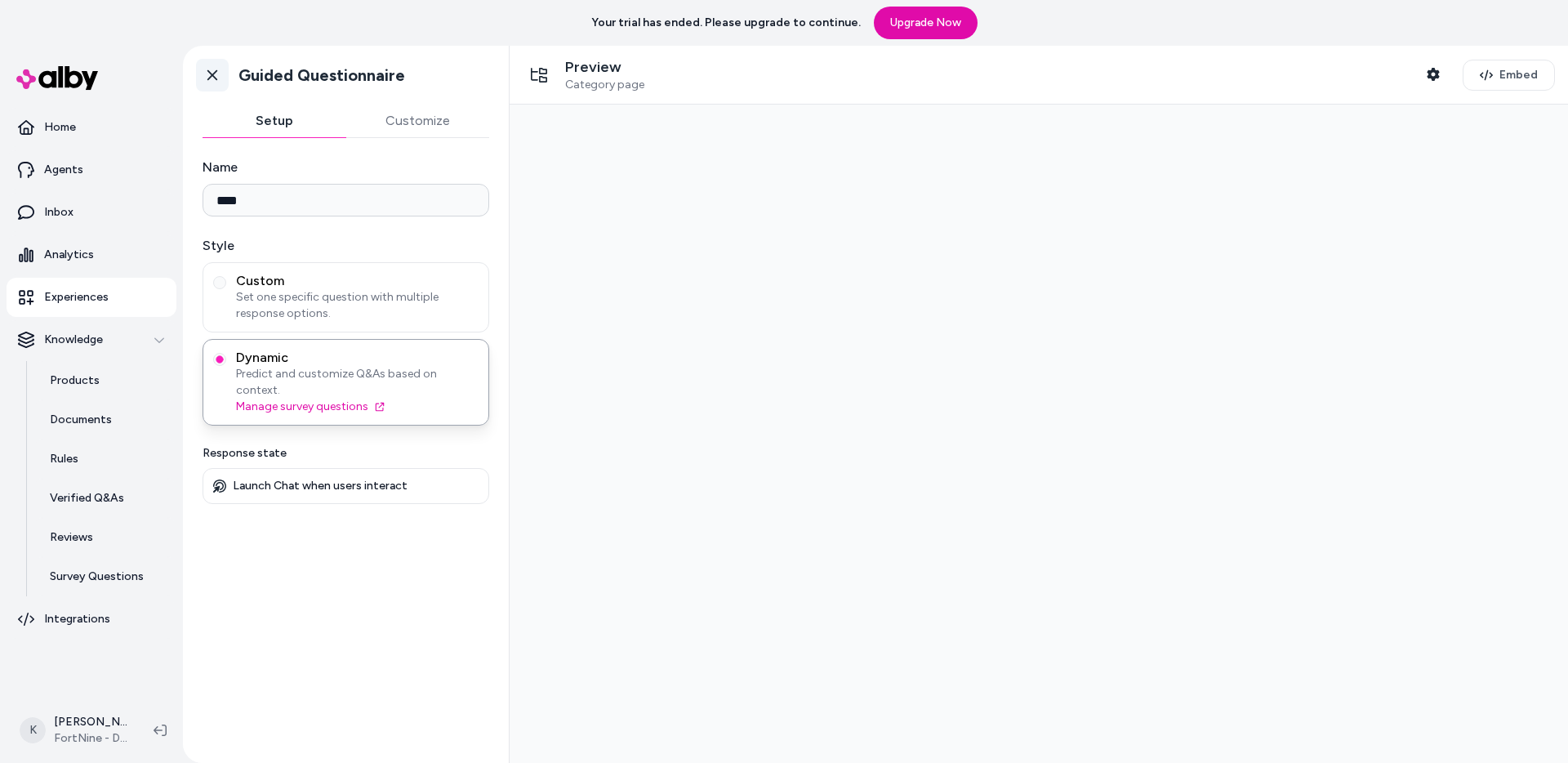
click at [205, 72] on icon at bounding box center [212, 74] width 16 height 16
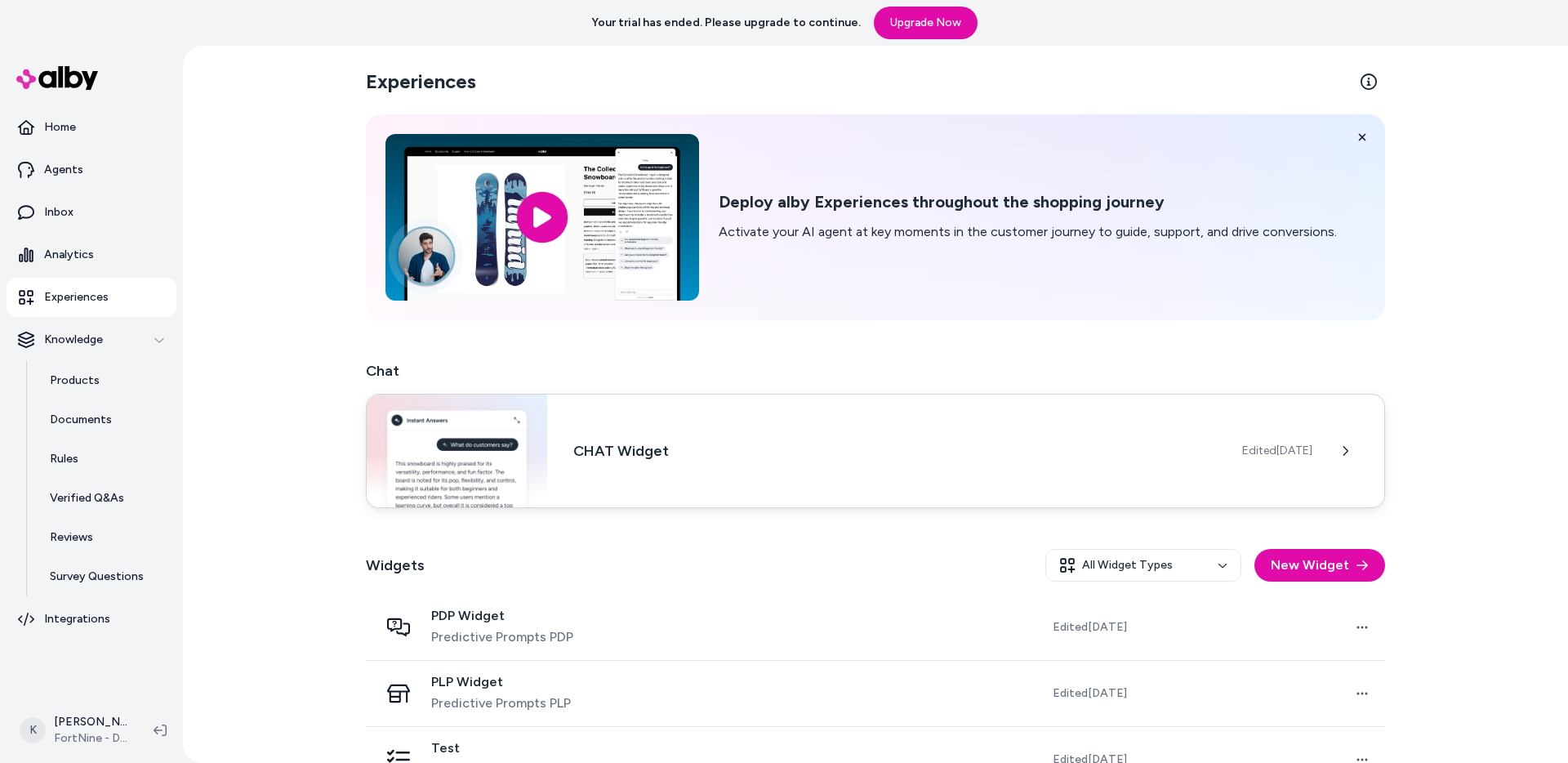
click at [841, 483] on div "CHAT Widget Edited Jul 9, 2025" at bounding box center [876, 451] width 1019 height 114
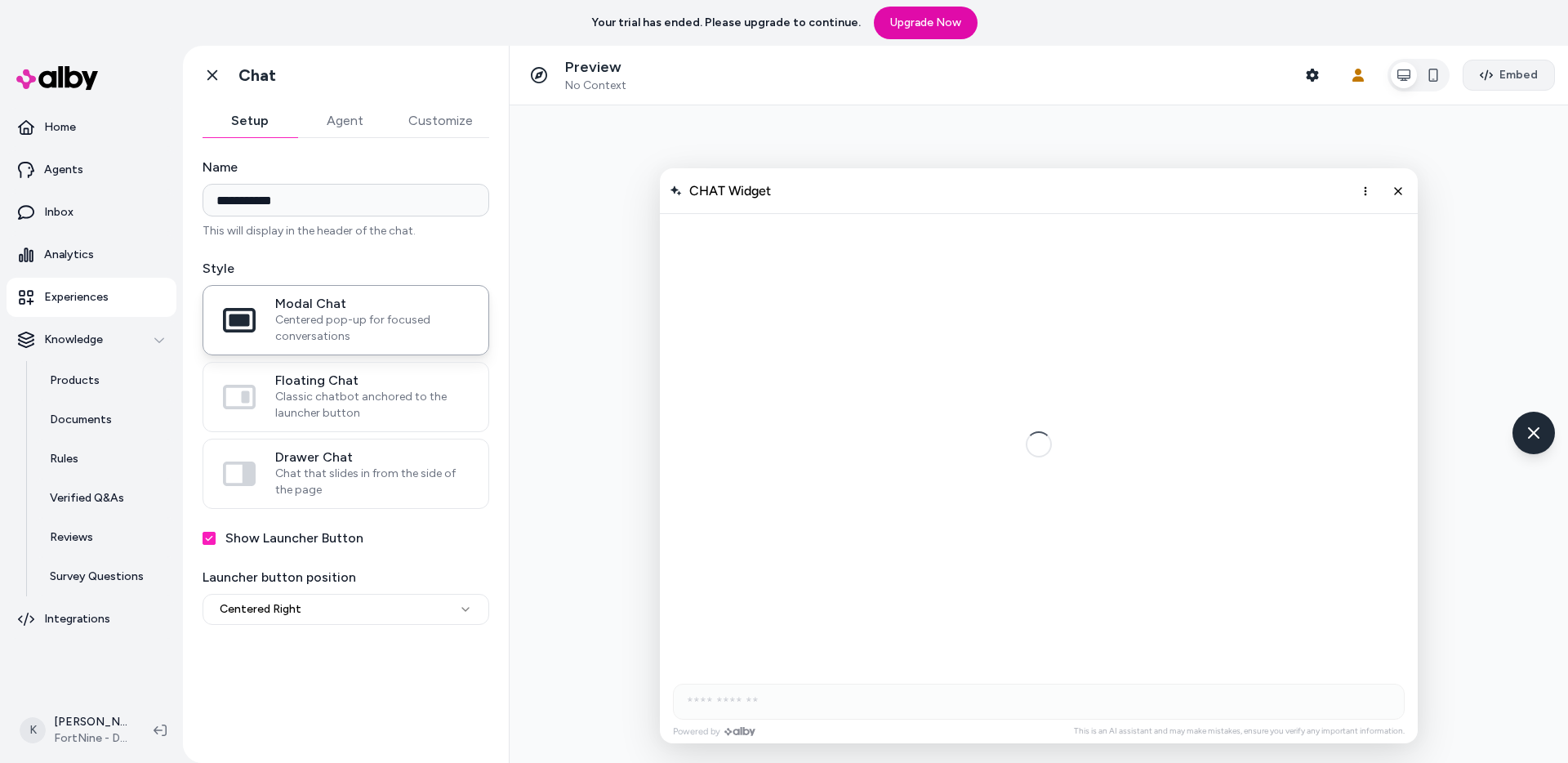
click at [1538, 82] on button "Embed" at bounding box center [1508, 74] width 93 height 31
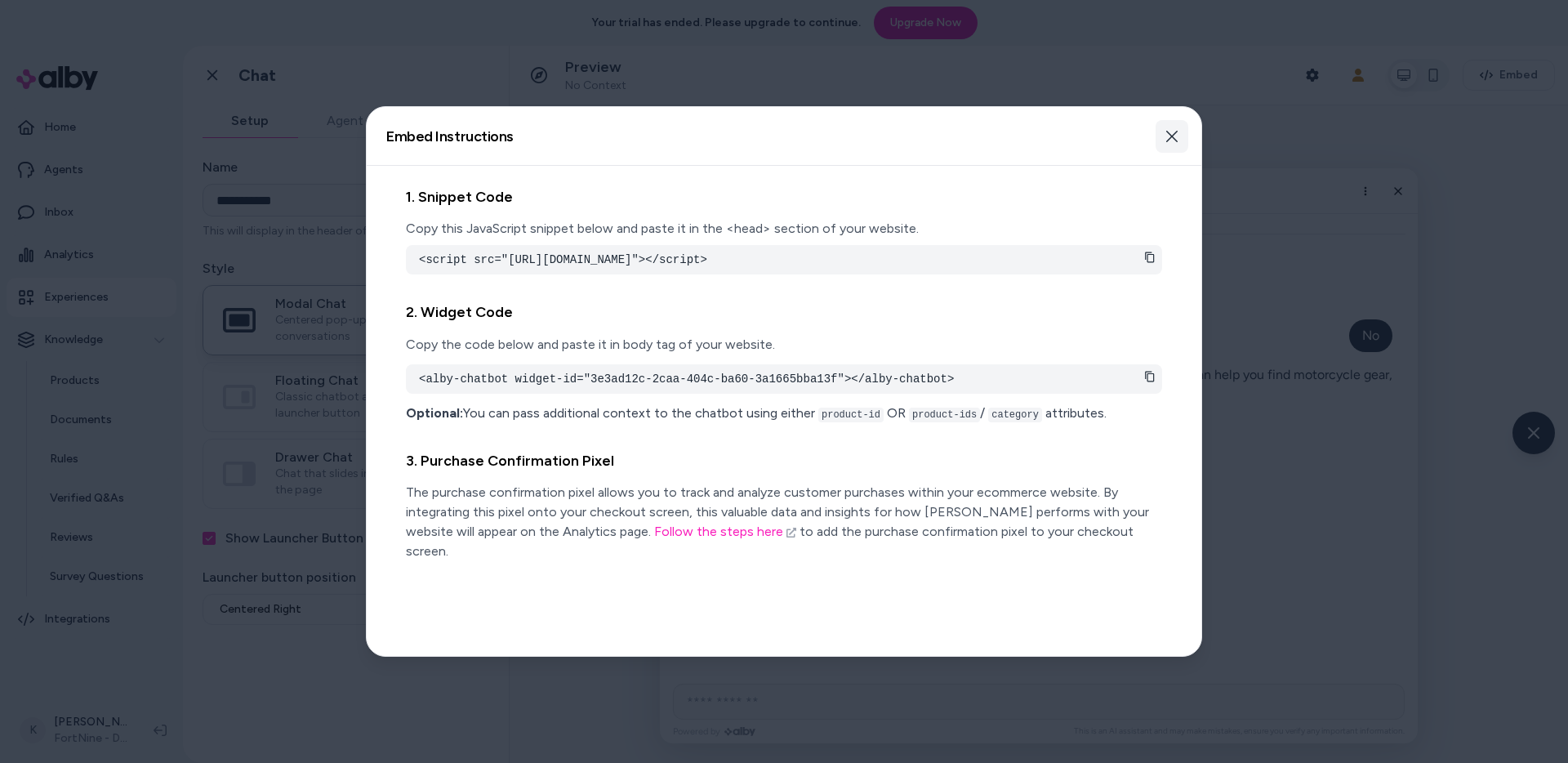
click at [1175, 145] on button "Close" at bounding box center [1171, 136] width 32 height 32
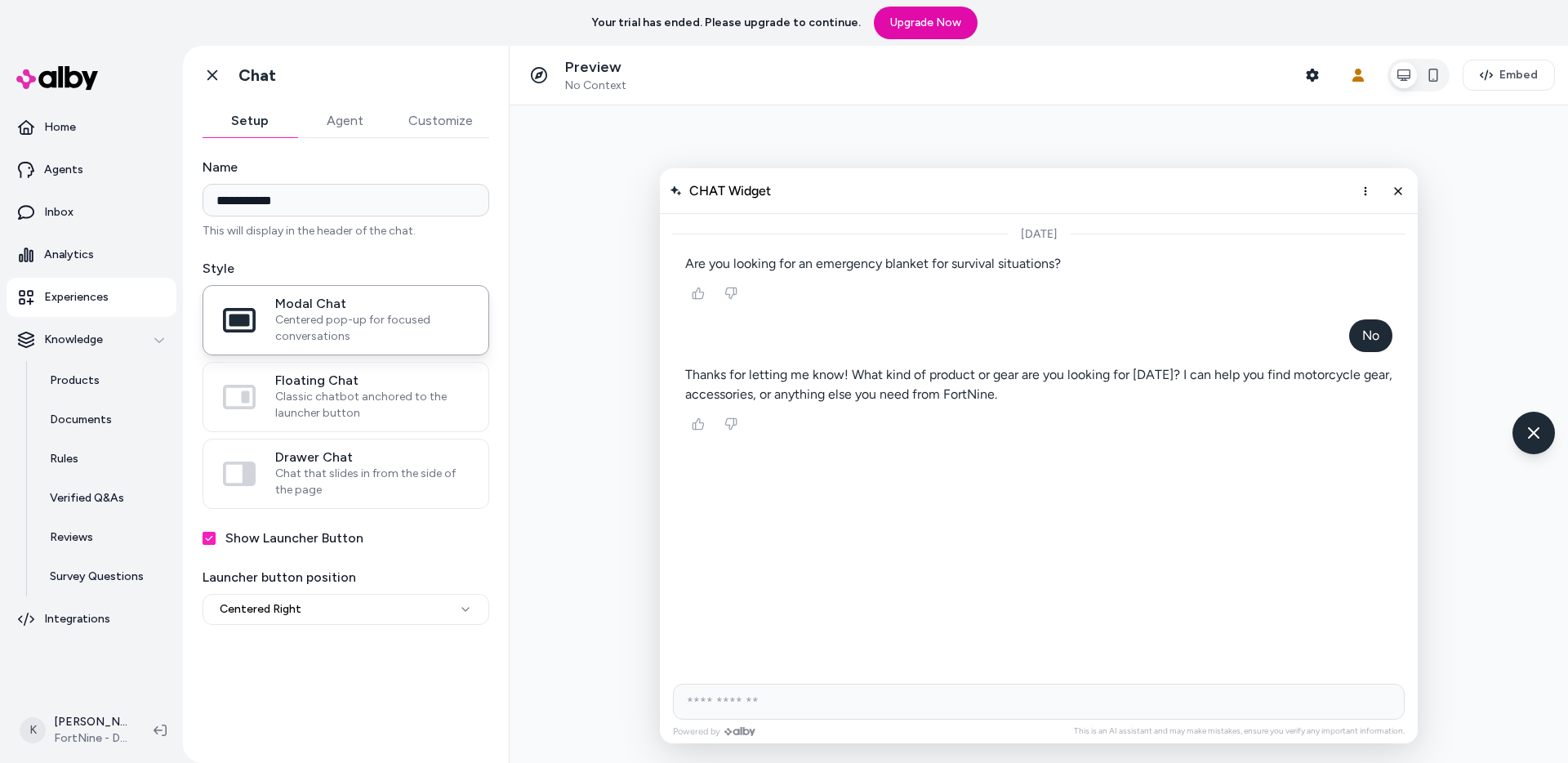
click at [434, 637] on div "**********" at bounding box center [346, 441] width 326 height 605
click at [440, 618] on html "**********" at bounding box center [784, 382] width 1568 height 763
click at [1524, 438] on icon "Chat with our AI assistant" at bounding box center [1533, 432] width 20 height 20
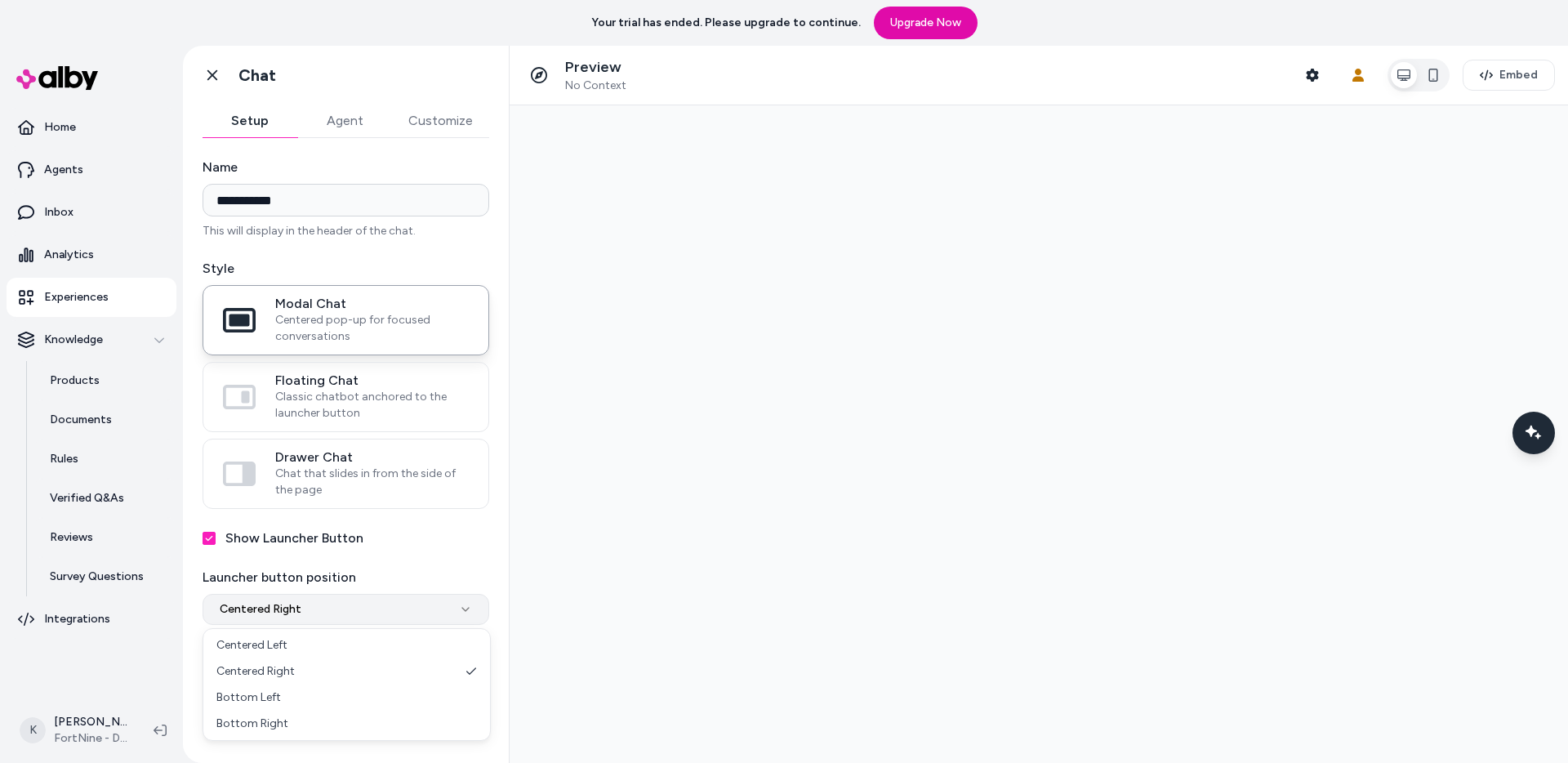
click at [365, 611] on html "**********" at bounding box center [784, 382] width 1568 height 763
click at [207, 73] on icon at bounding box center [212, 74] width 16 height 16
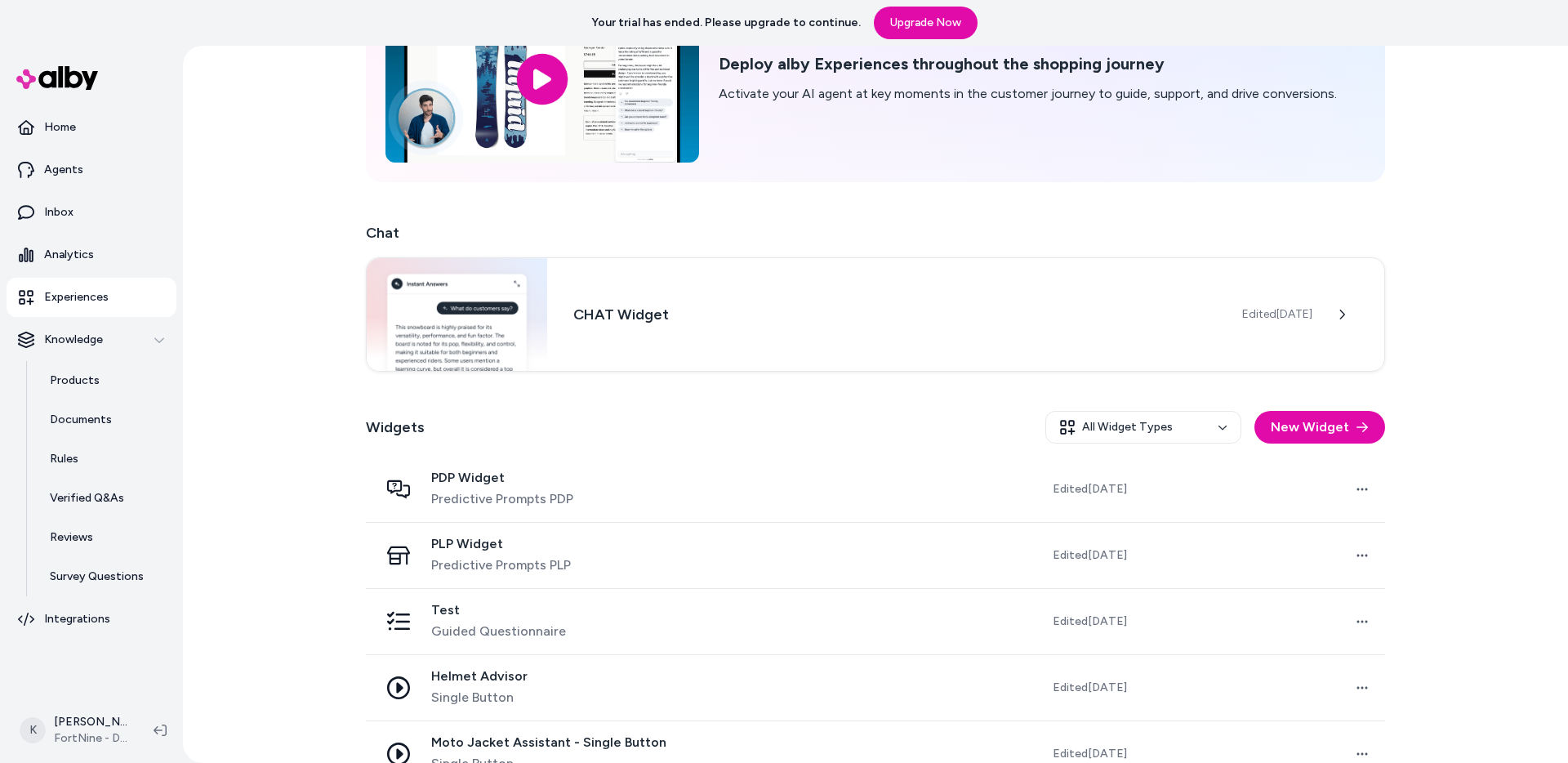
scroll to position [140, 0]
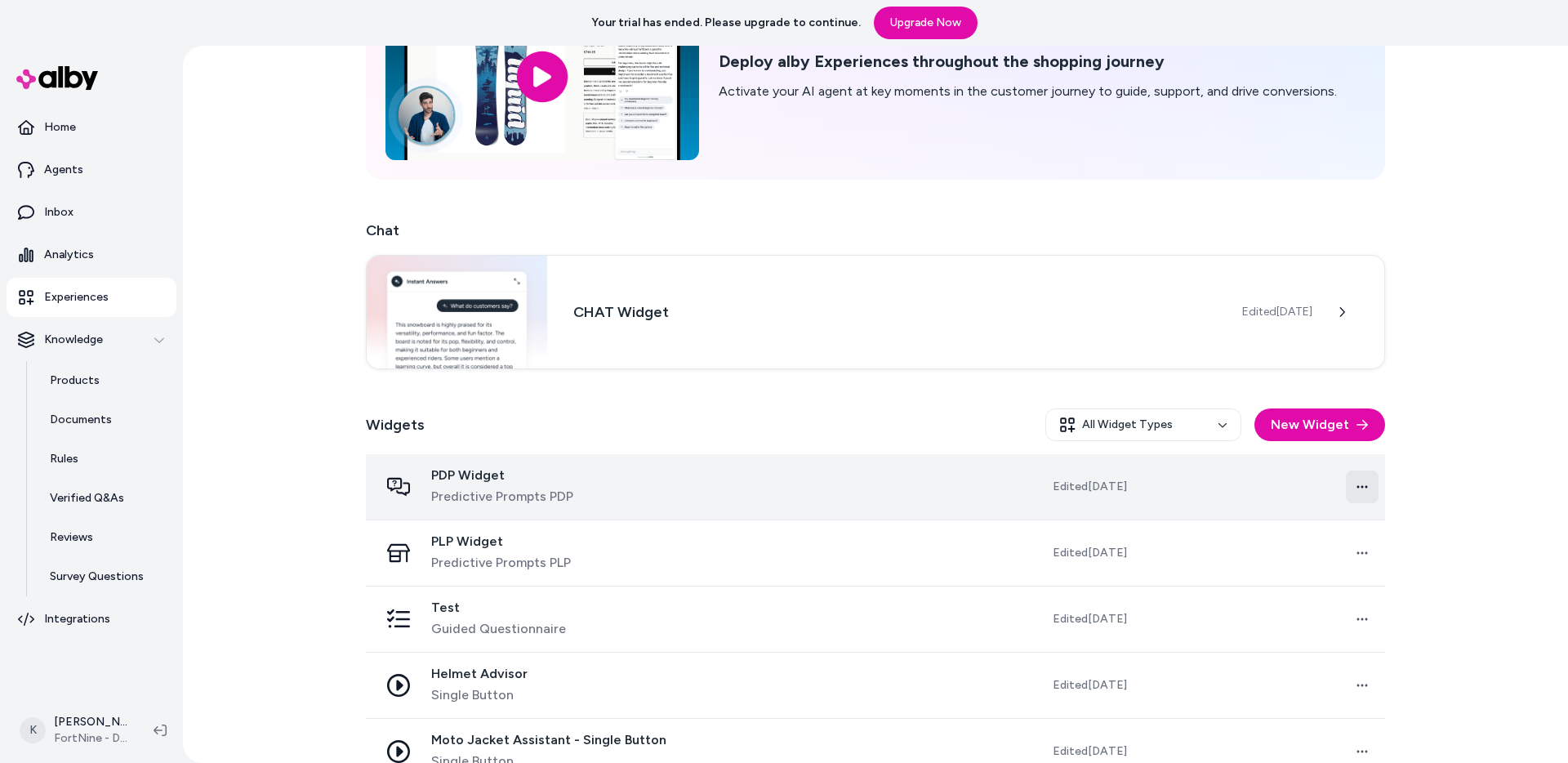
click at [1366, 487] on html "Your trial has ended. Please upgrade to continue. Upgrade Now Home Agents Inbox…" at bounding box center [784, 382] width 1568 height 763
click at [1267, 485] on td "Open menu" at bounding box center [1262, 486] width 245 height 66
click at [1238, 494] on td "Open menu" at bounding box center [1262, 486] width 245 height 66
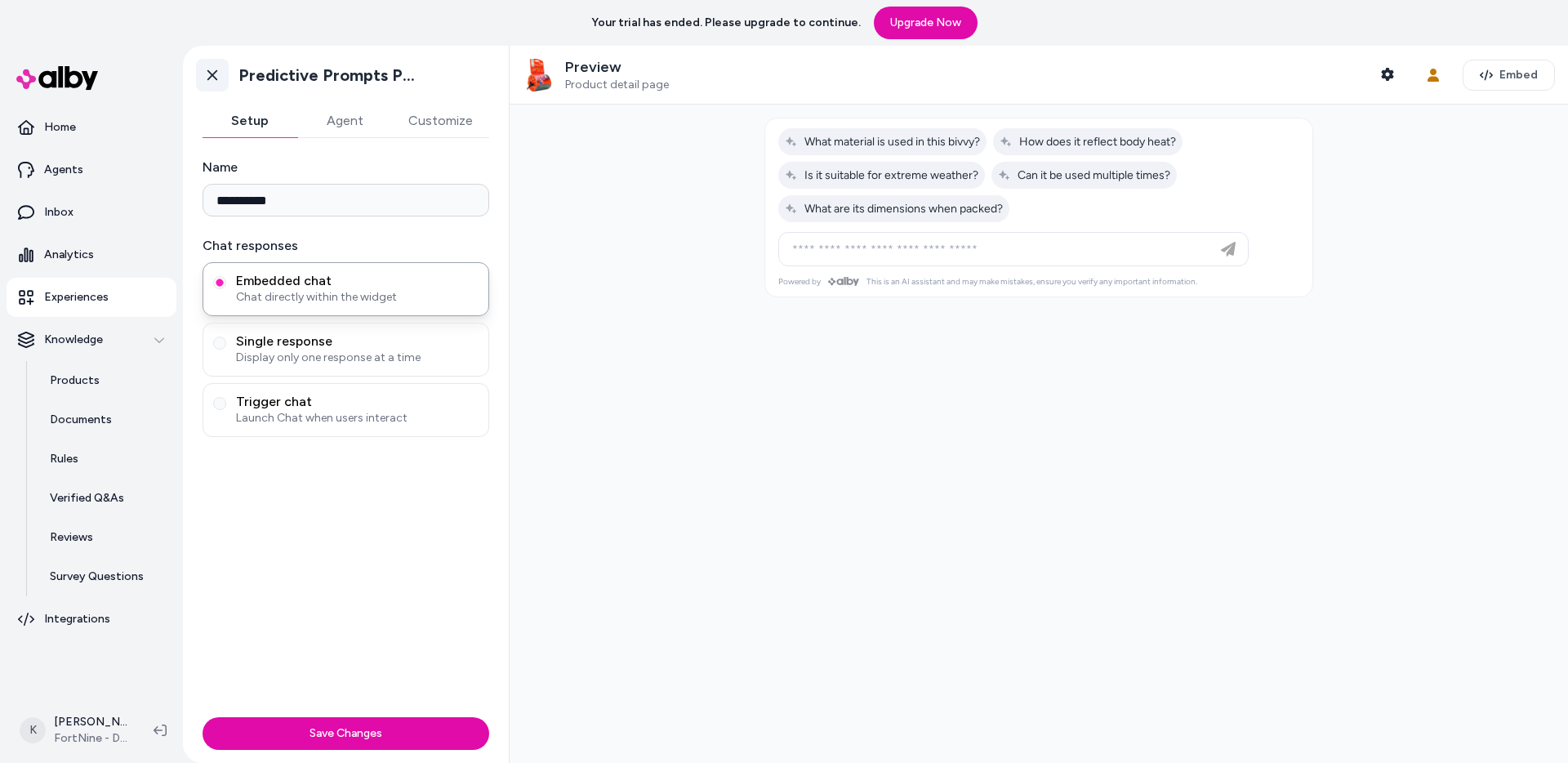
click at [221, 76] on link "Go back" at bounding box center [212, 75] width 32 height 32
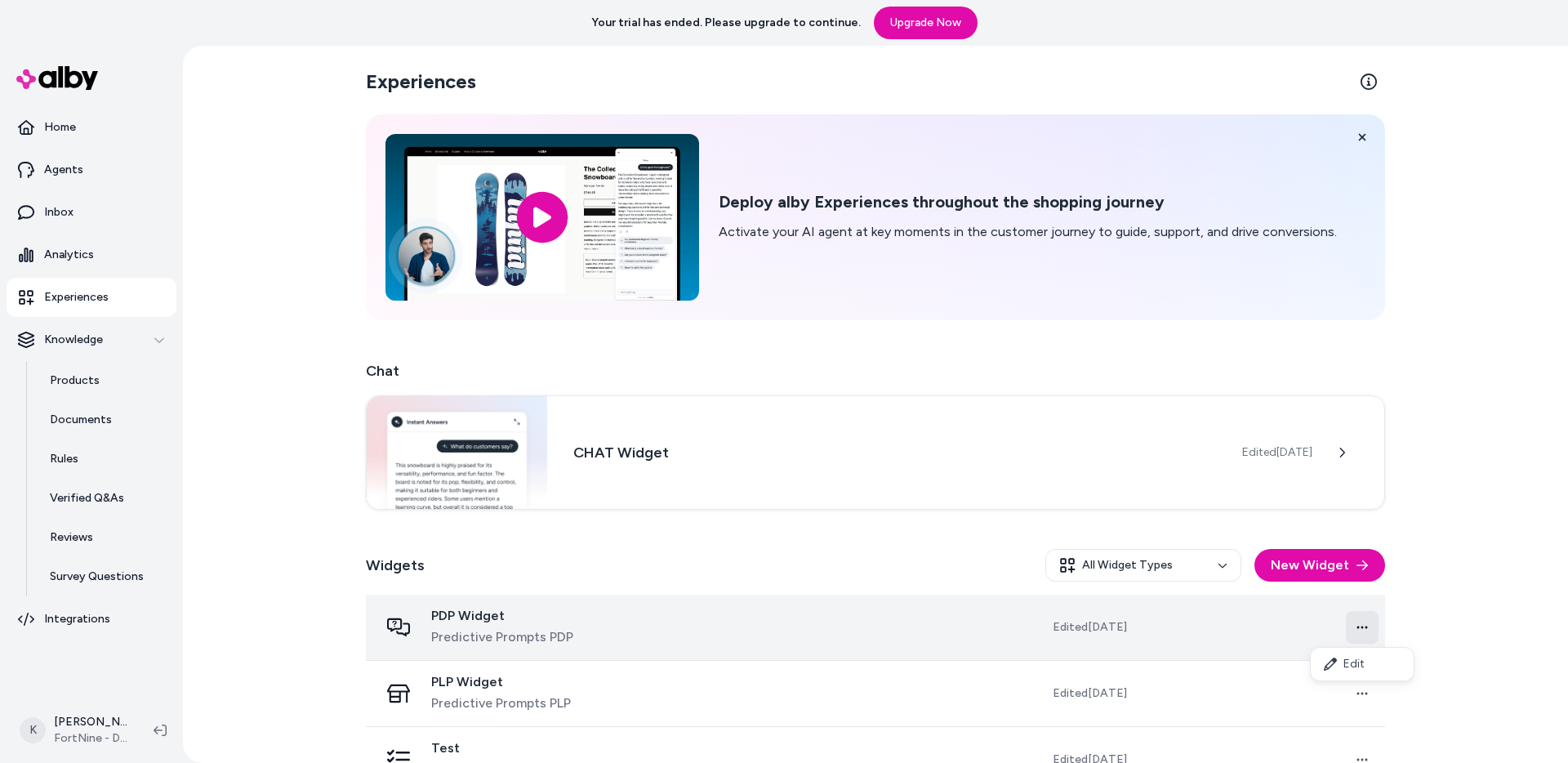
click at [1366, 629] on html "Your trial has ended. Please upgrade to continue. Upgrade Now Home Agents Inbox…" at bounding box center [784, 382] width 1568 height 763
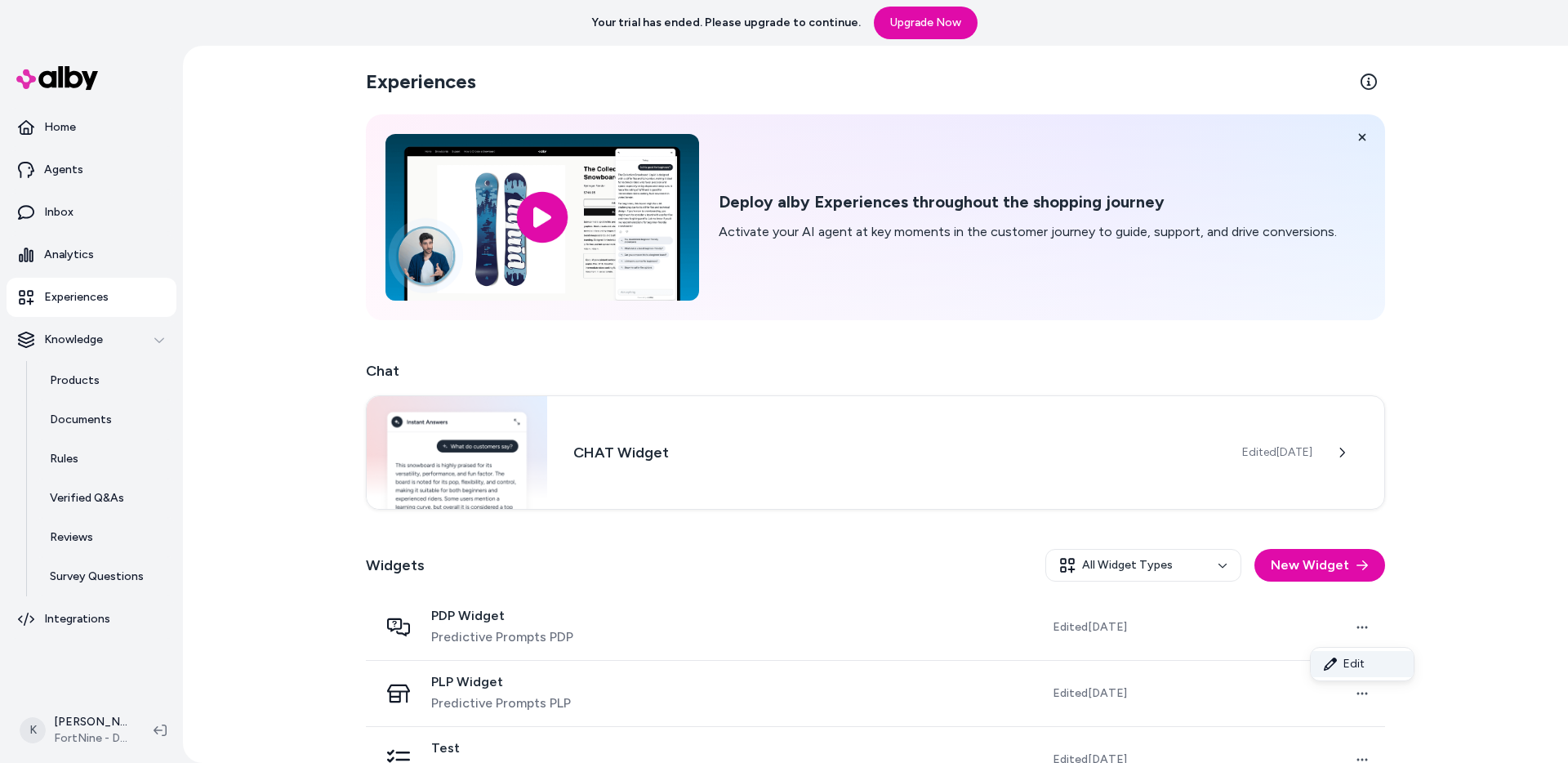
click at [1370, 655] on link "Edit" at bounding box center [1362, 663] width 103 height 26
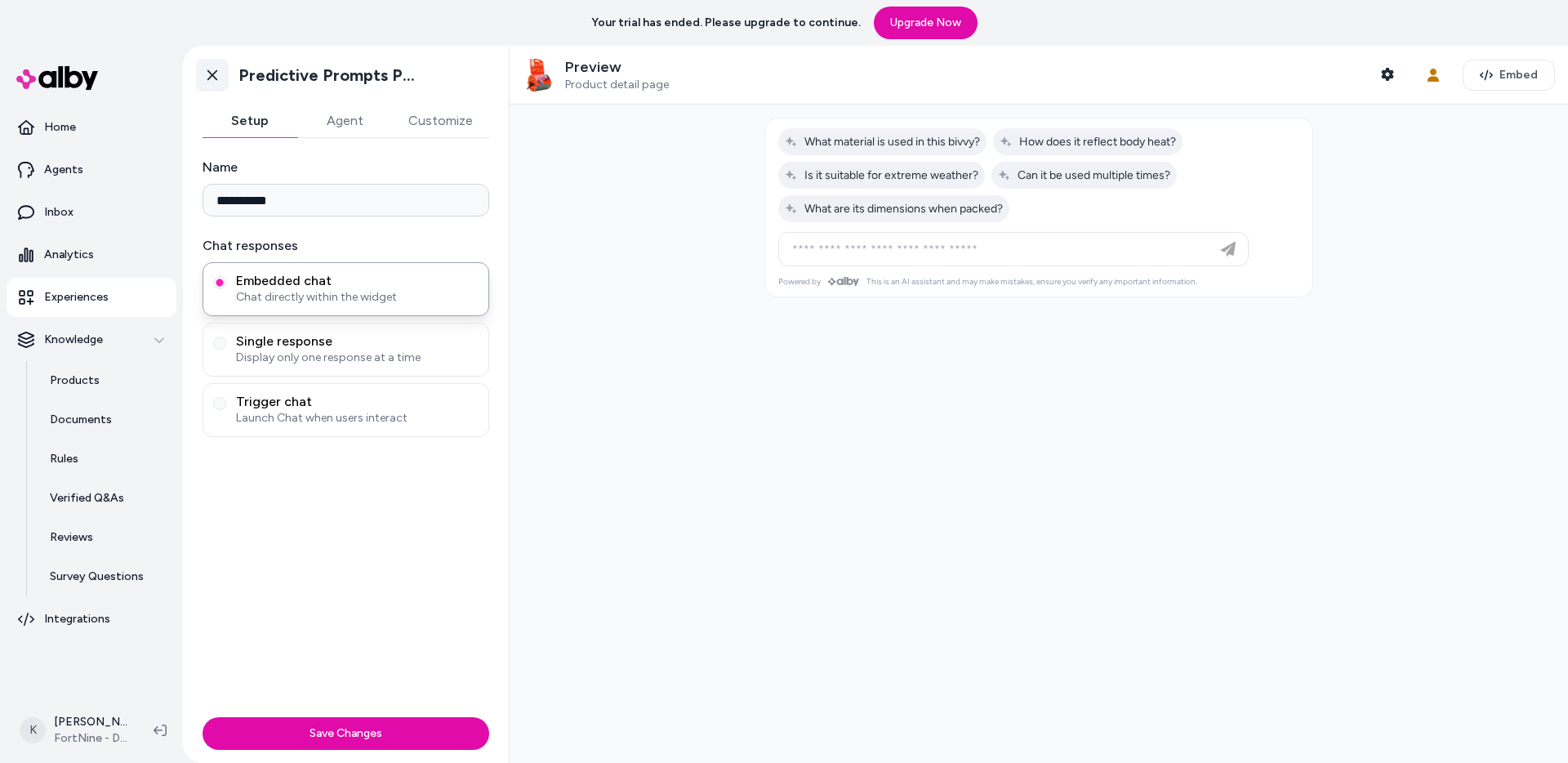
click at [225, 73] on link "Go back" at bounding box center [212, 75] width 32 height 32
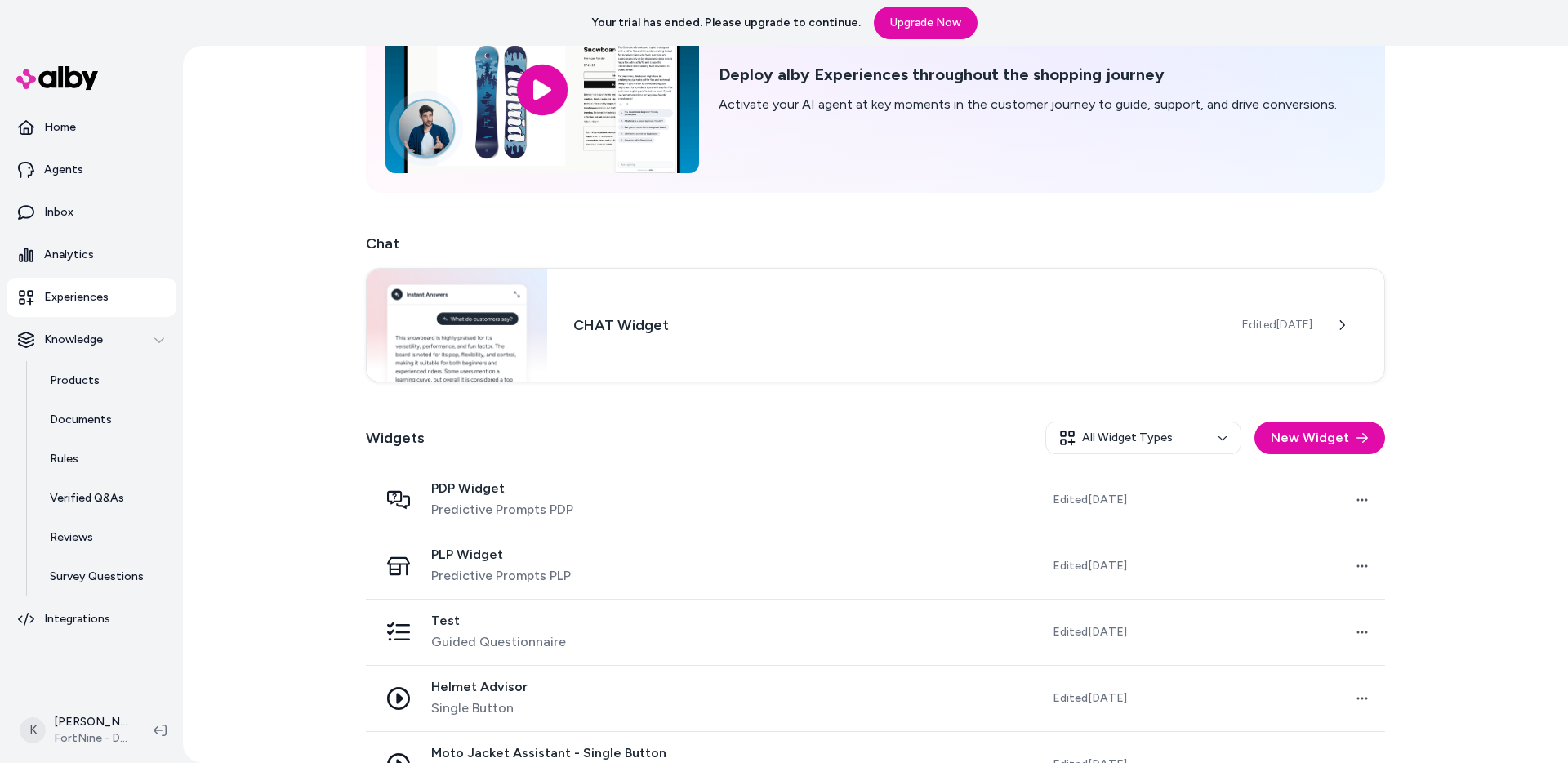
scroll to position [175, 0]
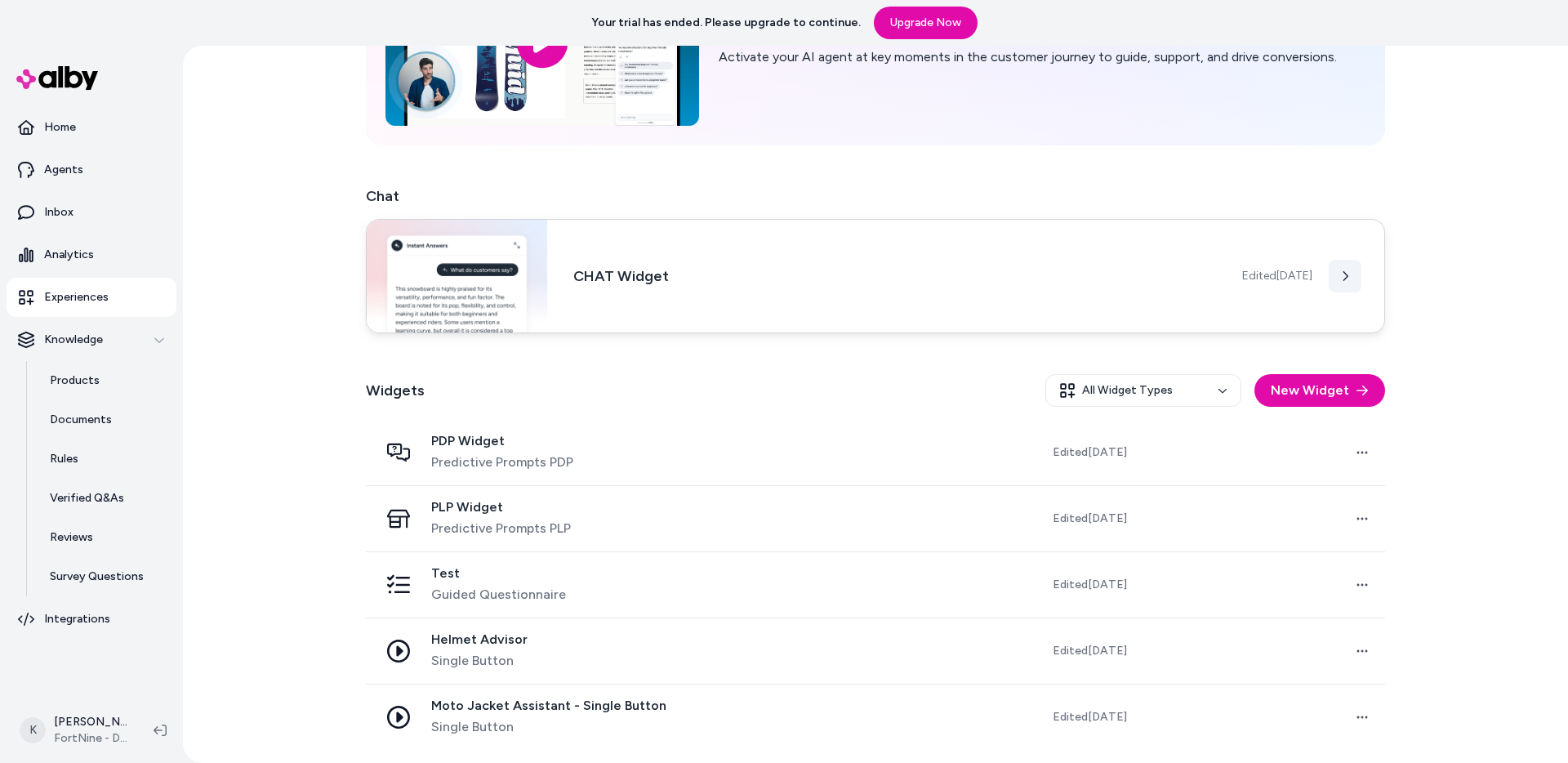
click at [1342, 280] on icon at bounding box center [1345, 276] width 11 height 11
click at [1359, 280] on button at bounding box center [1345, 276] width 32 height 32
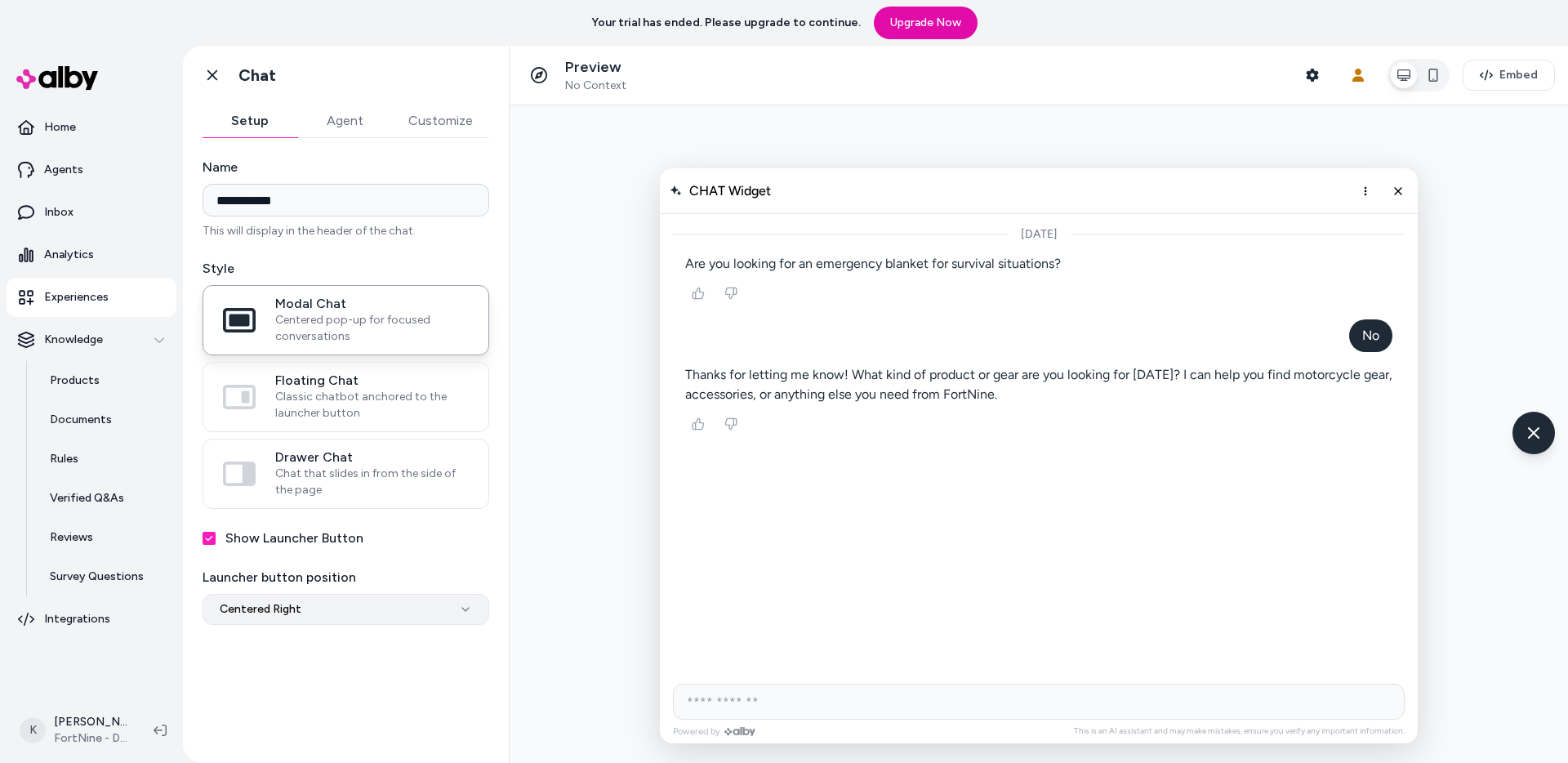
click at [468, 610] on html "**********" at bounding box center [784, 382] width 1568 height 763
click at [353, 122] on button "Agent" at bounding box center [344, 121] width 94 height 32
click at [280, 127] on button "Setup" at bounding box center [249, 121] width 94 height 32
click at [211, 82] on icon at bounding box center [212, 74] width 16 height 16
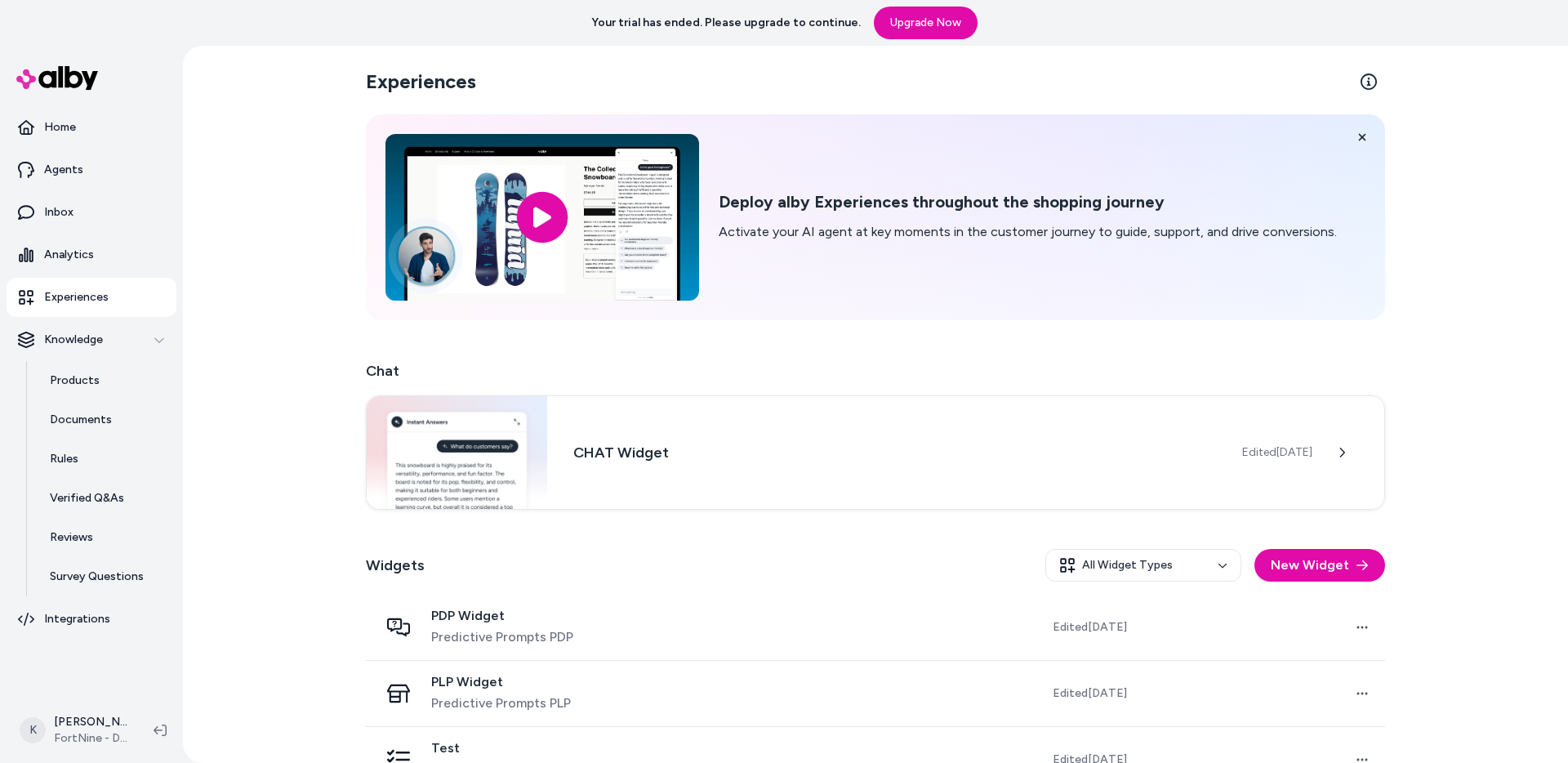
scroll to position [175, 0]
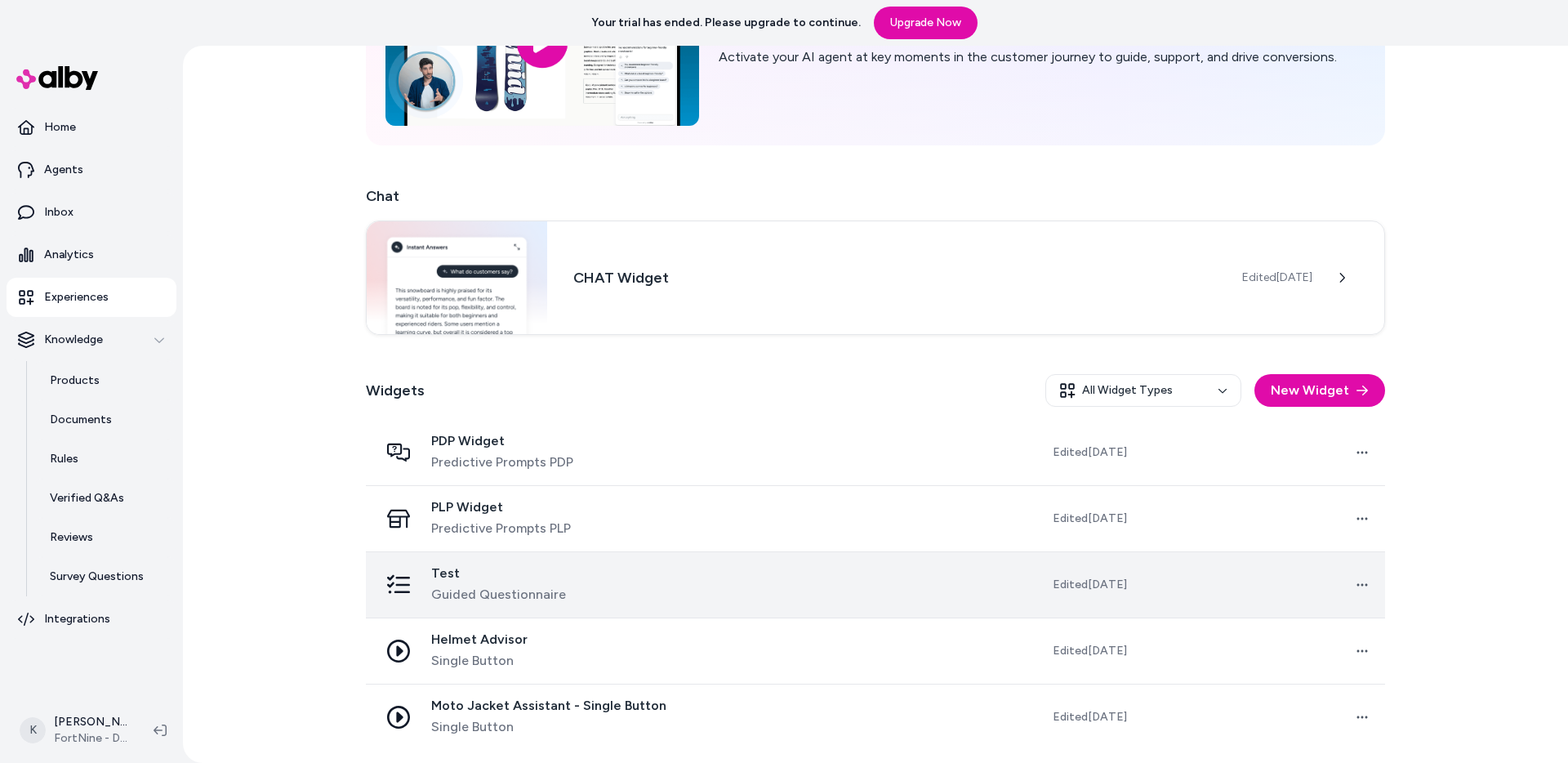
click at [822, 607] on td at bounding box center [817, 584] width 245 height 66
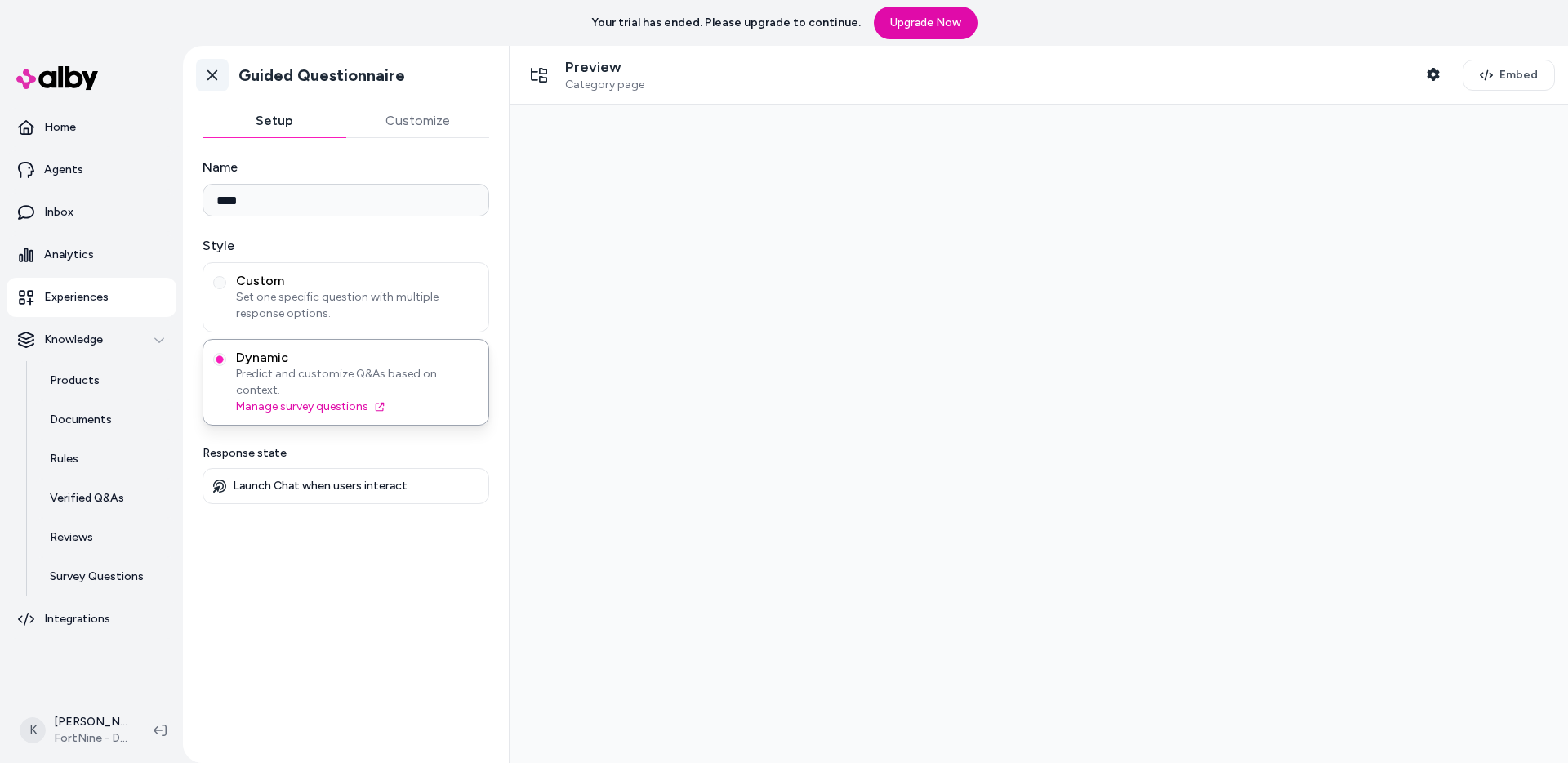
click at [217, 75] on icon at bounding box center [212, 74] width 16 height 16
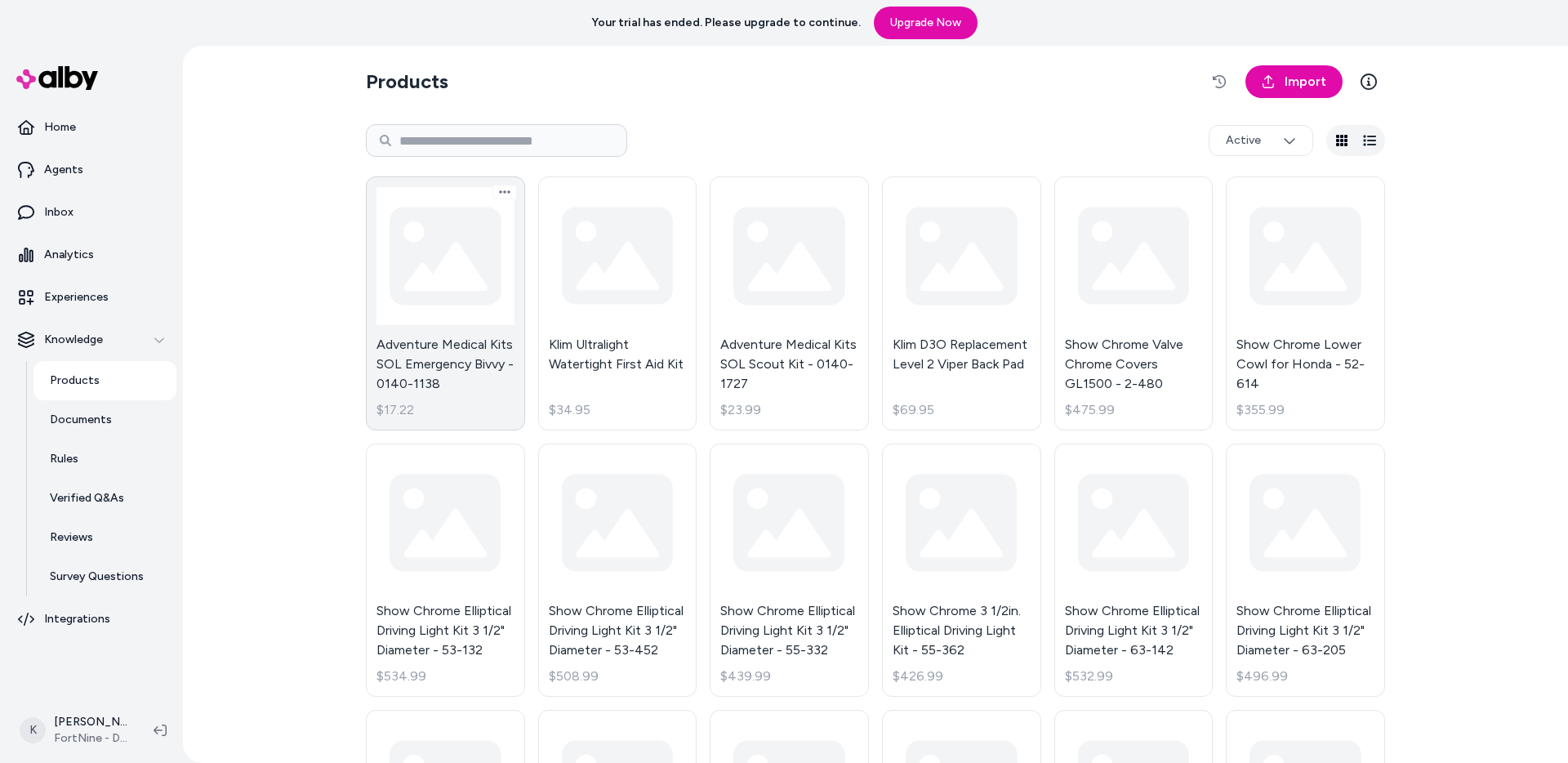
click at [476, 306] on link "Adventure Medical Kits SOL Emergency Bivvy - 0140-1138 $17.22" at bounding box center [445, 303] width 159 height 254
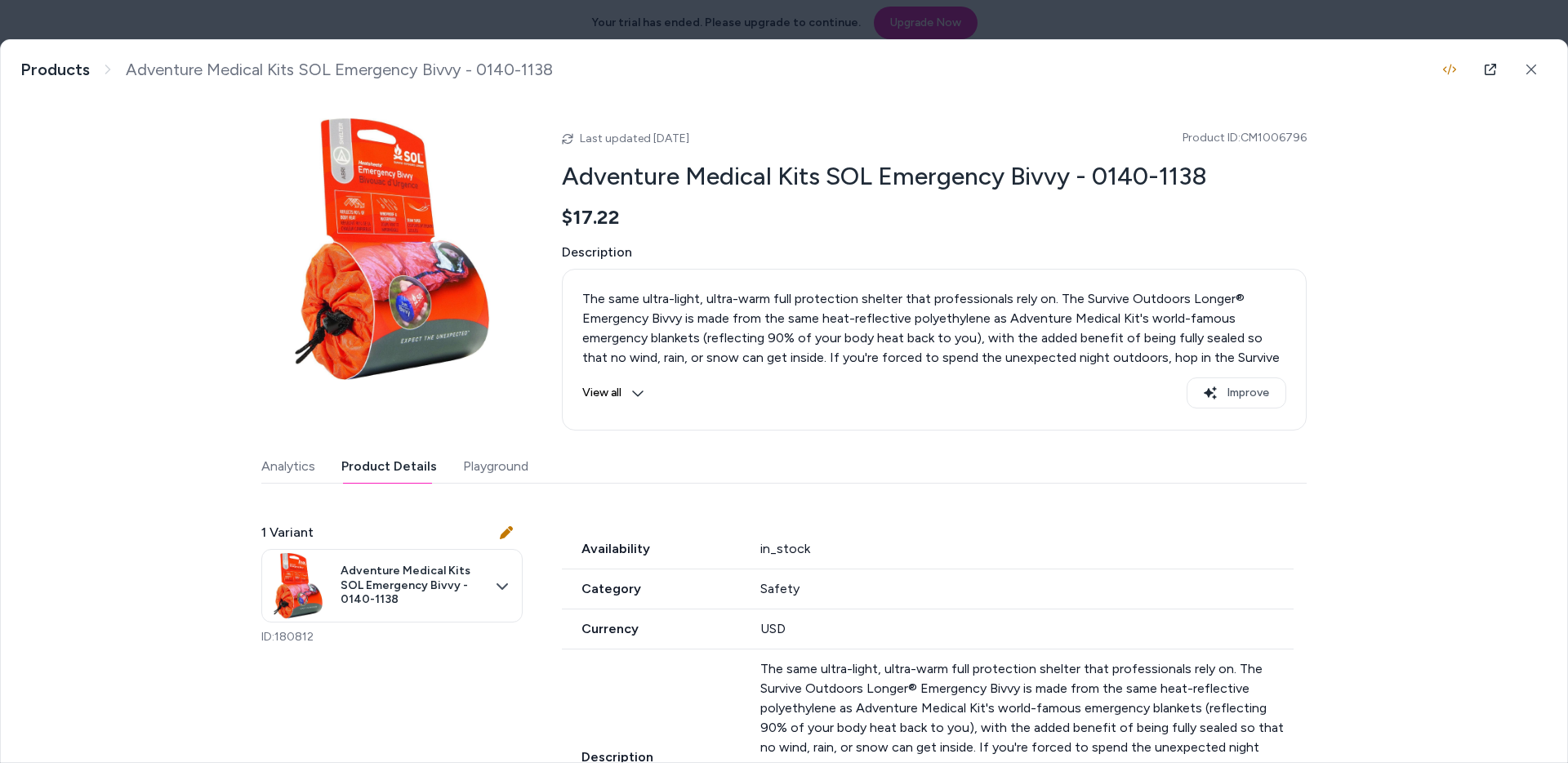
click at [406, 464] on button "Product Details" at bounding box center [389, 466] width 95 height 32
